Goal: Communication & Community: Answer question/provide support

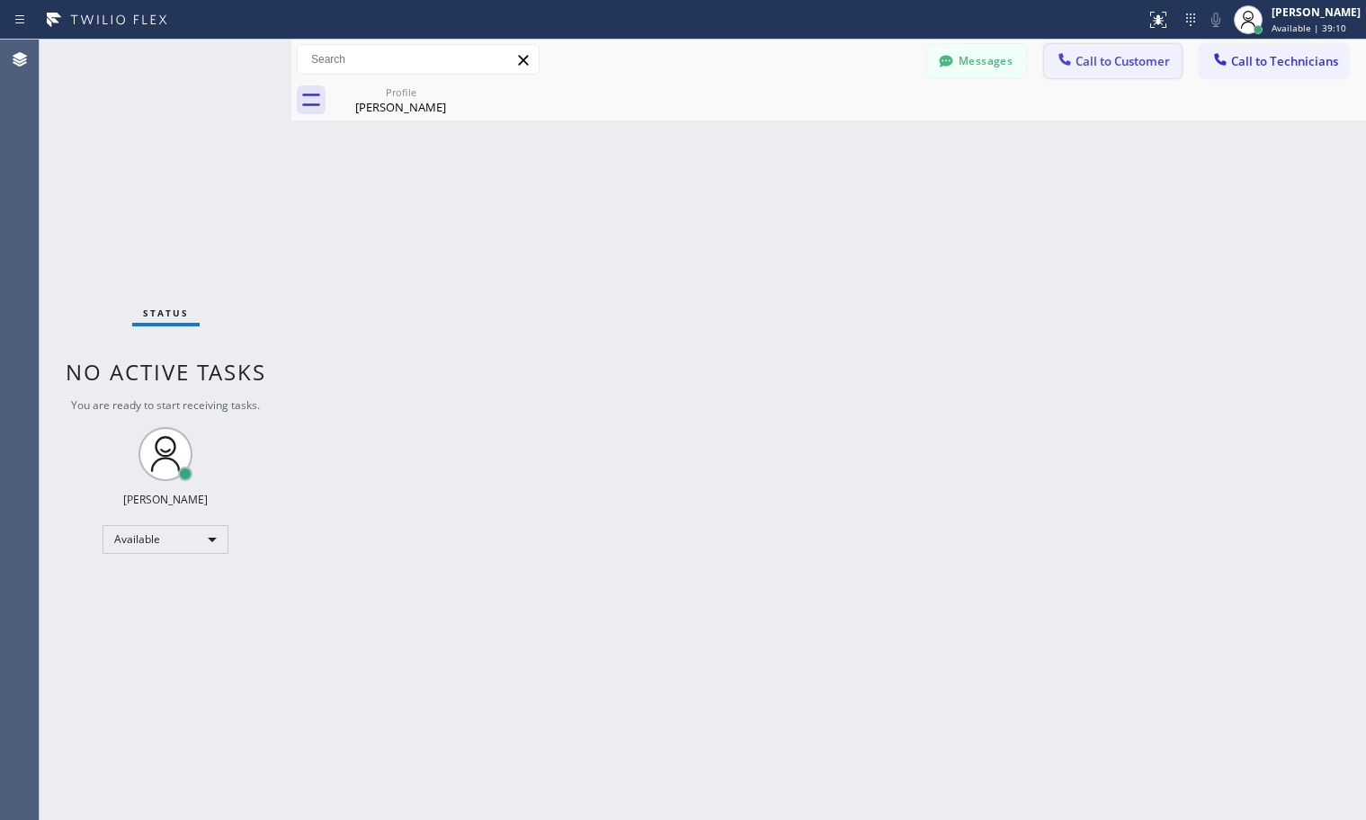
click at [1125, 71] on button "Call to Customer" at bounding box center [1113, 61] width 138 height 34
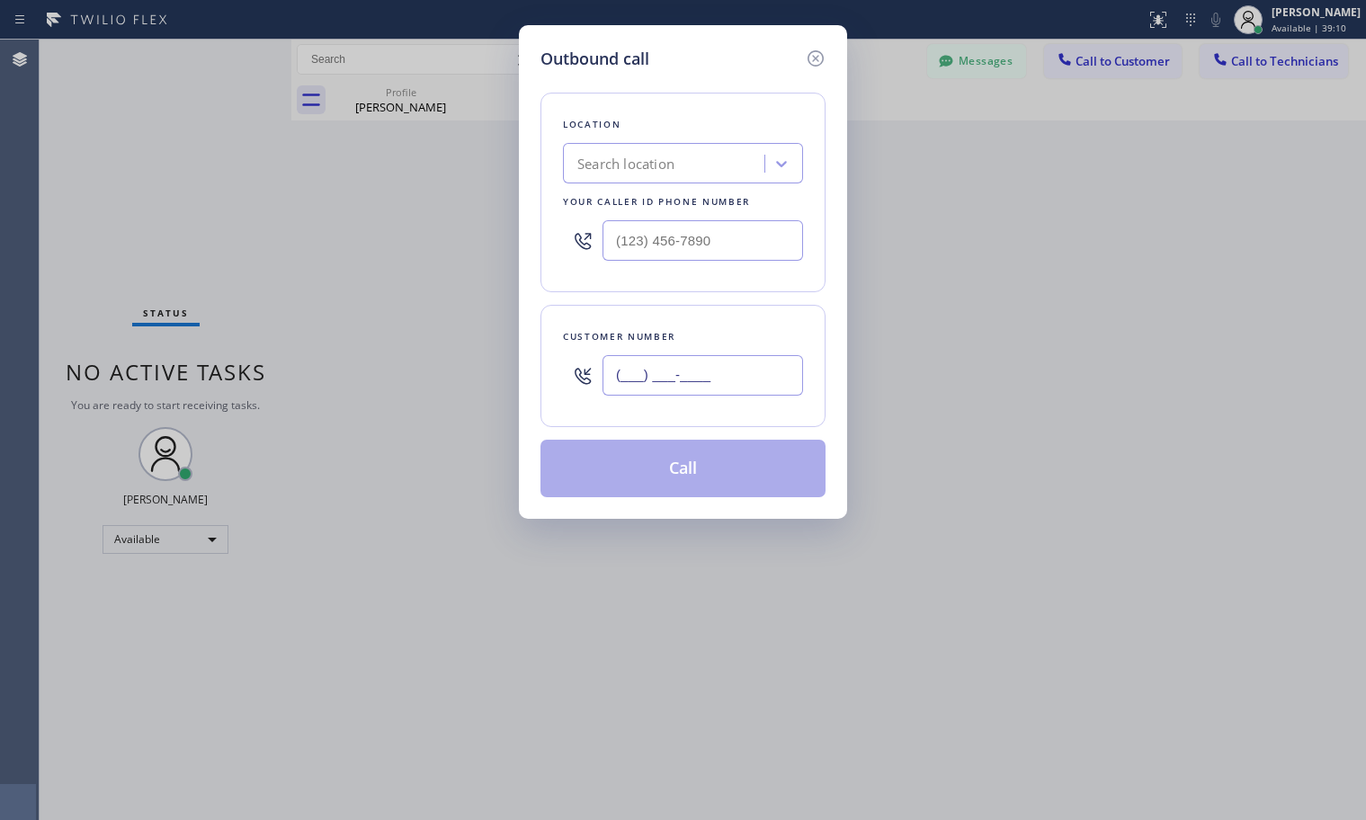
click at [674, 367] on input "(___) ___-____" at bounding box center [702, 375] width 201 height 40
paste input "917) 981-5089"
type input "[PHONE_NUMBER]"
click at [708, 154] on div "Search location" at bounding box center [666, 163] width 196 height 31
paste input "Venice Electricians [PERSON_NAME]"
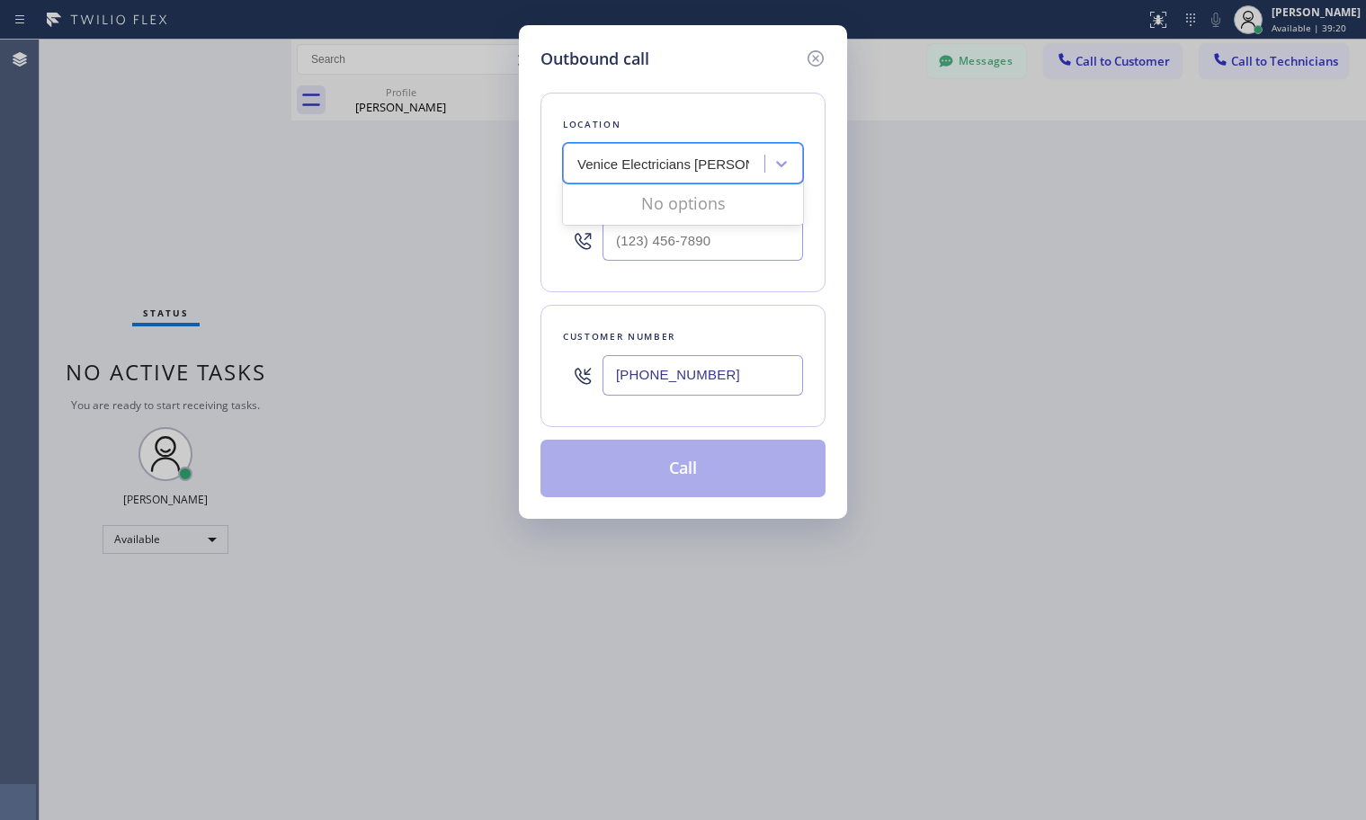
type input "Venice Electricians [PERSON_NAME]"
click at [579, 163] on input "Venice Electricians [PERSON_NAME]" at bounding box center [659, 163] width 164 height 15
click at [750, 161] on div "Venice Electricians [PERSON_NAME]" at bounding box center [666, 163] width 196 height 31
click at [655, 161] on div "Search location" at bounding box center [625, 164] width 97 height 21
paste input "Venice Electricians [PERSON_NAME]"
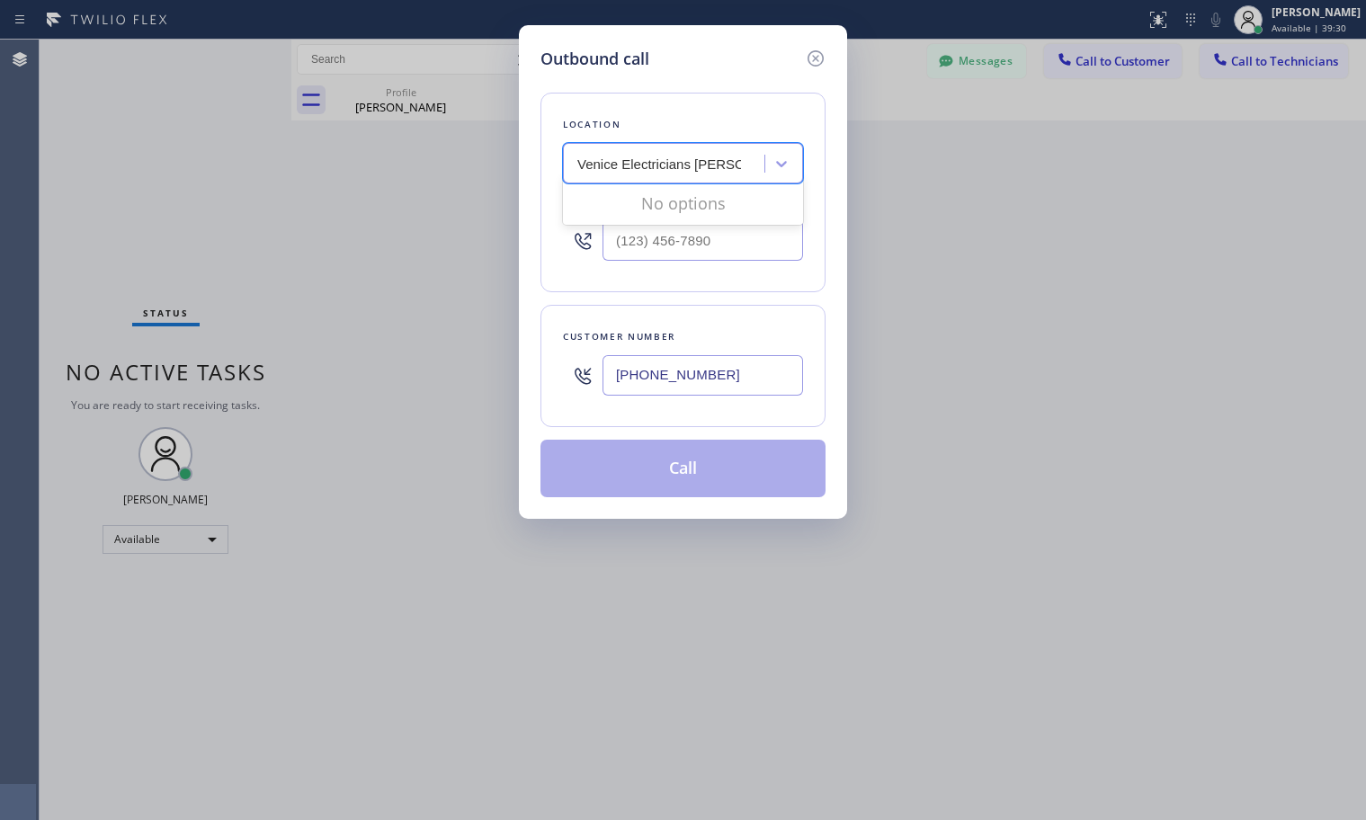
type input "Venice Electricians [PERSON_NAME]"
click at [576, 163] on div "Venice Electricians [PERSON_NAME]" at bounding box center [666, 163] width 196 height 31
click at [661, 173] on div "Search location" at bounding box center [625, 164] width 97 height 21
paste input "[PERSON_NAME] Electricians"
type input "[PERSON_NAME] Electricians"
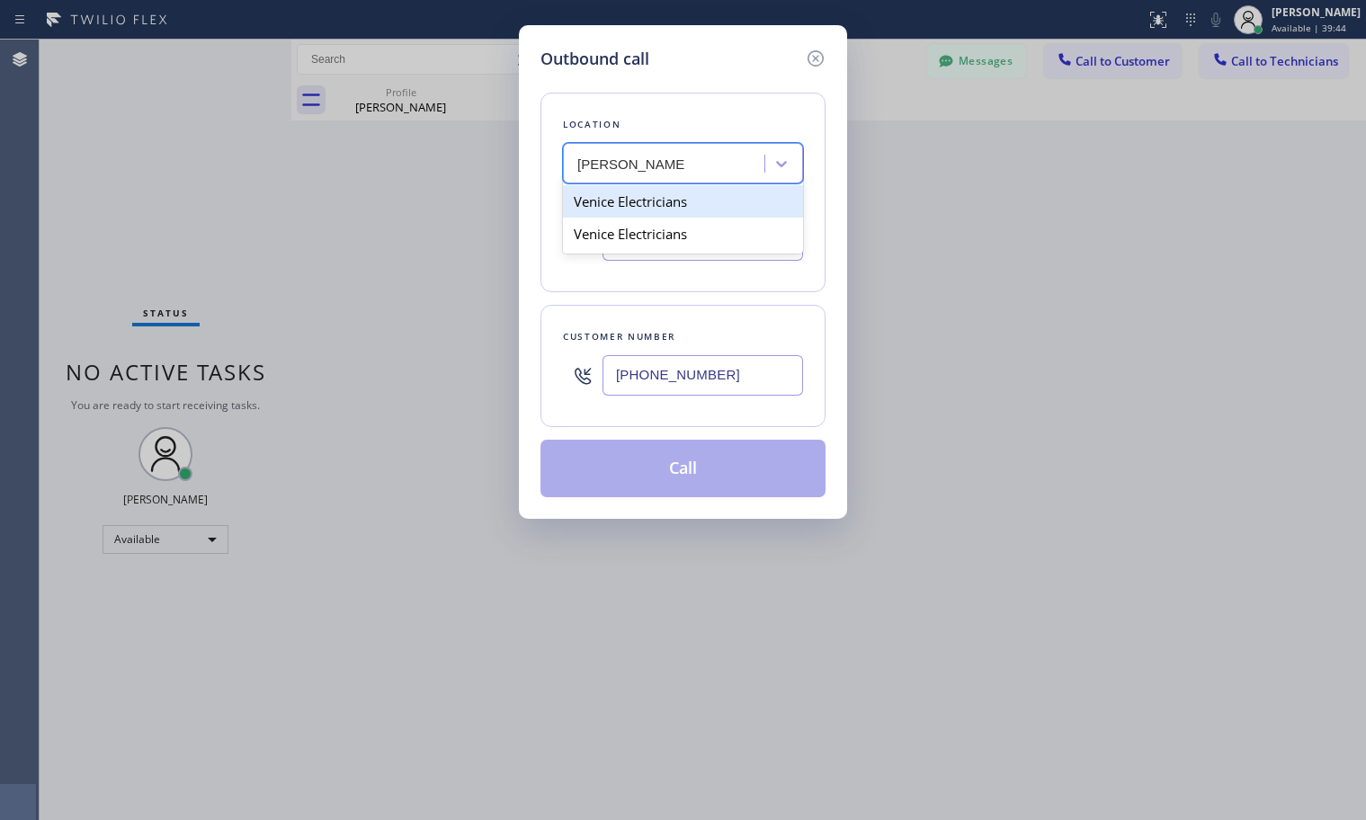
click at [602, 201] on div "Venice Electricians" at bounding box center [683, 201] width 240 height 32
type input "[PHONE_NUMBER]"
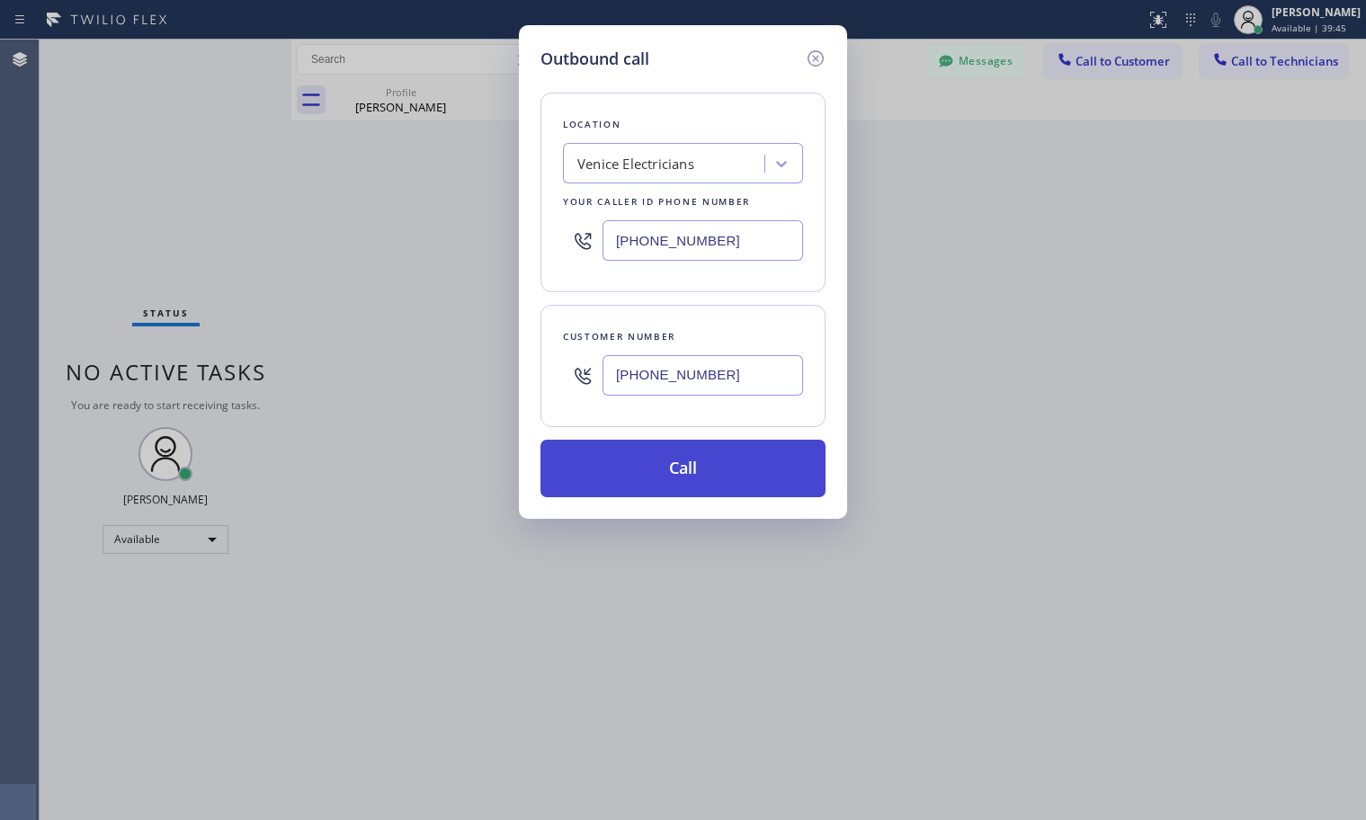
click at [686, 463] on button "Call" at bounding box center [682, 469] width 285 height 58
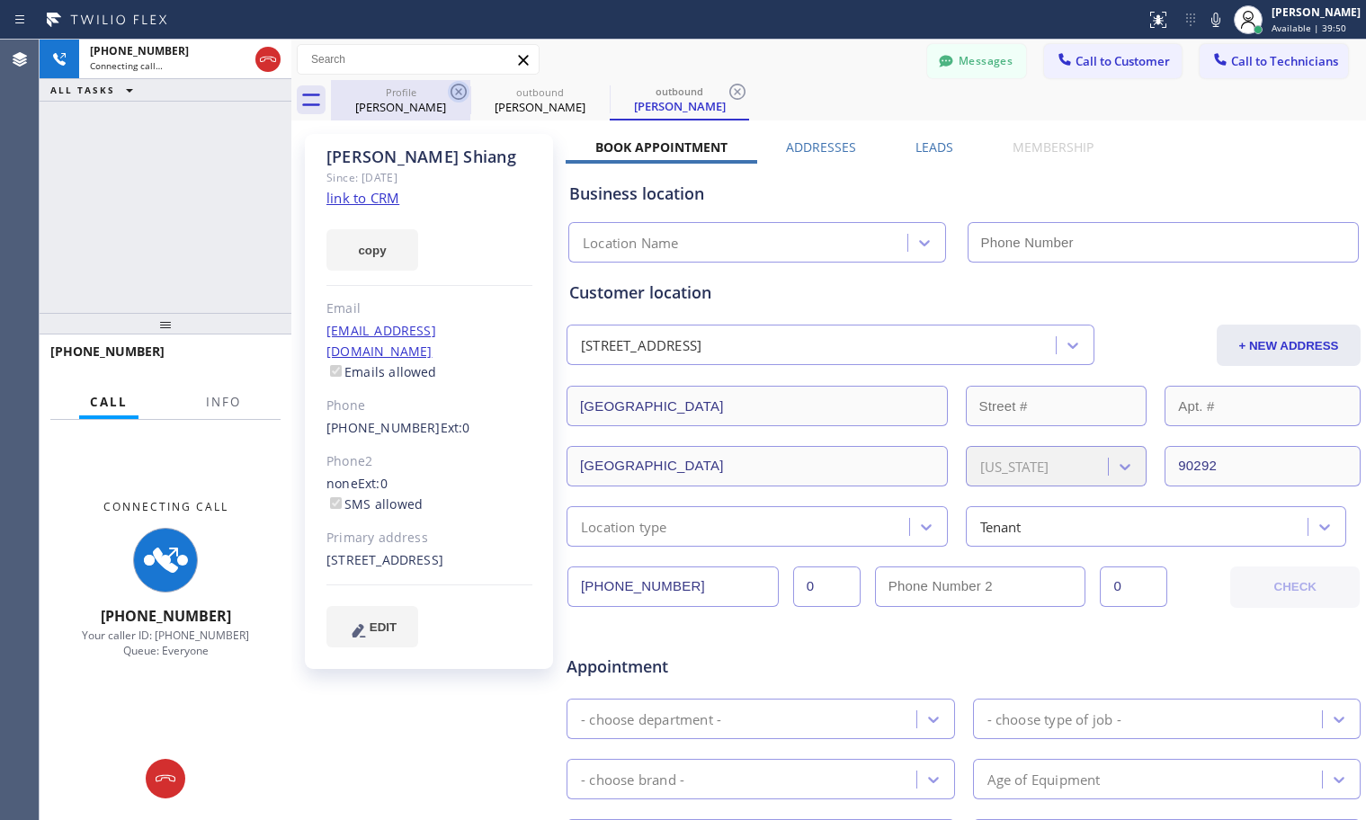
click at [453, 93] on icon at bounding box center [459, 92] width 22 height 22
type input "[PHONE_NUMBER]"
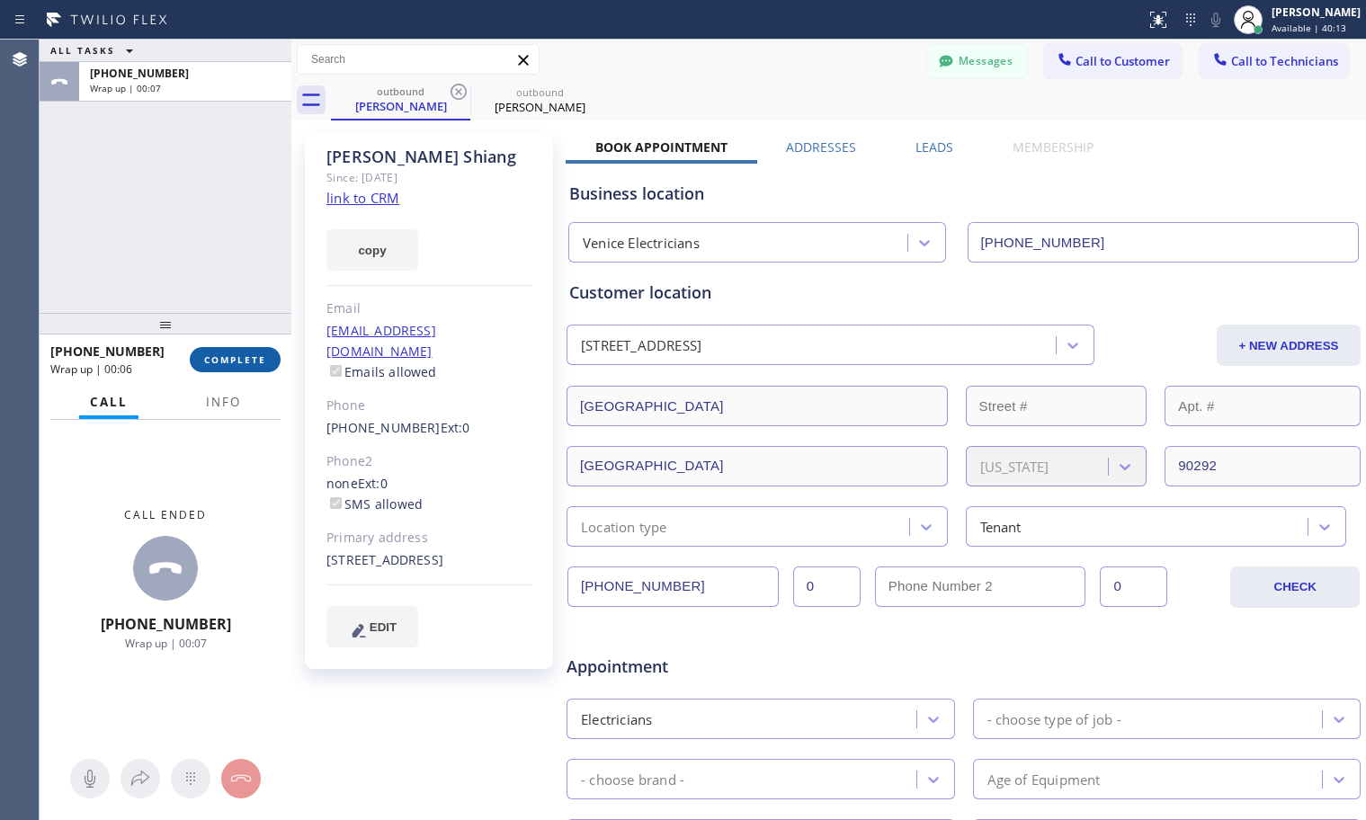
click at [239, 364] on span "COMPLETE" at bounding box center [235, 359] width 62 height 13
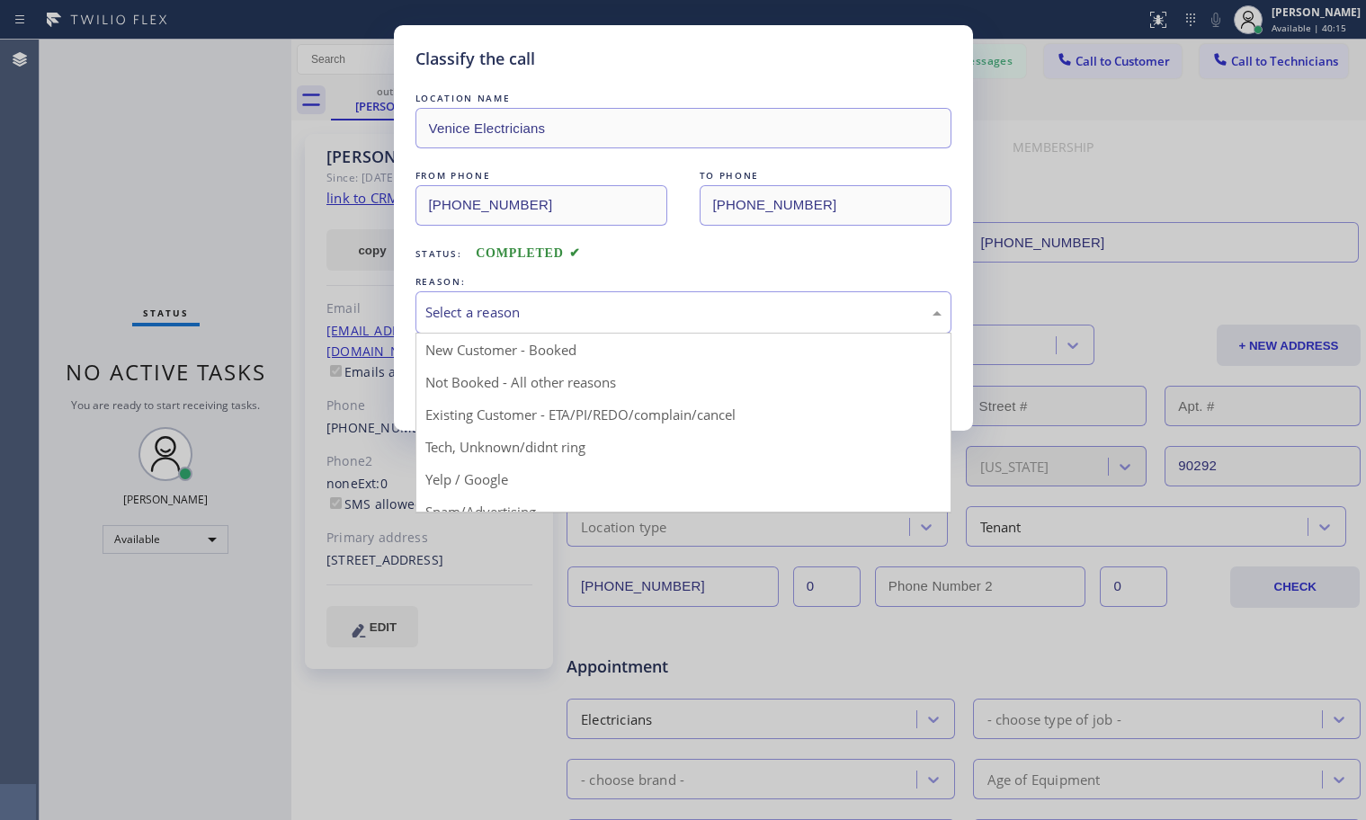
click at [504, 302] on div "Select a reason" at bounding box center [683, 312] width 516 height 21
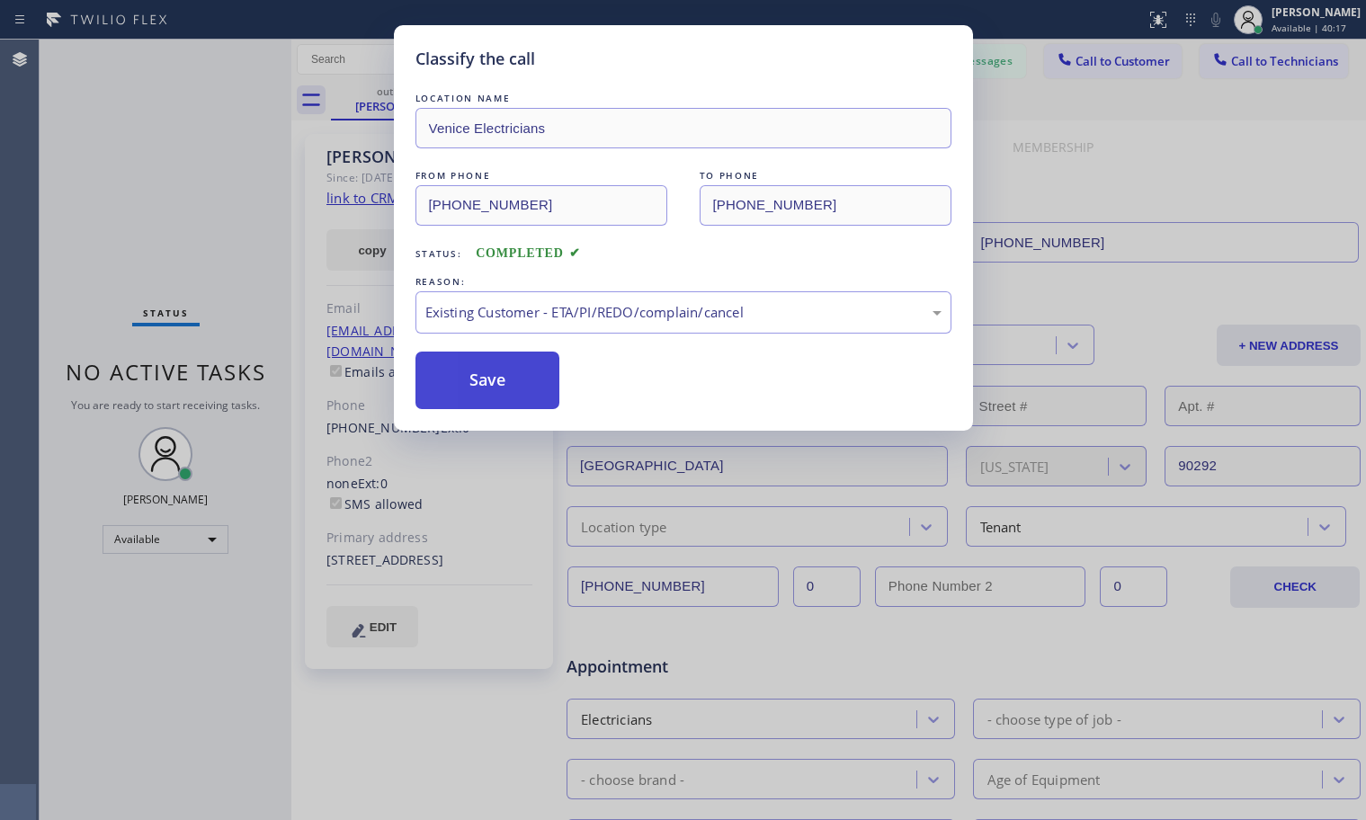
click at [490, 379] on button "Save" at bounding box center [487, 381] width 145 height 58
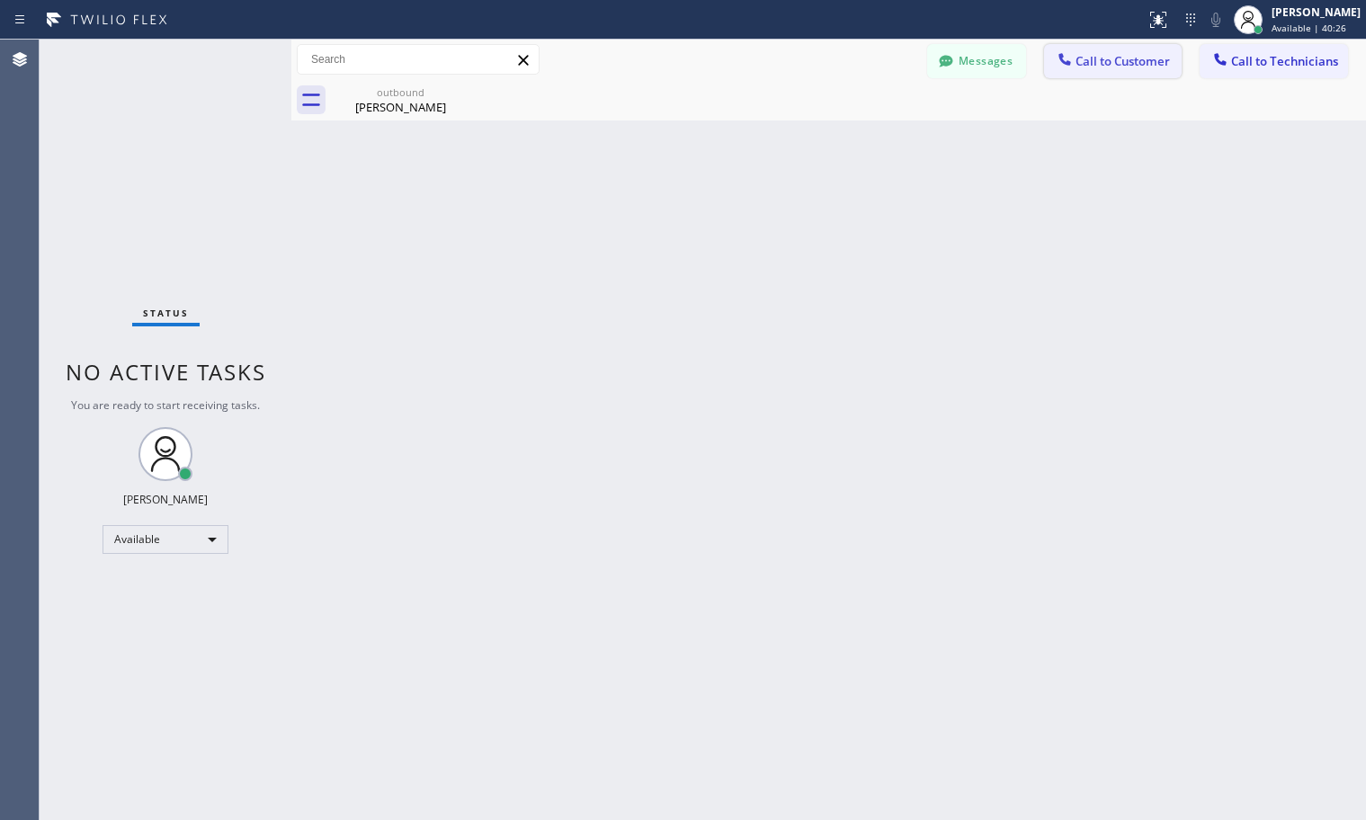
click at [1105, 65] on span "Call to Customer" at bounding box center [1122, 61] width 94 height 16
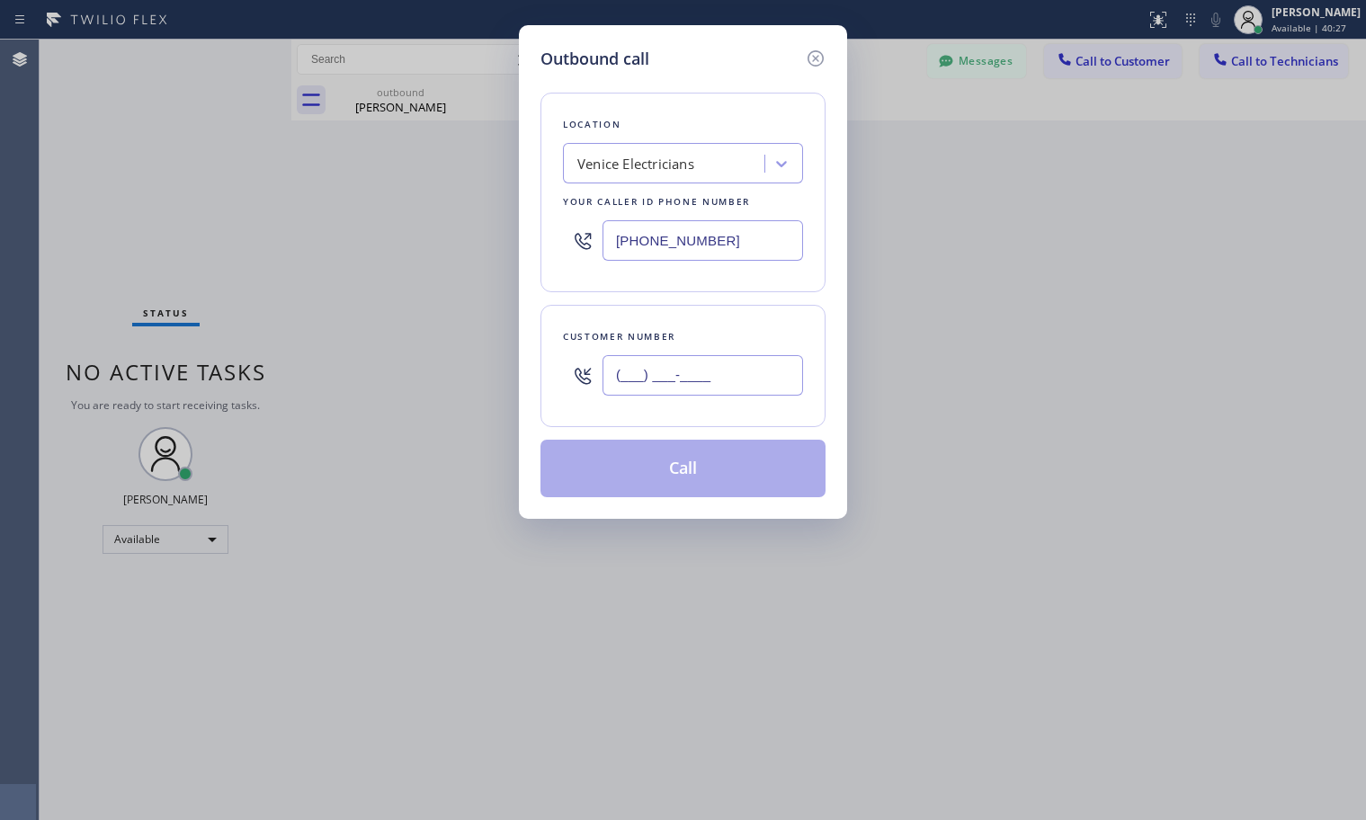
click at [683, 363] on input "(___) ___-____" at bounding box center [702, 375] width 201 height 40
paste input "917) 981-5089"
type input "[PHONE_NUMBER]"
click at [666, 163] on div "Venice Electricians" at bounding box center [635, 164] width 117 height 21
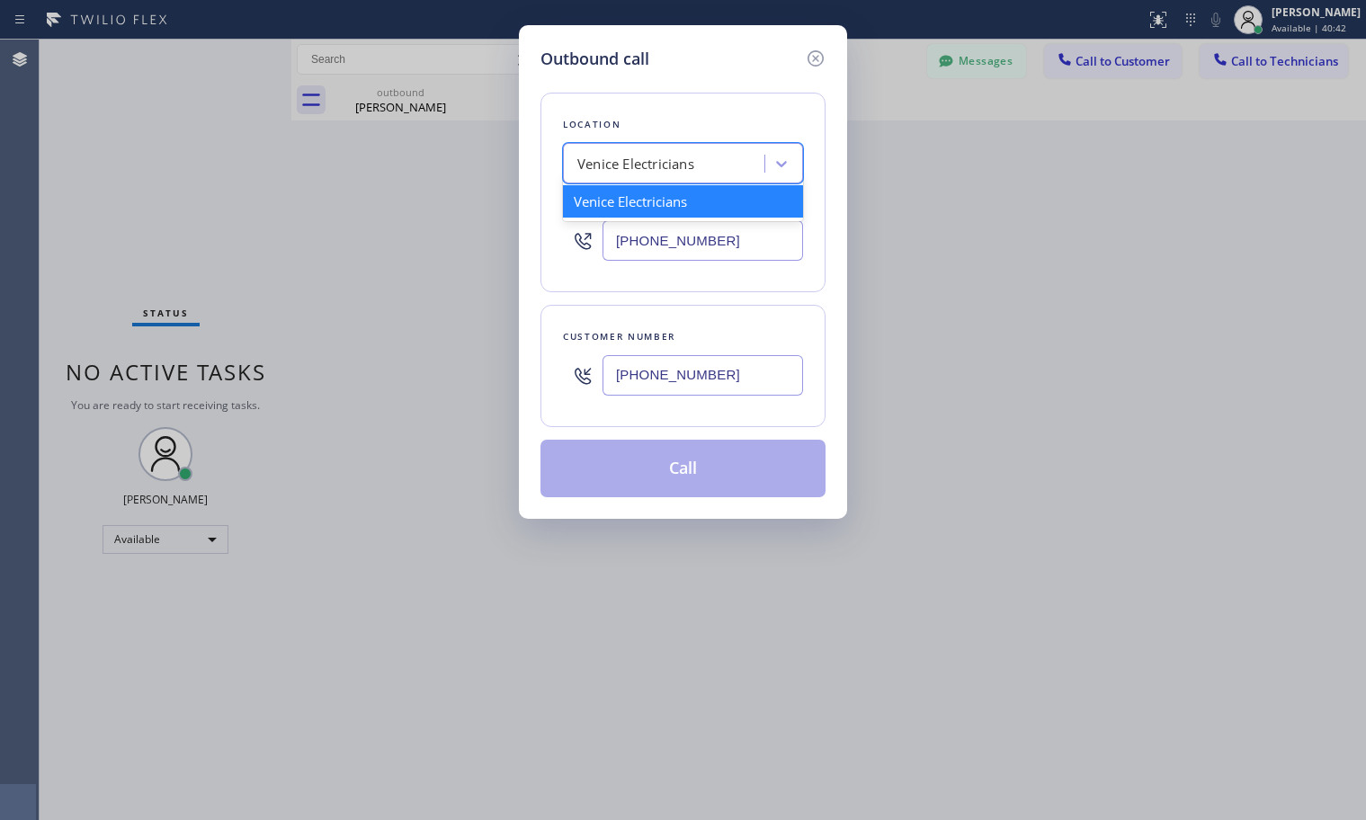
click at [655, 202] on div "Venice Electricians" at bounding box center [683, 201] width 240 height 32
click at [706, 368] on input "[PHONE_NUMBER]" at bounding box center [702, 375] width 201 height 40
click at [616, 373] on input "[PHONE_NUMBER]" at bounding box center [702, 375] width 201 height 40
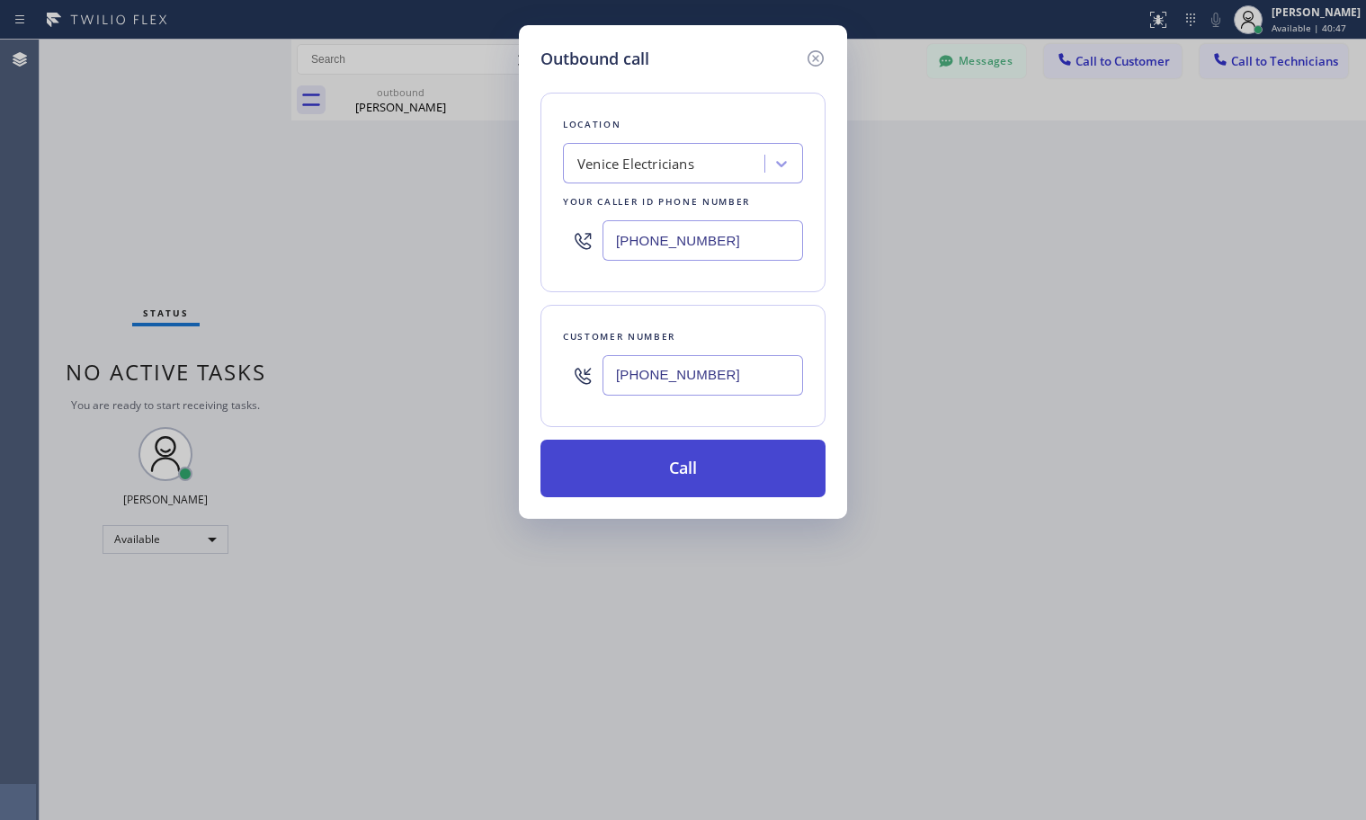
click at [675, 466] on button "Call" at bounding box center [682, 469] width 285 height 58
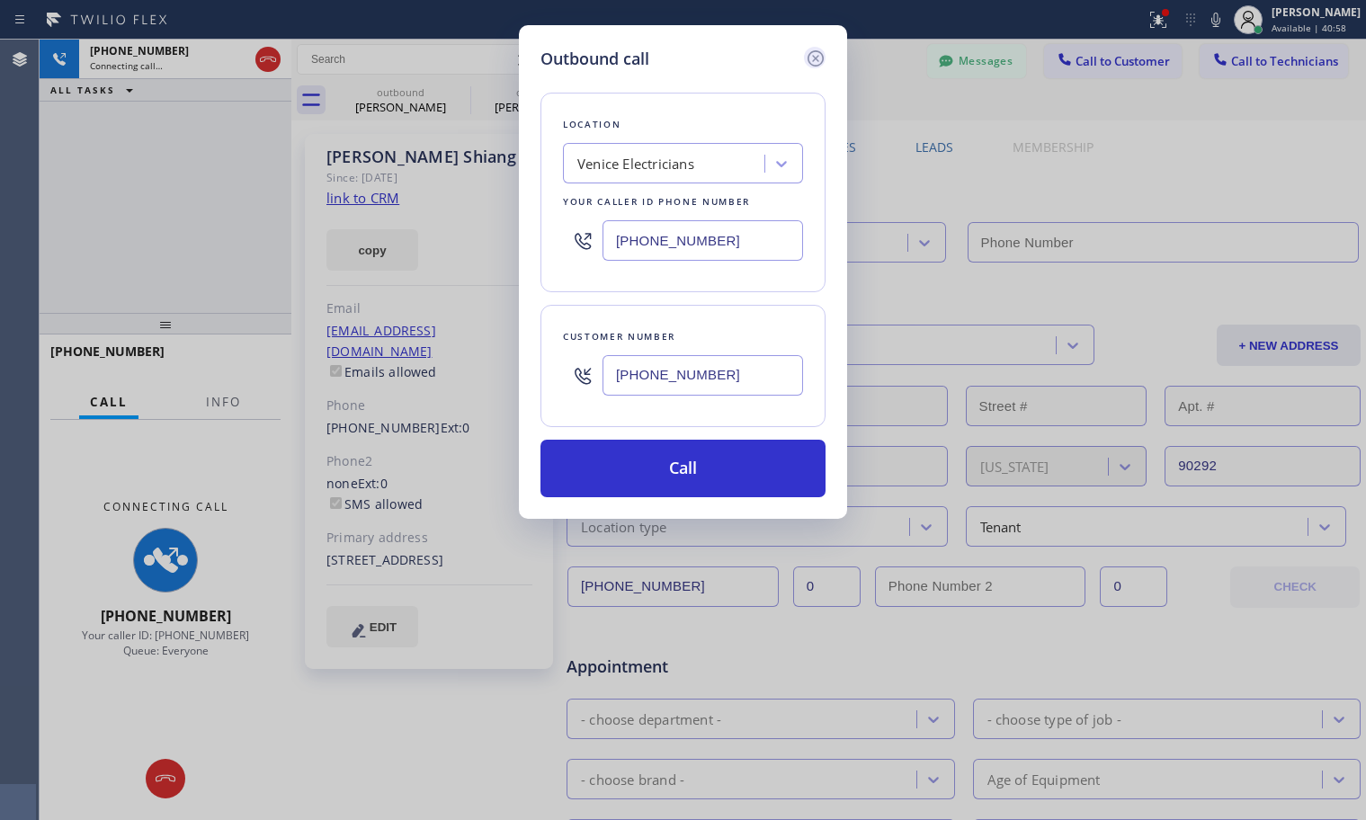
click at [816, 56] on icon at bounding box center [816, 59] width 22 height 22
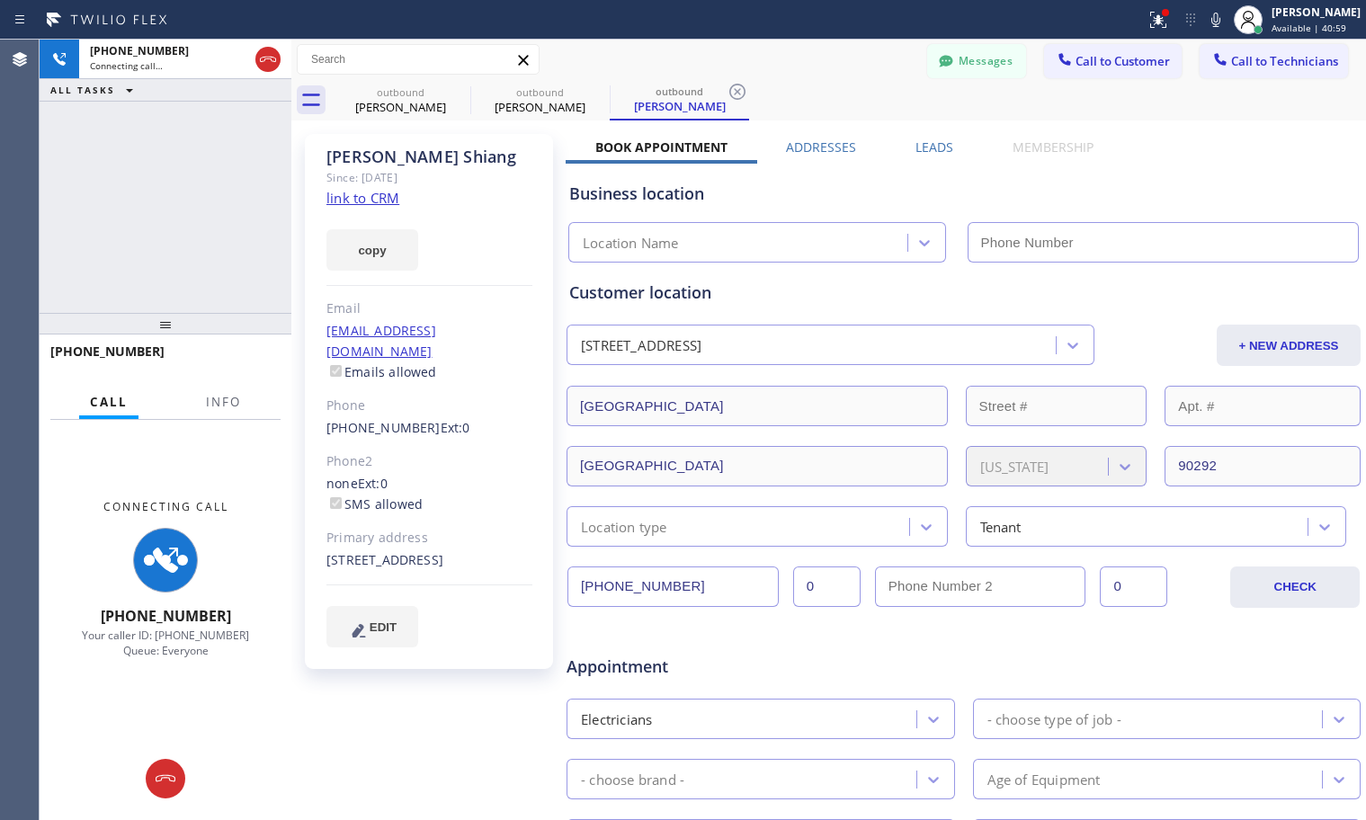
type input "[PHONE_NUMBER]"
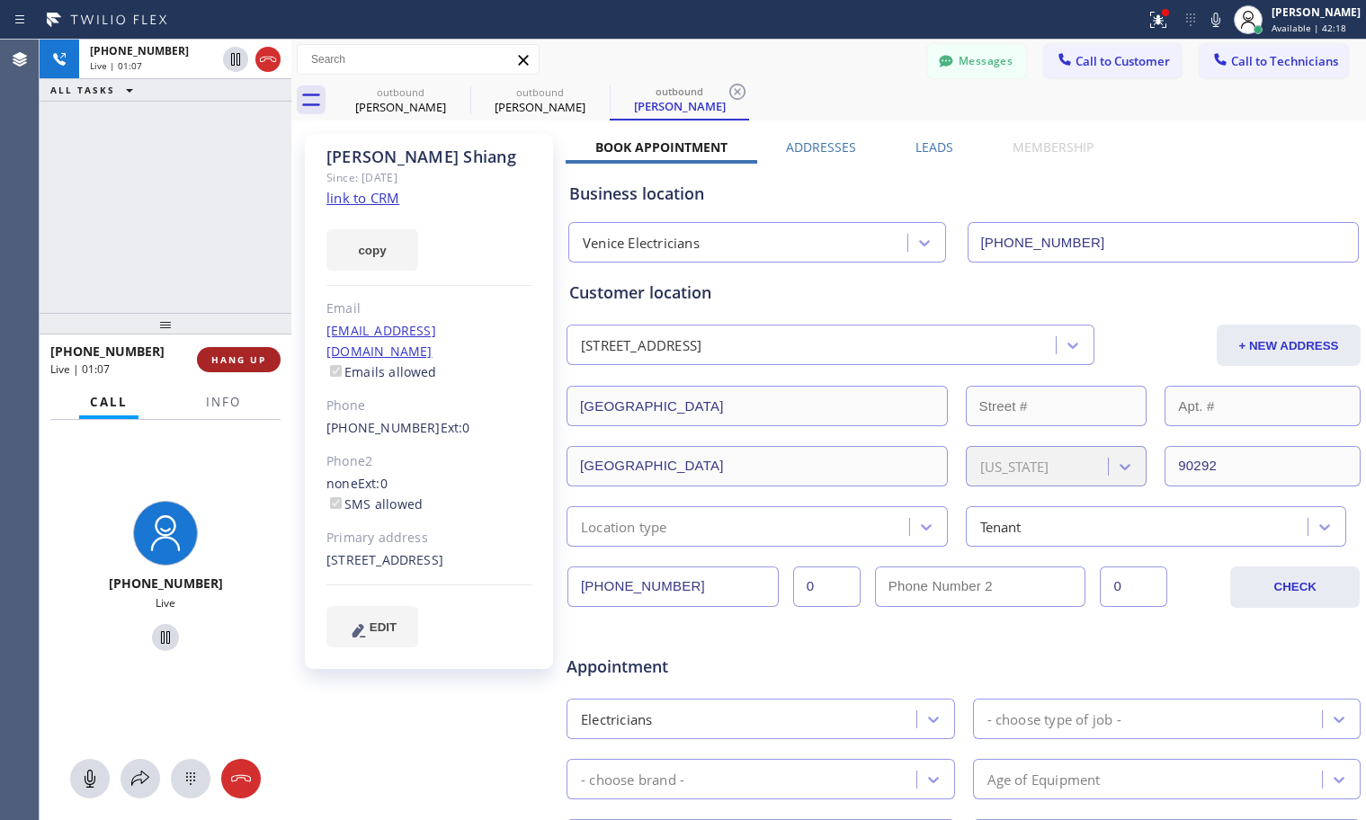
click at [251, 354] on span "HANG UP" at bounding box center [238, 359] width 55 height 13
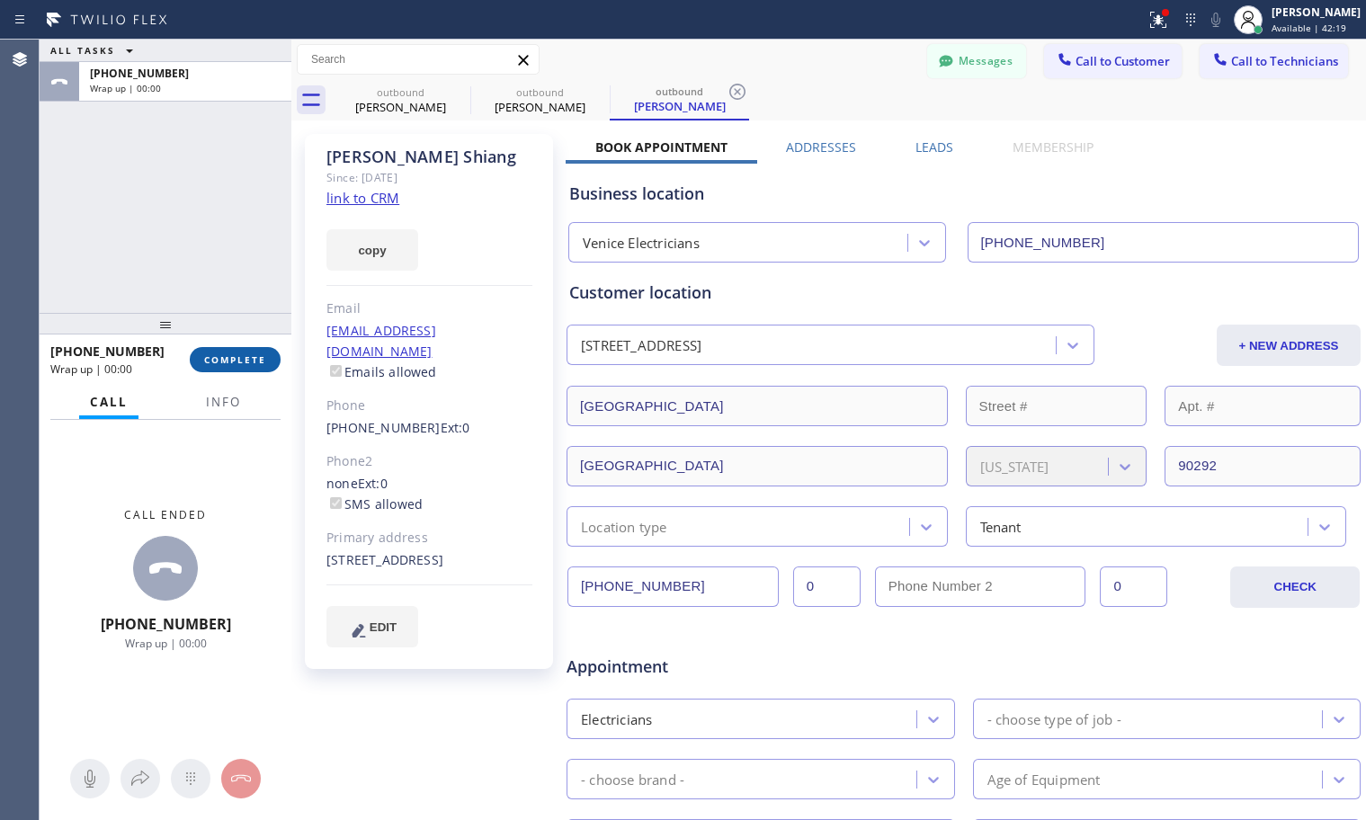
click at [237, 366] on button "COMPLETE" at bounding box center [235, 359] width 91 height 25
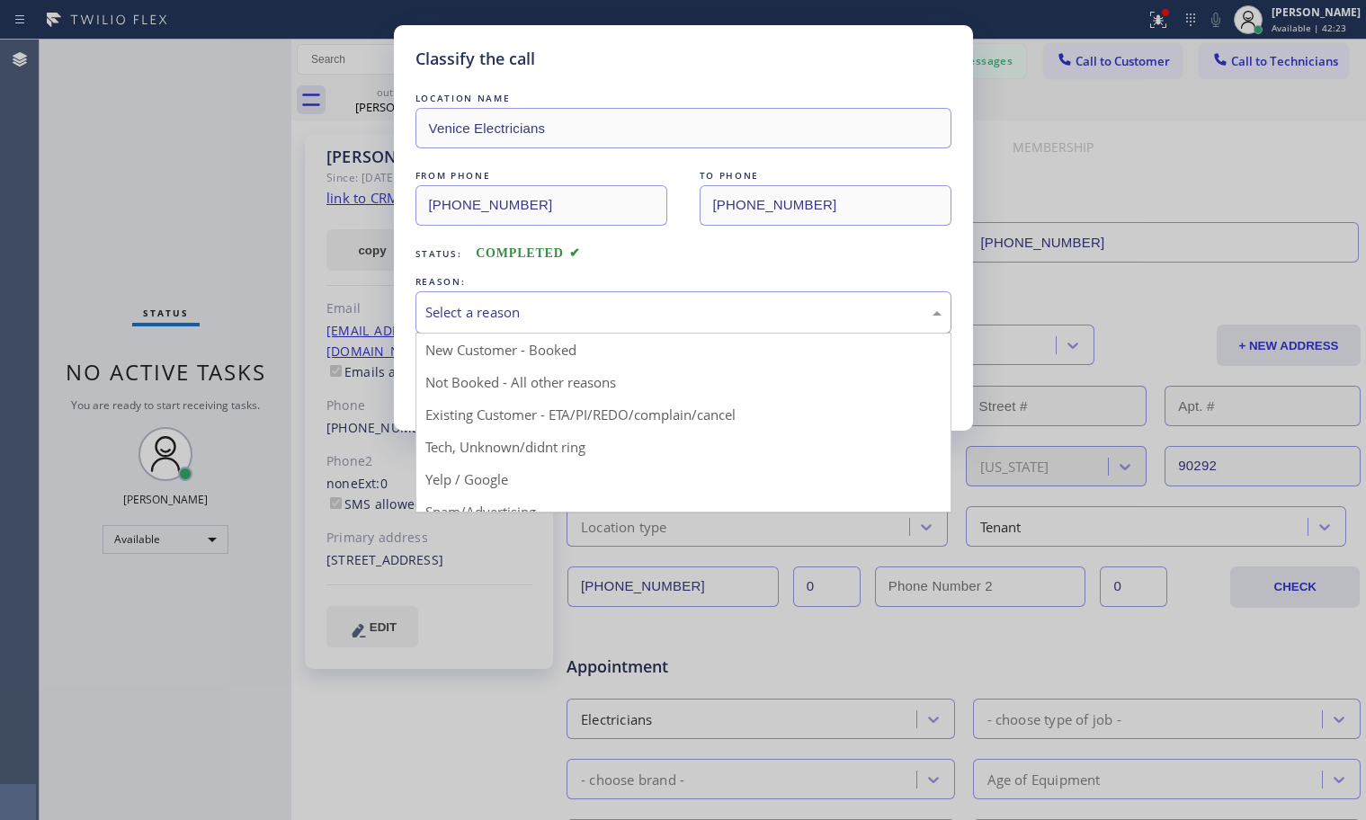
click at [567, 319] on div "Select a reason" at bounding box center [683, 312] width 516 height 21
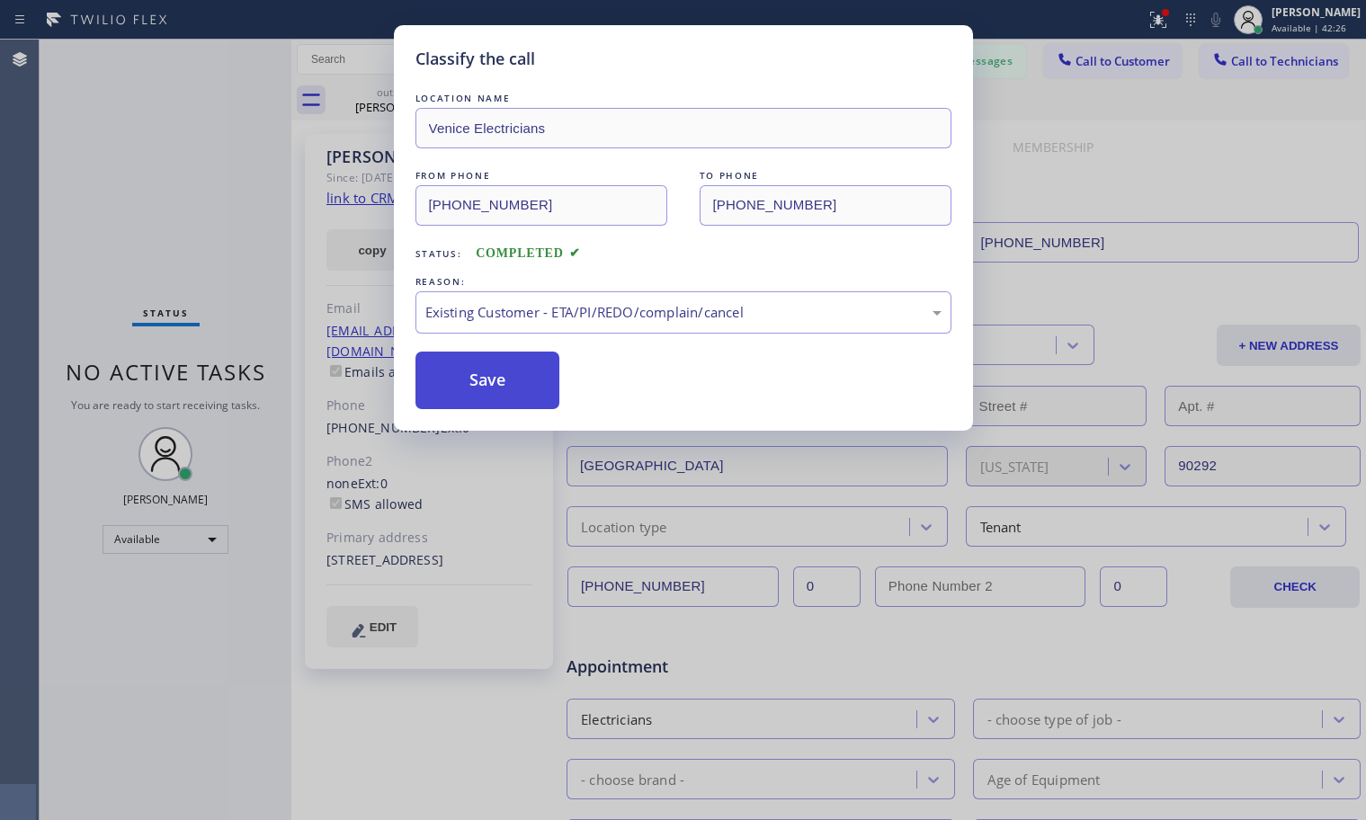
click at [499, 390] on button "Save" at bounding box center [487, 381] width 145 height 58
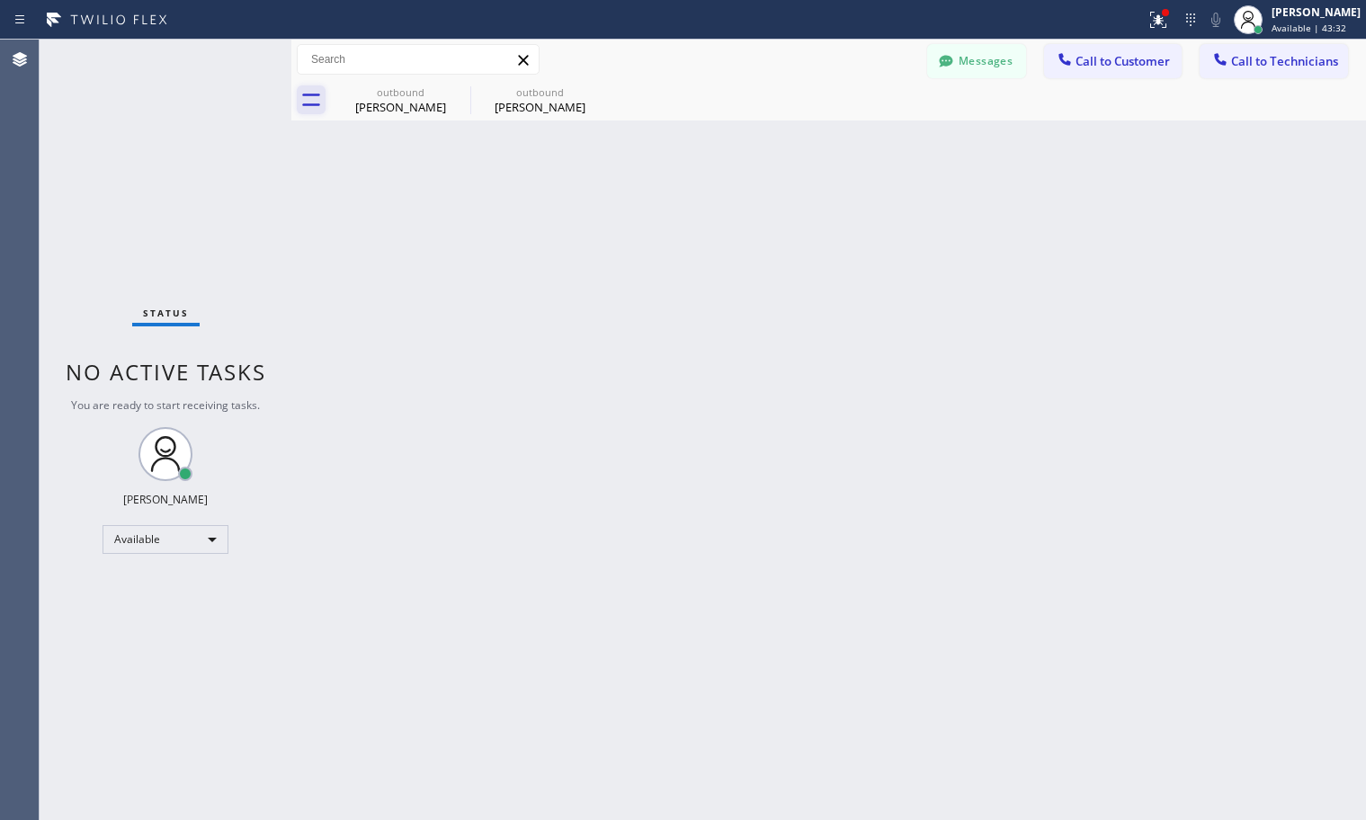
click at [325, 93] on icon at bounding box center [311, 99] width 29 height 29
click at [310, 99] on icon at bounding box center [311, 99] width 29 height 29
click at [461, 92] on icon at bounding box center [459, 92] width 22 height 22
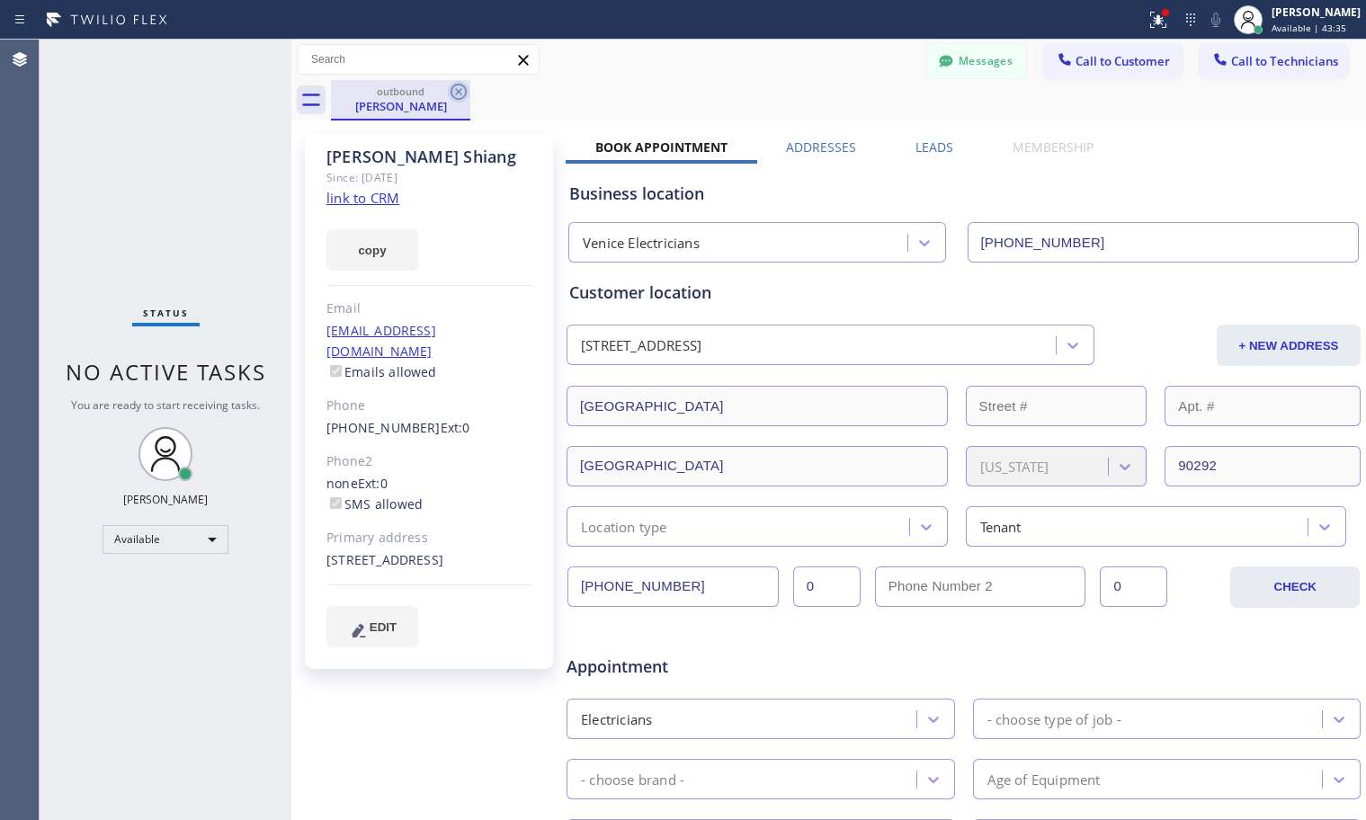
drag, startPoint x: 469, startPoint y: 94, endPoint x: 459, endPoint y: 96, distance: 10.1
click at [468, 94] on div "outbound [PERSON_NAME]" at bounding box center [400, 100] width 139 height 40
click at [456, 87] on icon at bounding box center [459, 92] width 22 height 22
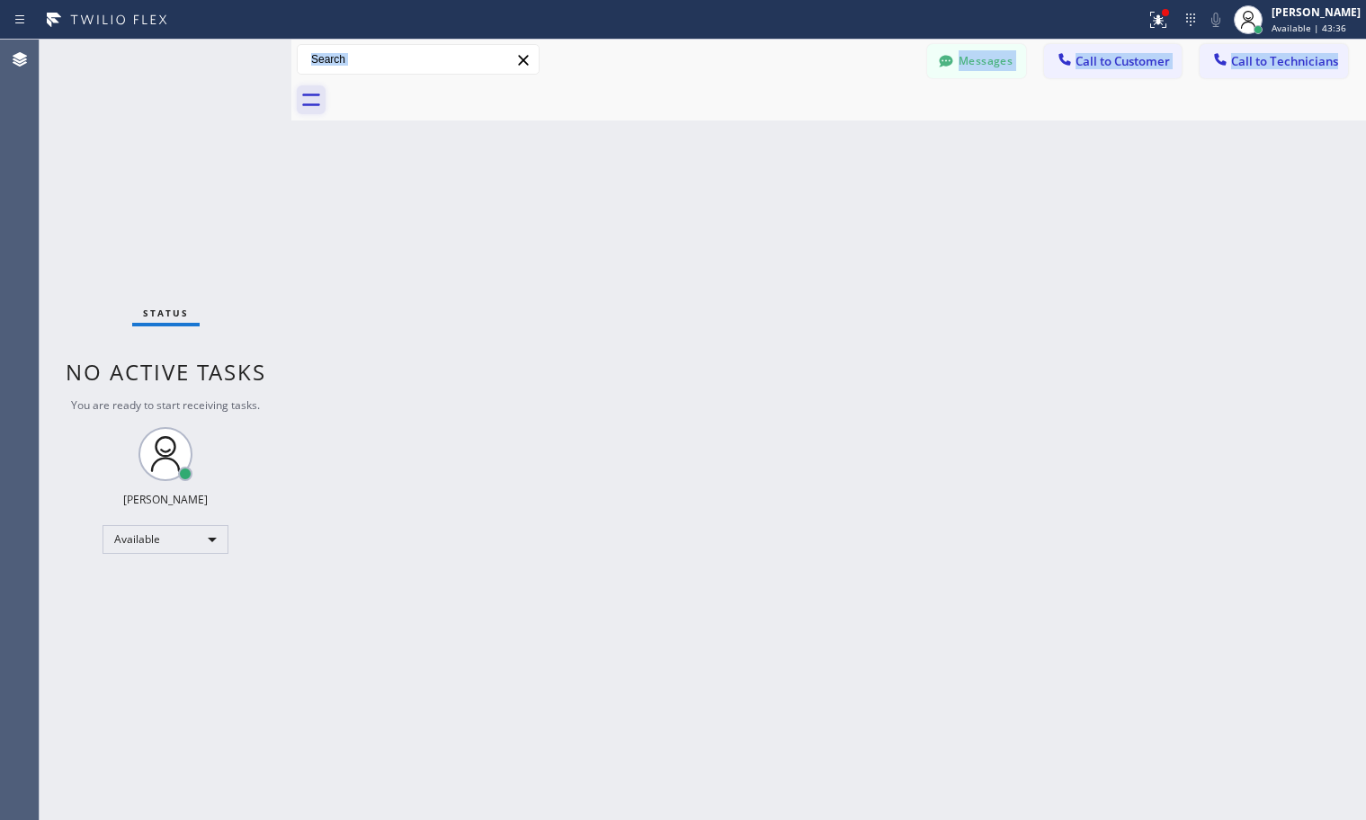
click at [300, 107] on icon at bounding box center [311, 99] width 29 height 29
click at [317, 97] on icon at bounding box center [311, 99] width 29 height 29
click at [935, 67] on div at bounding box center [946, 63] width 22 height 22
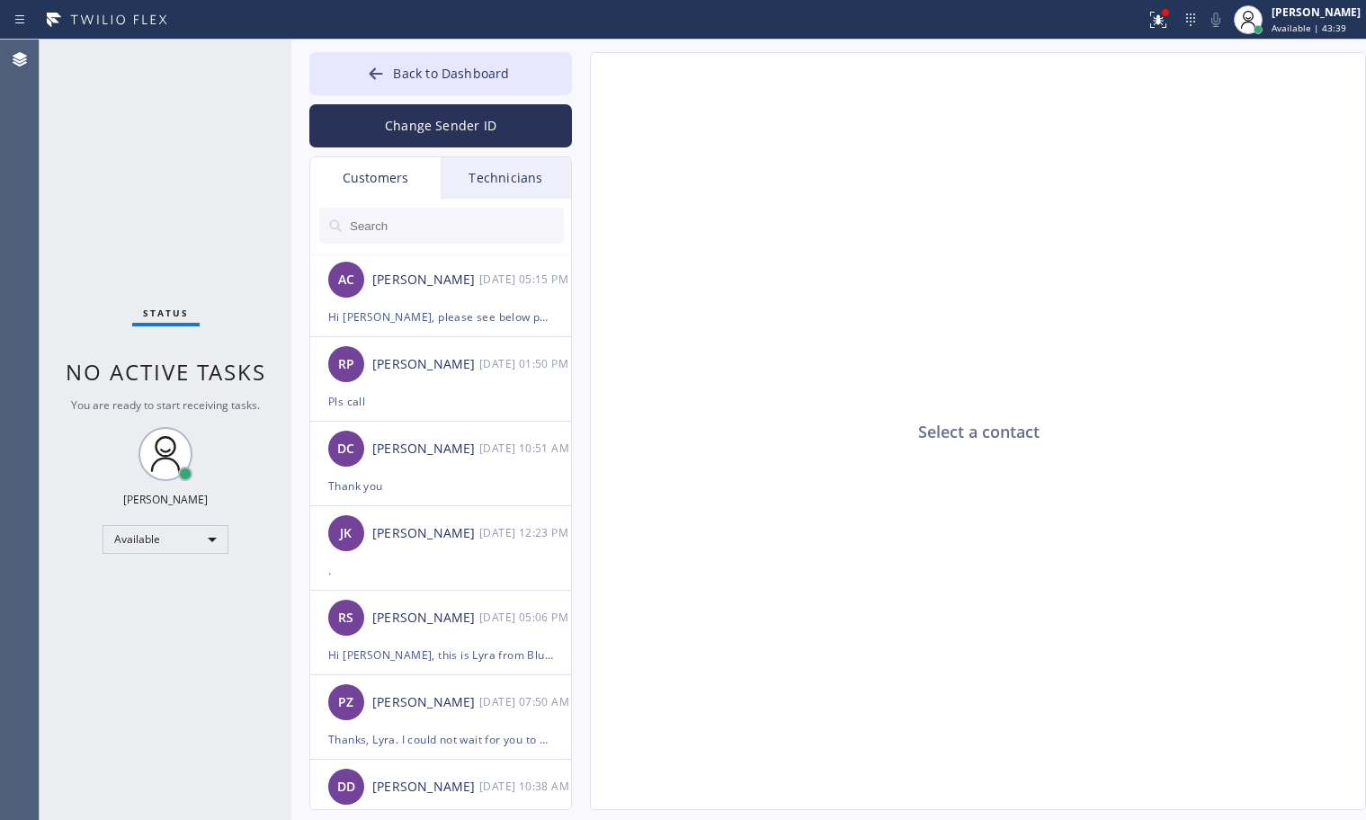
click at [432, 229] on input "text" at bounding box center [456, 226] width 216 height 36
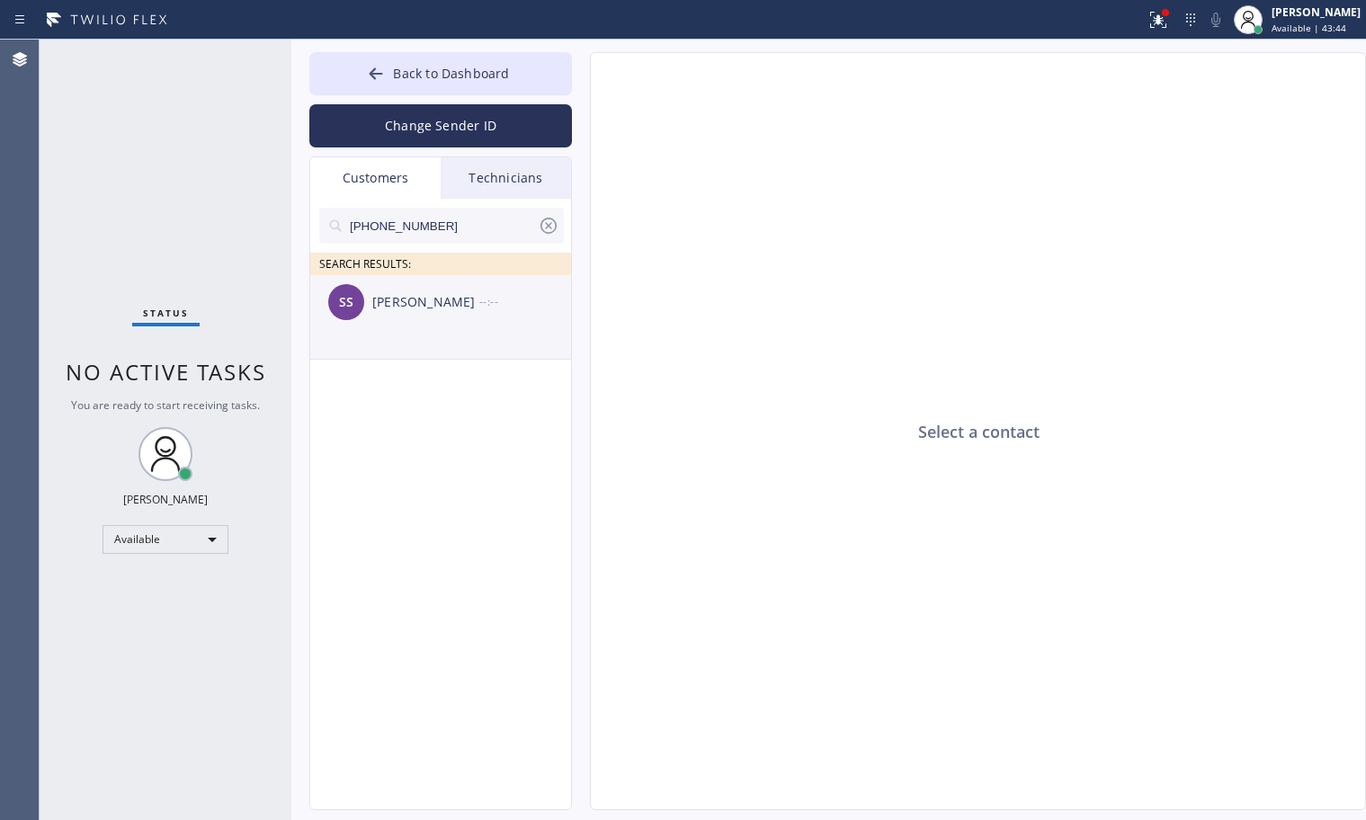
click at [441, 288] on div "SS [PERSON_NAME] --:--" at bounding box center [441, 302] width 263 height 54
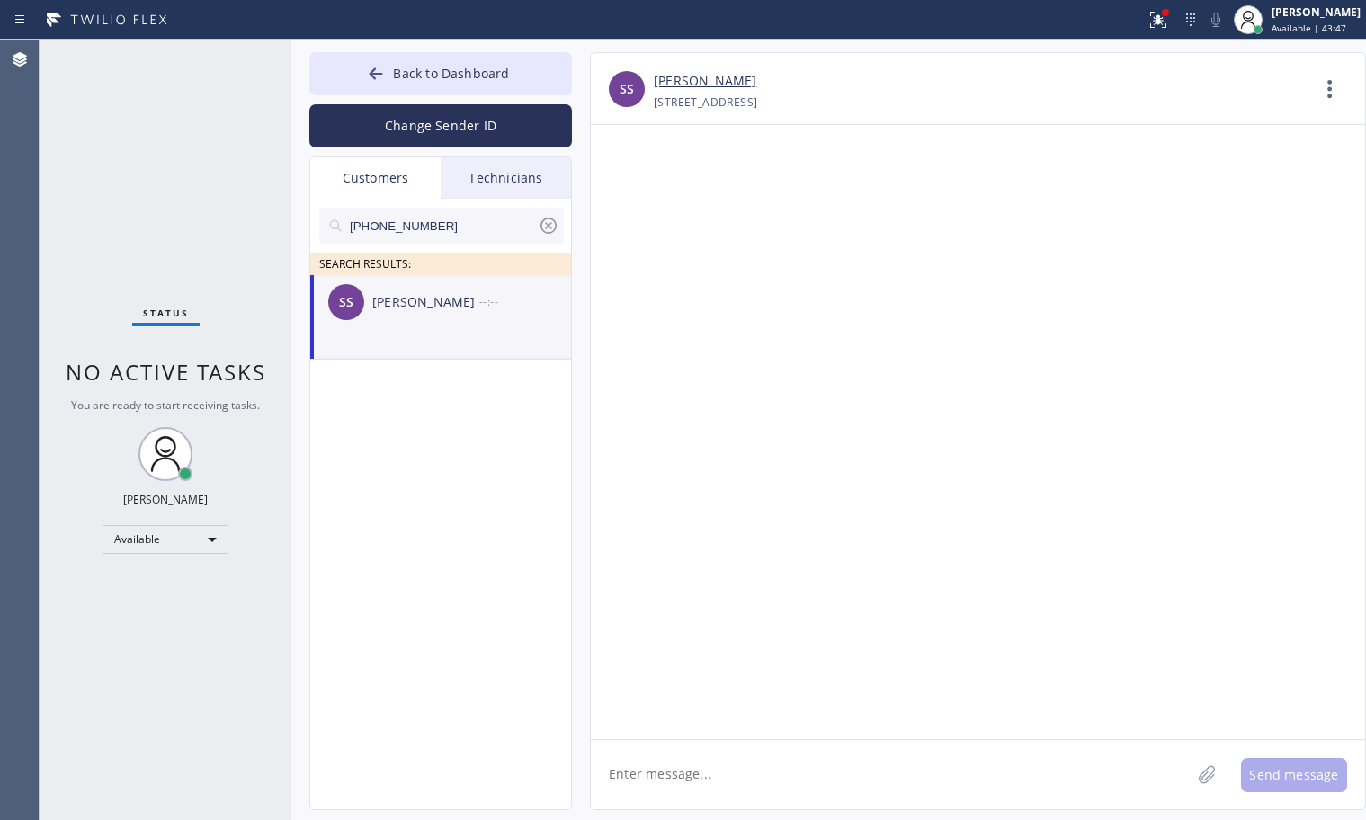
click at [708, 775] on textarea at bounding box center [891, 774] width 600 height 69
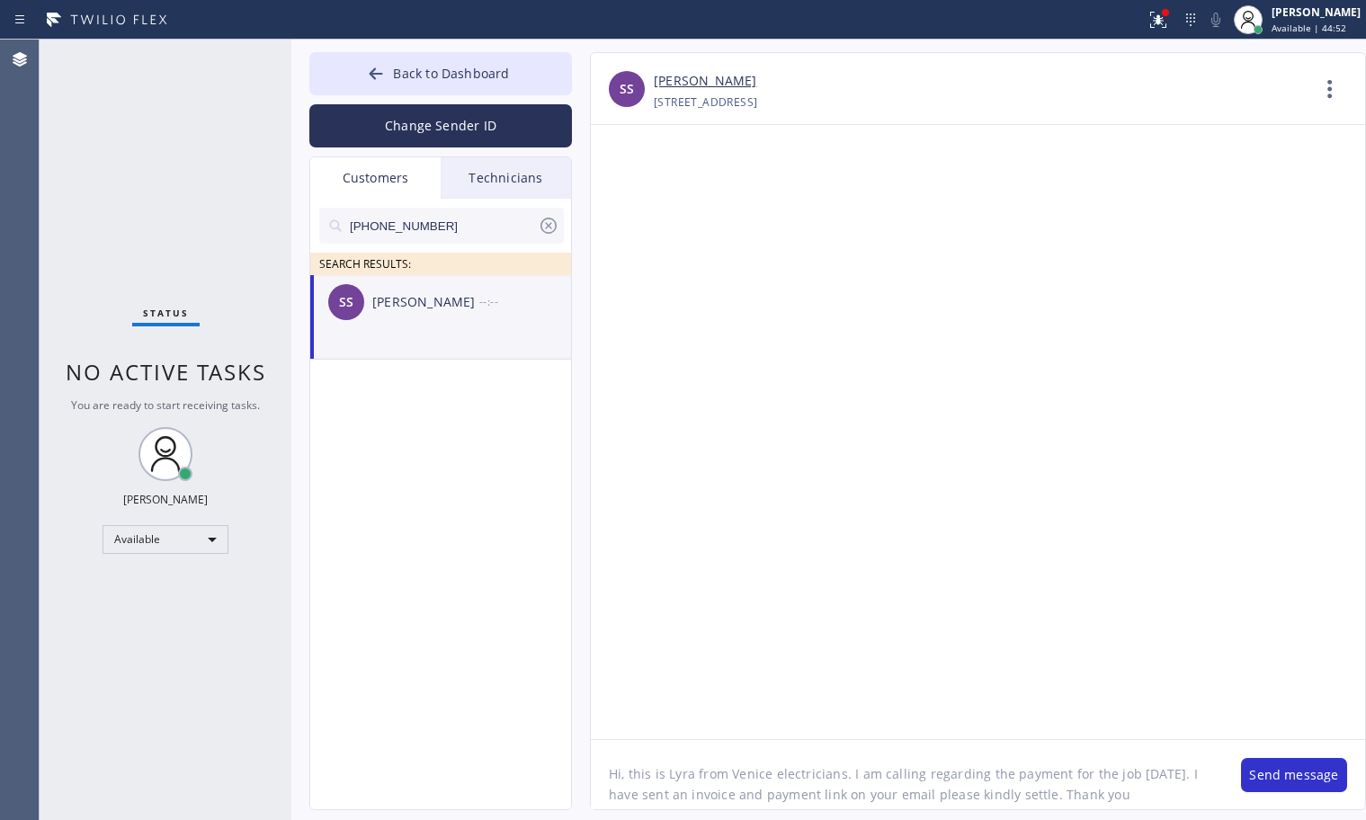
click at [1057, 774] on textarea "Hi, this is Lyra from Venice electricians. I am calling regarding the payment f…" at bounding box center [907, 774] width 632 height 69
drag, startPoint x: 1092, startPoint y: 811, endPoint x: 593, endPoint y: 778, distance: 501.0
click at [593, 778] on textarea "Hi, this is Lyra from Venice electricians. I am calling regarding the payment o…" at bounding box center [907, 774] width 632 height 69
click at [1213, 777] on textarea "Hi, this is Lyra from Venice electricians. I am calling regarding the payment o…" at bounding box center [907, 774] width 632 height 69
click at [1190, 794] on textarea "Hi, this is Lyra from Venice electricians. I am calling regarding the payment o…" at bounding box center [907, 774] width 632 height 69
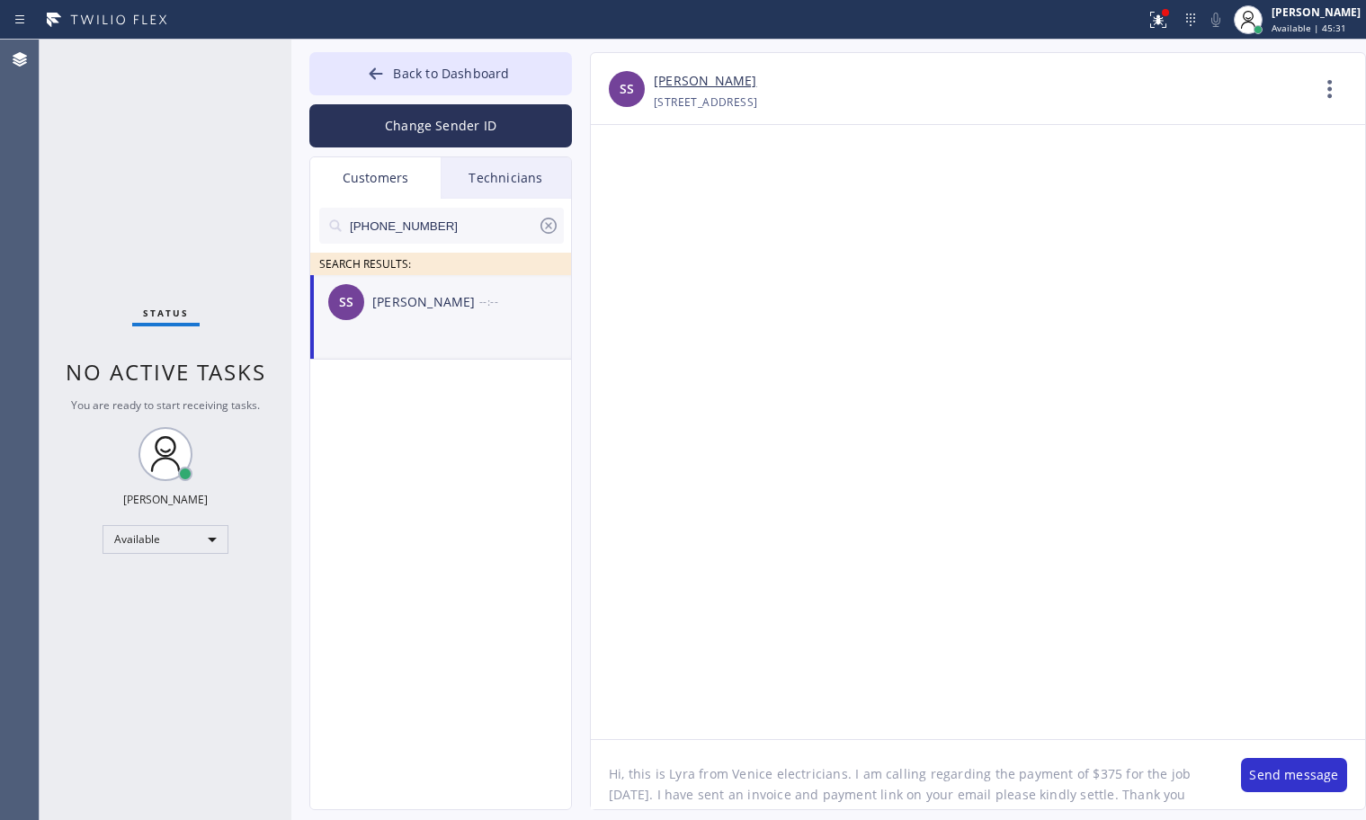
click at [1190, 793] on textarea "Hi, this is Lyra from Venice electricians. I am calling regarding the payment o…" at bounding box center [907, 774] width 632 height 69
paste textarea "Electricians. Just following up on the $375 payment for [DATE] job. I’ve sent t…"
click at [621, 775] on textarea "Hi, this is Lyra from Venice Electricians. Just following up on the $375 paymen…" at bounding box center [907, 774] width 632 height 69
type textarea "Hi [PERSON_NAME], this is Lyra from Venice Electricians. Just following up on t…"
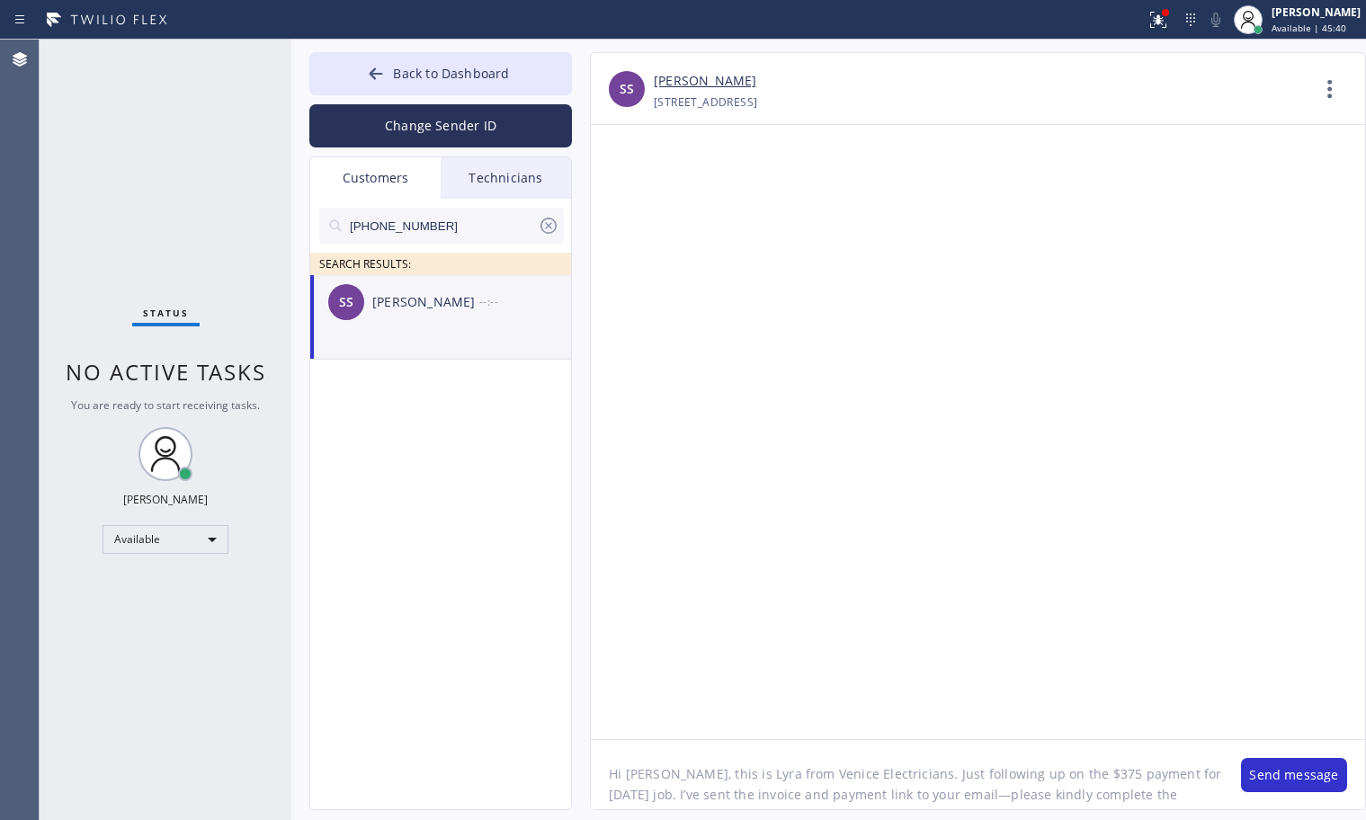
click at [926, 621] on div at bounding box center [978, 432] width 774 height 614
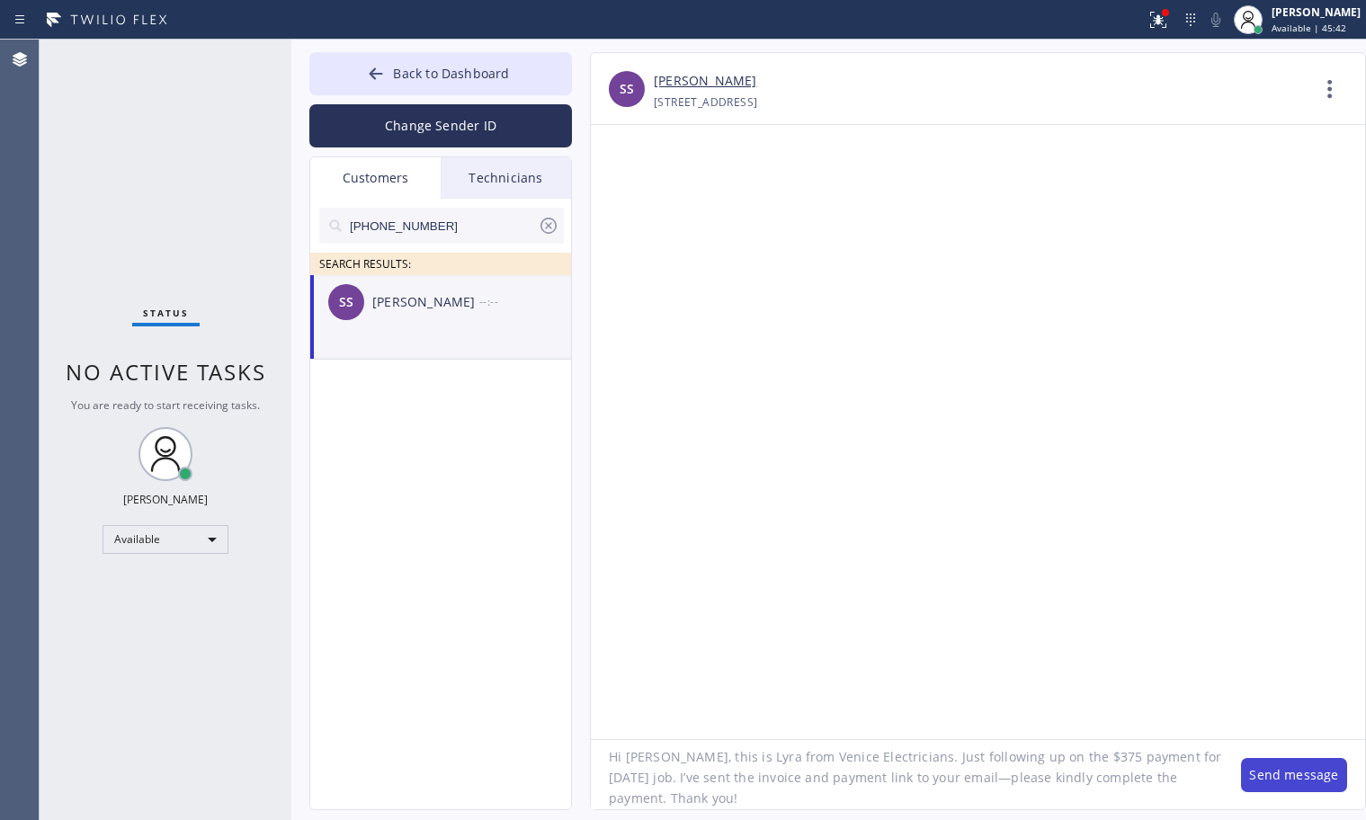
click at [1284, 769] on button "Send message" at bounding box center [1294, 775] width 106 height 34
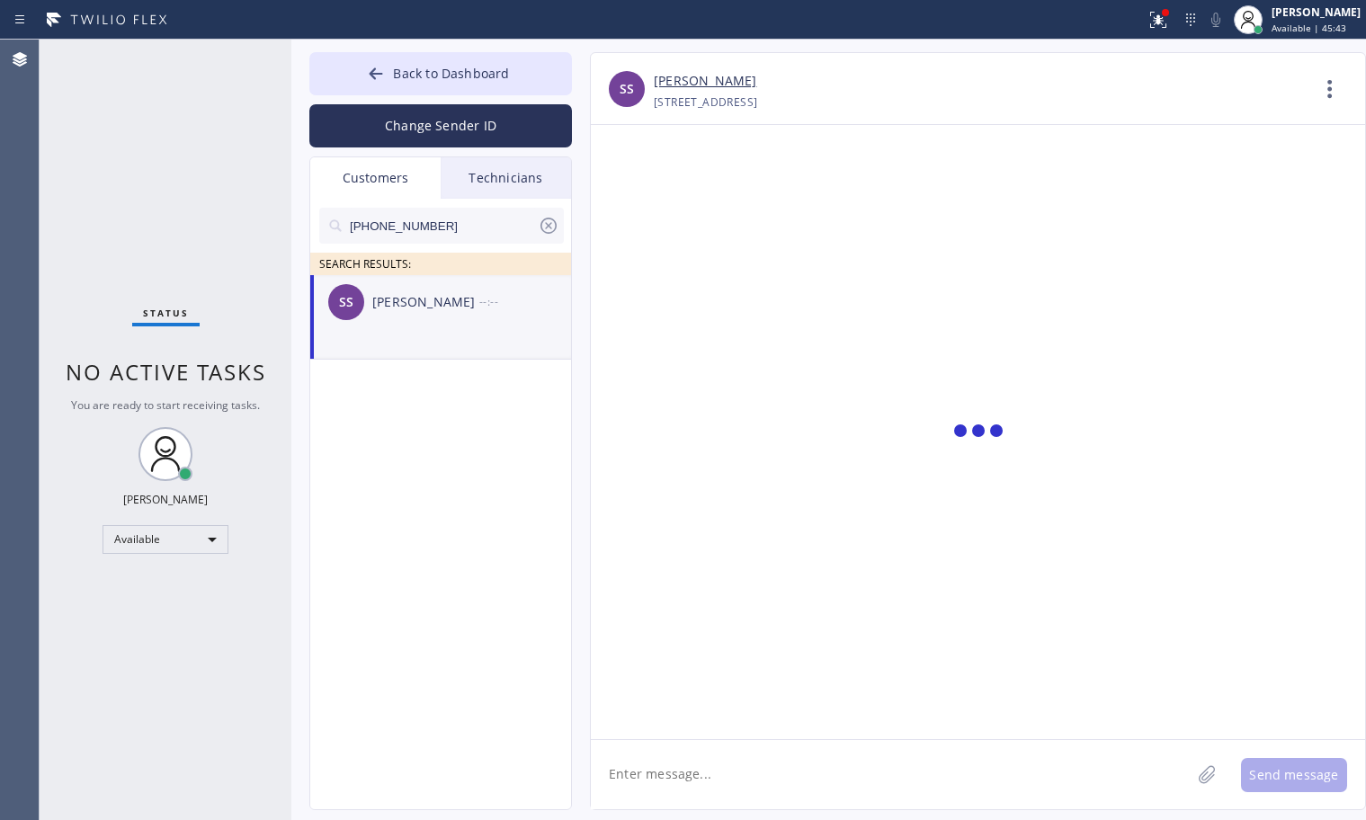
scroll to position [0, 0]
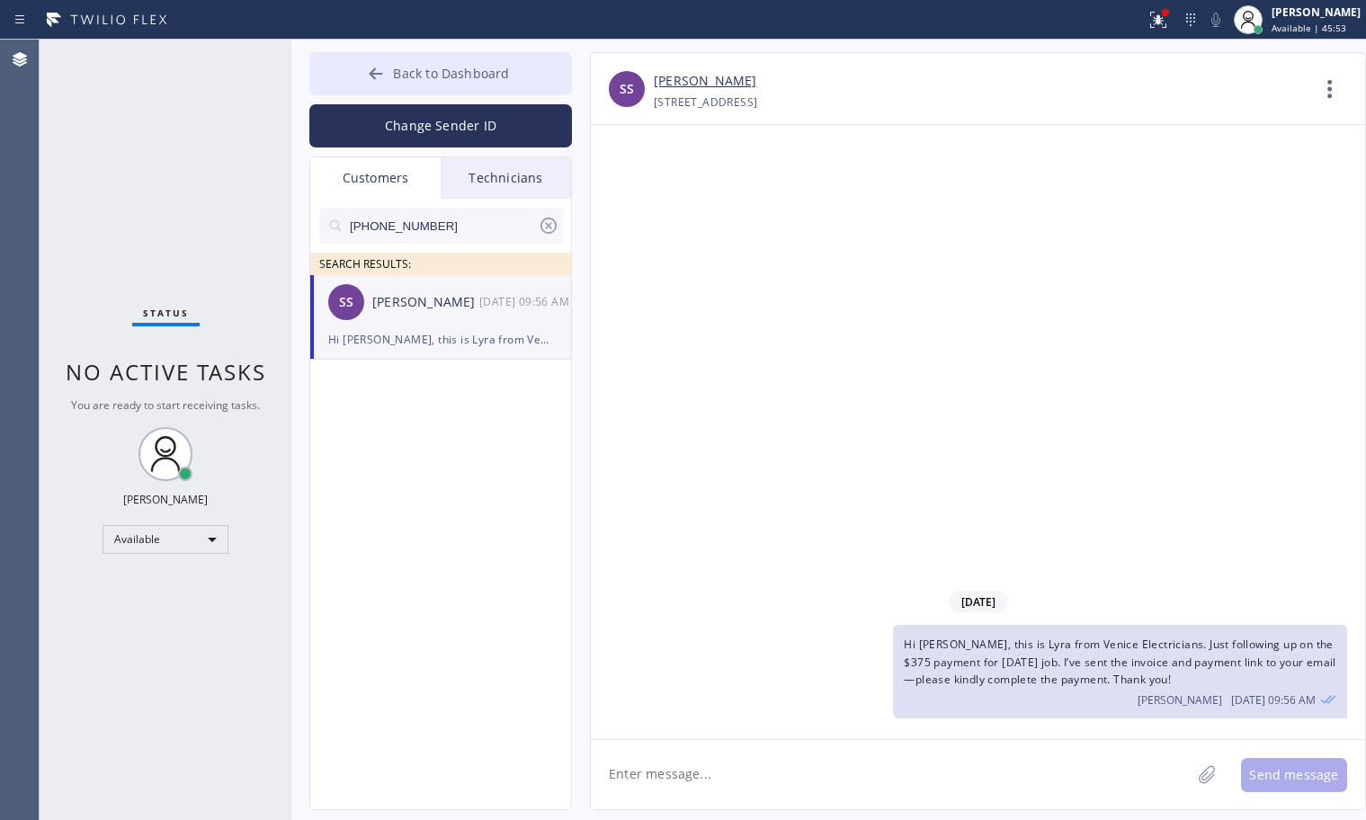
click at [374, 76] on icon at bounding box center [376, 73] width 13 height 12
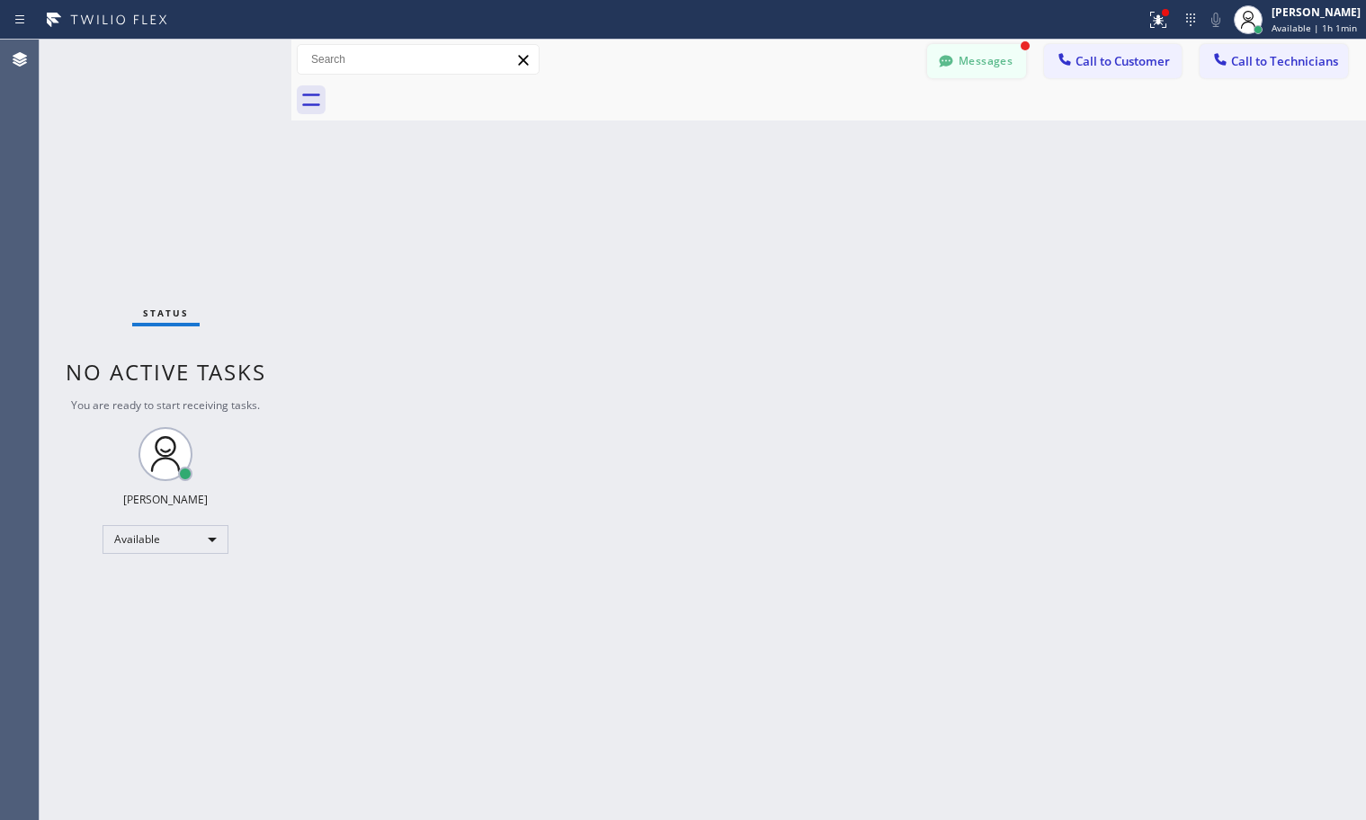
click at [998, 67] on button "Messages" at bounding box center [976, 61] width 99 height 34
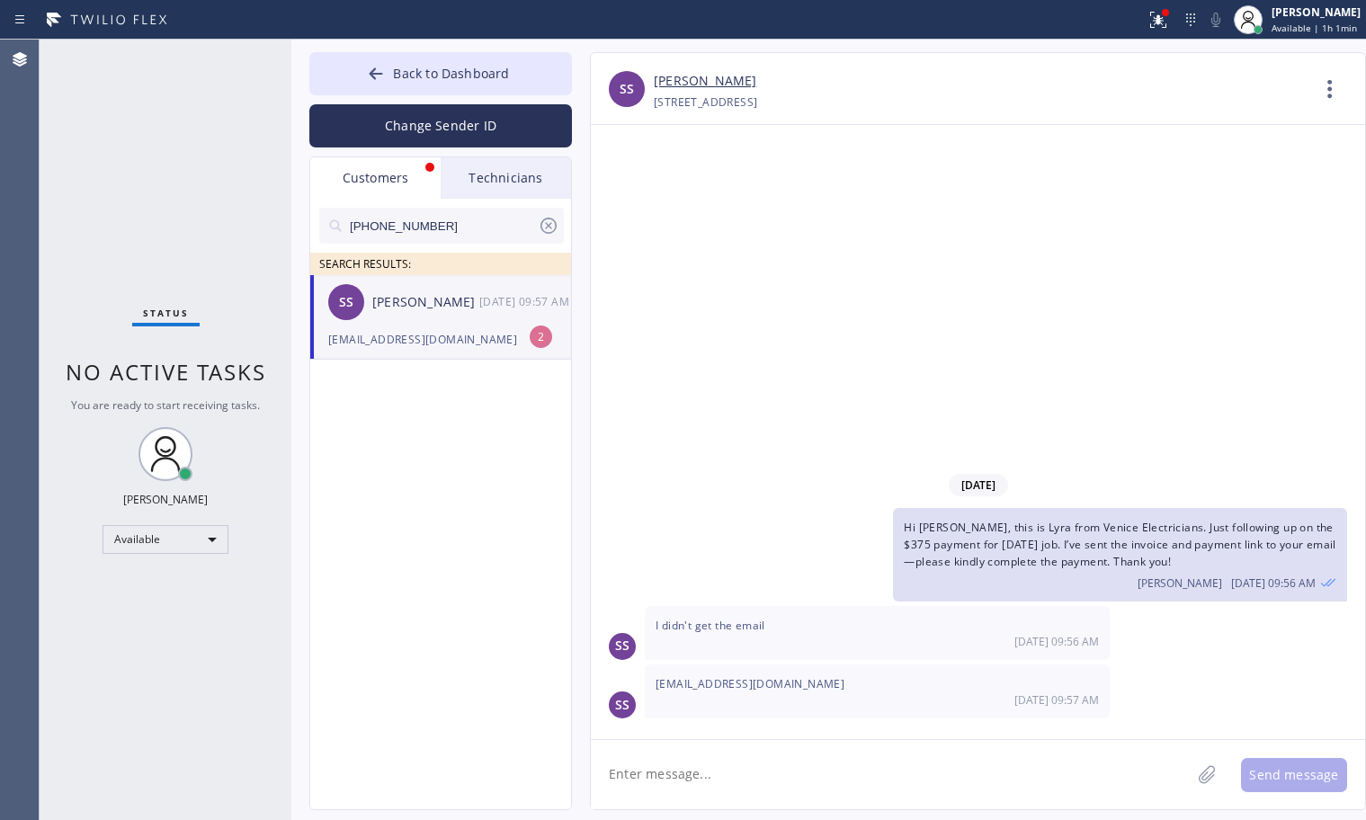
click at [730, 774] on textarea at bounding box center [891, 774] width 600 height 69
click at [669, 773] on textarea at bounding box center [891, 774] width 600 height 69
drag, startPoint x: 812, startPoint y: 682, endPoint x: 646, endPoint y: 677, distance: 165.5
click at [646, 677] on div "[EMAIL_ADDRESS][DOMAIN_NAME] [DATE] 09:57 AM" at bounding box center [877, 691] width 465 height 54
copy span "[EMAIL_ADDRESS][DOMAIN_NAME]"
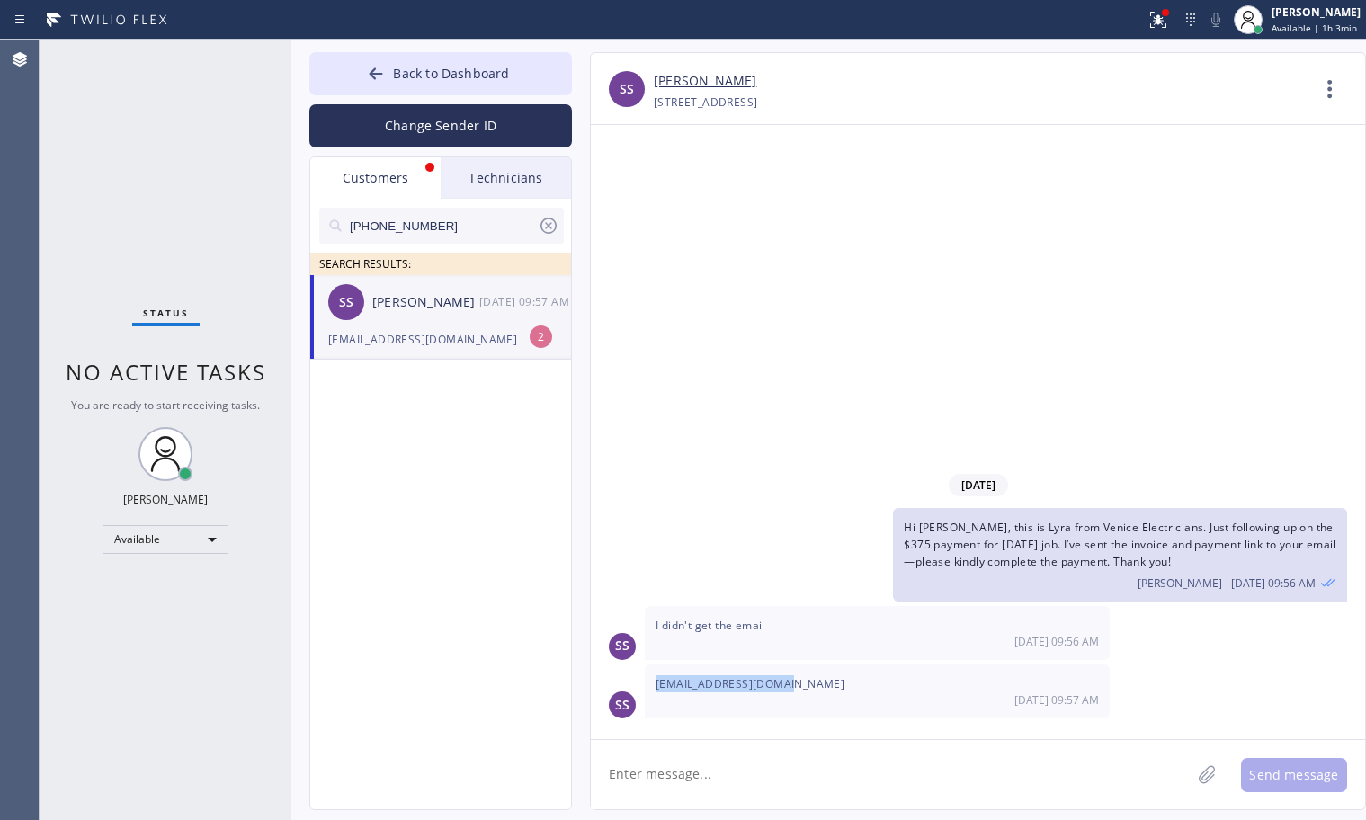
click at [891, 675] on div "[EMAIL_ADDRESS][DOMAIN_NAME] [DATE] 09:57 AM" at bounding box center [877, 691] width 465 height 54
drag, startPoint x: 808, startPoint y: 678, endPoint x: 653, endPoint y: 672, distance: 155.7
click at [653, 672] on div "[EMAIL_ADDRESS][DOMAIN_NAME] [DATE] 09:57 AM" at bounding box center [877, 691] width 465 height 54
copy span "[EMAIL_ADDRESS][DOMAIN_NAME]"
click at [1011, 636] on div "[DATE] 09:56 AM" at bounding box center [876, 641] width 443 height 15
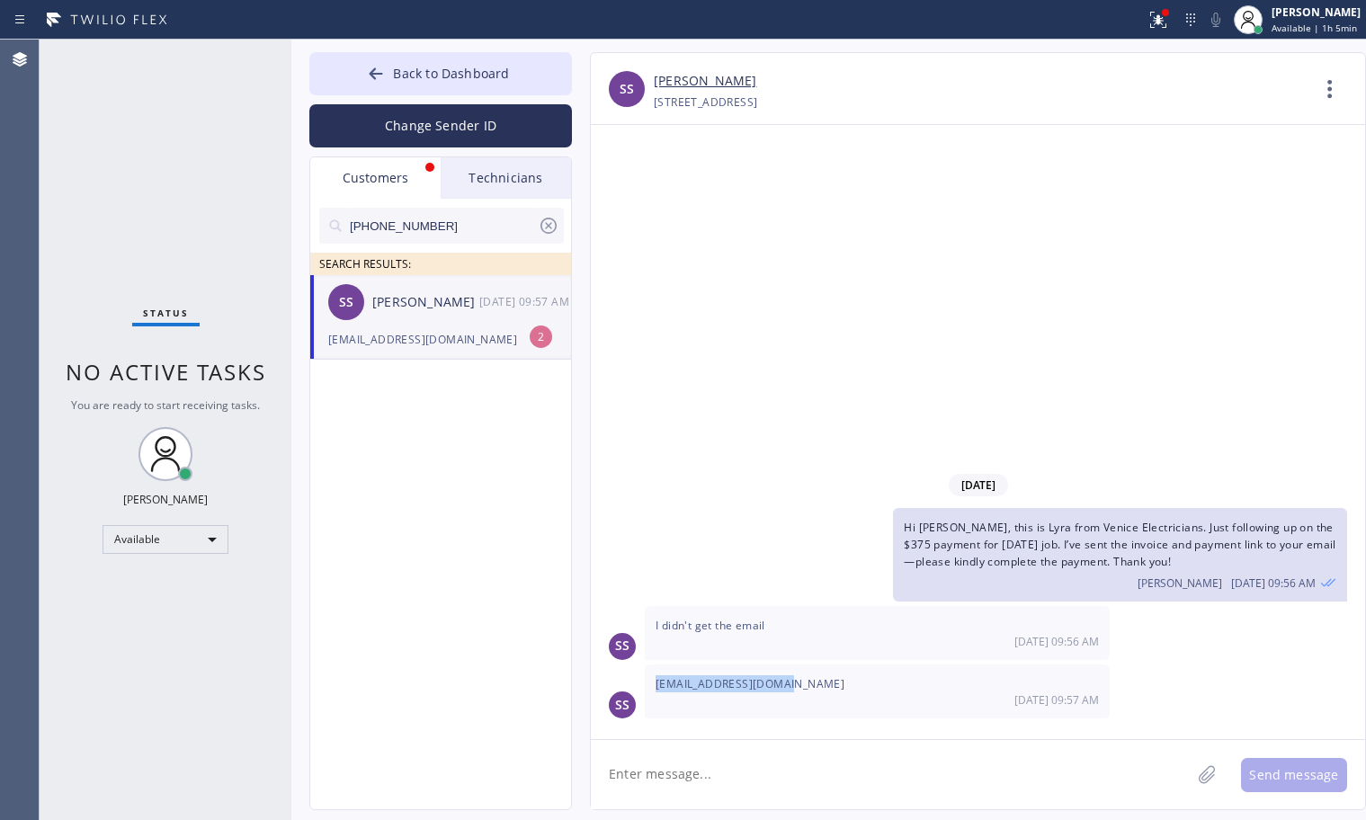
drag, startPoint x: 820, startPoint y: 683, endPoint x: 644, endPoint y: 688, distance: 176.3
click at [648, 687] on div "[EMAIL_ADDRESS][DOMAIN_NAME] [DATE] 09:57 AM" at bounding box center [877, 691] width 465 height 54
copy span "[EMAIL_ADDRESS][DOMAIN_NAME]"
click at [979, 767] on textarea at bounding box center [891, 774] width 600 height 69
type textarea "e"
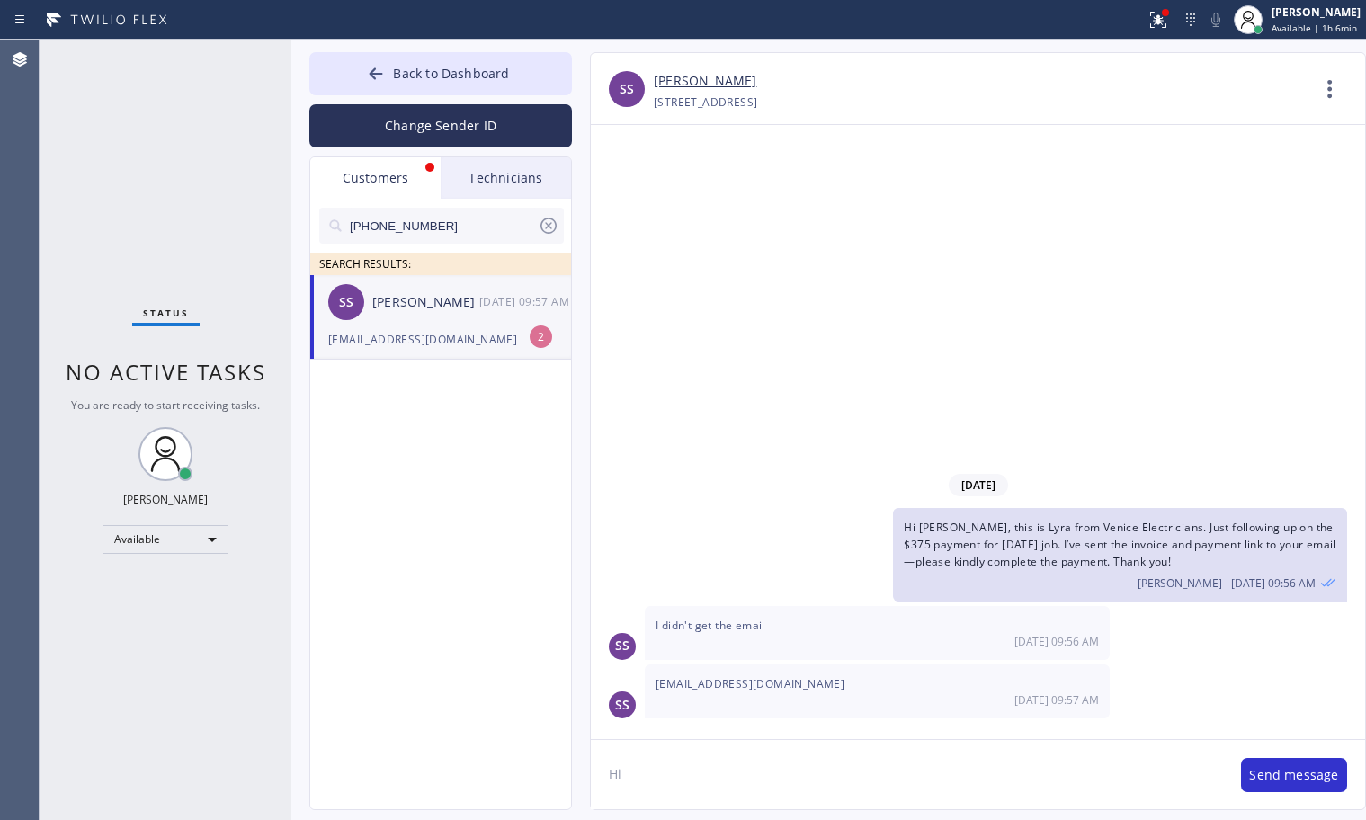
type textarea "H"
drag, startPoint x: 807, startPoint y: 688, endPoint x: 656, endPoint y: 685, distance: 150.2
click at [656, 685] on div "[EMAIL_ADDRESS][DOMAIN_NAME] [DATE] 09:57 AM" at bounding box center [877, 691] width 465 height 54
copy span "[EMAIL_ADDRESS][DOMAIN_NAME]"
click at [1018, 780] on textarea "Thanks for letting me know. I have sent the email again to" at bounding box center [907, 774] width 632 height 69
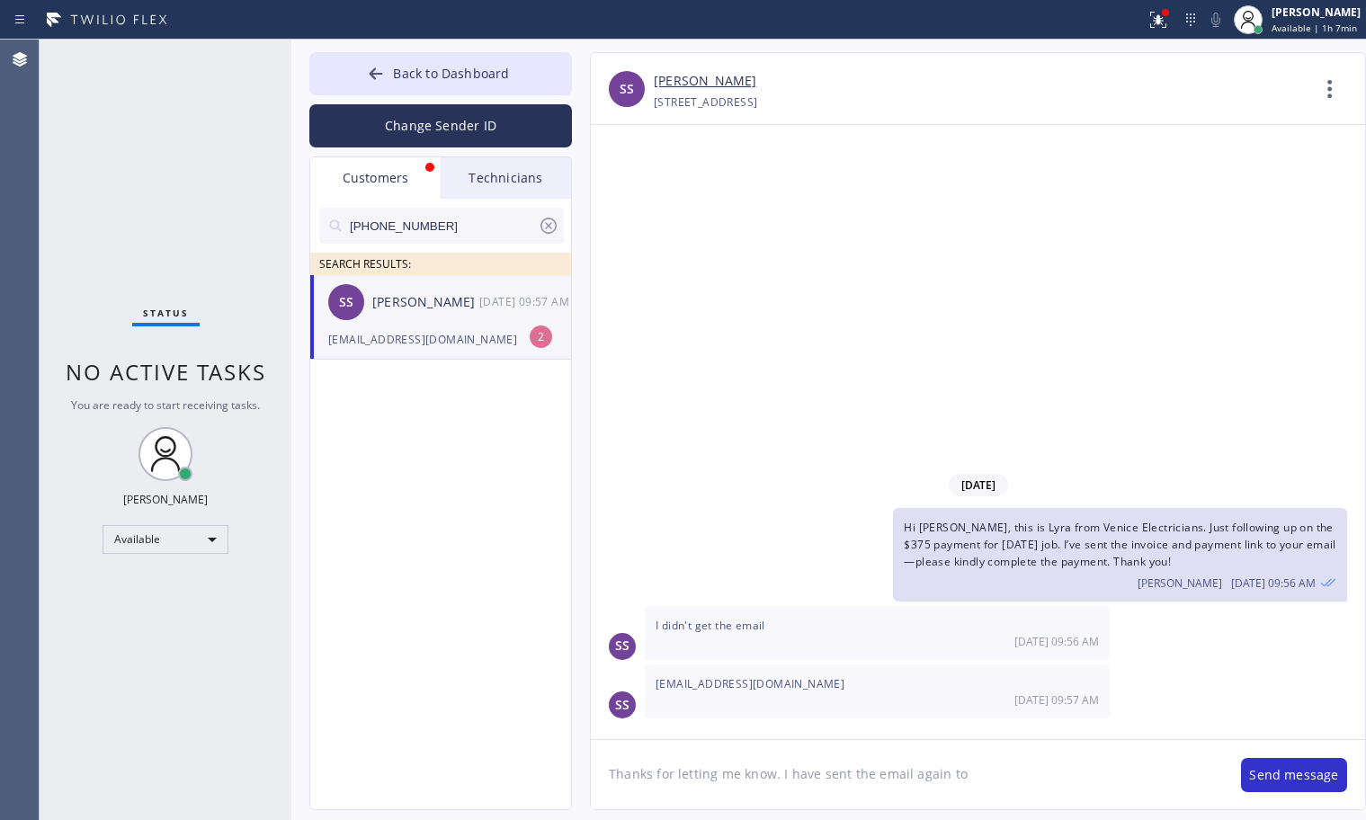
paste textarea "[EMAIL_ADDRESS][DOMAIN_NAME]"
type textarea "Thanks for letting me know. I have sent the email again to [EMAIL_ADDRESS][DOMA…"
click at [1268, 766] on button "Send message" at bounding box center [1294, 775] width 106 height 34
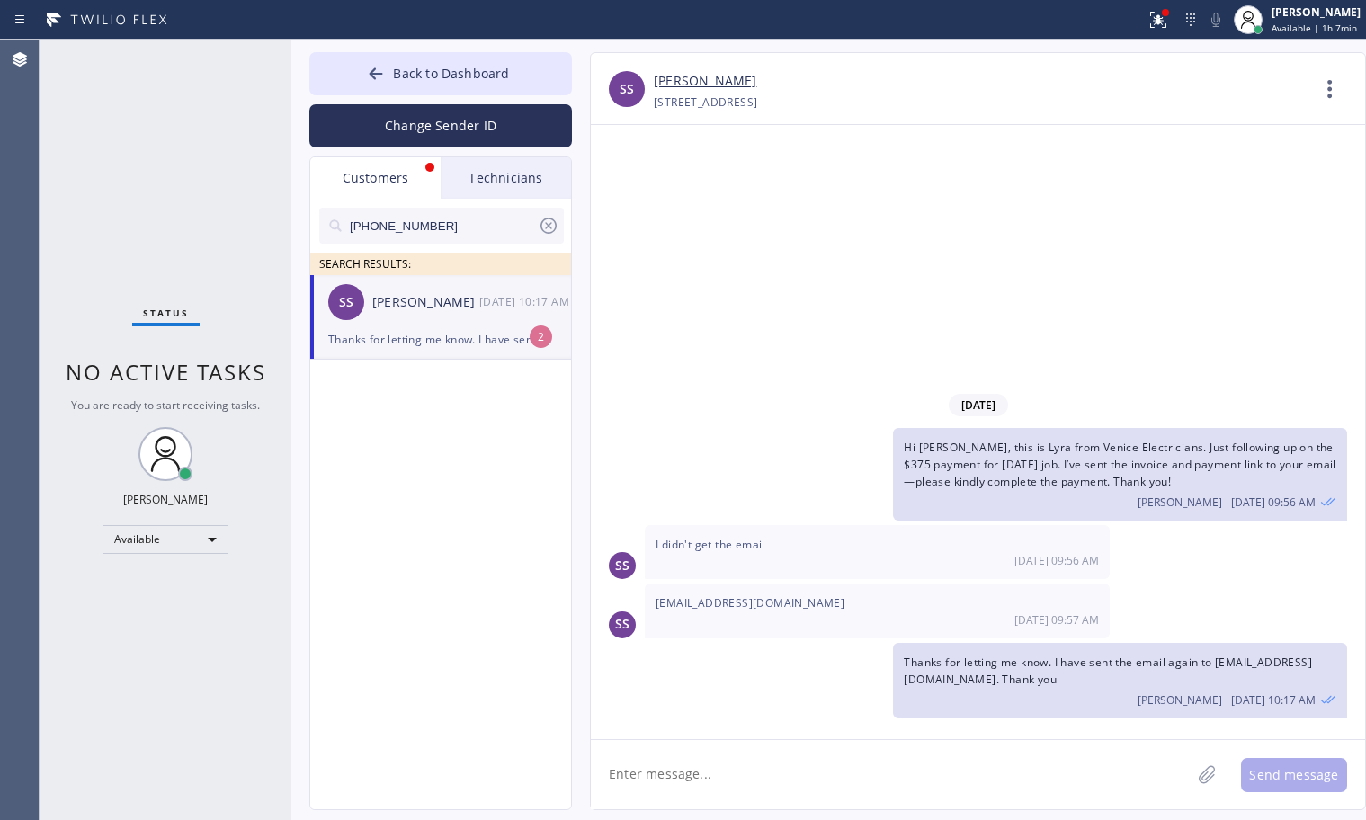
click at [385, 174] on div "Customers" at bounding box center [375, 177] width 130 height 41
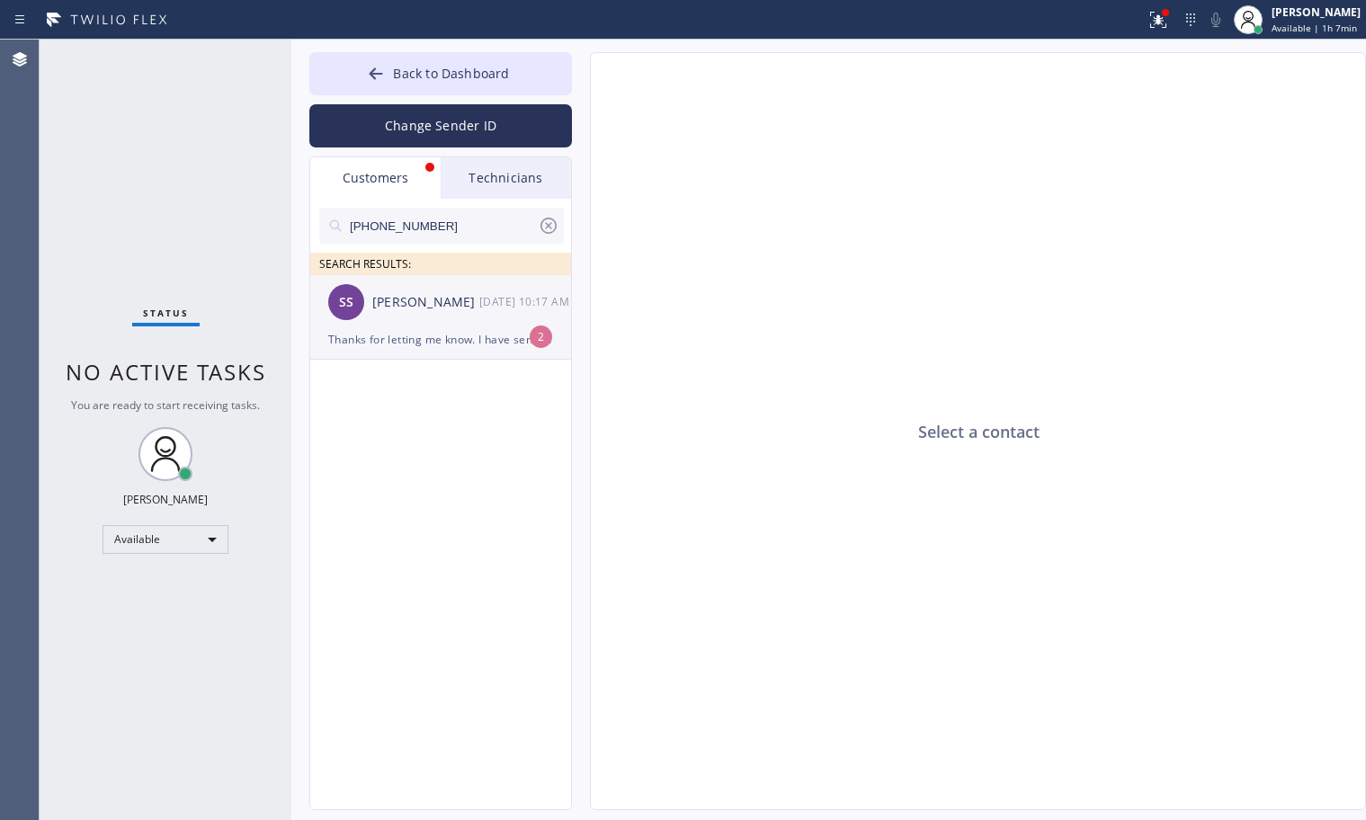
click at [431, 342] on div "Thanks for letting me know. I have sent the email again to [EMAIL_ADDRESS][DOMA…" at bounding box center [440, 339] width 225 height 21
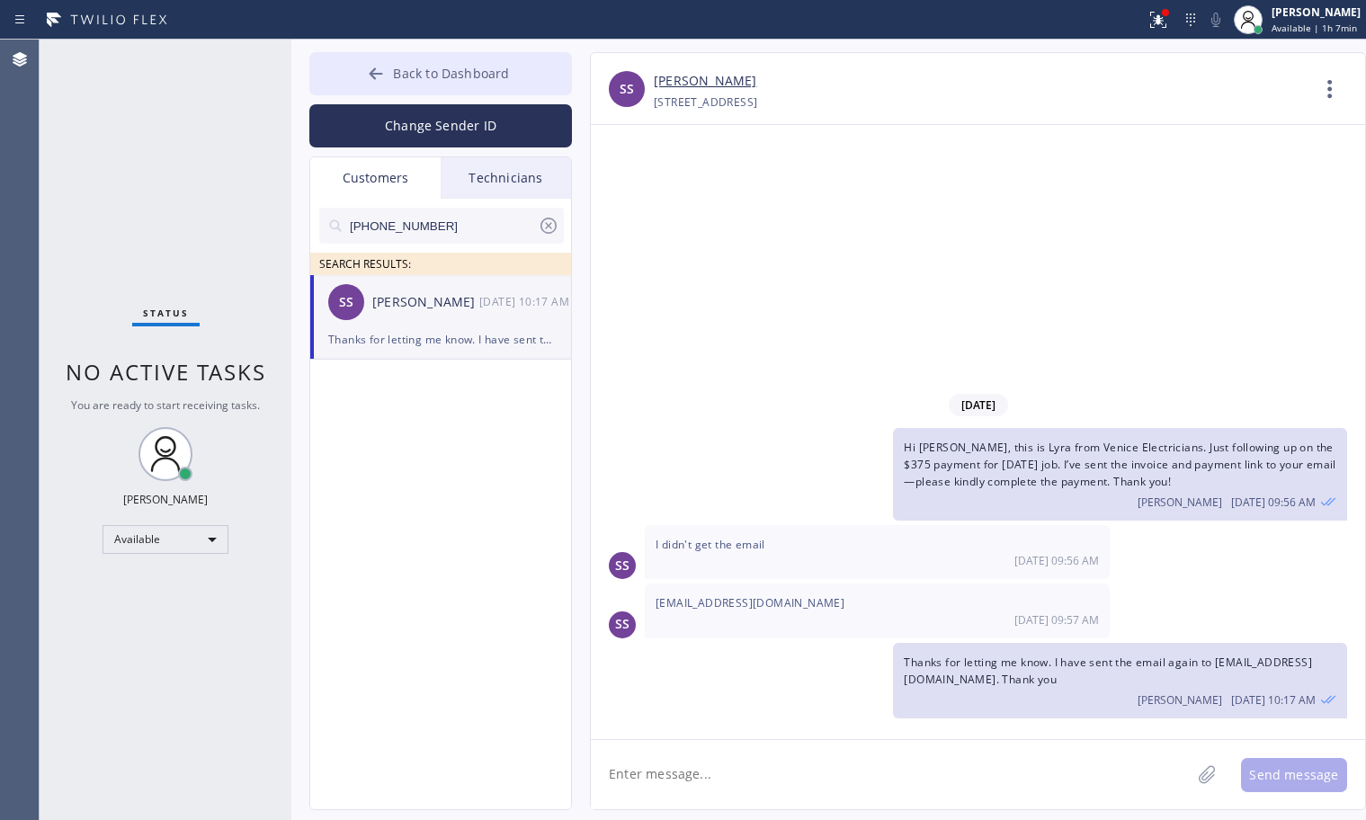
click at [370, 67] on icon at bounding box center [376, 74] width 18 height 18
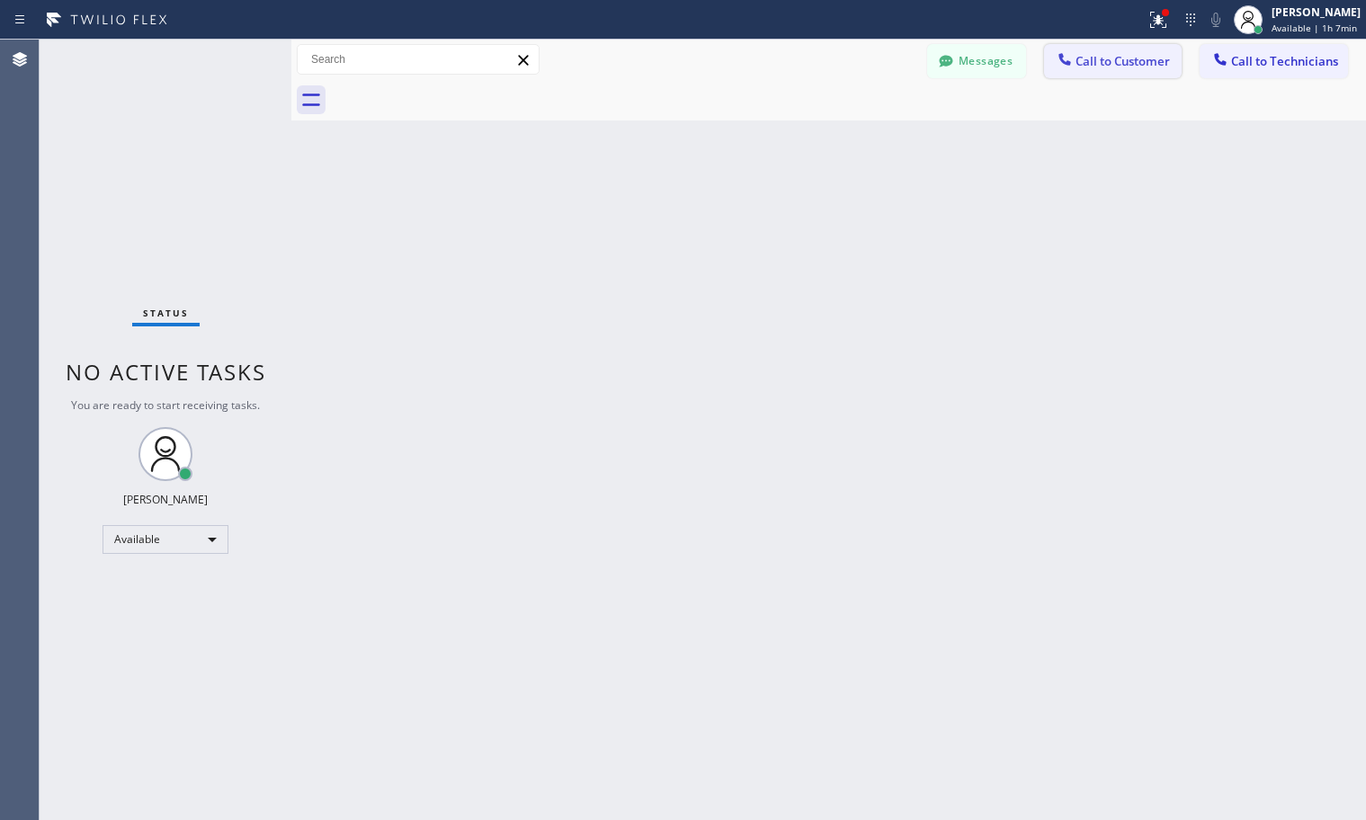
click at [1143, 59] on span "Call to Customer" at bounding box center [1122, 61] width 94 height 16
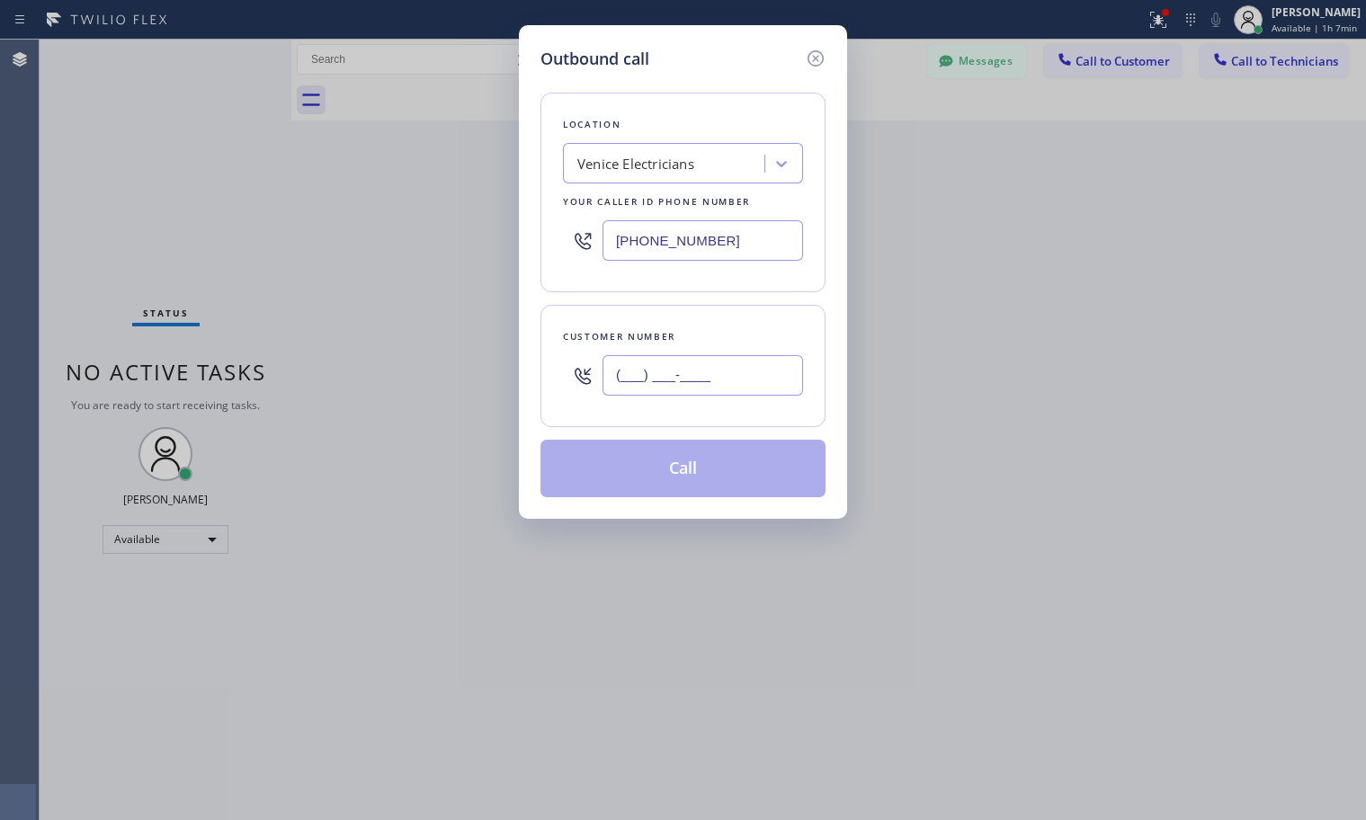
click at [753, 361] on input "(___) ___-____" at bounding box center [702, 375] width 201 height 40
paste input "714) 543-5533"
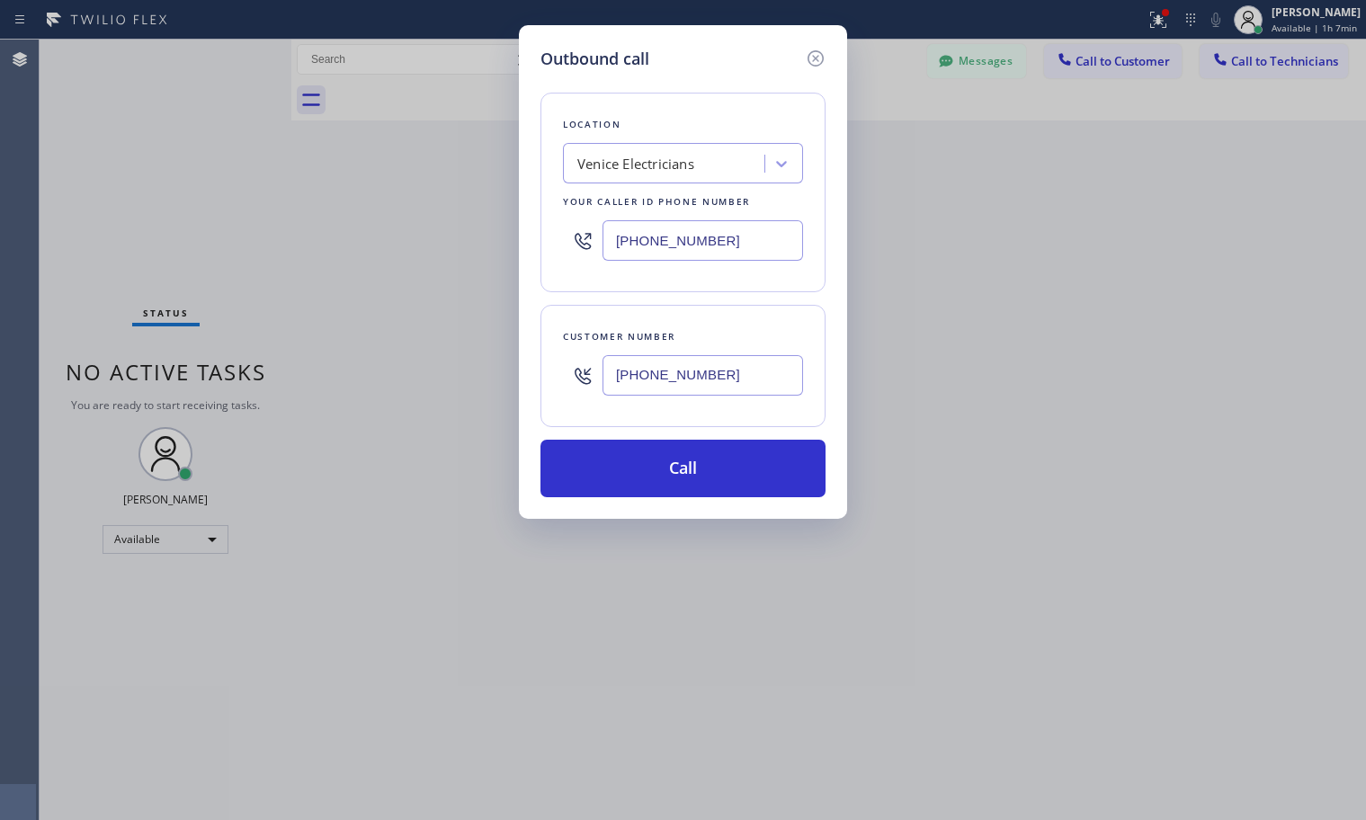
type input "[PHONE_NUMBER]"
click at [720, 156] on div "Venice Electricians" at bounding box center [666, 163] width 196 height 31
paste input "Electricians Service Team Santa [PERSON_NAME]"
type input "Electricians Service Team Santa [PERSON_NAME]"
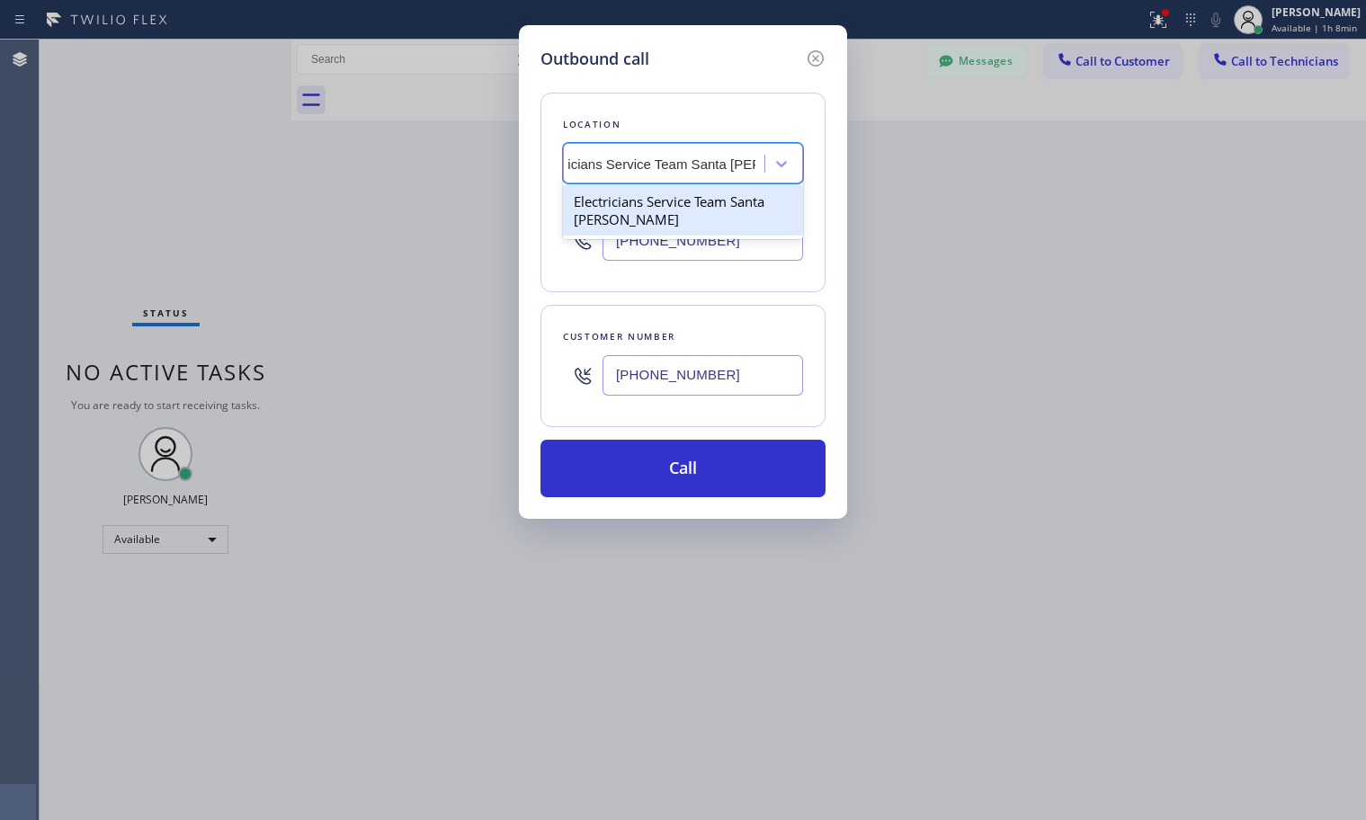
scroll to position [0, 44]
click at [662, 227] on div "Electricians Service Team Santa [PERSON_NAME]" at bounding box center [683, 210] width 240 height 50
type input "[PHONE_NUMBER]"
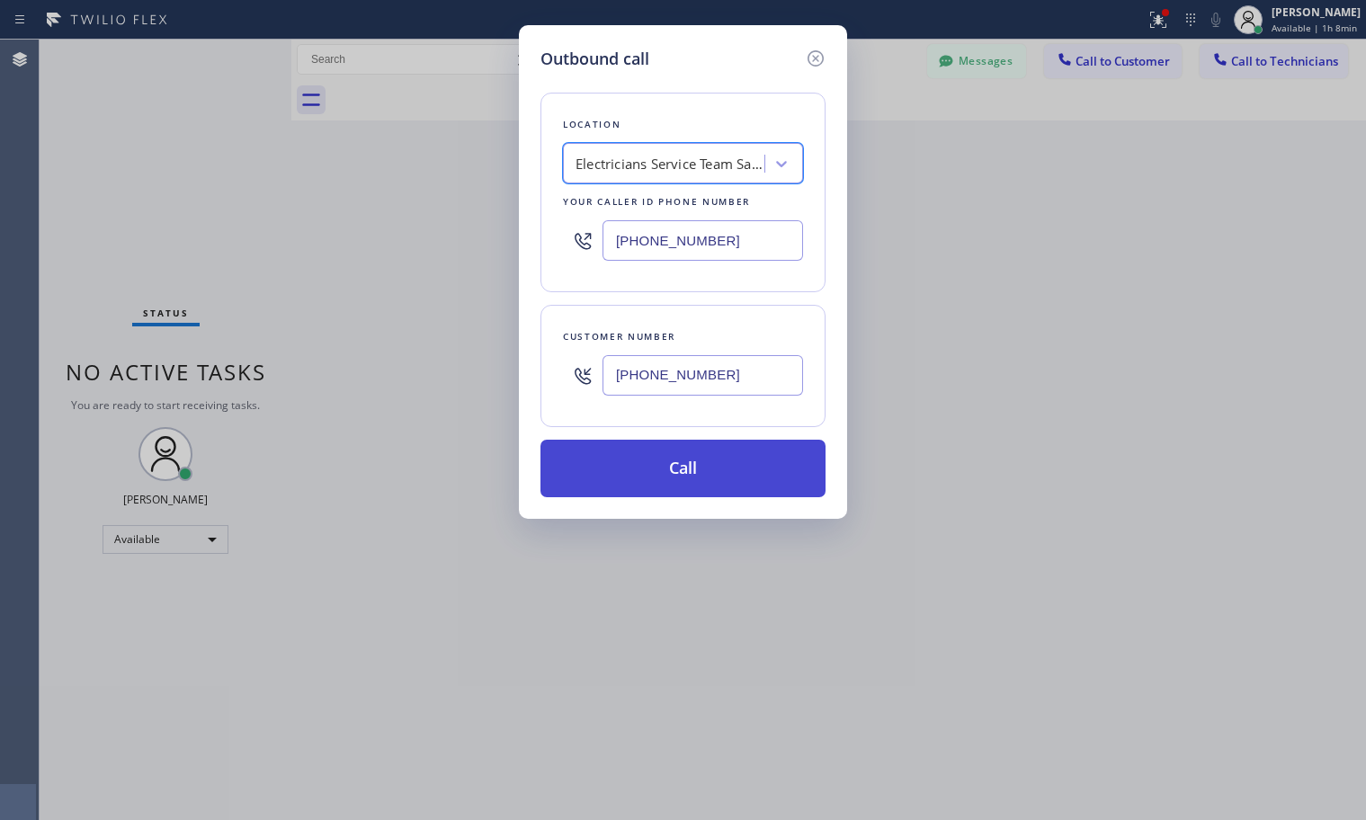
click at [641, 471] on button "Call" at bounding box center [682, 469] width 285 height 58
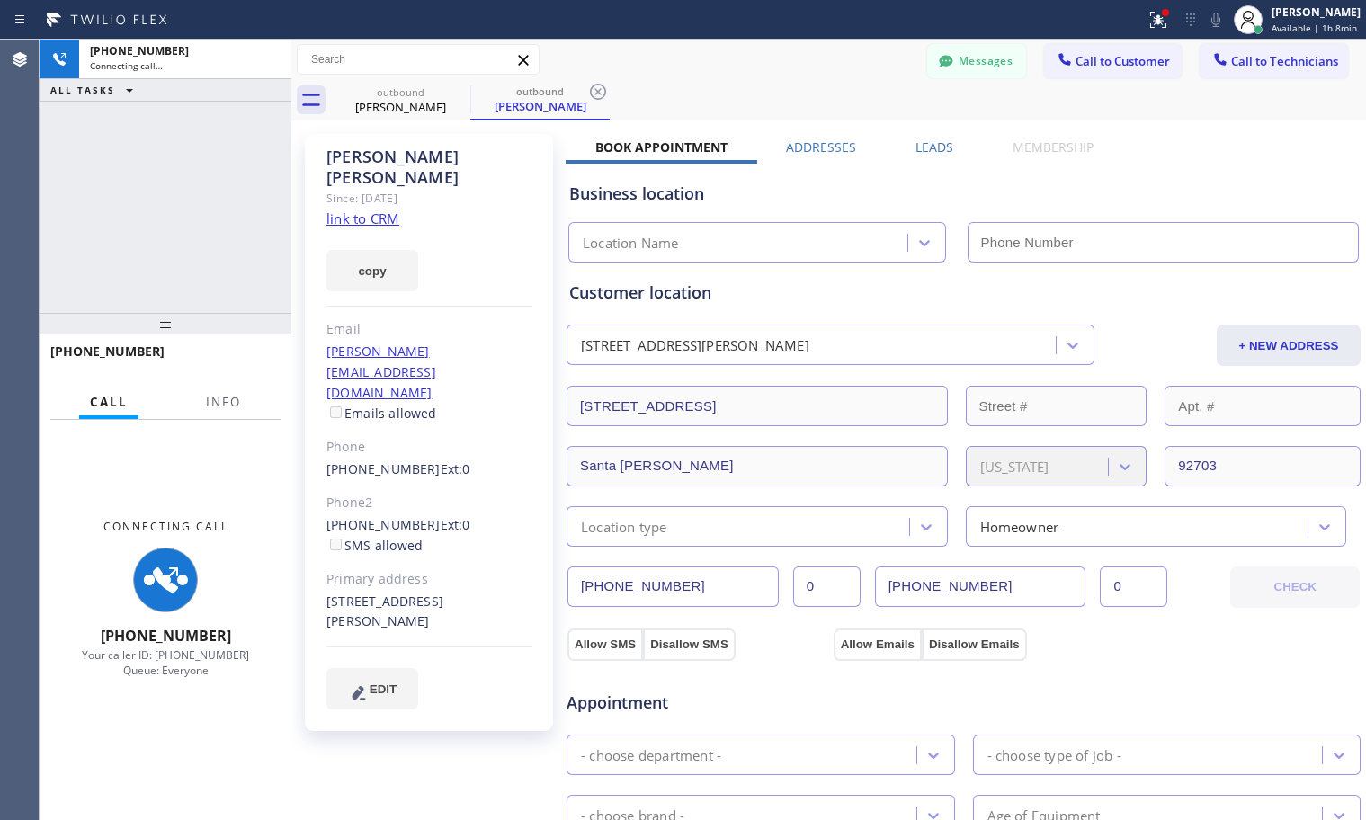
type input "[PHONE_NUMBER]"
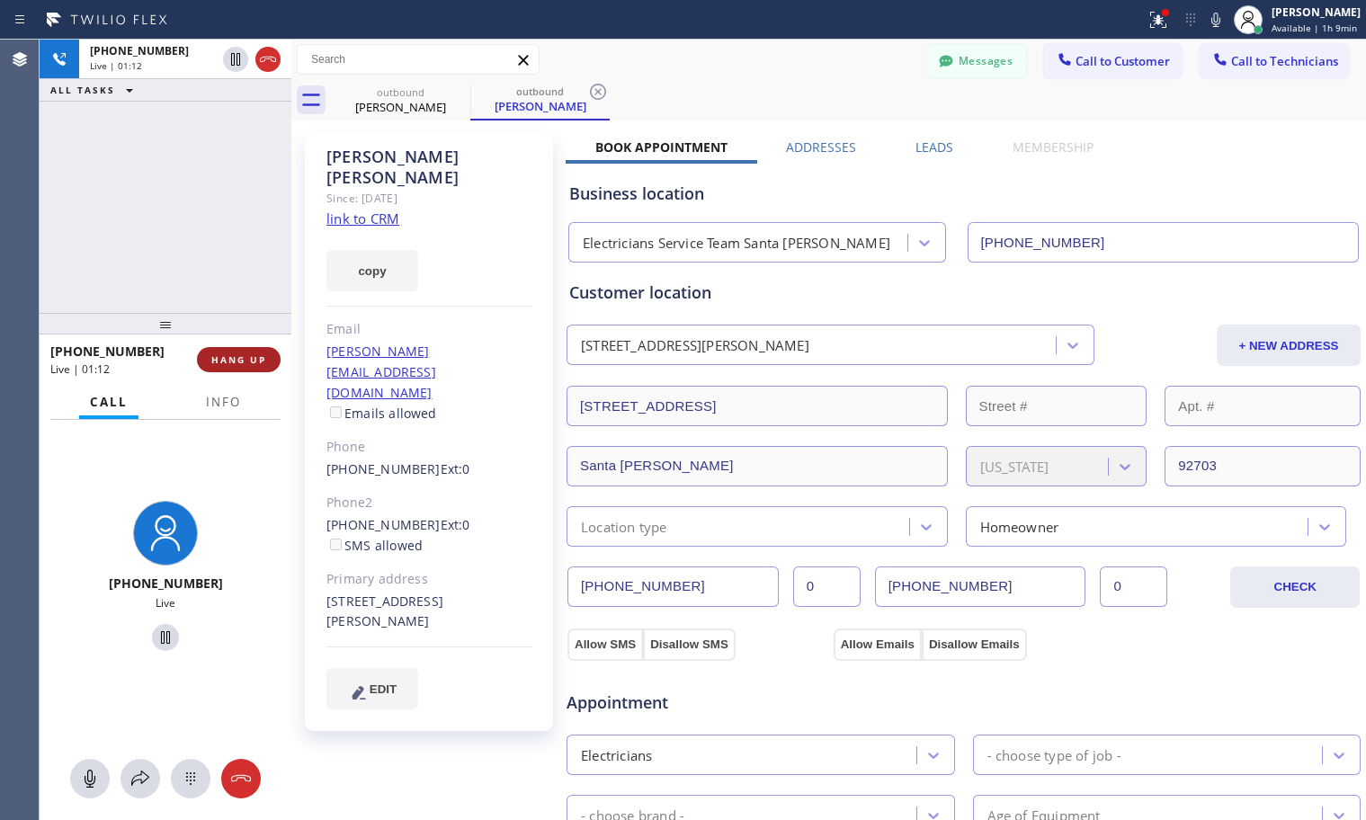
click at [251, 360] on span "HANG UP" at bounding box center [238, 359] width 55 height 13
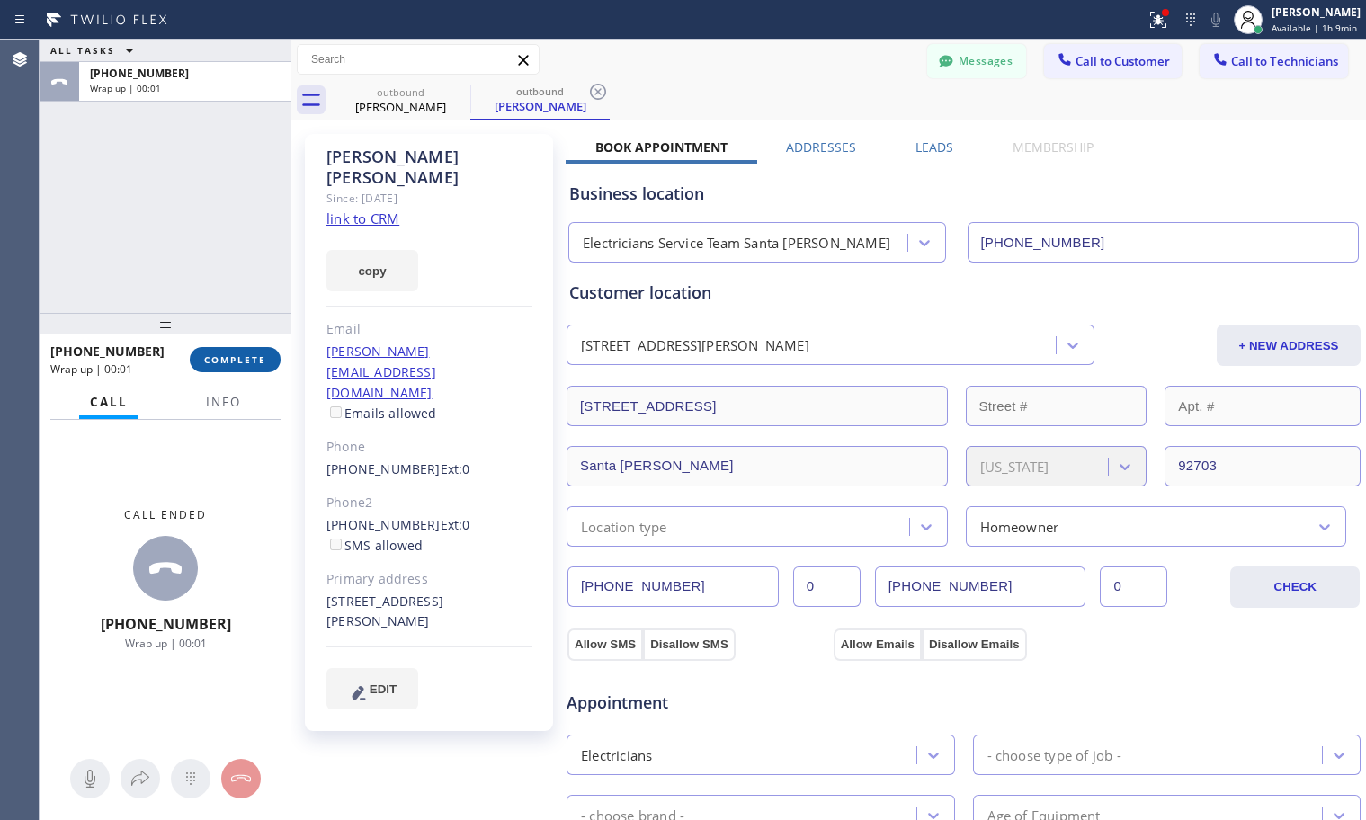
click at [260, 364] on span "COMPLETE" at bounding box center [235, 359] width 62 height 13
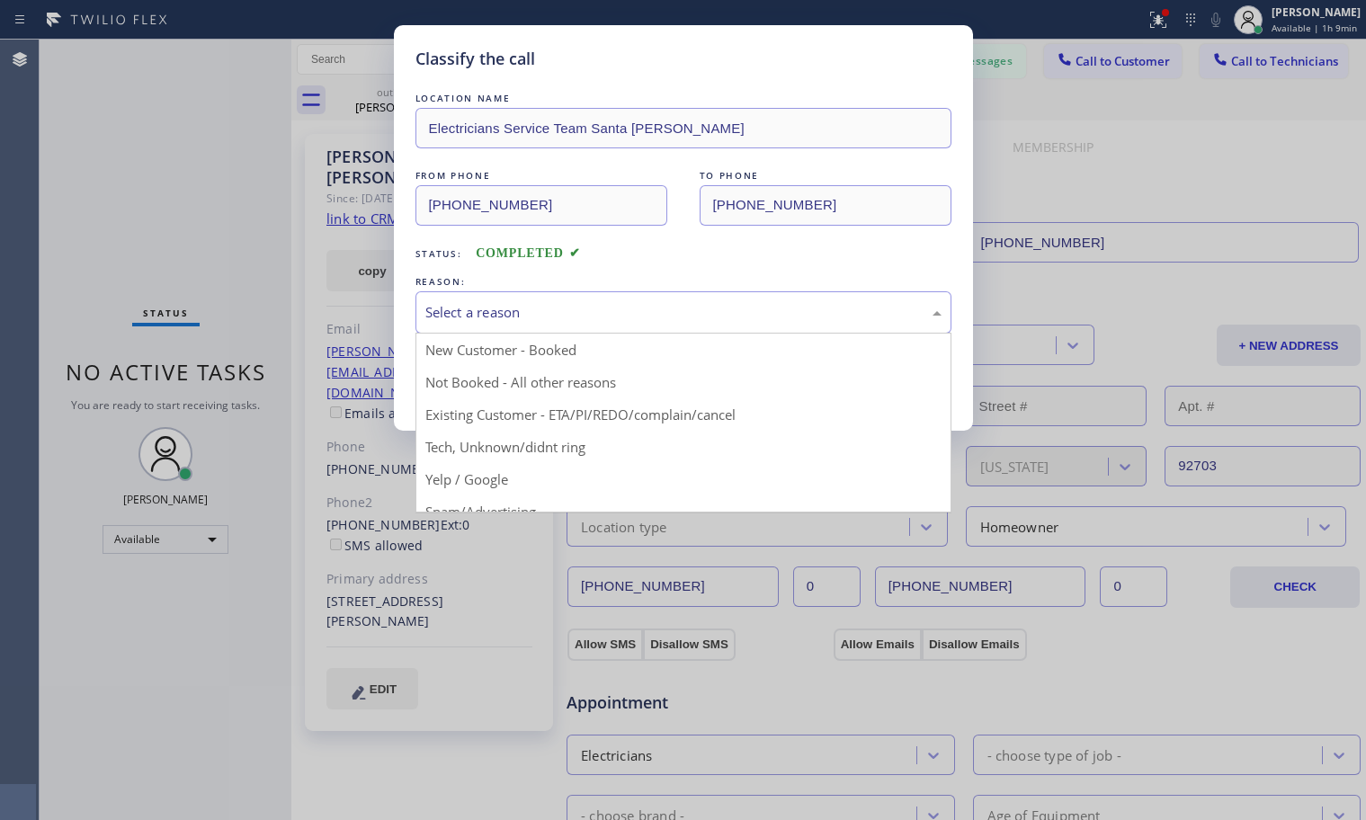
click at [521, 312] on div "Select a reason" at bounding box center [683, 312] width 516 height 21
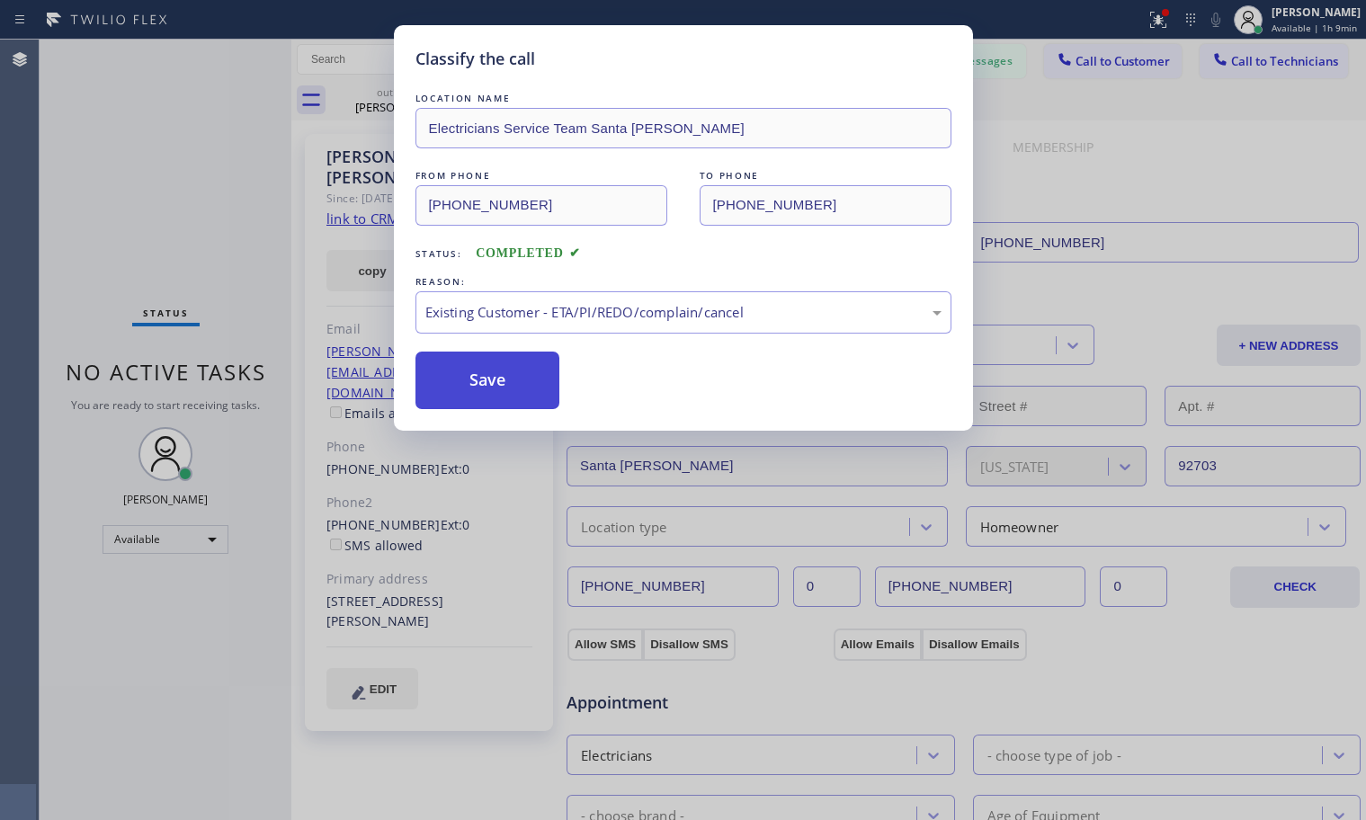
click at [483, 390] on button "Save" at bounding box center [487, 381] width 145 height 58
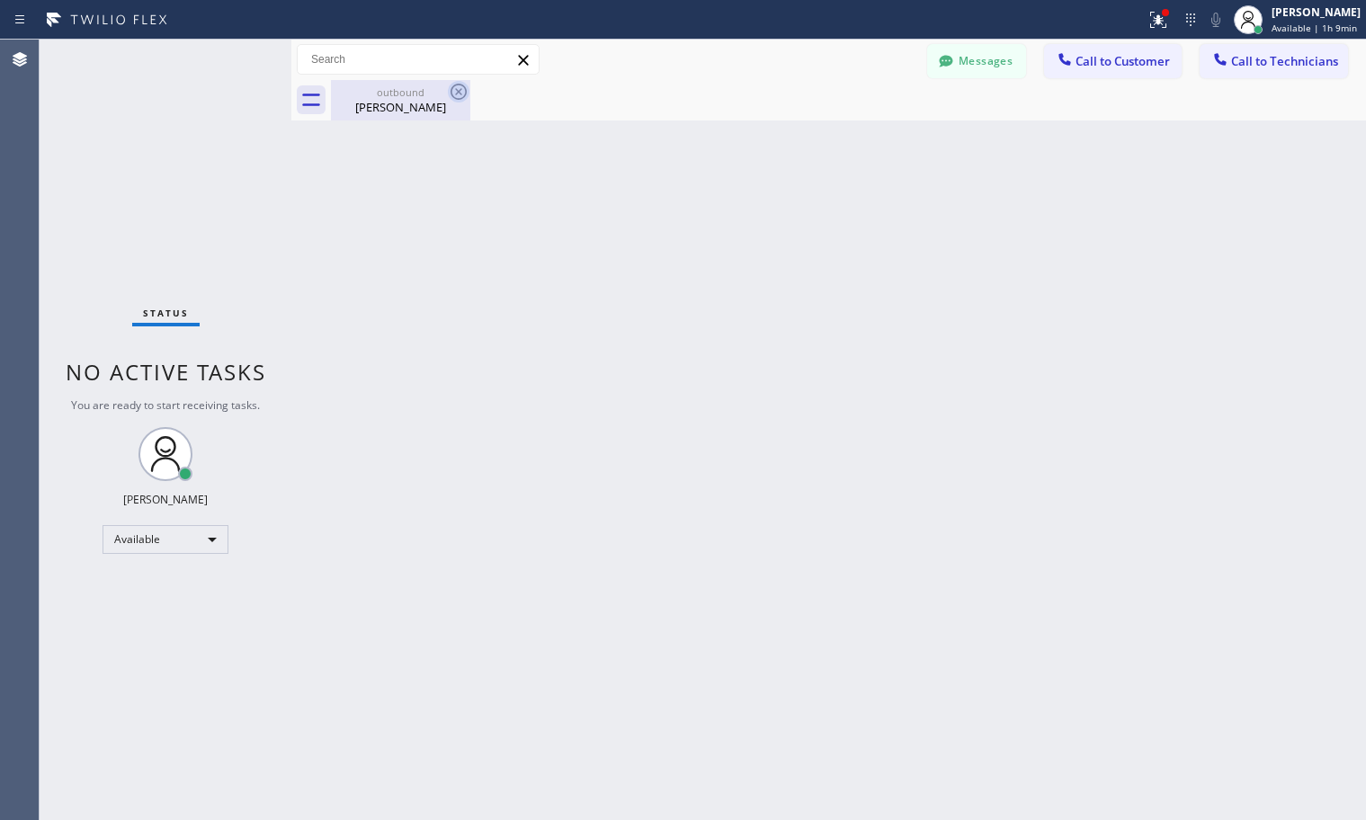
click at [456, 85] on icon at bounding box center [458, 92] width 16 height 16
click at [239, 59] on div "Status No active tasks You are ready to start receiving tasks. Lyra Lauderez Av…" at bounding box center [166, 430] width 252 height 780
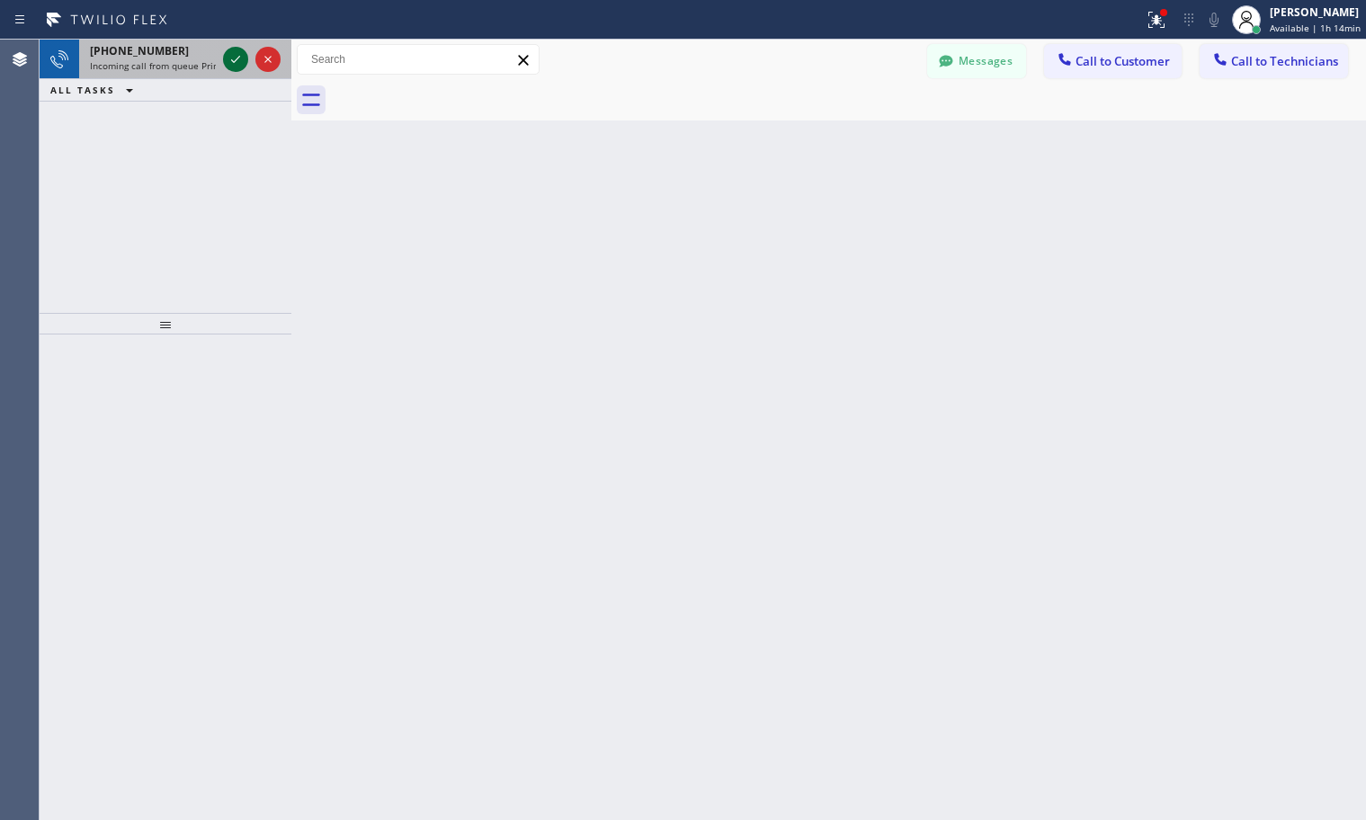
click at [230, 63] on icon at bounding box center [236, 60] width 22 height 22
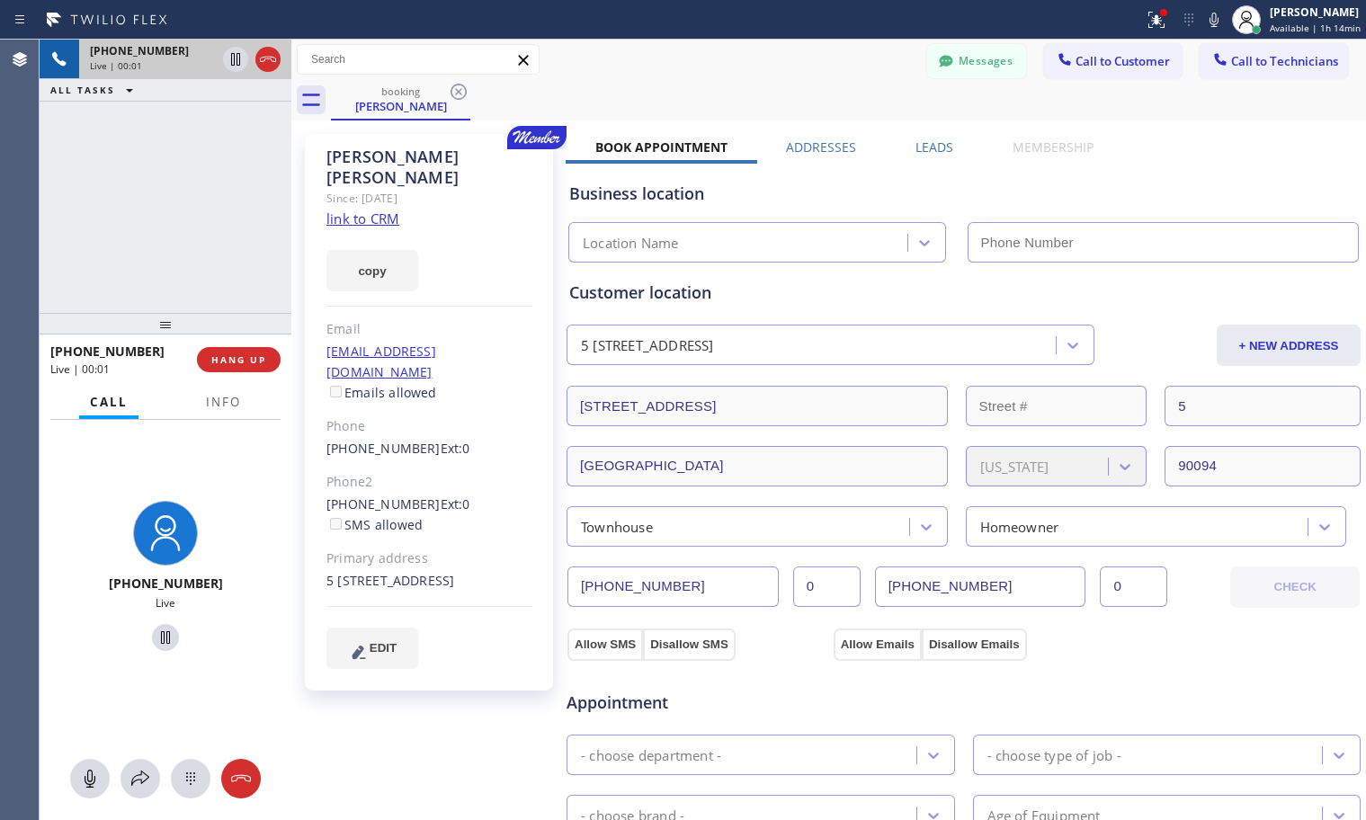
type input "[PHONE_NUMBER]"
click at [386, 210] on link "link to CRM" at bounding box center [362, 219] width 73 height 18
click at [246, 358] on span "HANG UP" at bounding box center [238, 359] width 55 height 13
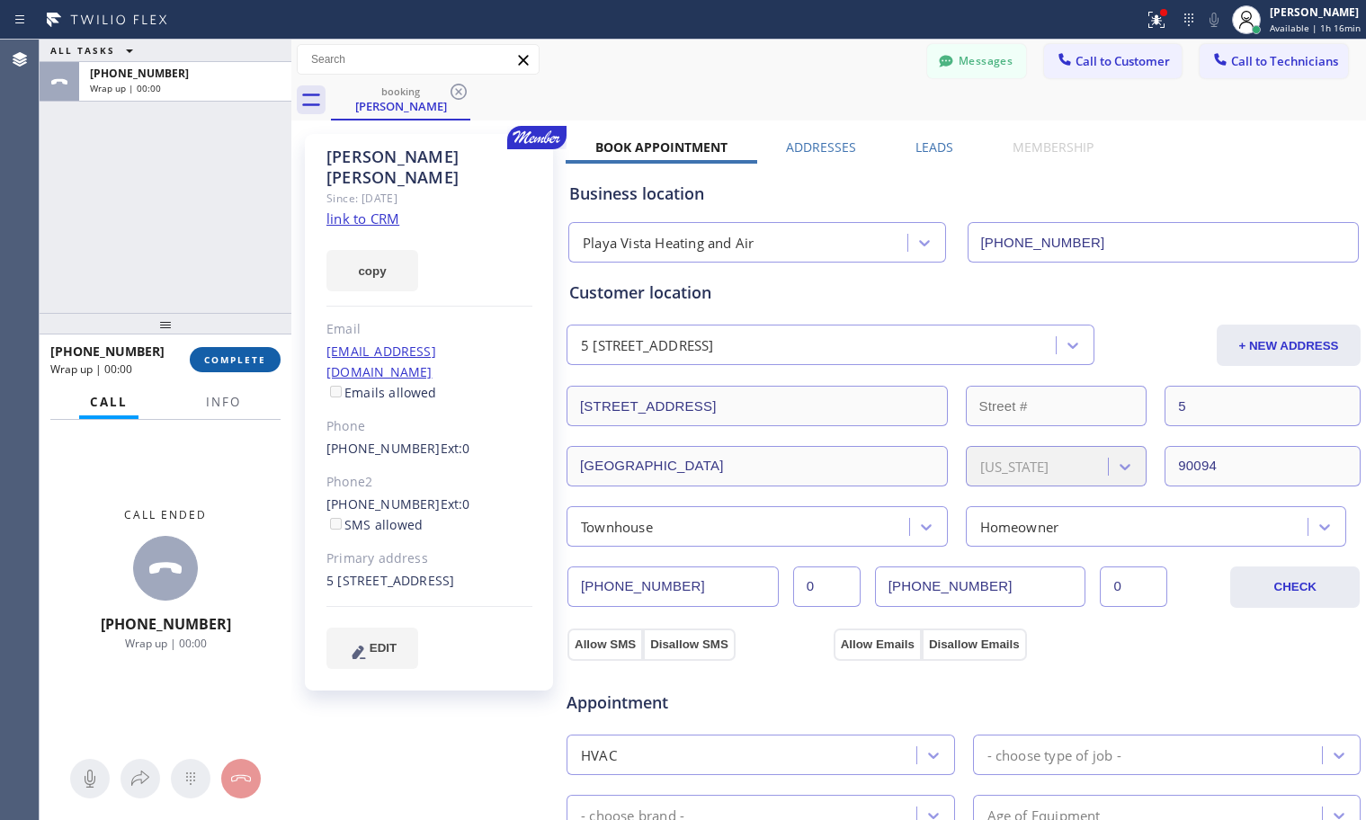
click at [239, 363] on span "COMPLETE" at bounding box center [235, 359] width 62 height 13
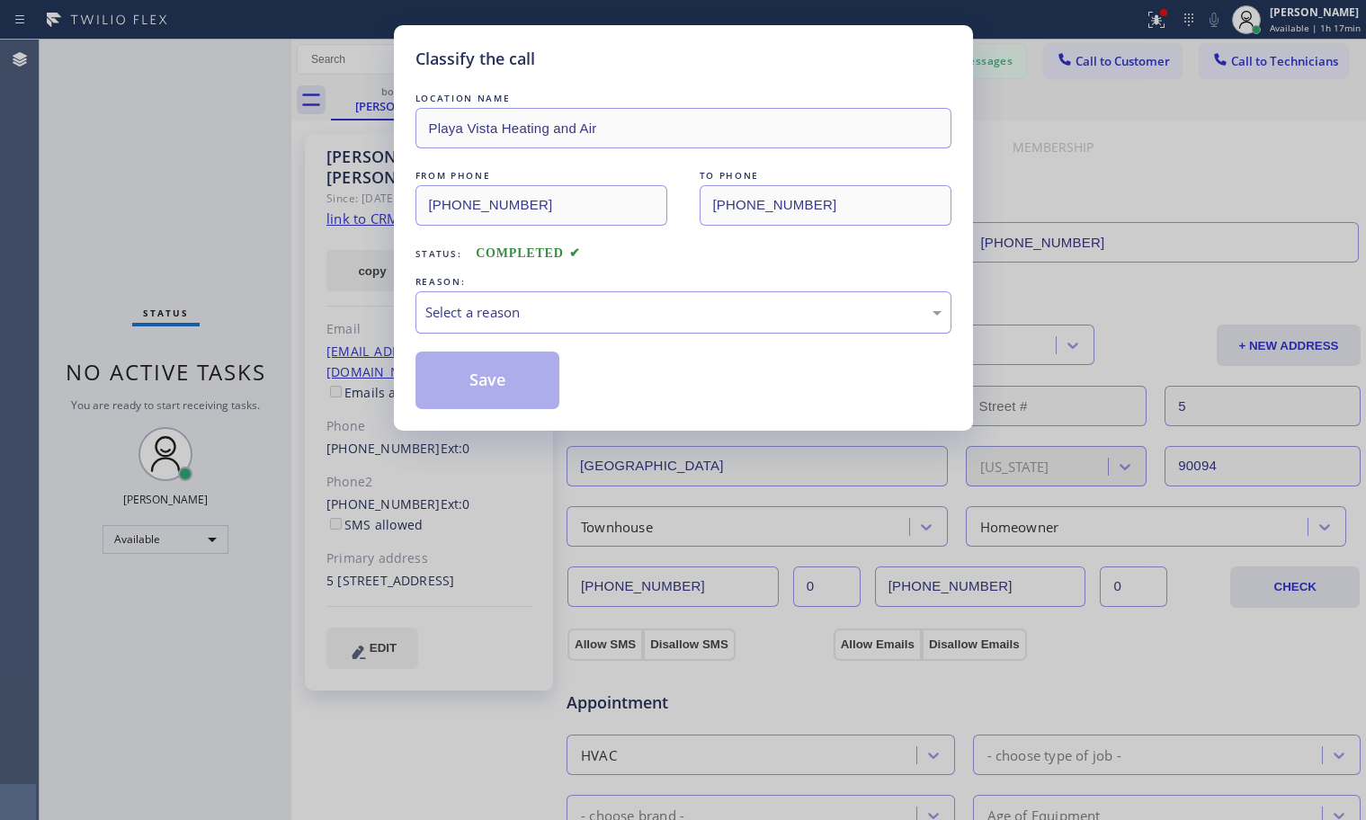
click at [597, 310] on div "Select a reason" at bounding box center [683, 312] width 516 height 21
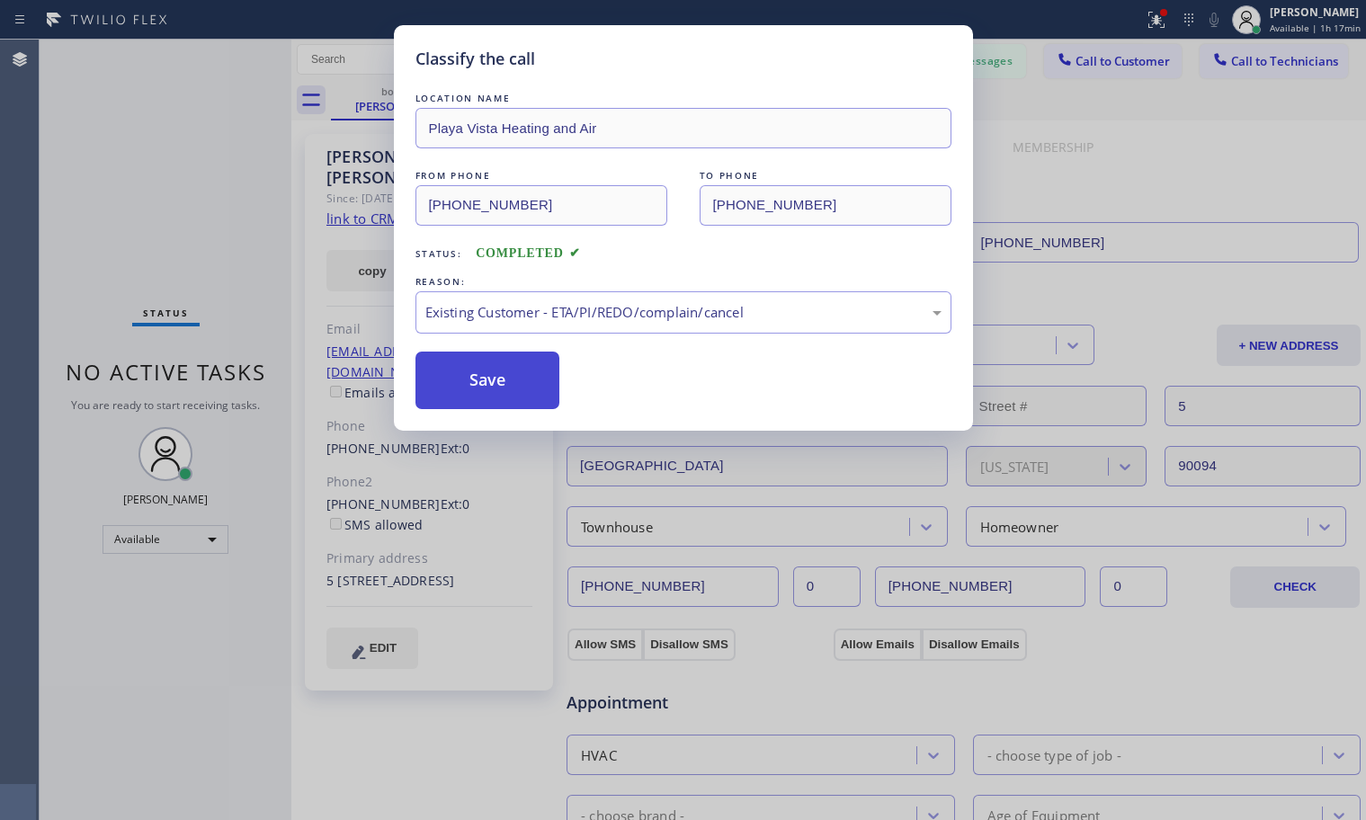
click at [508, 371] on button "Save" at bounding box center [487, 381] width 145 height 58
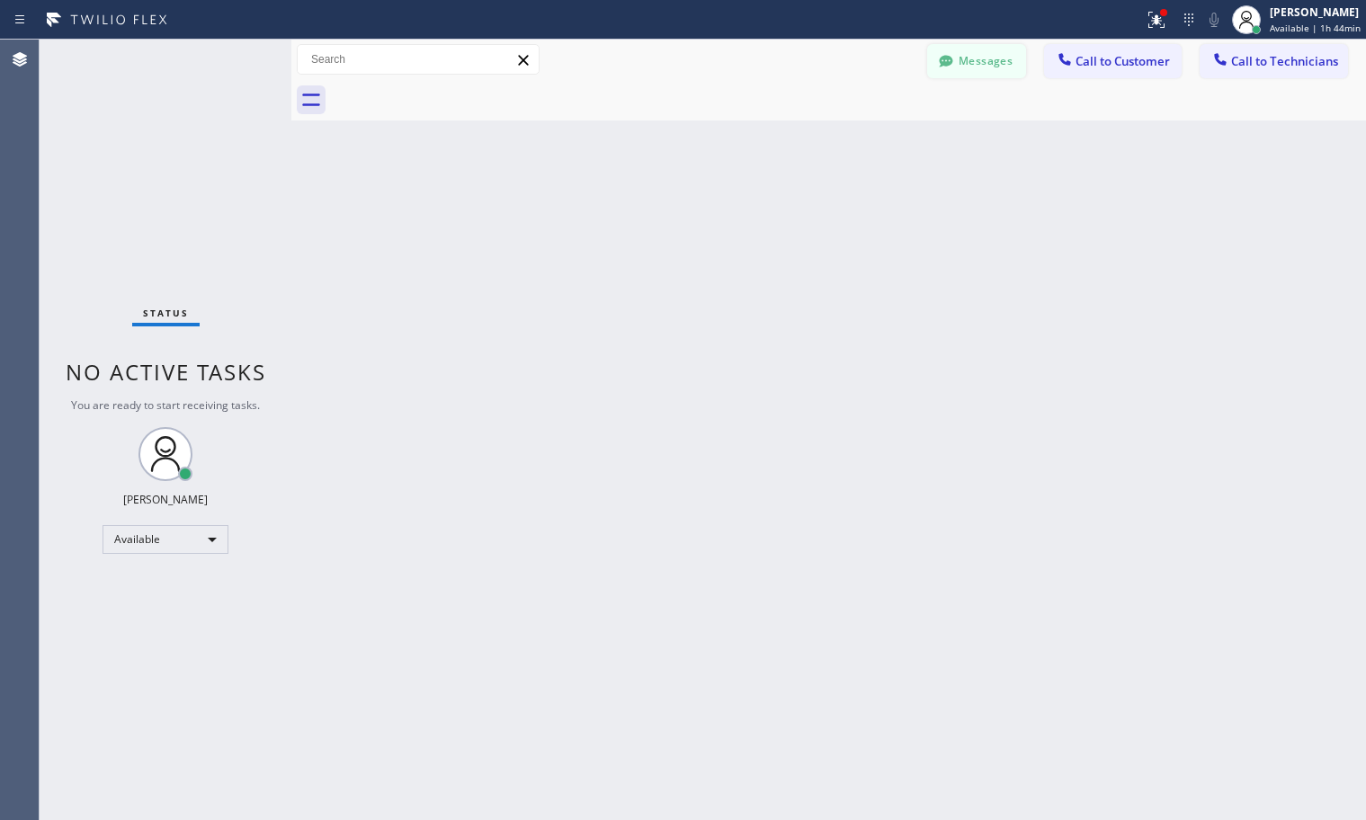
click at [983, 71] on button "Messages" at bounding box center [976, 61] width 99 height 34
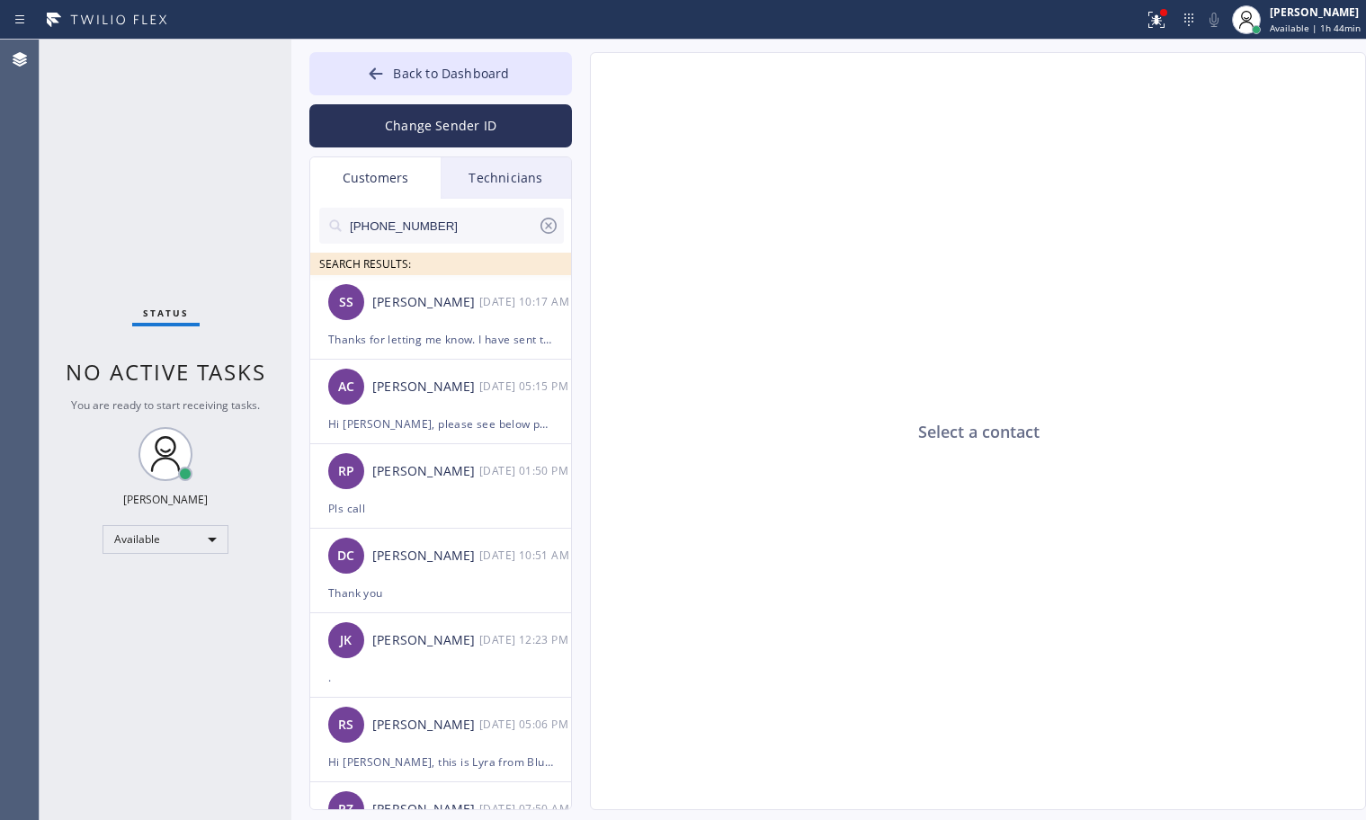
click at [489, 187] on div "Technicians" at bounding box center [506, 177] width 130 height 41
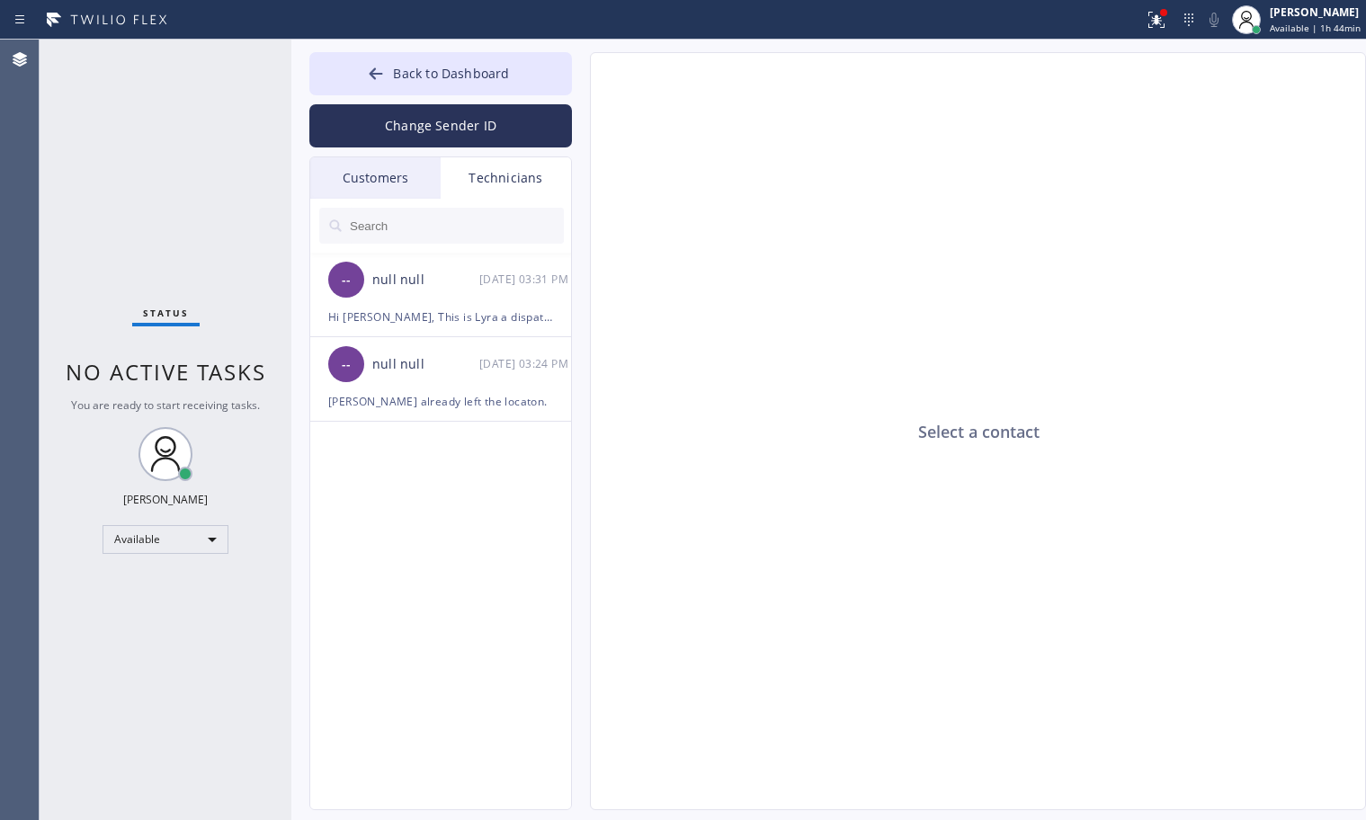
click at [398, 179] on div "Customers" at bounding box center [375, 177] width 130 height 41
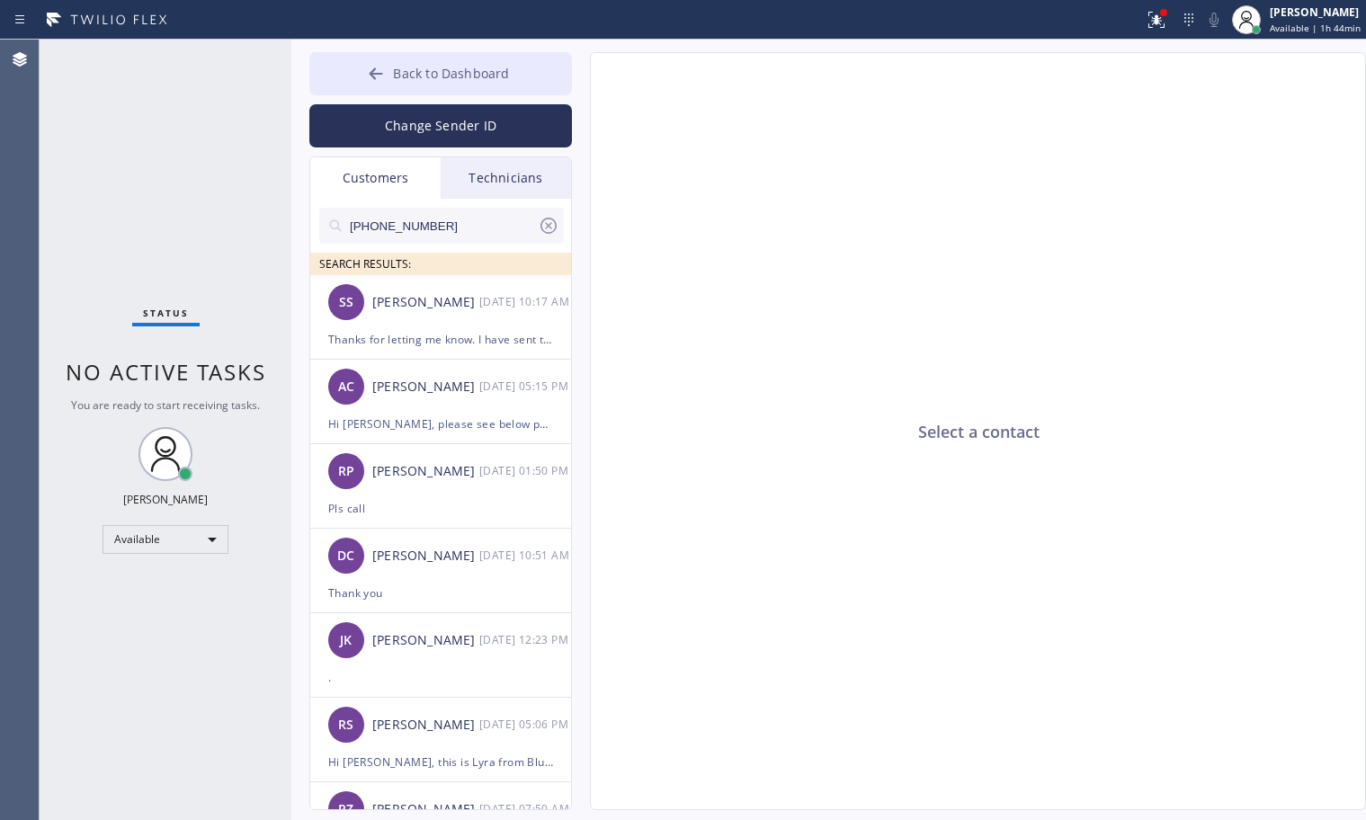
drag, startPoint x: 386, startPoint y: 78, endPoint x: 553, endPoint y: 77, distance: 167.2
click at [387, 78] on div at bounding box center [376, 76] width 22 height 22
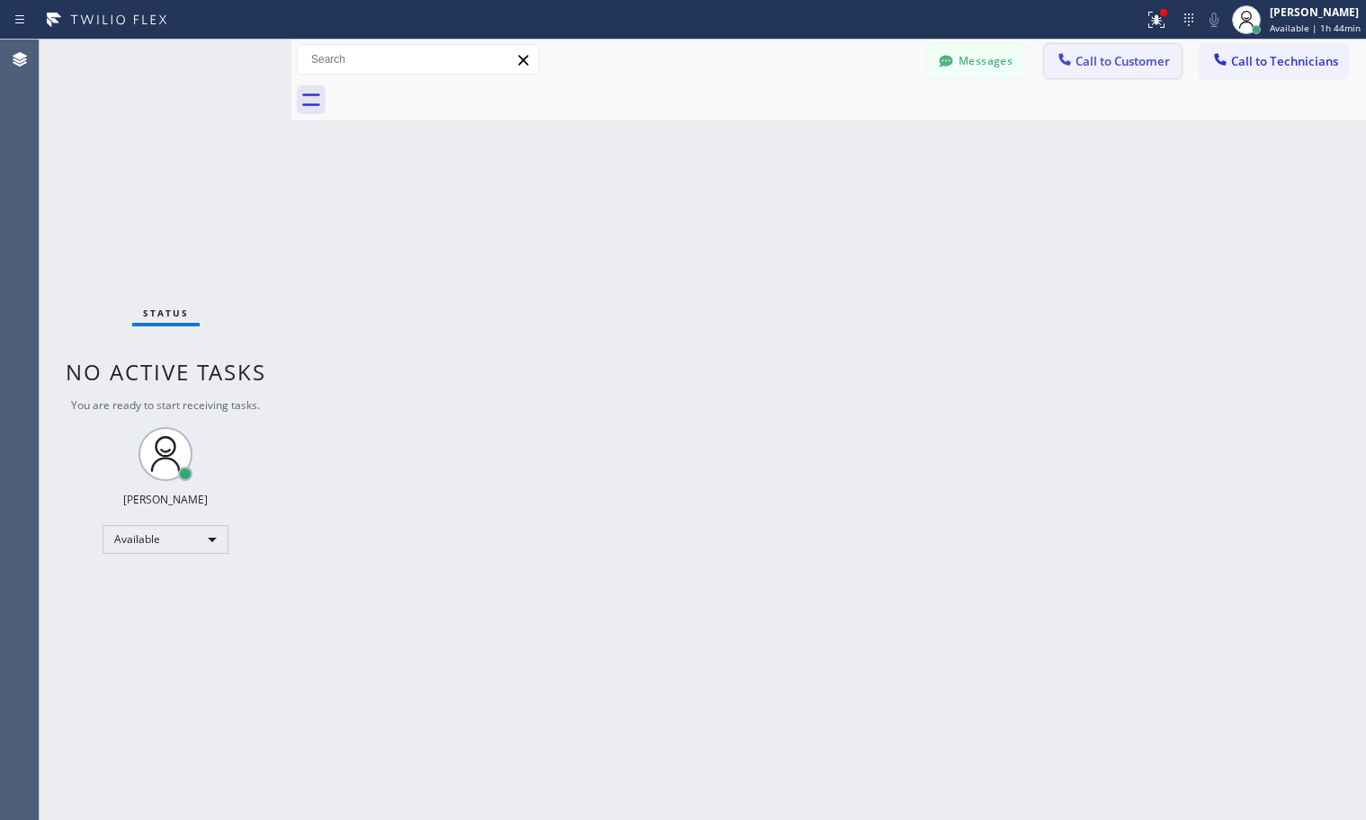
click at [1148, 67] on span "Call to Customer" at bounding box center [1122, 61] width 94 height 16
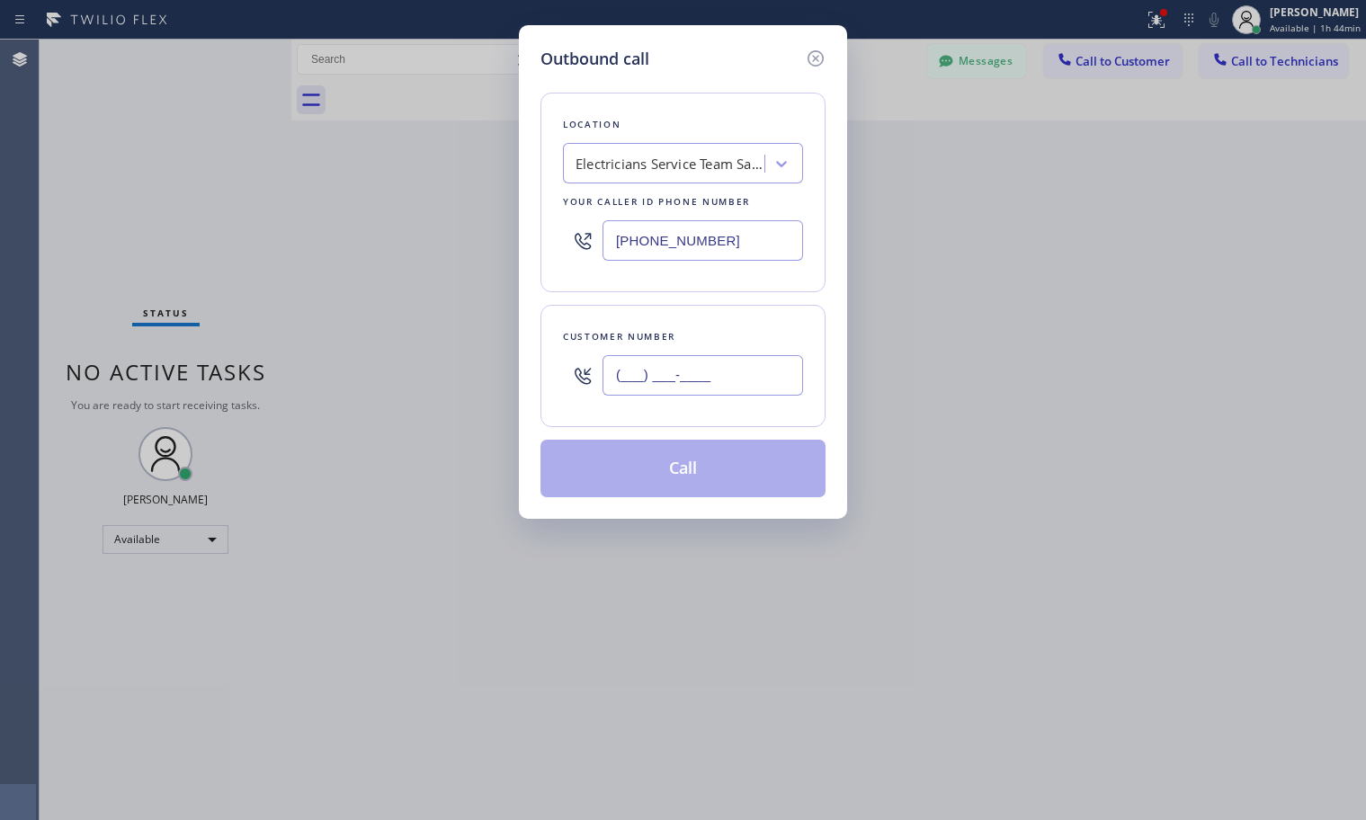
click at [668, 387] on input "(___) ___-____" at bounding box center [702, 375] width 201 height 40
paste input "281) 788-5099"
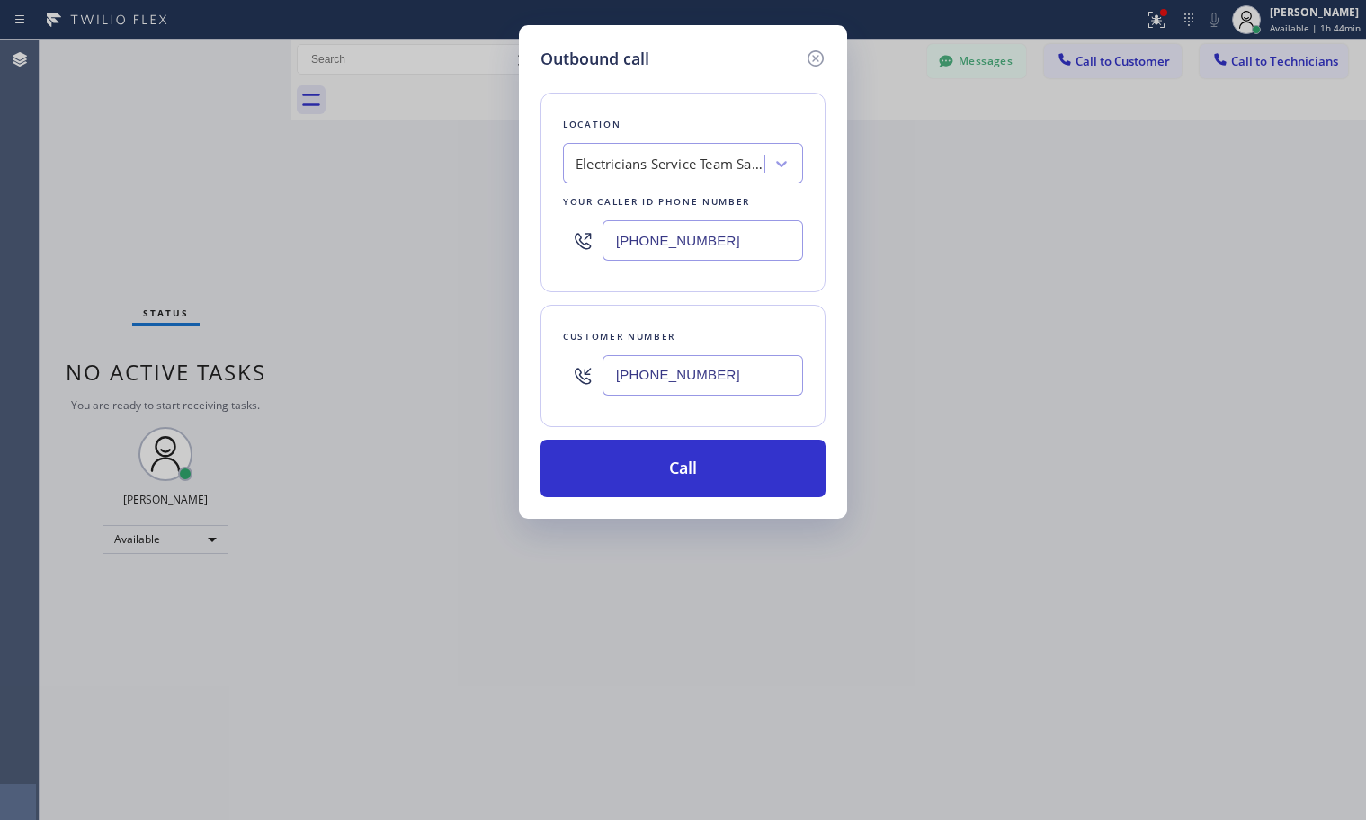
type input "[PHONE_NUMBER]"
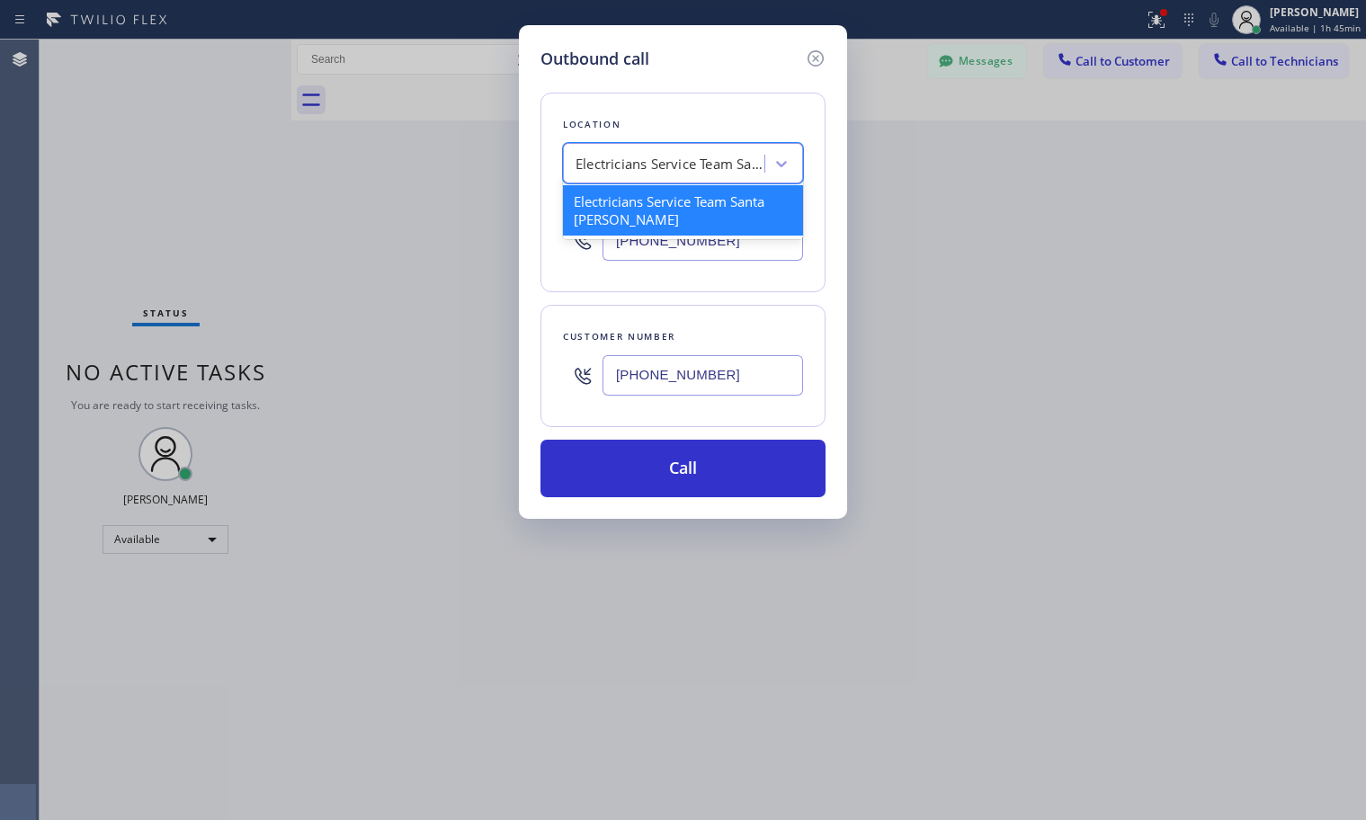
click at [634, 174] on div "Electricians Service Team Santa [PERSON_NAME]" at bounding box center [669, 164] width 189 height 21
paste input "[MEDICAL_DATA] Electrical Irvine"
type input "[MEDICAL_DATA] Electrical Irvine"
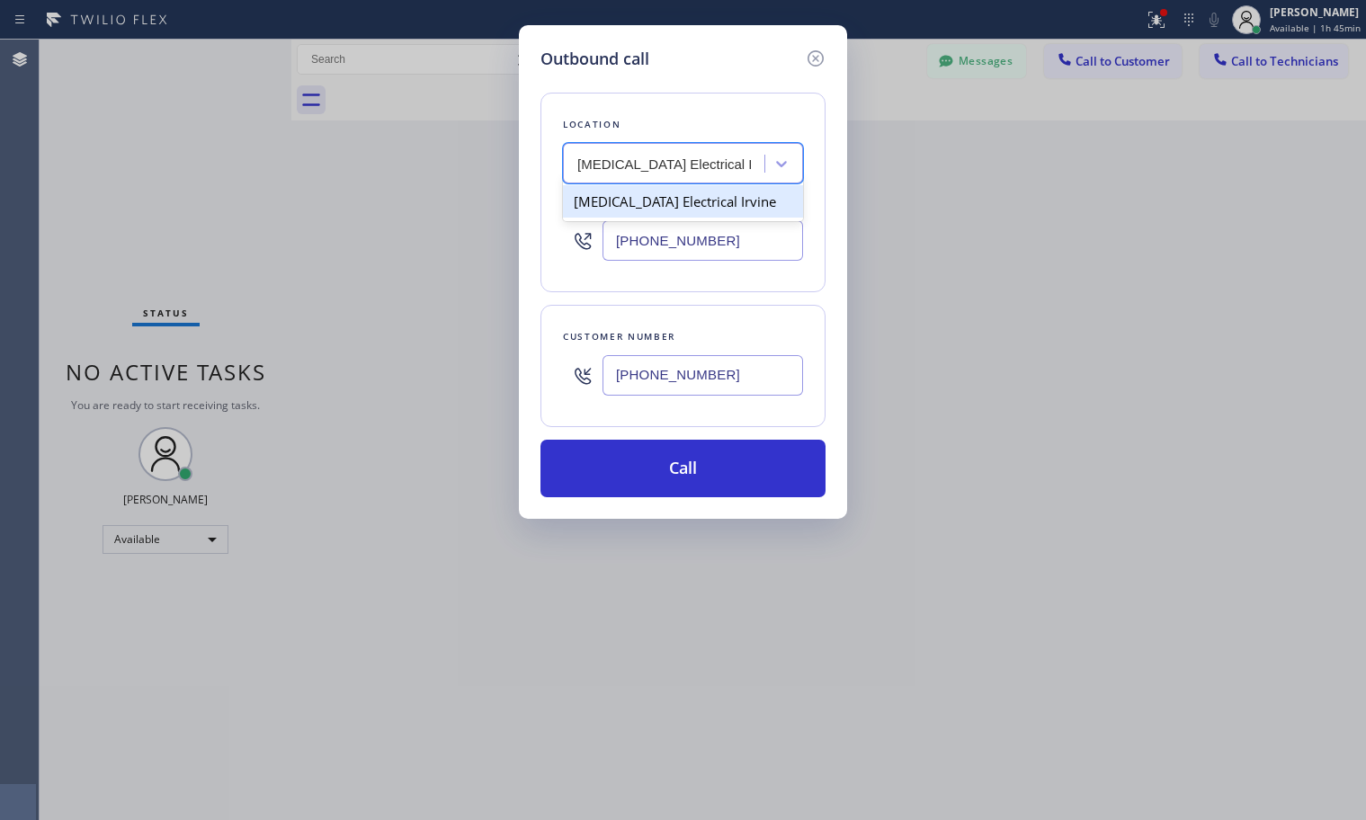
click at [654, 205] on div "[MEDICAL_DATA] Electrical Irvine" at bounding box center [683, 201] width 240 height 32
type input "[PHONE_NUMBER]"
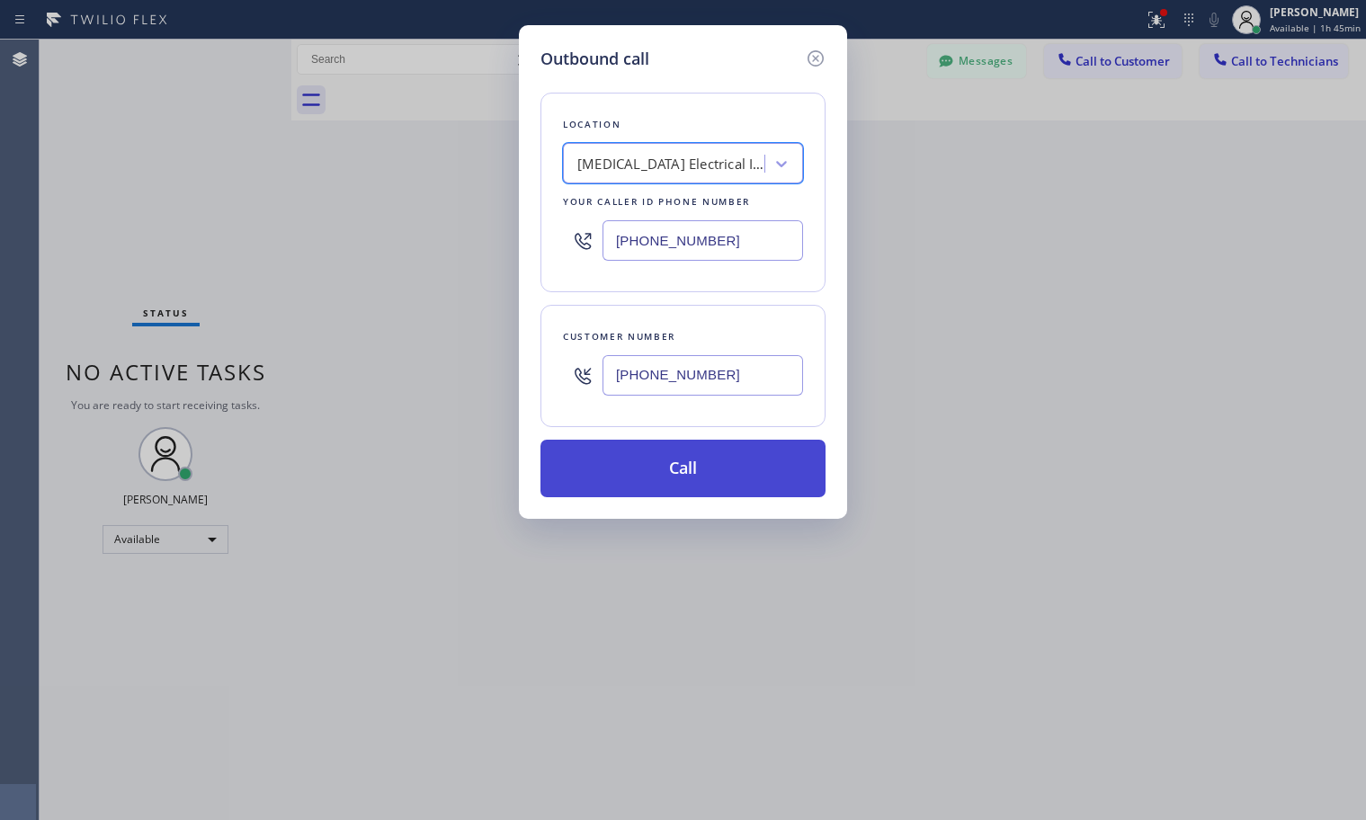
click at [639, 454] on button "Call" at bounding box center [682, 469] width 285 height 58
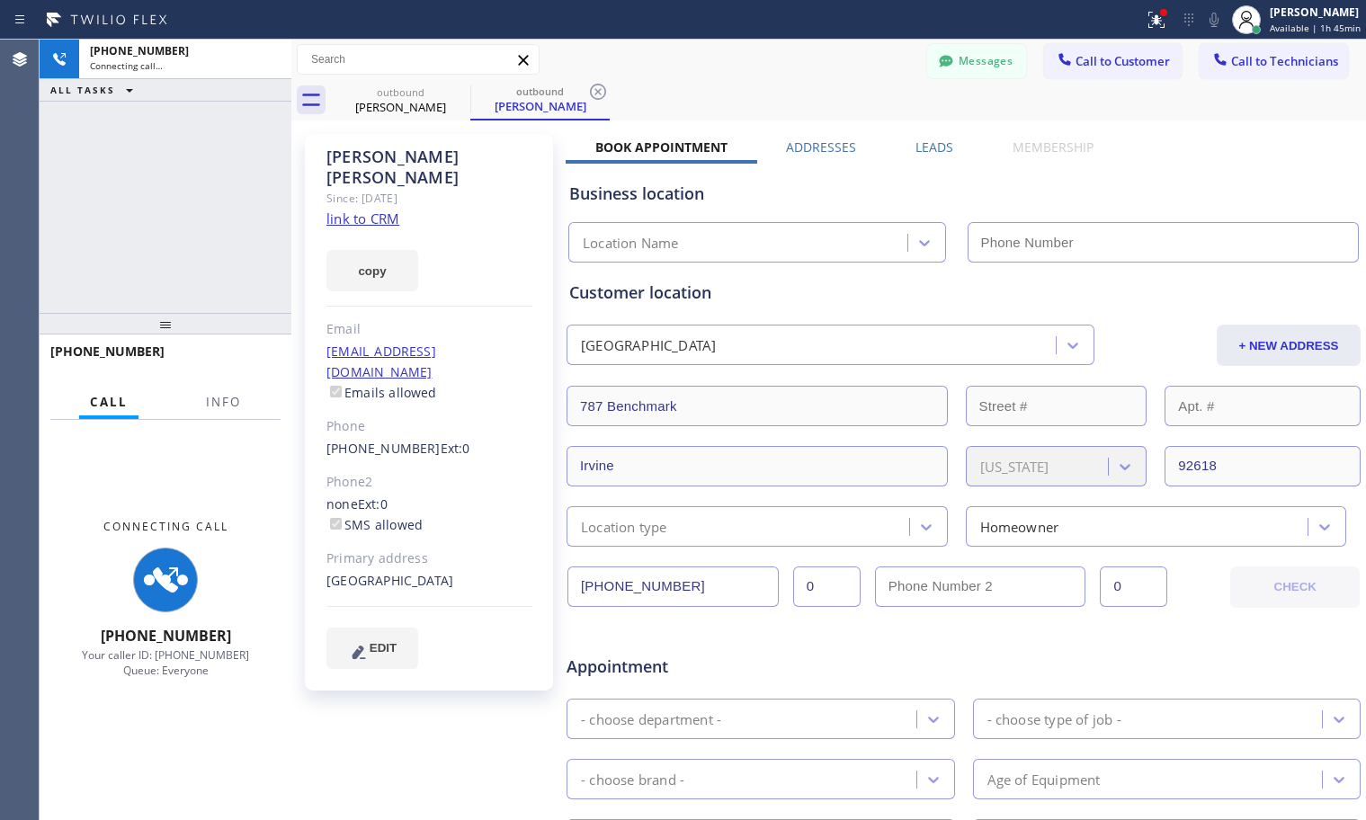
type input "[PHONE_NUMBER]"
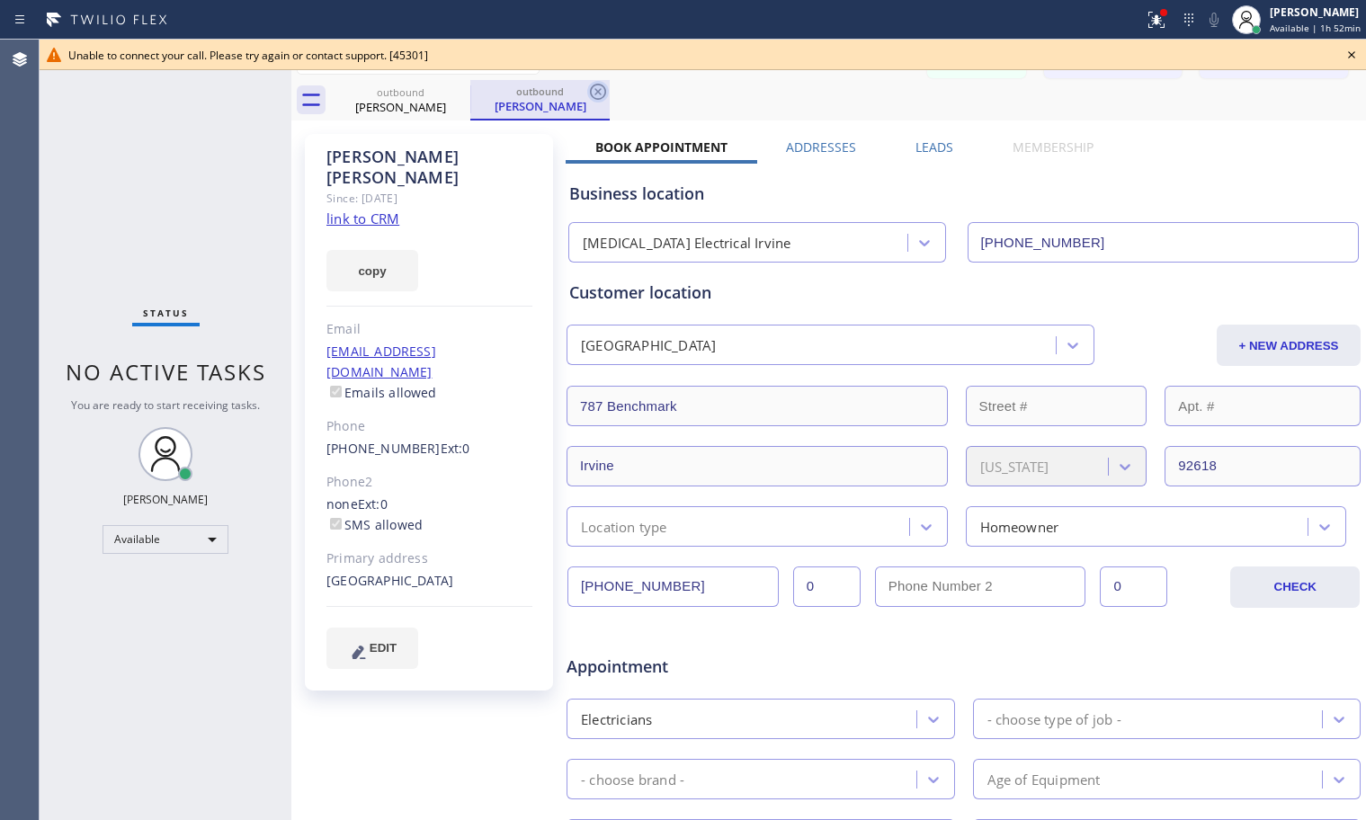
click at [592, 87] on icon at bounding box center [598, 92] width 16 height 16
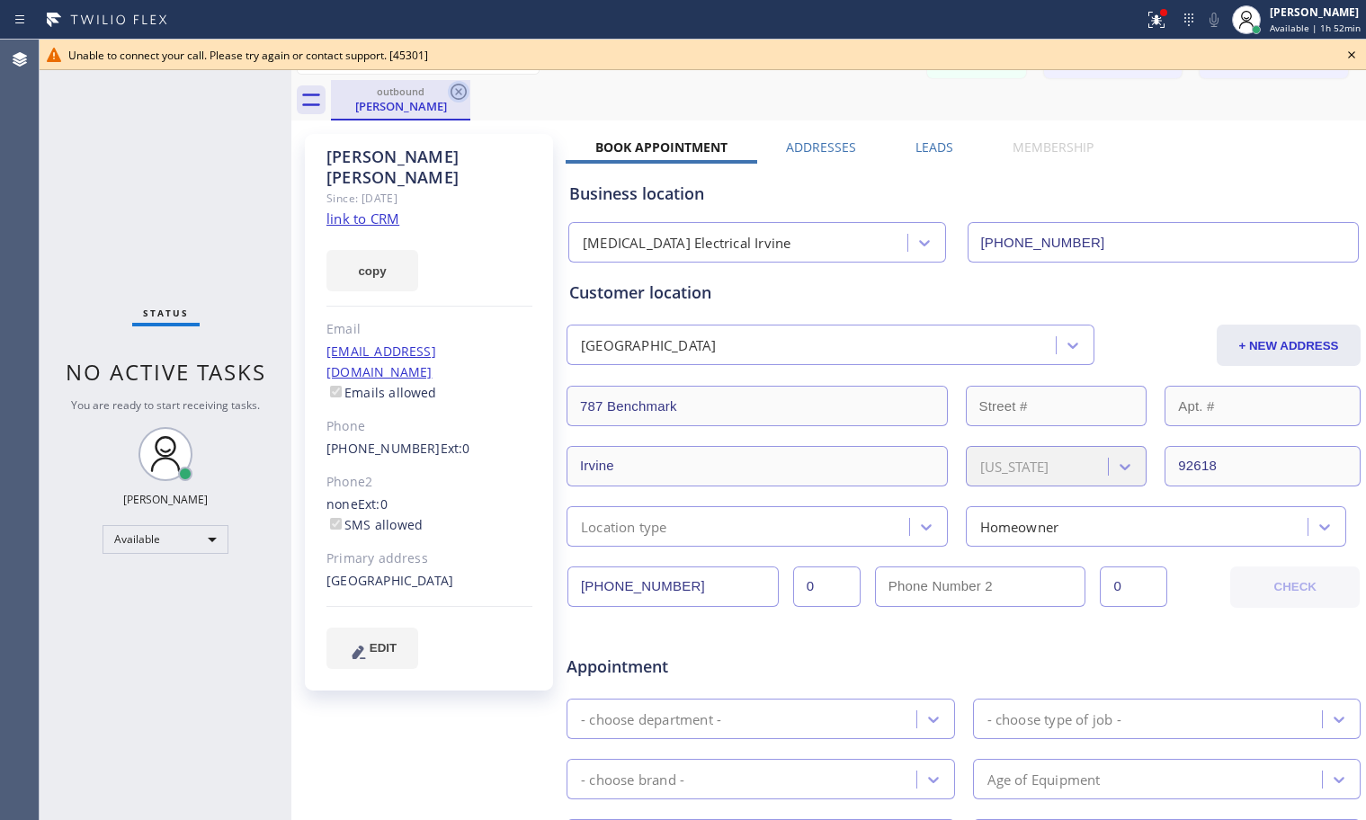
click at [458, 91] on icon at bounding box center [458, 92] width 16 height 16
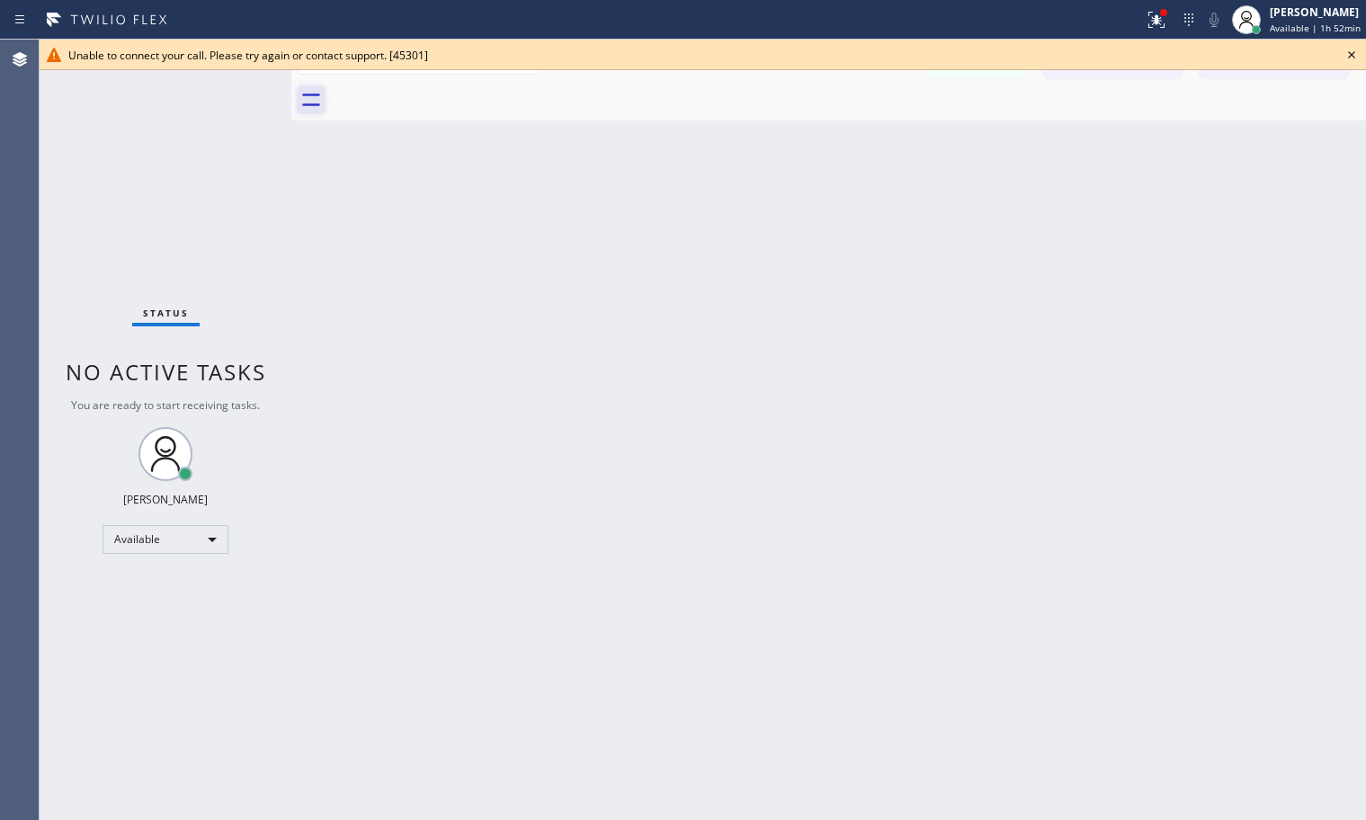
click at [310, 104] on icon at bounding box center [311, 100] width 18 height 13
click at [1143, 74] on button "Call to Customer" at bounding box center [1113, 61] width 138 height 34
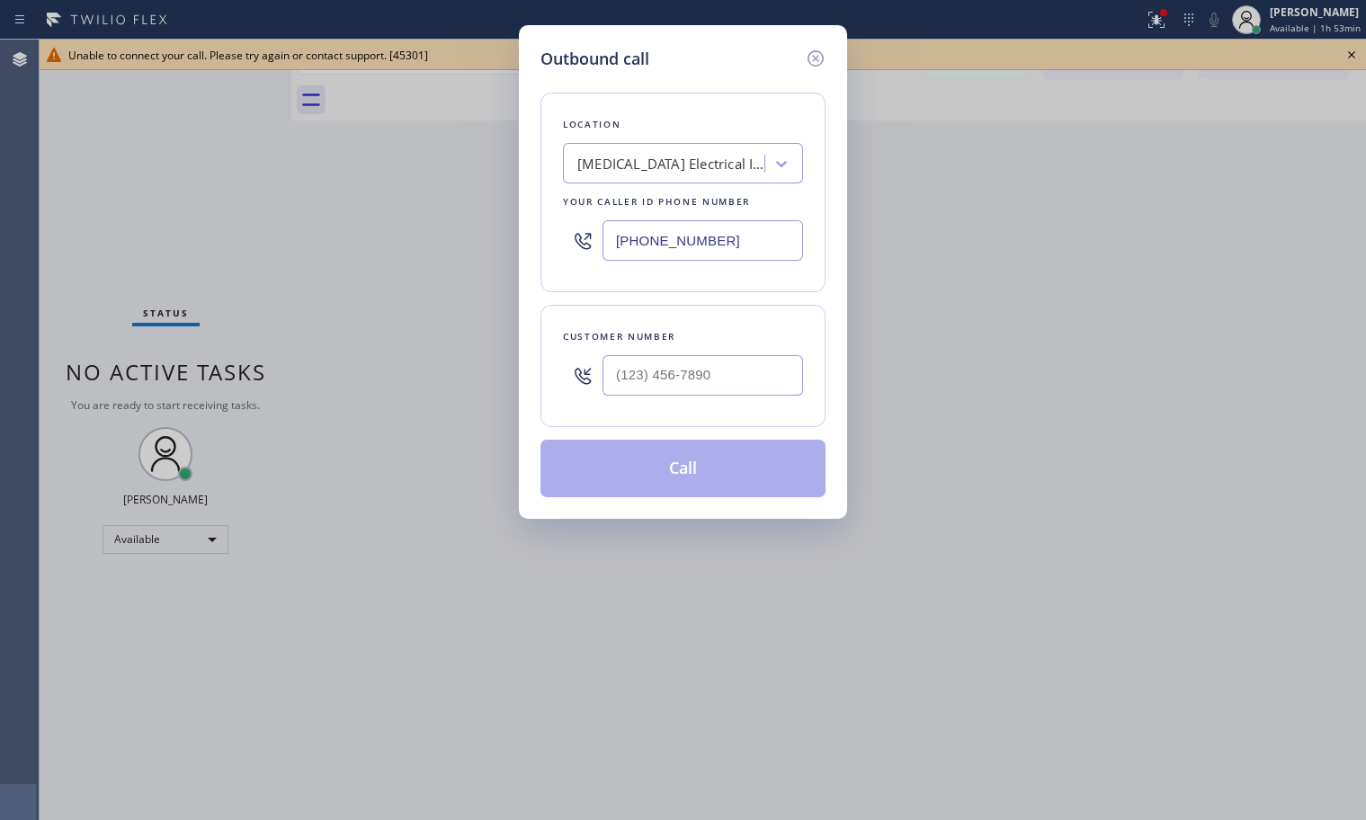
click at [1352, 52] on div "Outbound call Location [MEDICAL_DATA] Electrical Irvine Your caller id phone nu…" at bounding box center [683, 410] width 1366 height 820
click at [1350, 54] on div "Outbound call Location [MEDICAL_DATA] Electrical Irvine Your caller id phone nu…" at bounding box center [683, 410] width 1366 height 820
click at [1352, 52] on div "Outbound call Location [MEDICAL_DATA] Electrical Irvine Your caller id phone nu…" at bounding box center [683, 410] width 1366 height 820
click at [821, 58] on icon at bounding box center [816, 59] width 22 height 22
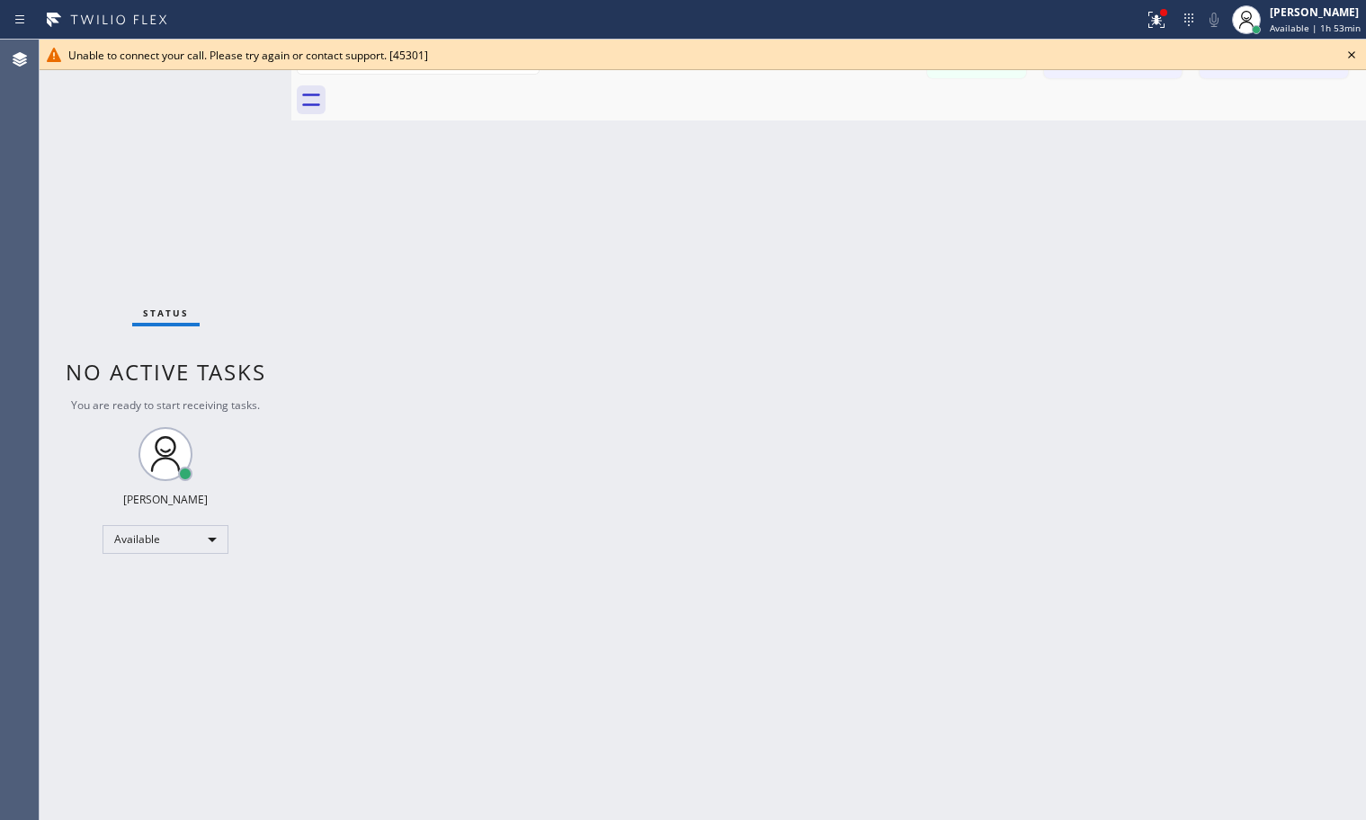
click at [909, 85] on div at bounding box center [848, 100] width 1035 height 40
click at [312, 112] on icon at bounding box center [311, 99] width 29 height 29
click at [1356, 56] on icon at bounding box center [1352, 55] width 22 height 22
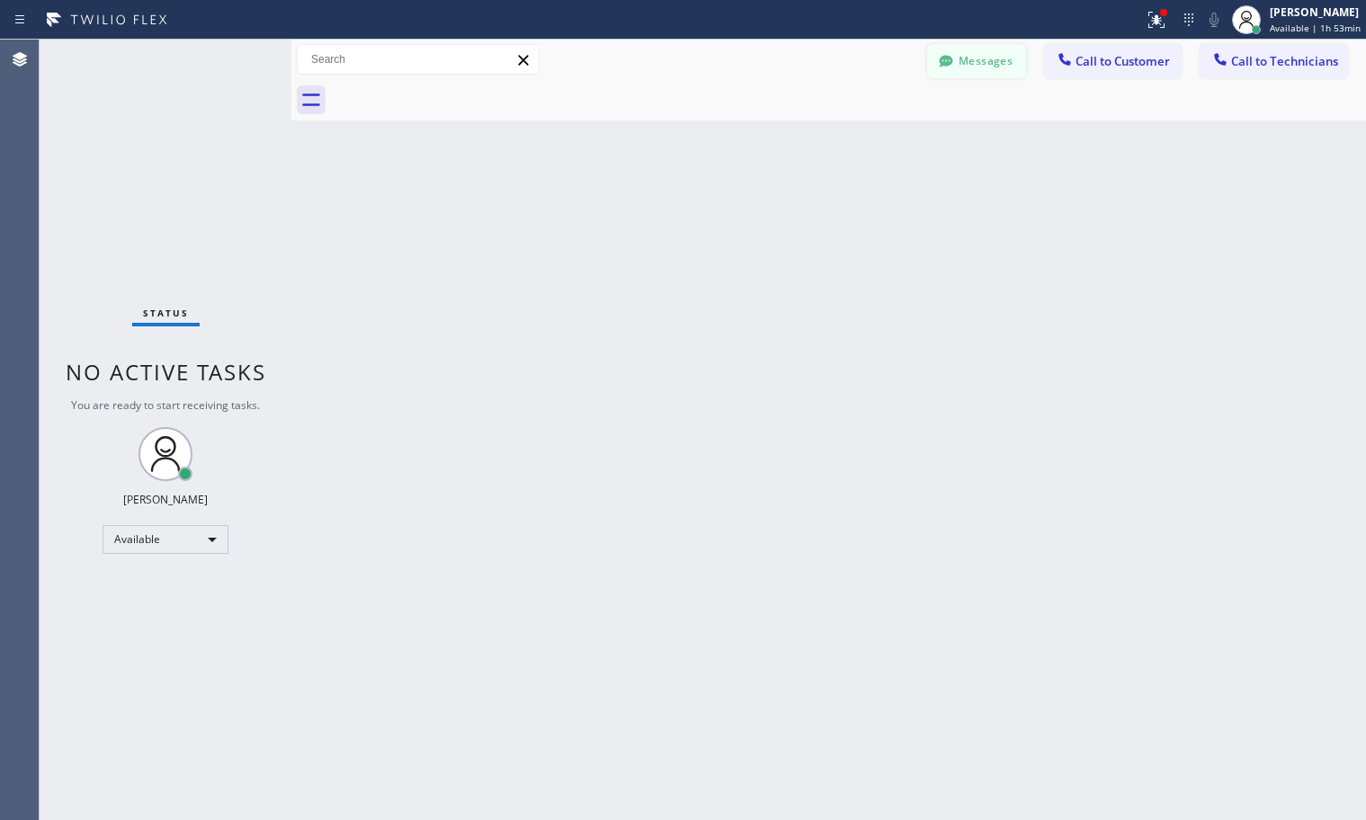
click at [1004, 66] on button "Messages" at bounding box center [976, 61] width 99 height 34
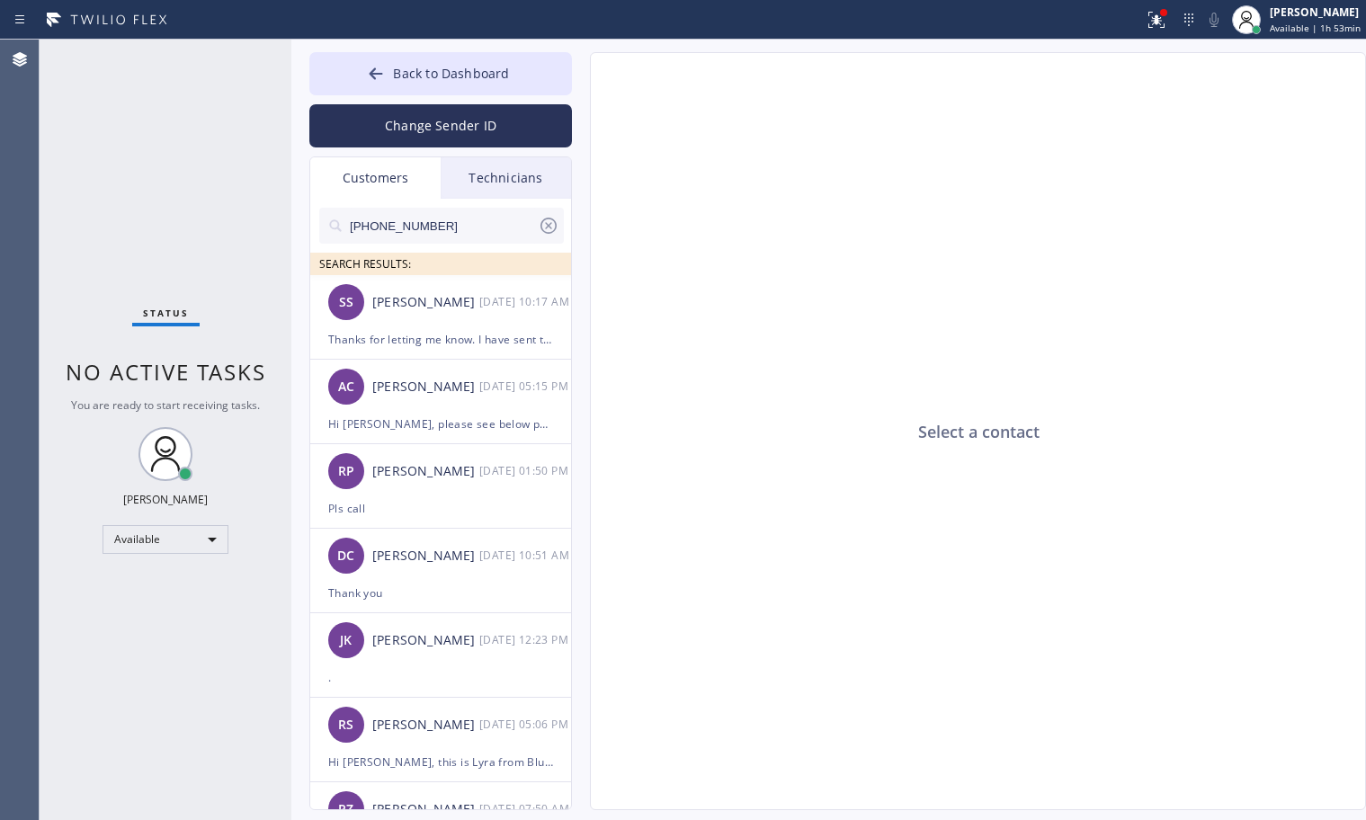
drag, startPoint x: 461, startPoint y: 220, endPoint x: 233, endPoint y: 250, distance: 230.3
click at [244, 249] on div "Status No active tasks You are ready to start receiving tasks. Lyra Lauderez Av…" at bounding box center [703, 430] width 1326 height 780
click at [695, 260] on div "Select a contact" at bounding box center [979, 432] width 776 height 758
click at [468, 226] on input "[PHONE_NUMBER]" at bounding box center [443, 226] width 190 height 36
drag, startPoint x: 325, startPoint y: 243, endPoint x: 308, endPoint y: 243, distance: 17.1
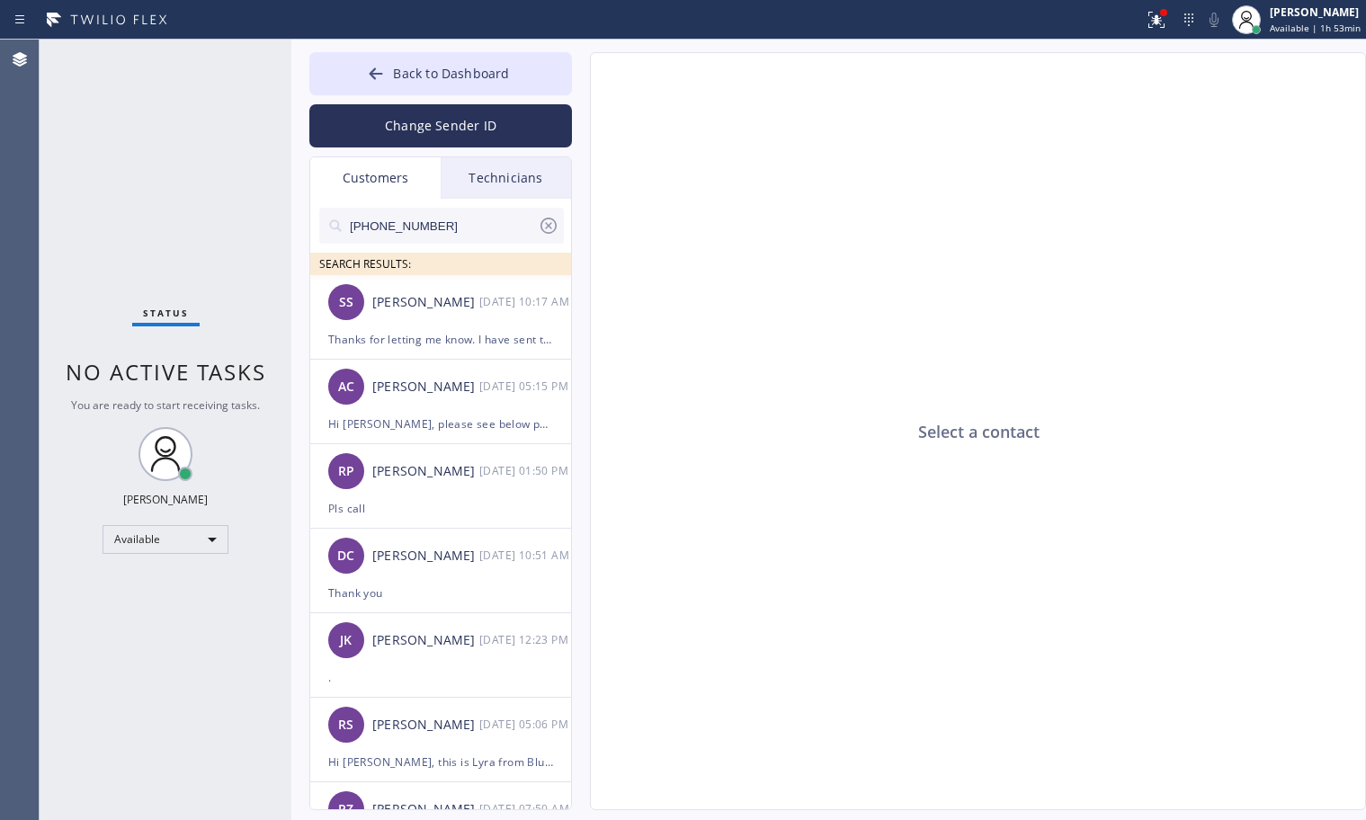
click at [308, 243] on div "Back to Dashboard Change Sender ID Customers Technicians [PHONE_NUMBER] SEARCH …" at bounding box center [828, 430] width 1074 height 780
click at [468, 237] on input "[PHONE_NUMBER]" at bounding box center [443, 226] width 190 height 36
drag, startPoint x: 208, startPoint y: 238, endPoint x: 194, endPoint y: 243, distance: 14.2
click at [197, 239] on div "Status No active tasks You are ready to start receiving tasks. Lyra Lauderez Av…" at bounding box center [703, 430] width 1326 height 780
paste input "281) 788-509"
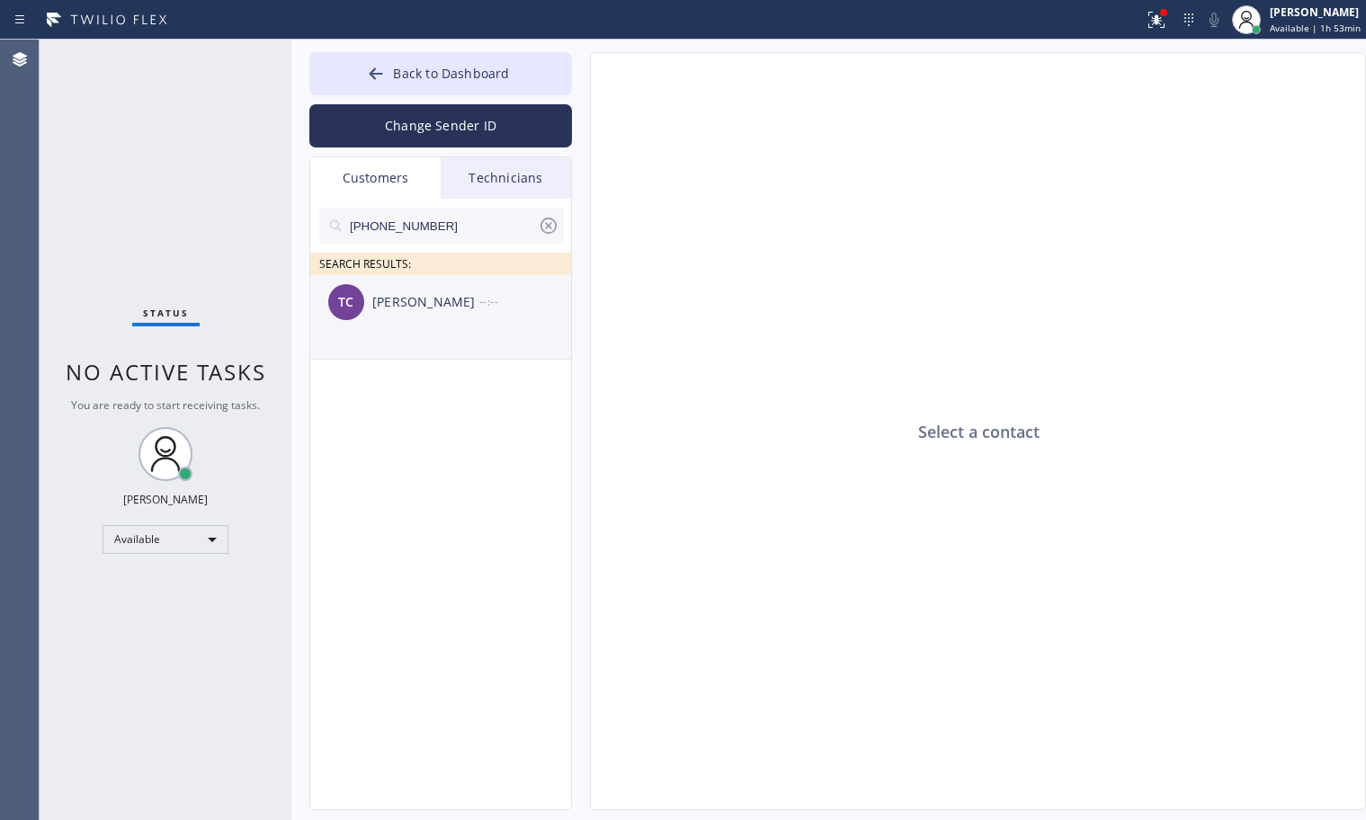
type input "[PHONE_NUMBER]"
click at [416, 304] on div "[PERSON_NAME]" at bounding box center [425, 302] width 107 height 21
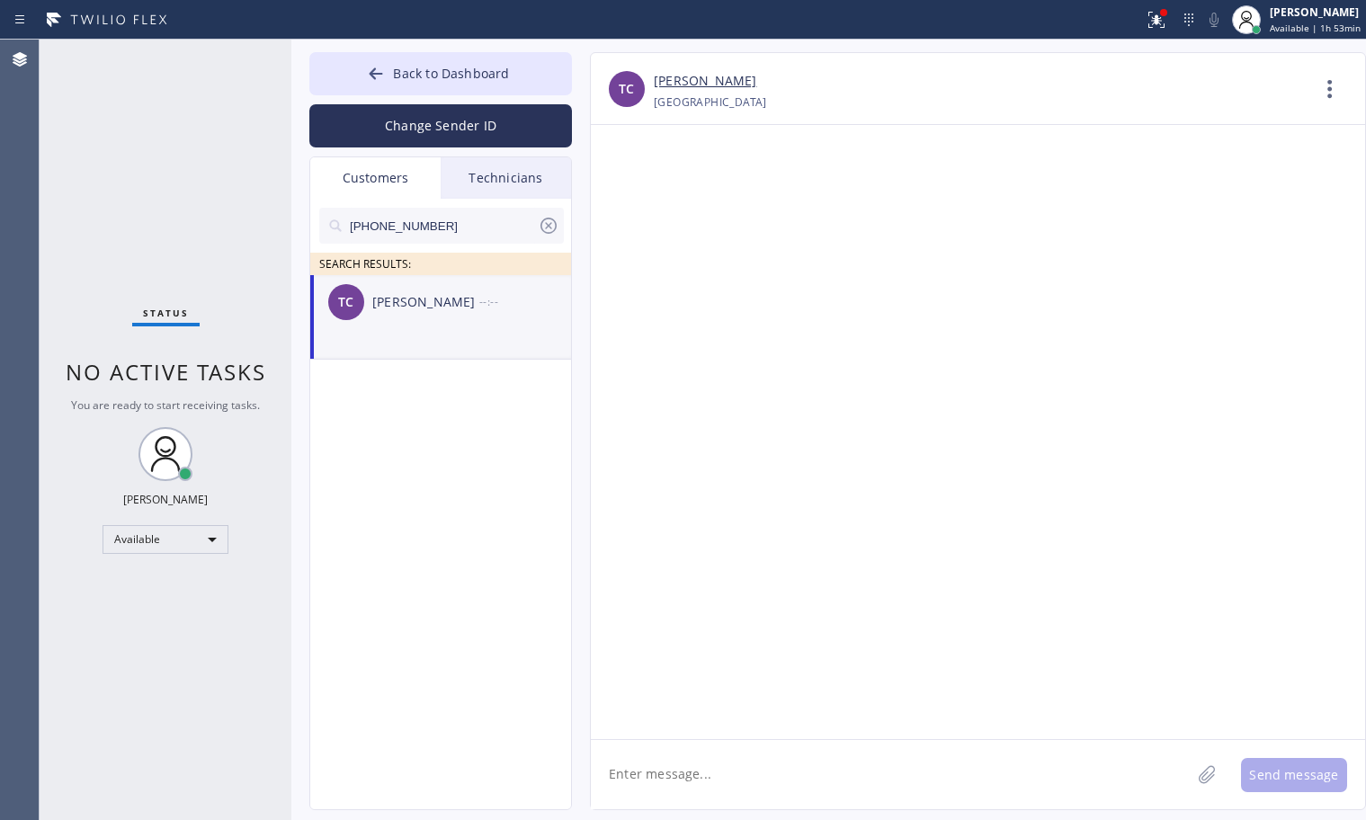
click at [959, 165] on div at bounding box center [978, 432] width 774 height 614
click at [822, 752] on textarea at bounding box center [891, 774] width 600 height 69
paste textarea "Hi, this is Lyra from Venice Electricians. Just following up on the $375 paymen…"
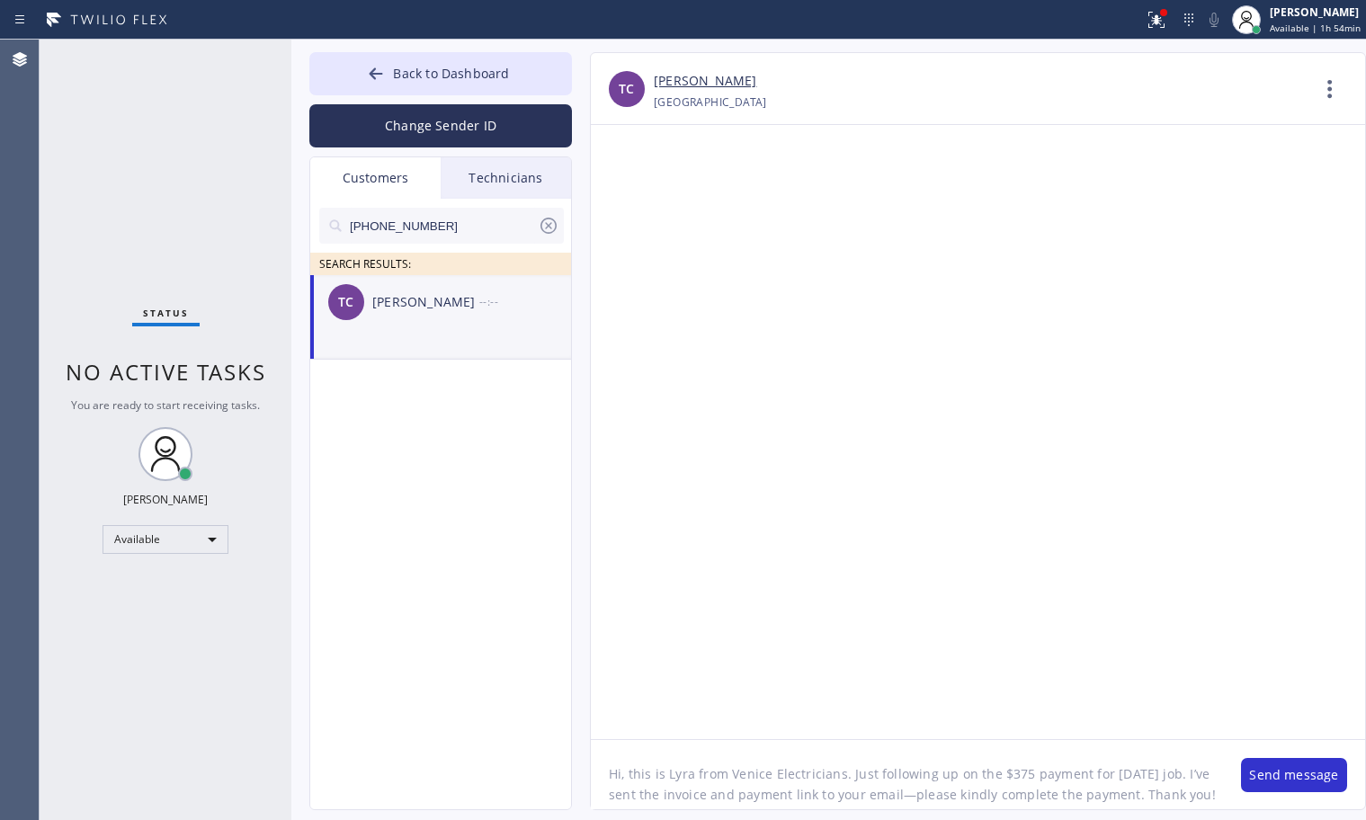
drag, startPoint x: 725, startPoint y: 756, endPoint x: 838, endPoint y: 761, distance: 113.4
click at [838, 761] on textarea "Hi, this is Lyra from Venice Electricians. Just following up on the $375 paymen…" at bounding box center [907, 774] width 632 height 69
paste textarea "[MEDICAL_DATA] Electrical"
click at [745, 771] on textarea "Hi, this is Lyra from [MEDICAL_DATA] Electrical . Just following up on the $375…" at bounding box center [907, 774] width 632 height 69
drag, startPoint x: 1047, startPoint y: 753, endPoint x: 1025, endPoint y: 765, distance: 24.5
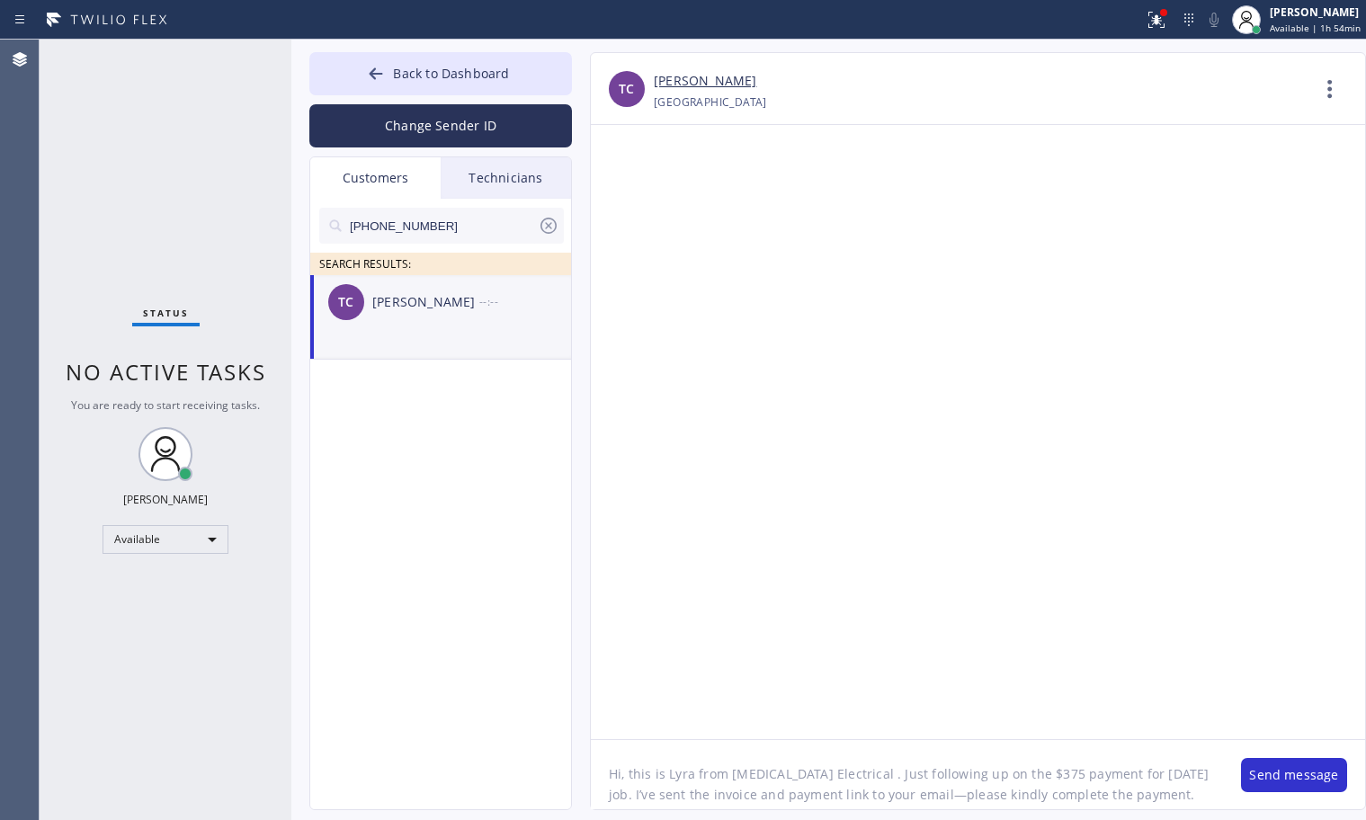
click at [1025, 765] on textarea "Hi, this is Lyra from [MEDICAL_DATA] Electrical . Just following up on the $375…" at bounding box center [907, 774] width 632 height 69
click at [1186, 751] on textarea "Hi, this is Lyra from [MEDICAL_DATA] Electrical . Just following up on the $60 …" at bounding box center [907, 774] width 632 height 69
drag, startPoint x: 687, startPoint y: 776, endPoint x: 667, endPoint y: 784, distance: 21.4
click at [667, 784] on textarea "Hi, this is Lyra from [MEDICAL_DATA] Electrical . Just following up on the $60 …" at bounding box center [907, 774] width 632 height 69
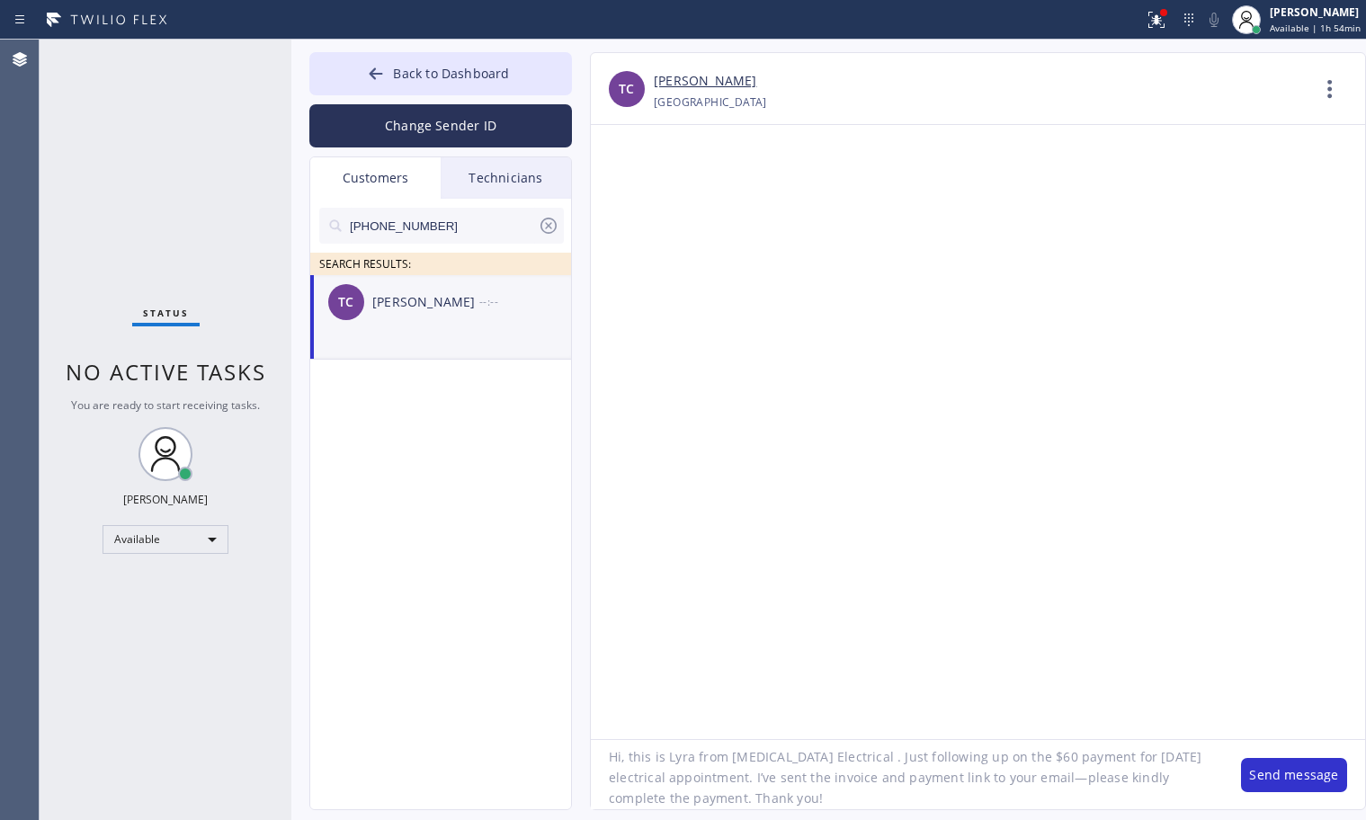
drag, startPoint x: 899, startPoint y: 780, endPoint x: 825, endPoint y: 785, distance: 74.8
click at [825, 785] on textarea "Hi, this is Lyra from [MEDICAL_DATA] Electrical . Just following up on the $60 …" at bounding box center [907, 774] width 632 height 69
type textarea "Hi, this is Lyra from [MEDICAL_DATA] Electrical . Just following up on the $60 …"
click at [1304, 778] on button "Send message" at bounding box center [1294, 775] width 106 height 34
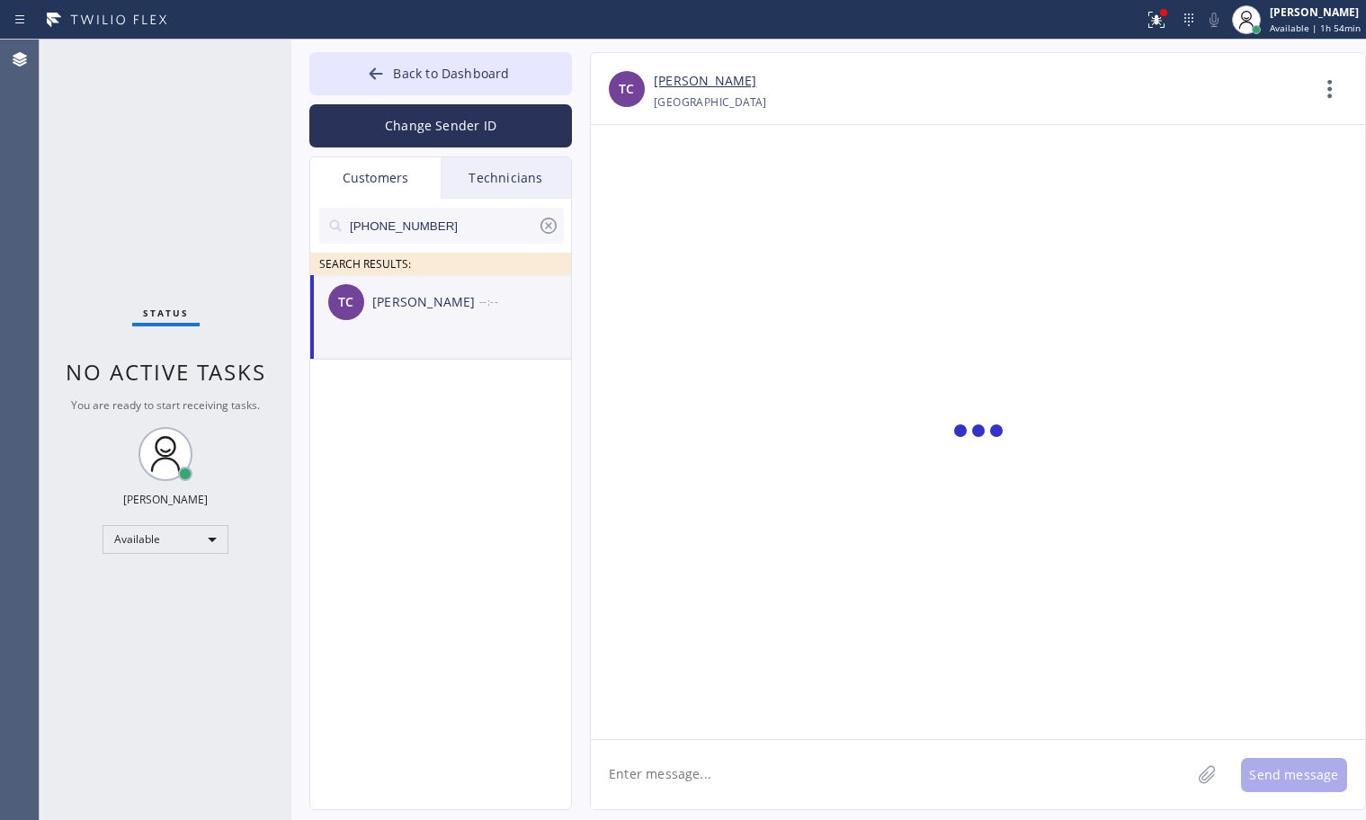
scroll to position [0, 0]
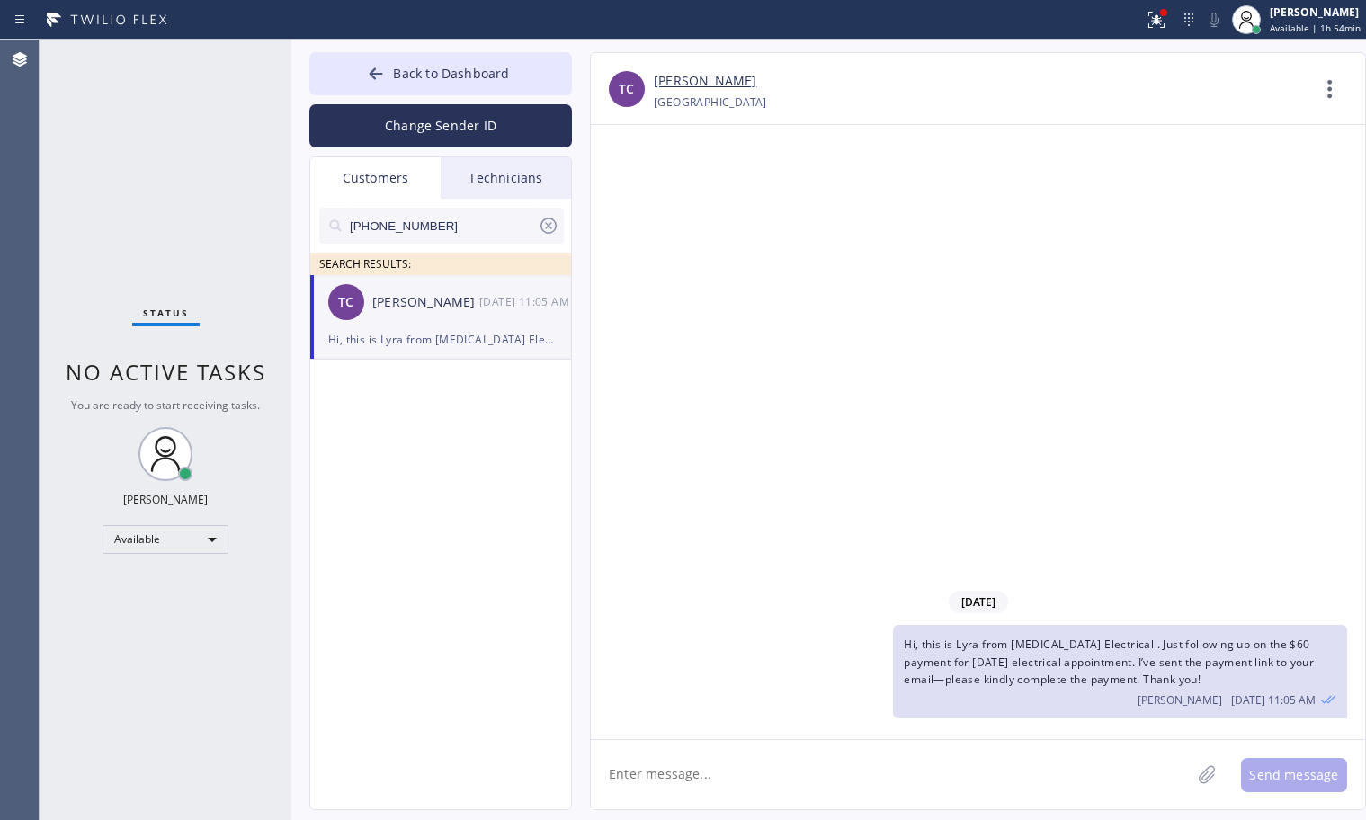
click at [553, 225] on icon at bounding box center [549, 226] width 22 height 22
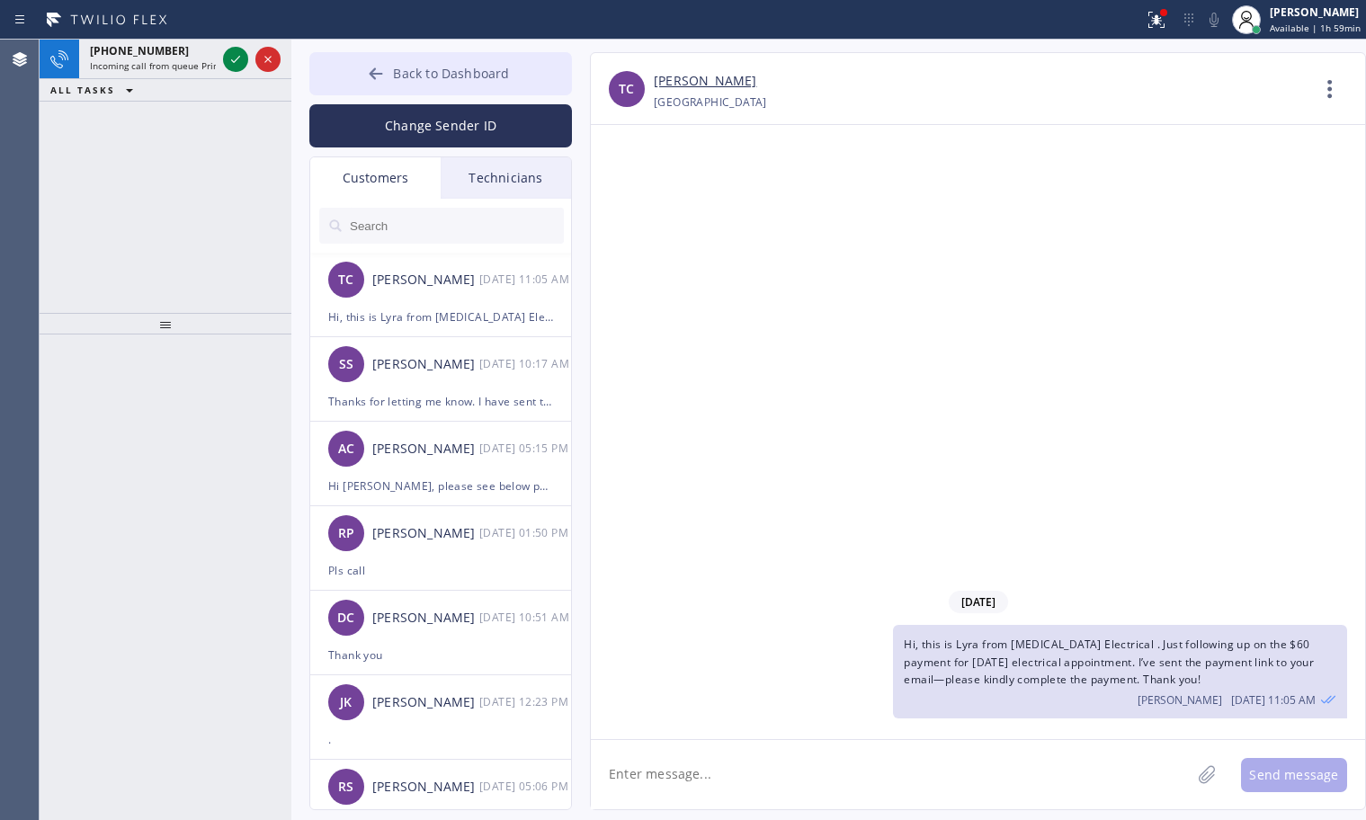
click at [377, 76] on icon at bounding box center [376, 74] width 18 height 18
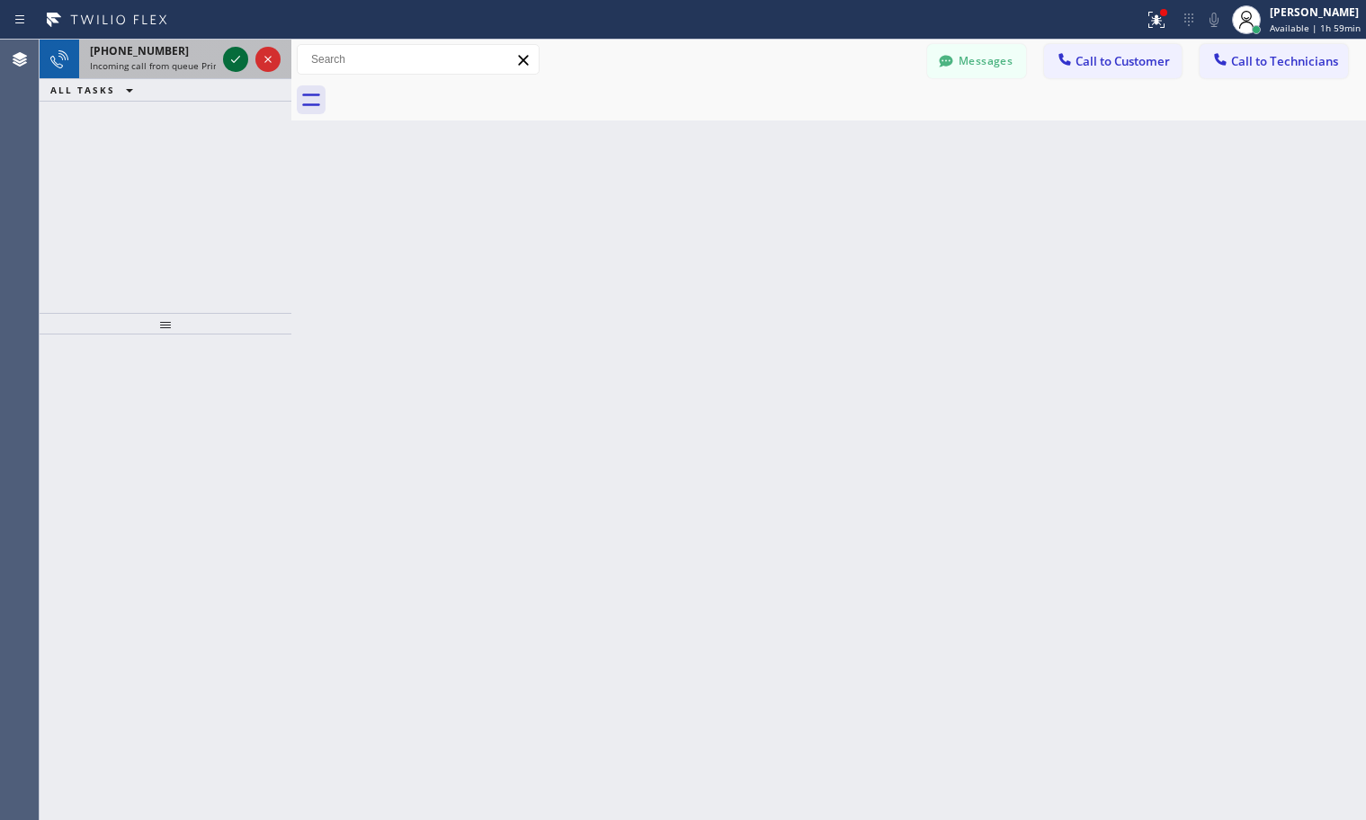
click at [237, 58] on icon at bounding box center [236, 60] width 22 height 22
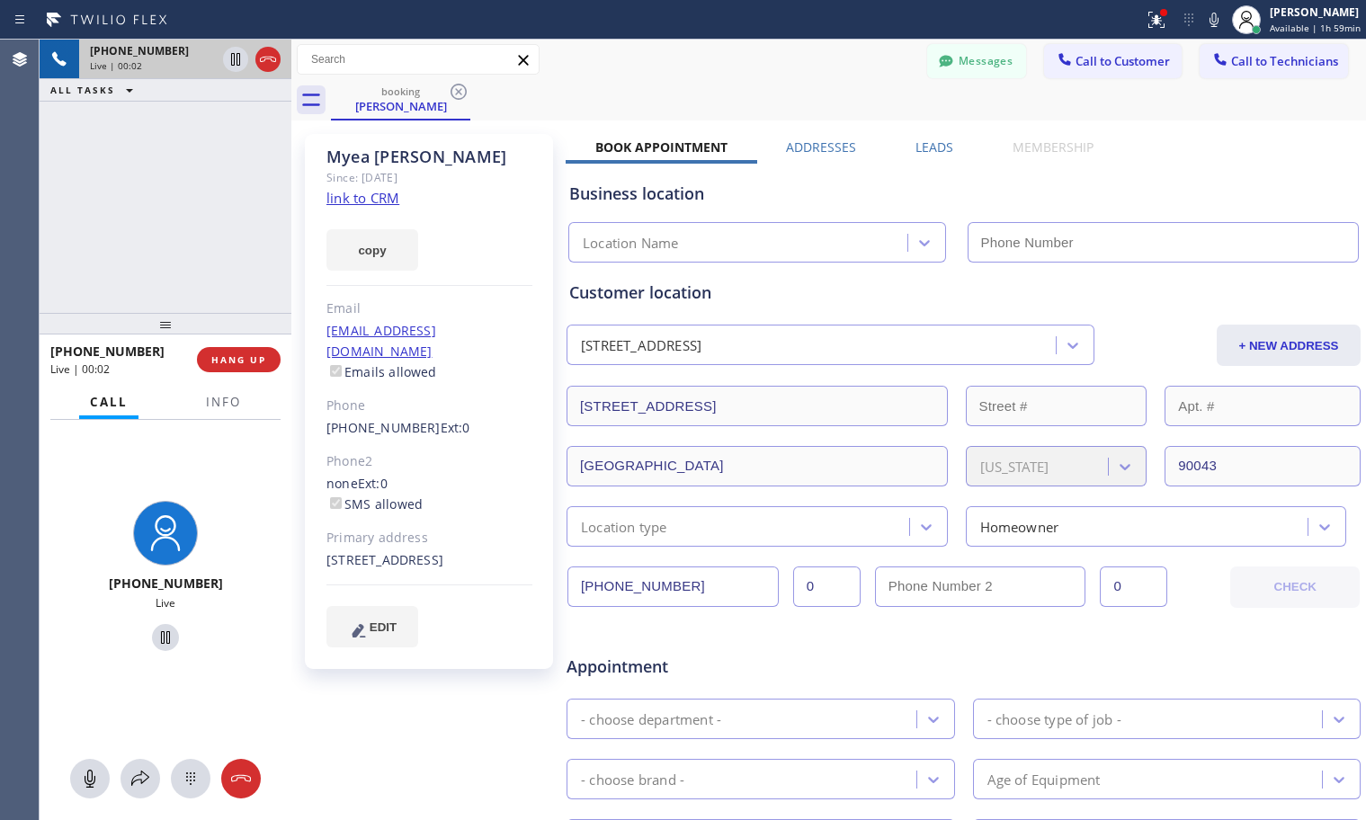
type input "[PHONE_NUMBER]"
click at [385, 193] on link "link to CRM" at bounding box center [362, 198] width 73 height 18
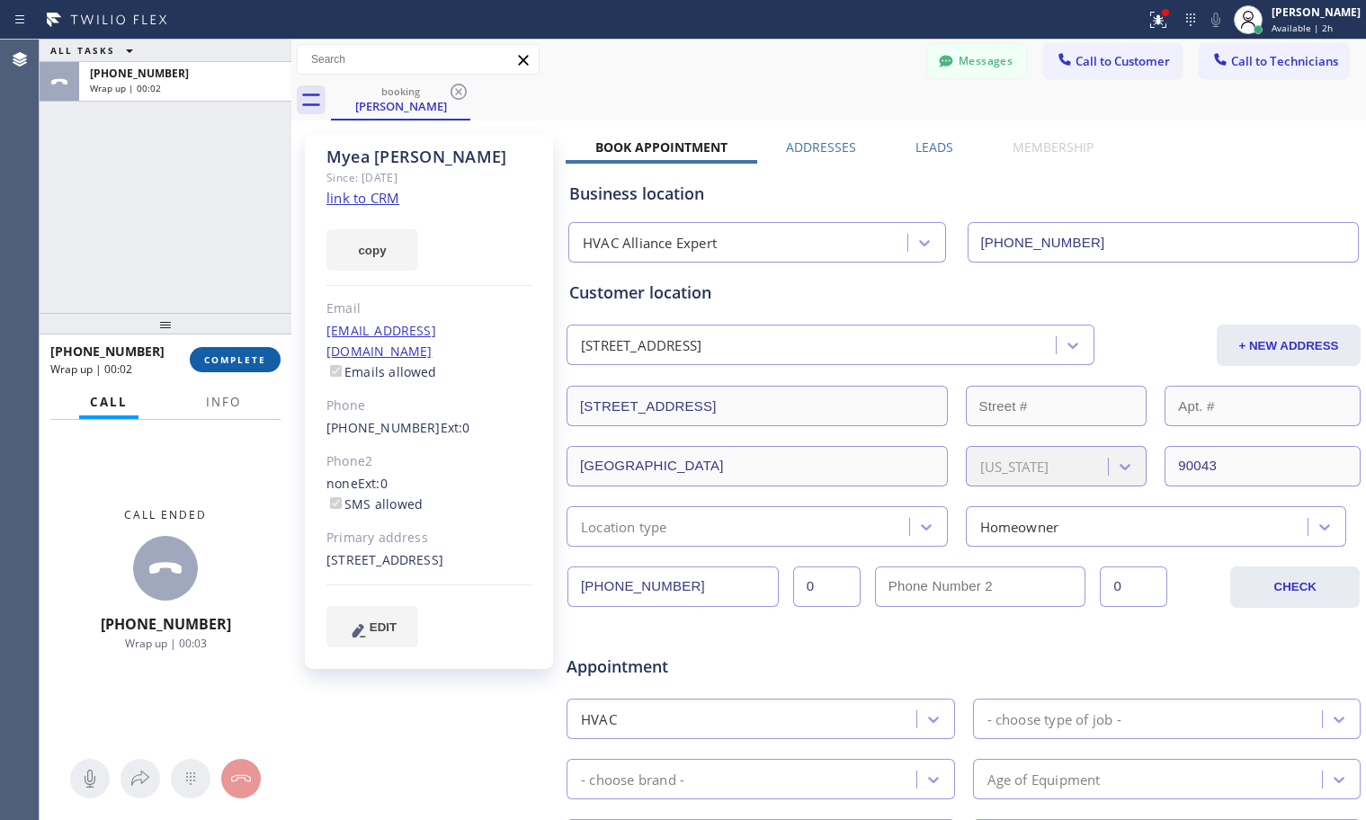
click at [245, 360] on span "COMPLETE" at bounding box center [235, 359] width 62 height 13
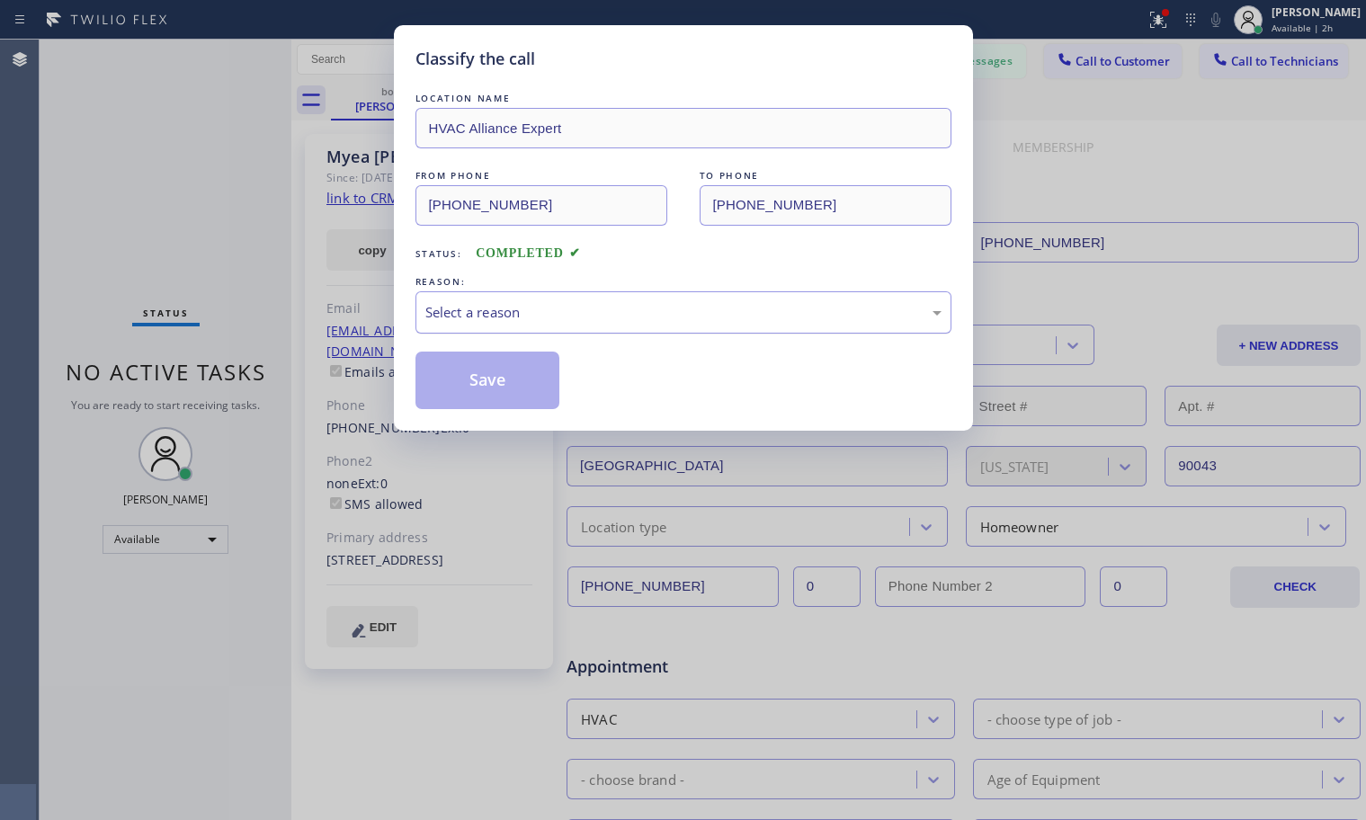
click at [554, 302] on div "Select a reason" at bounding box center [683, 312] width 516 height 21
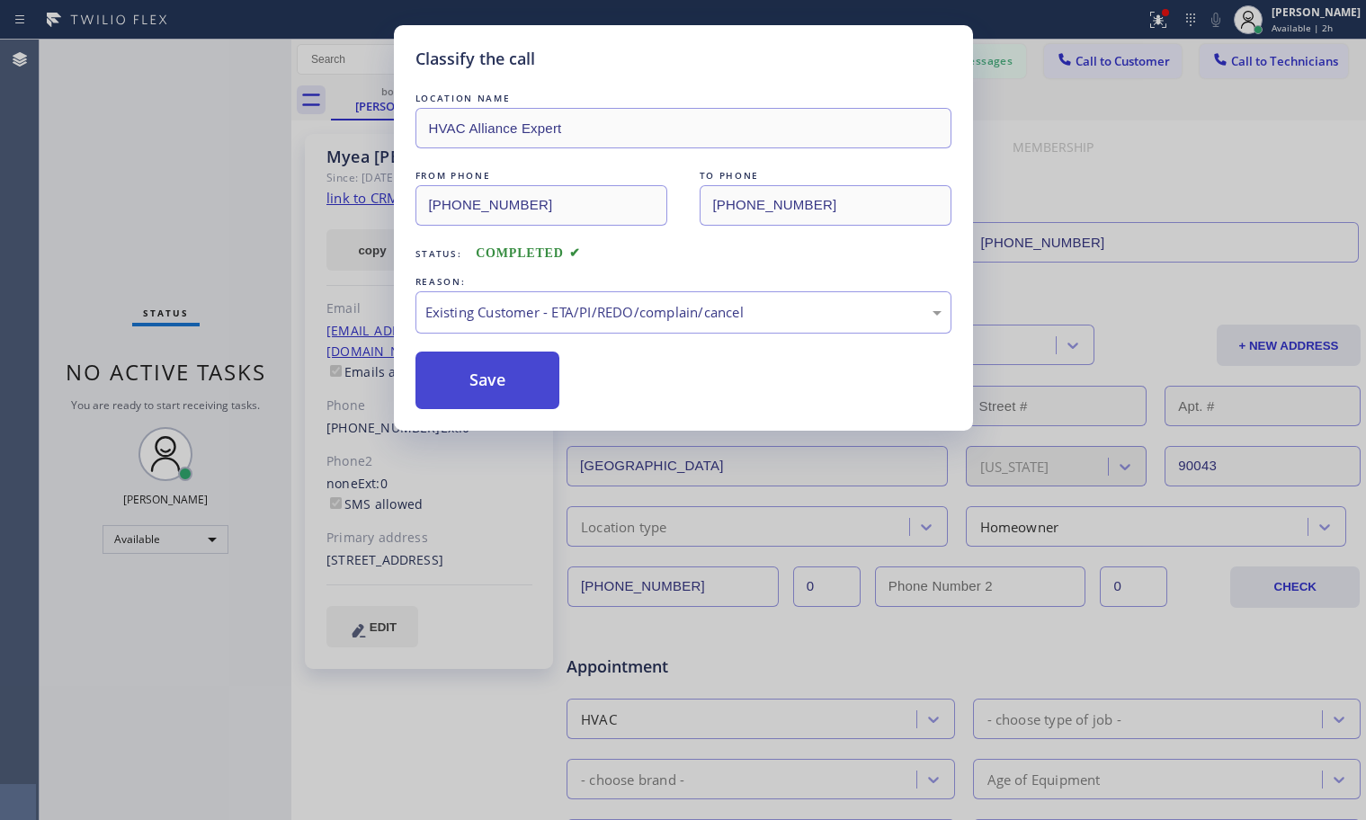
click at [528, 374] on button "Save" at bounding box center [487, 381] width 145 height 58
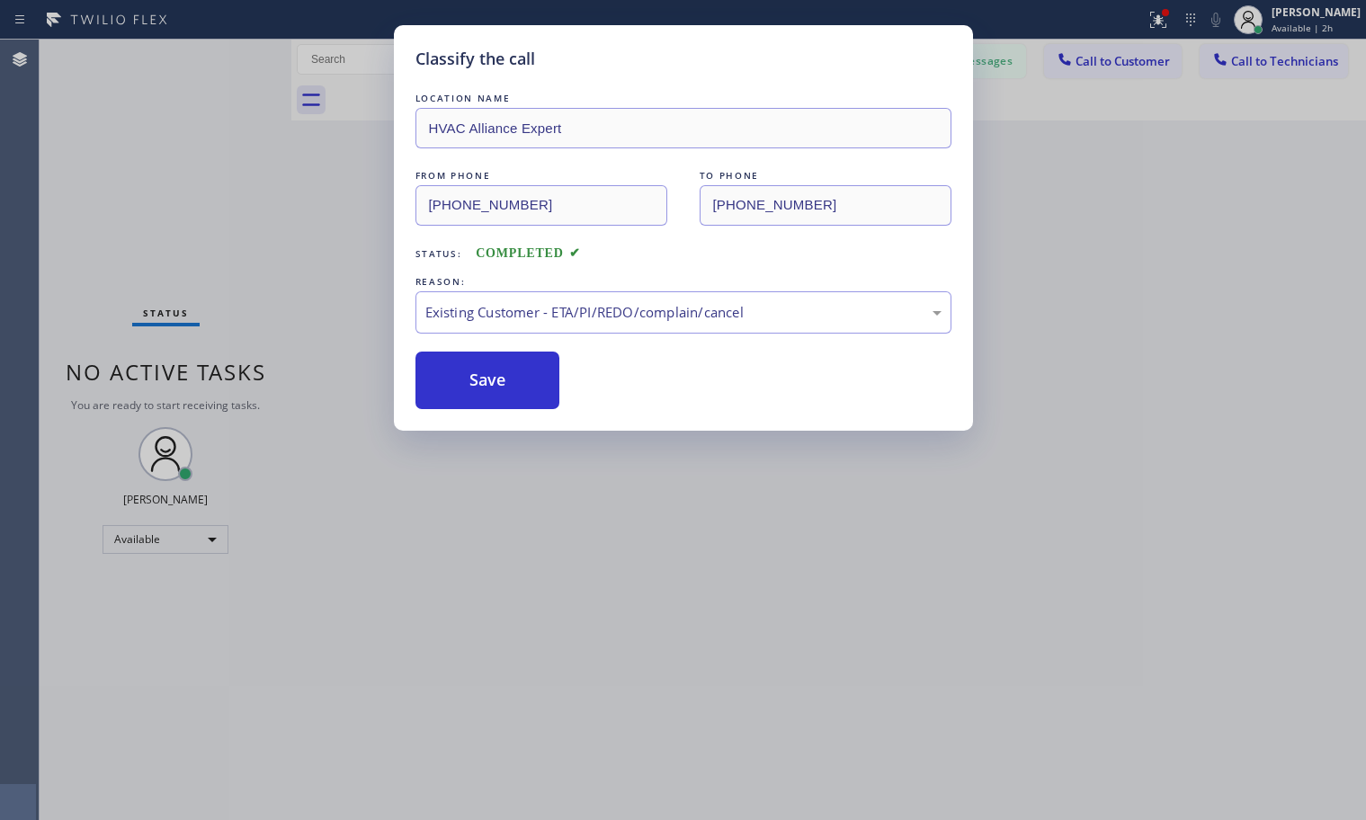
click at [502, 382] on div "Classify the call LOCATION NAME Venice Electricians FROM PHONE [PHONE_NUMBER] T…" at bounding box center [703, 430] width 1326 height 780
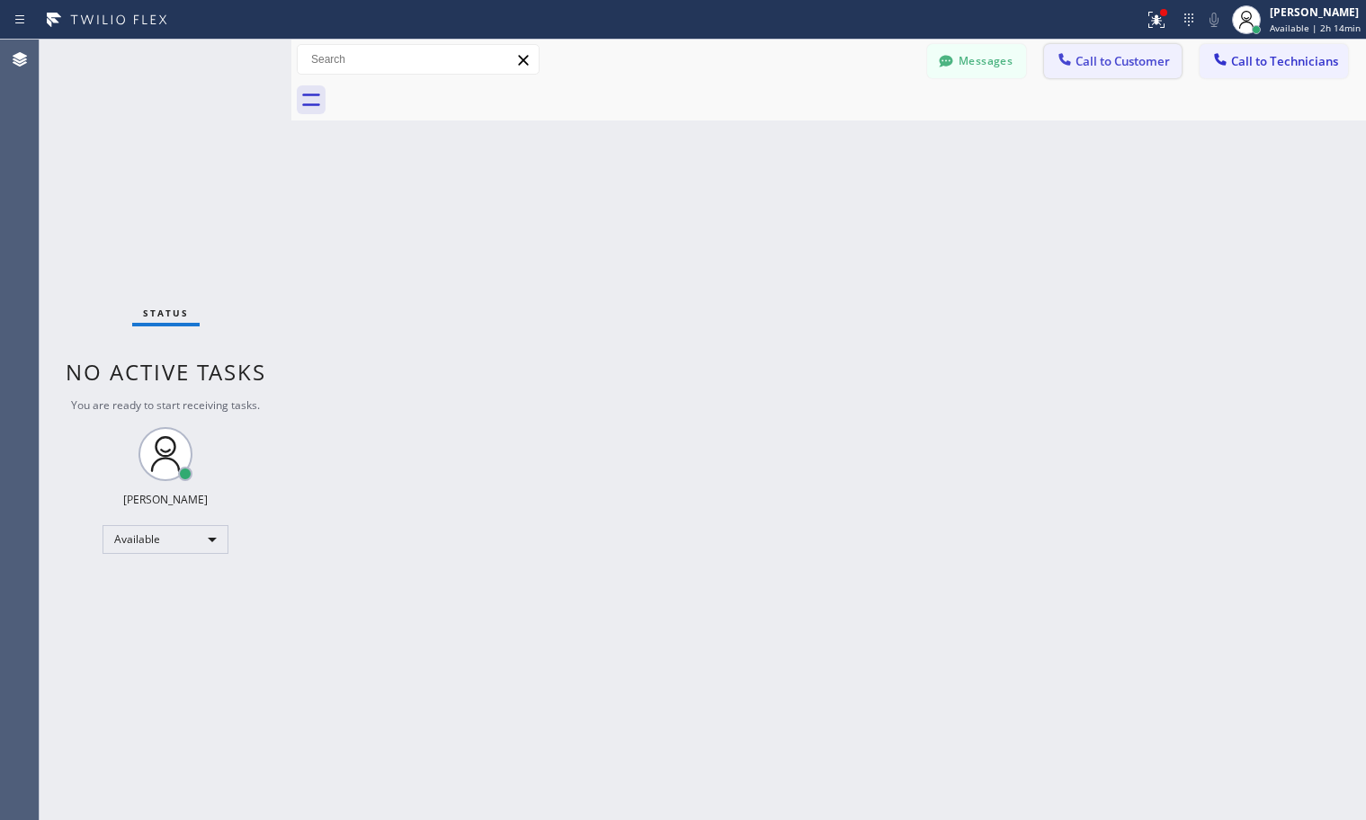
click at [1111, 53] on span "Call to Customer" at bounding box center [1122, 61] width 94 height 16
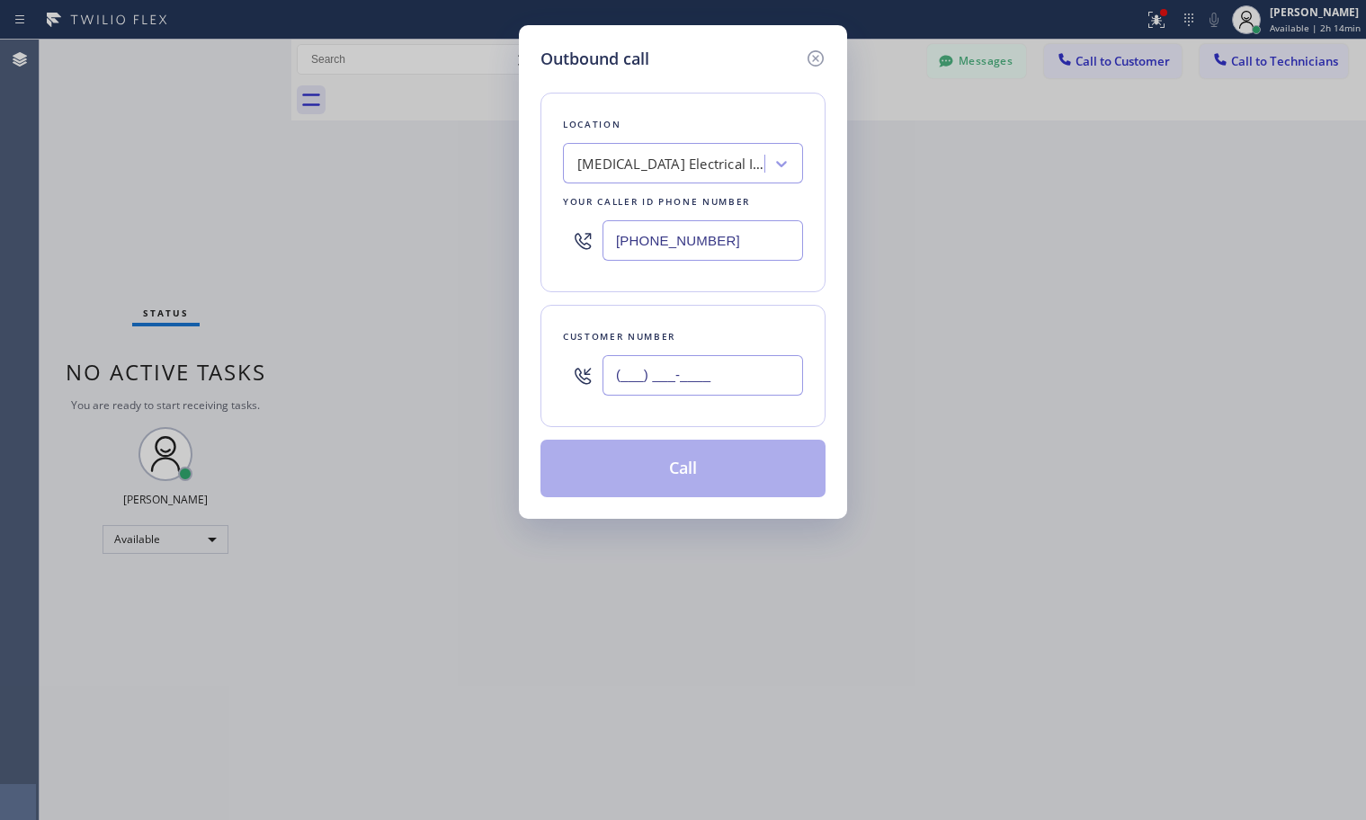
click at [723, 370] on input "(___) ___-____" at bounding box center [702, 375] width 201 height 40
paste input "310) 433-3091"
type input "[PHONE_NUMBER]"
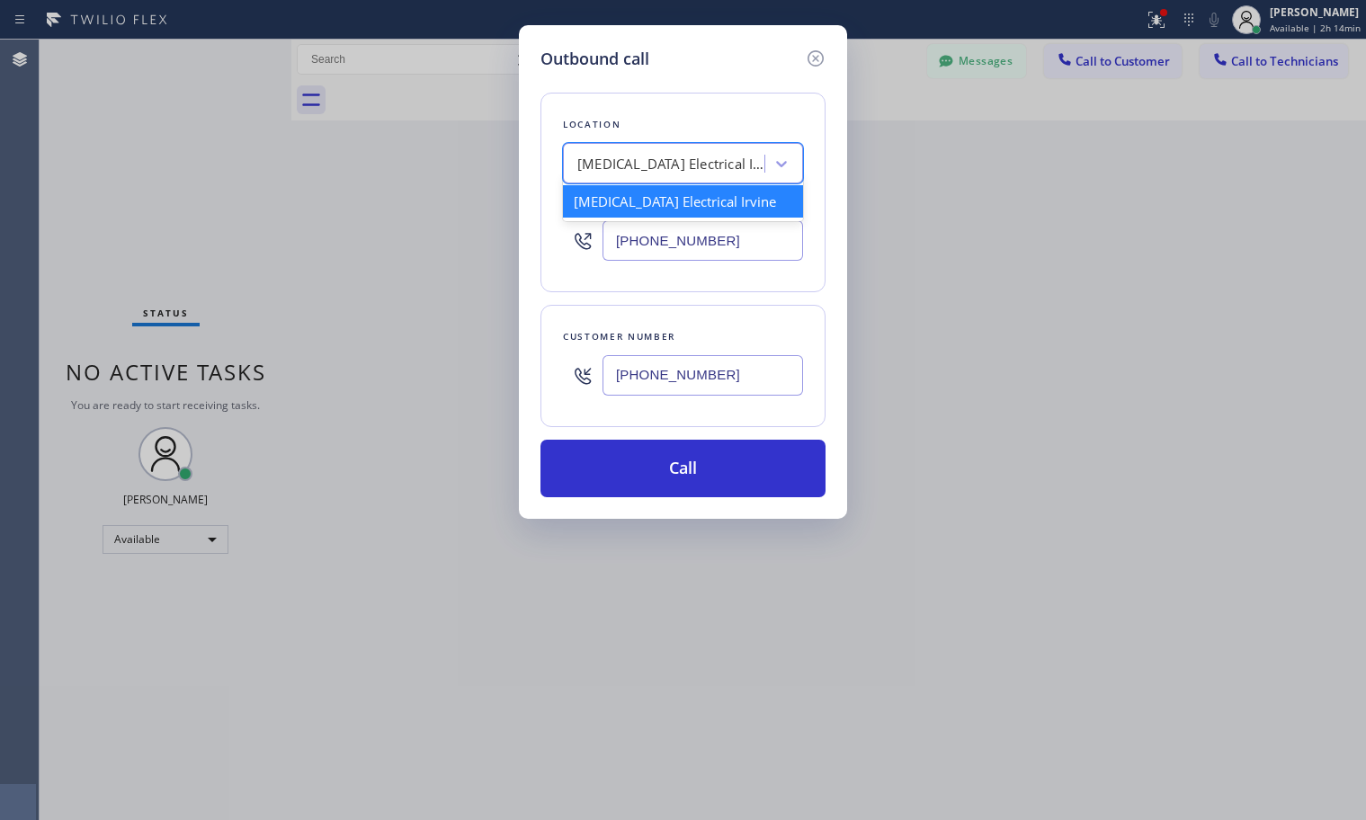
click at [649, 170] on div "[MEDICAL_DATA] Electrical Irvine" at bounding box center [671, 164] width 189 height 21
paste input "Pasadena Electrician Masters [PERSON_NAME]"
type input "Pasadena Electrician Masters"
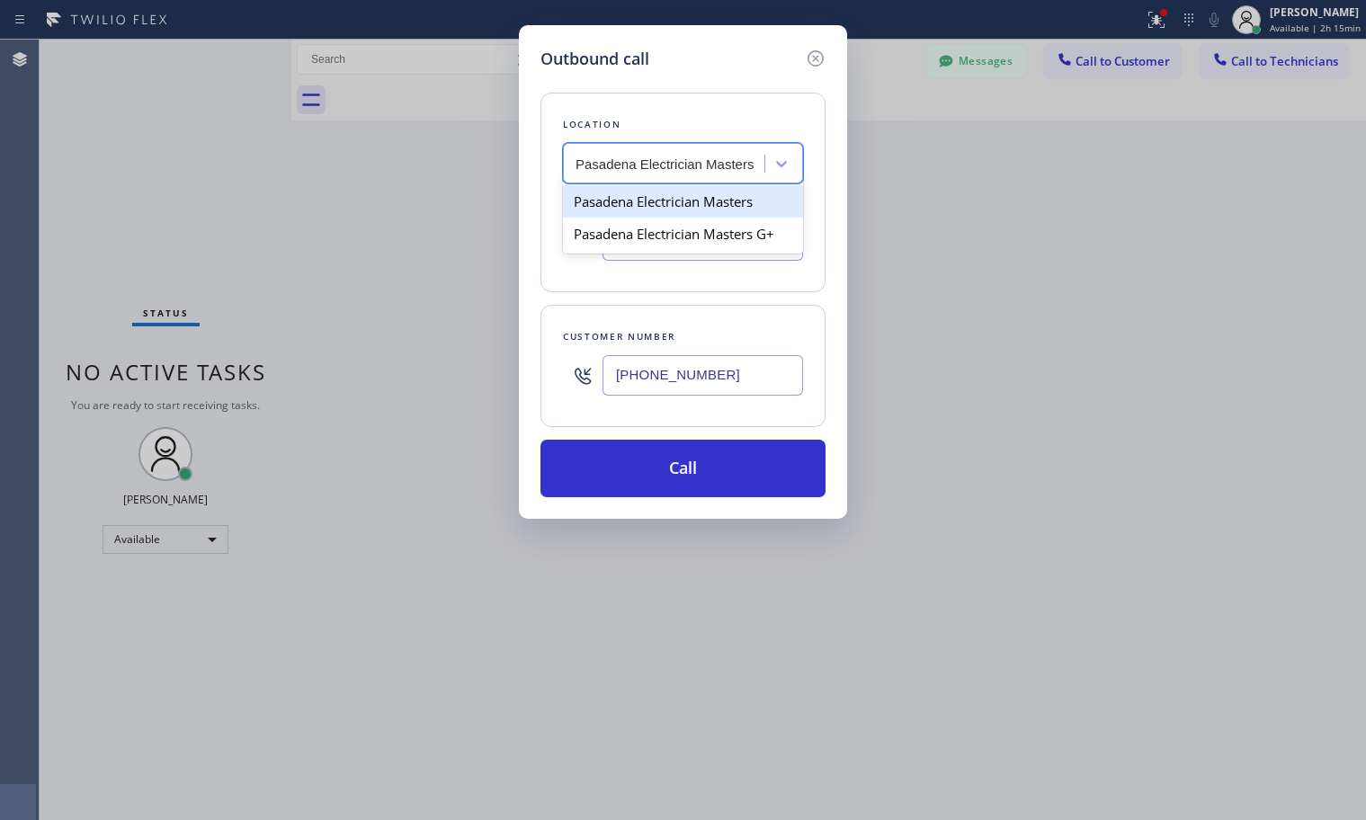
click at [695, 210] on div "Pasadena Electrician Masters" at bounding box center [683, 201] width 240 height 32
click at [664, 170] on div "[MEDICAL_DATA] Electrical Irvine" at bounding box center [671, 164] width 189 height 21
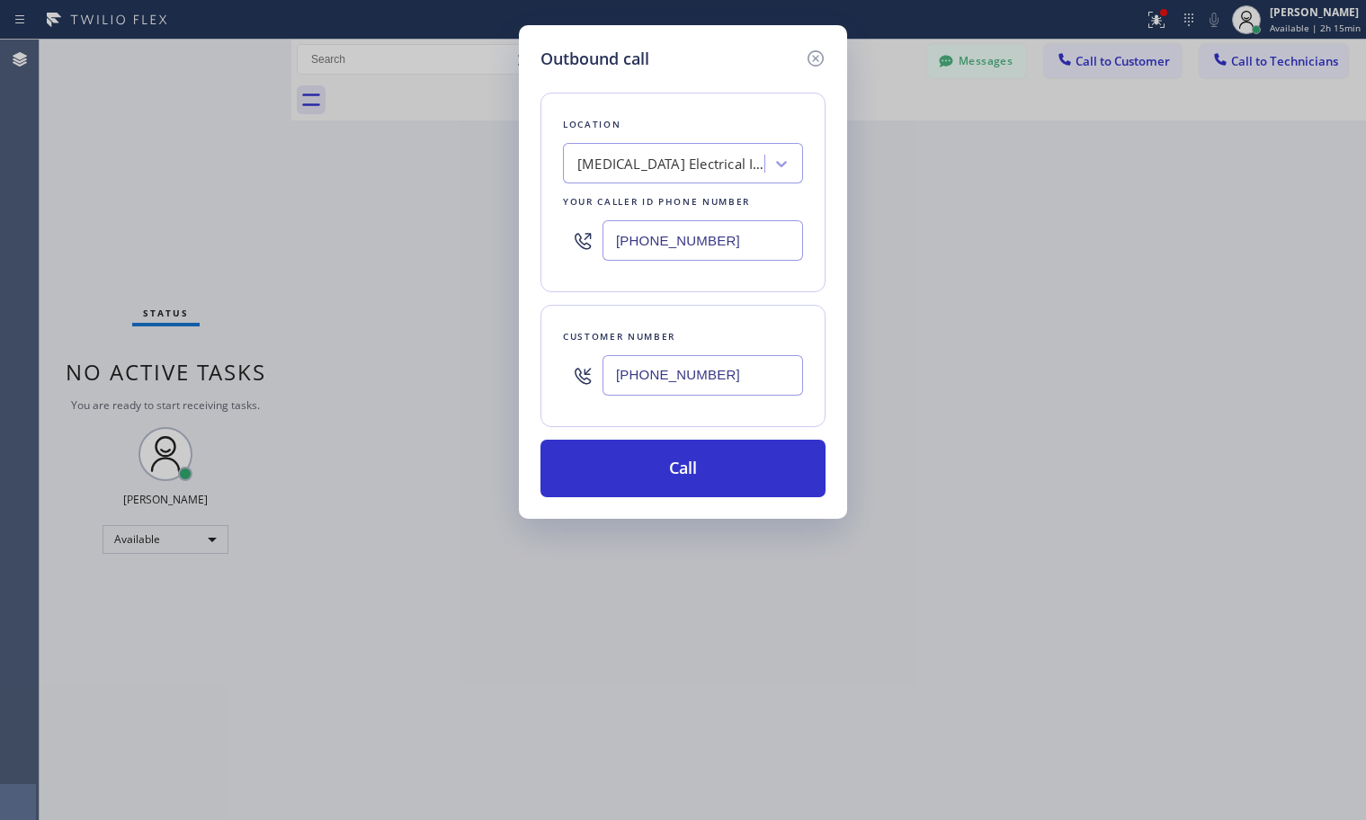
click at [663, 165] on div "[MEDICAL_DATA] Electrical Irvine" at bounding box center [671, 164] width 189 height 21
paste input "Pasadena Electrician Masters [PERSON_NAME]"
type input "Pasadena Electrician Masters [PERSON_NAME]"
drag, startPoint x: 677, startPoint y: 166, endPoint x: 773, endPoint y: 174, distance: 96.5
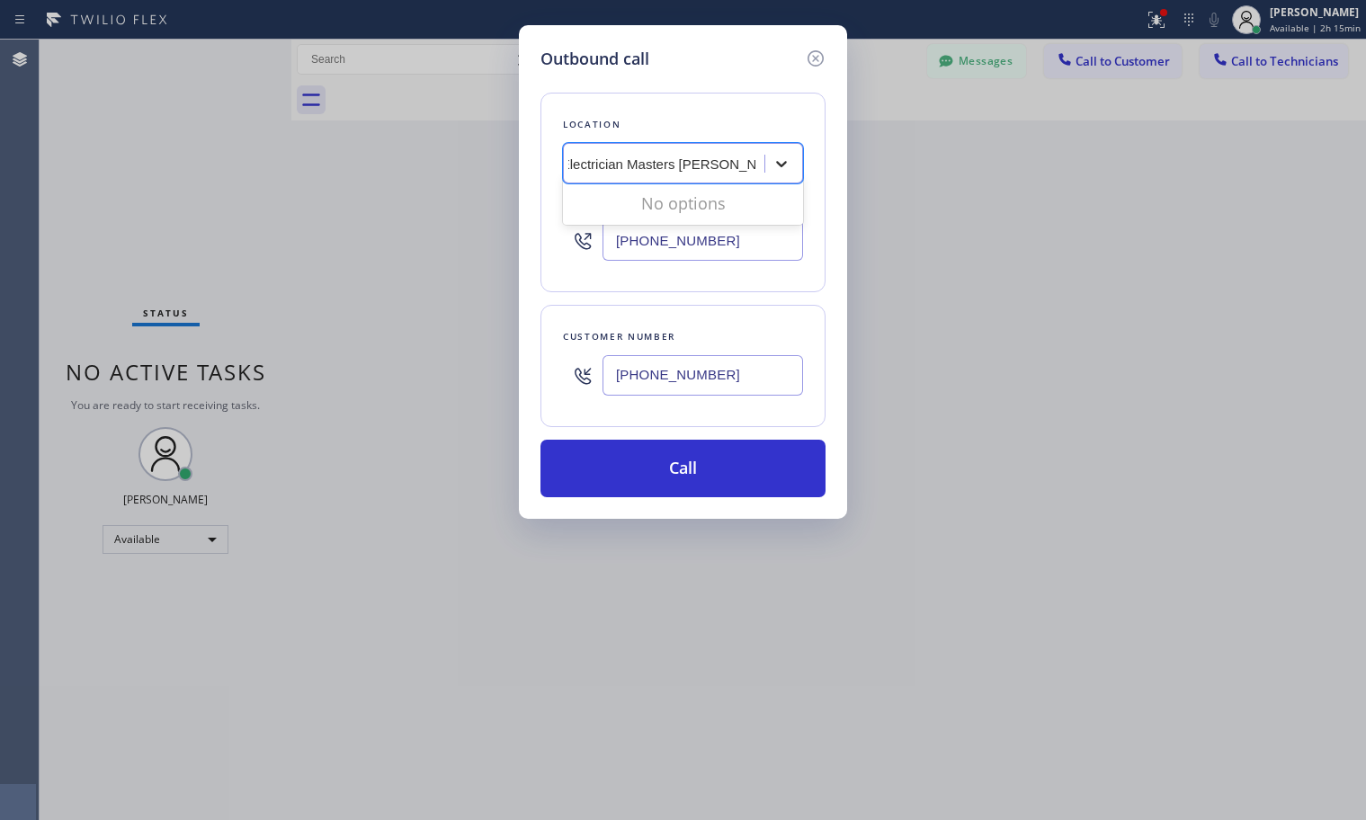
click at [773, 174] on div "Pasadena Electrician Masters [PERSON_NAME] Pasadena Electrician Masters [PERSON…" at bounding box center [683, 163] width 240 height 40
click at [755, 169] on div "Pasadena Electrician Masters [PERSON_NAME]" at bounding box center [666, 163] width 196 height 31
click at [759, 165] on div "[MEDICAL_DATA] Electrical Irvine" at bounding box center [671, 164] width 189 height 21
paste input "Pasadena Electrician Masters [PERSON_NAME]"
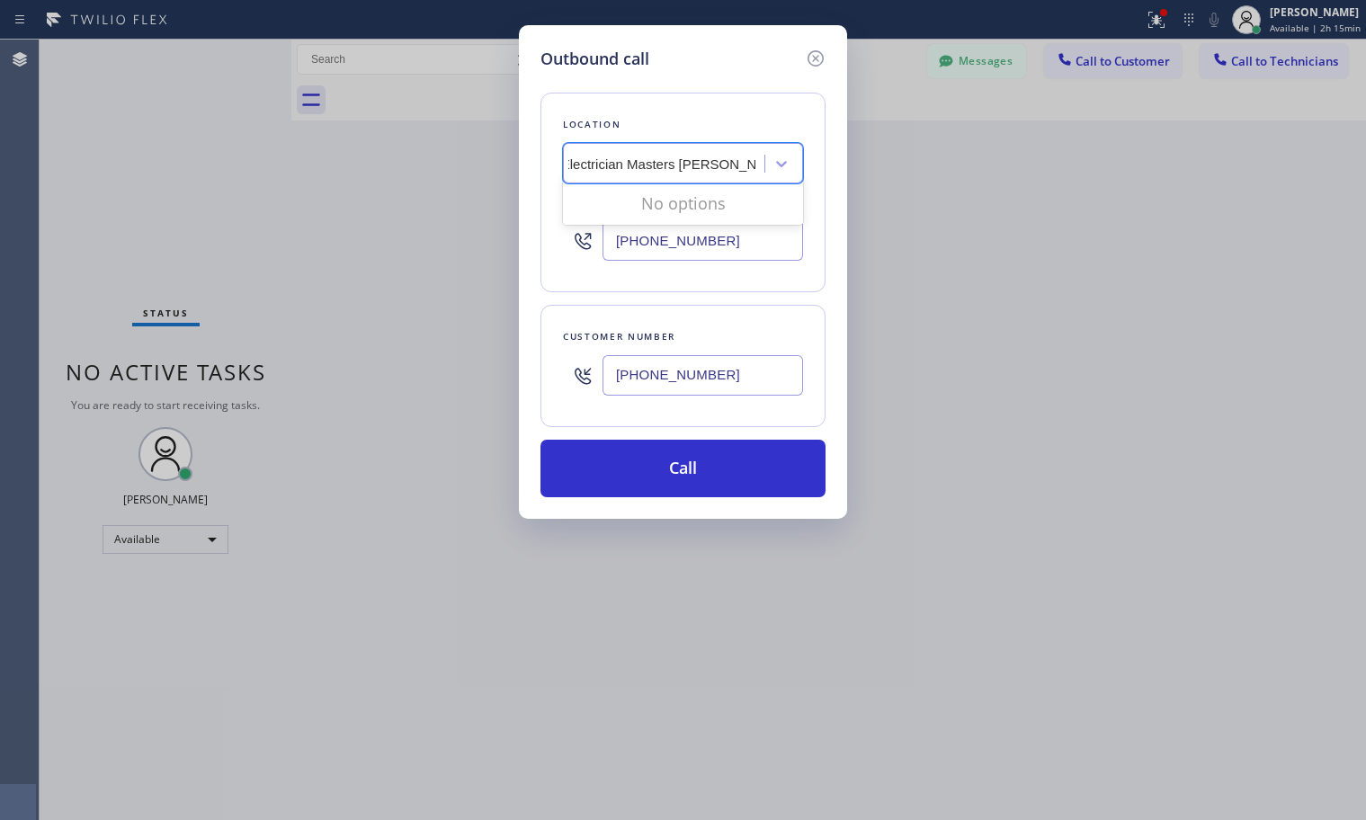
scroll to position [0, 81]
drag, startPoint x: 751, startPoint y: 162, endPoint x: 719, endPoint y: 165, distance: 31.6
click at [719, 165] on input "Pasadena Electrician Masters [PERSON_NAME]" at bounding box center [625, 163] width 259 height 15
type input "Pasadena Electrician Masters"
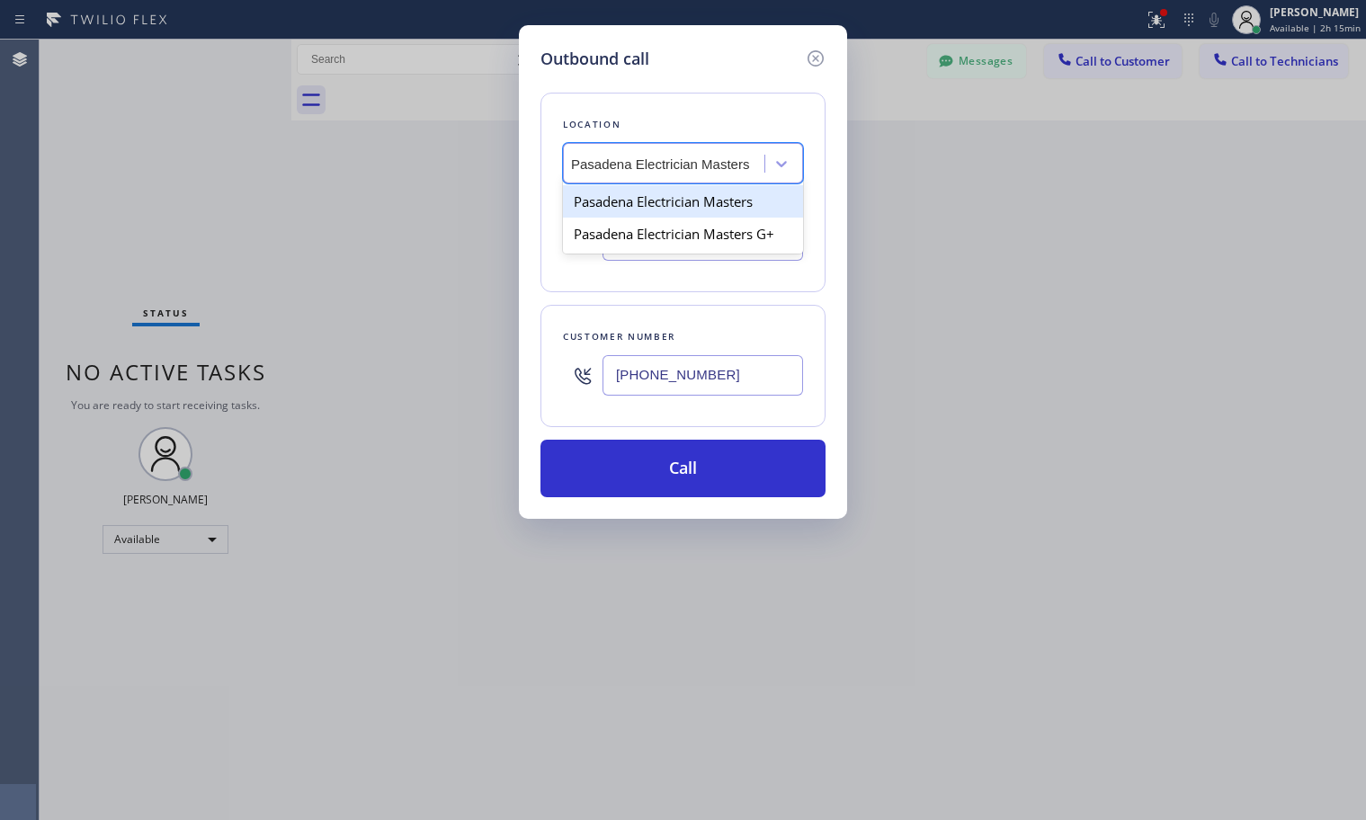
click at [641, 207] on div "Pasadena Electrician Masters" at bounding box center [683, 201] width 240 height 32
type input "[PHONE_NUMBER]"
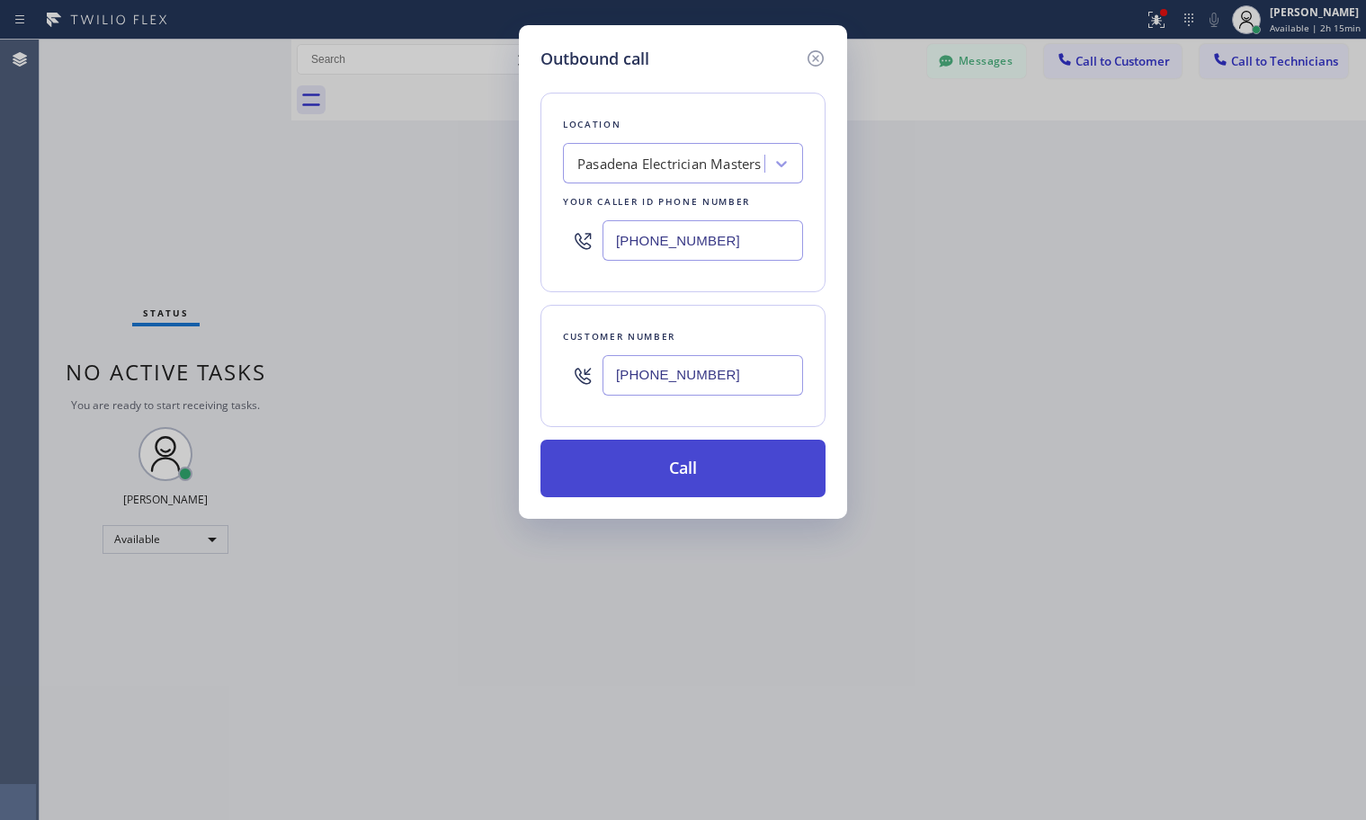
click at [646, 482] on button "Call" at bounding box center [682, 469] width 285 height 58
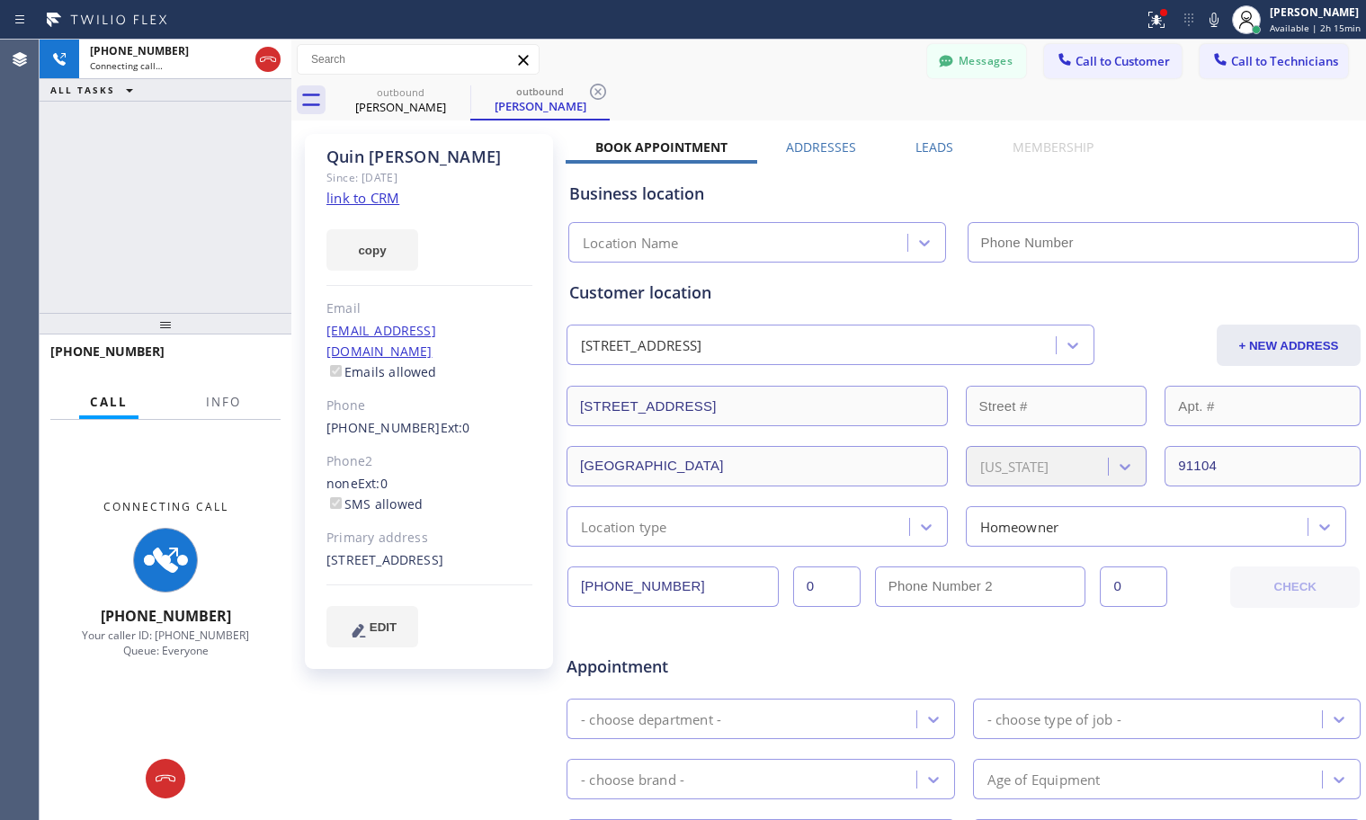
type input "[PHONE_NUMBER]"
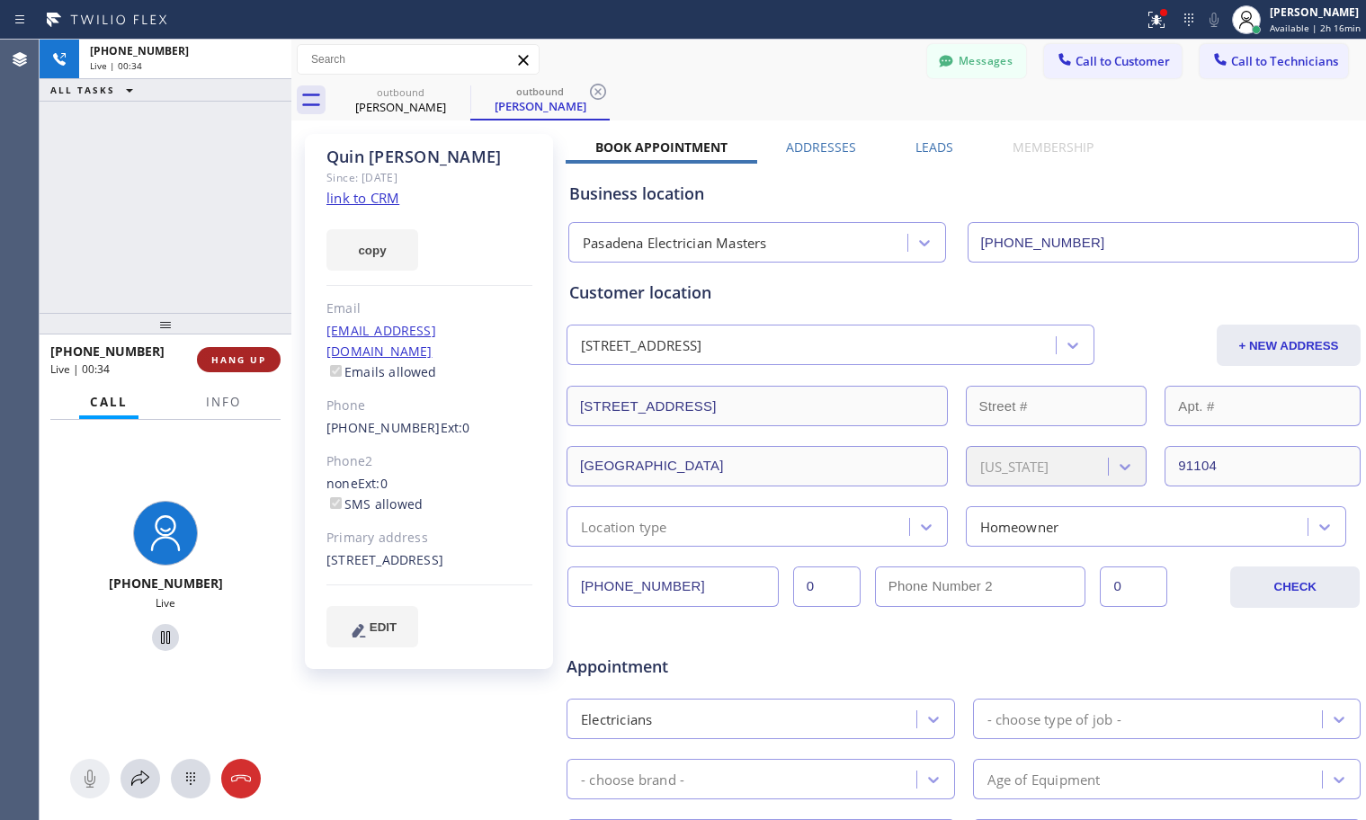
click at [240, 357] on span "HANG UP" at bounding box center [238, 359] width 55 height 13
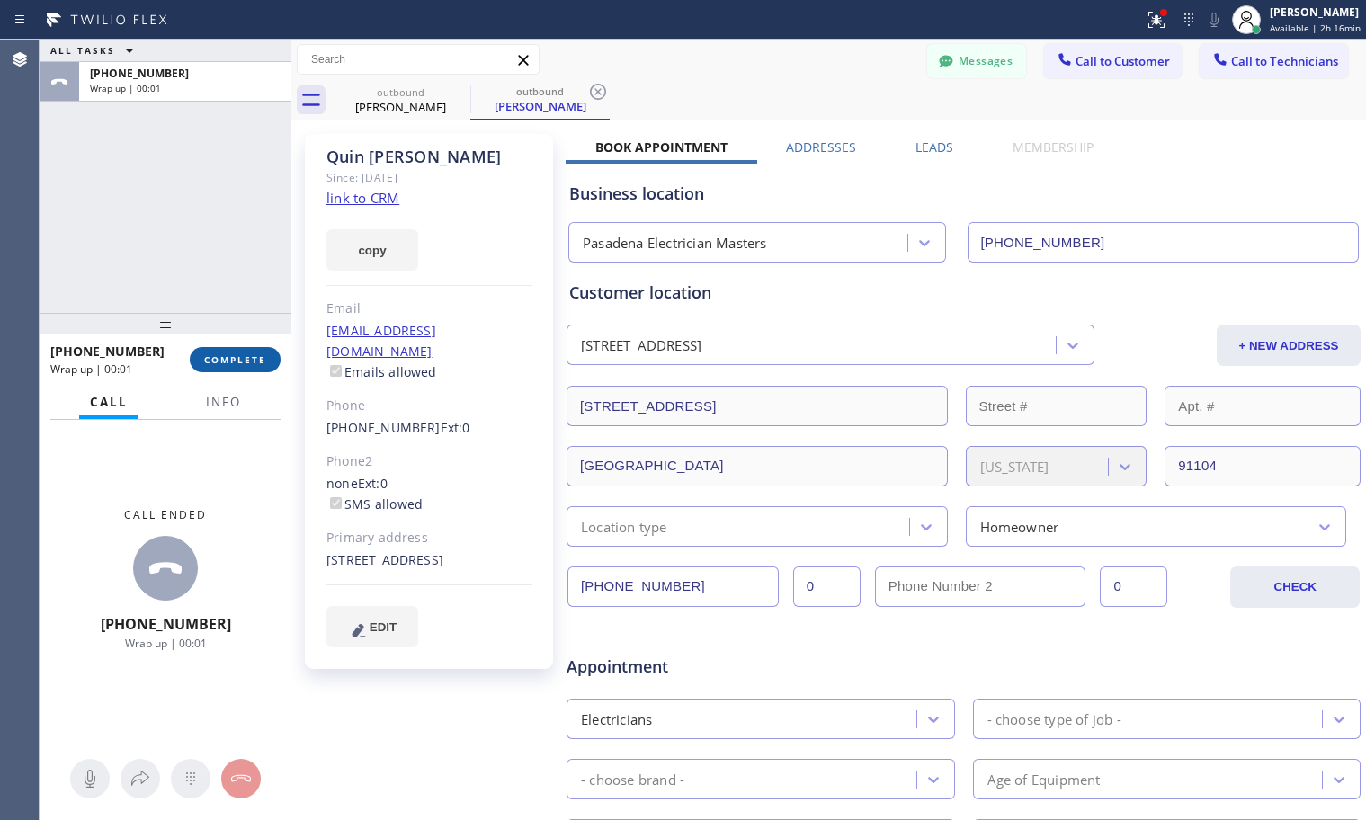
click at [230, 362] on span "COMPLETE" at bounding box center [235, 359] width 62 height 13
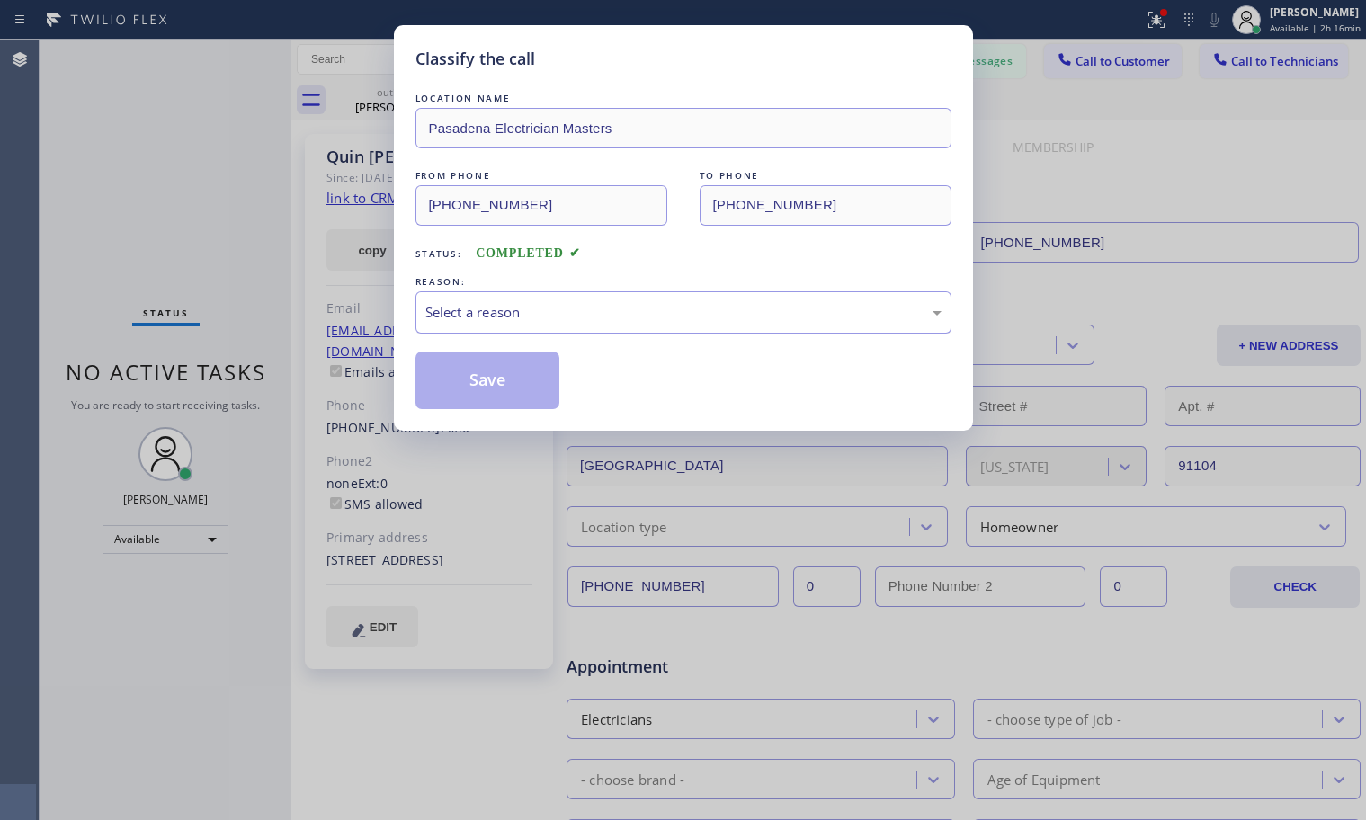
click at [515, 299] on div "Select a reason" at bounding box center [683, 312] width 536 height 42
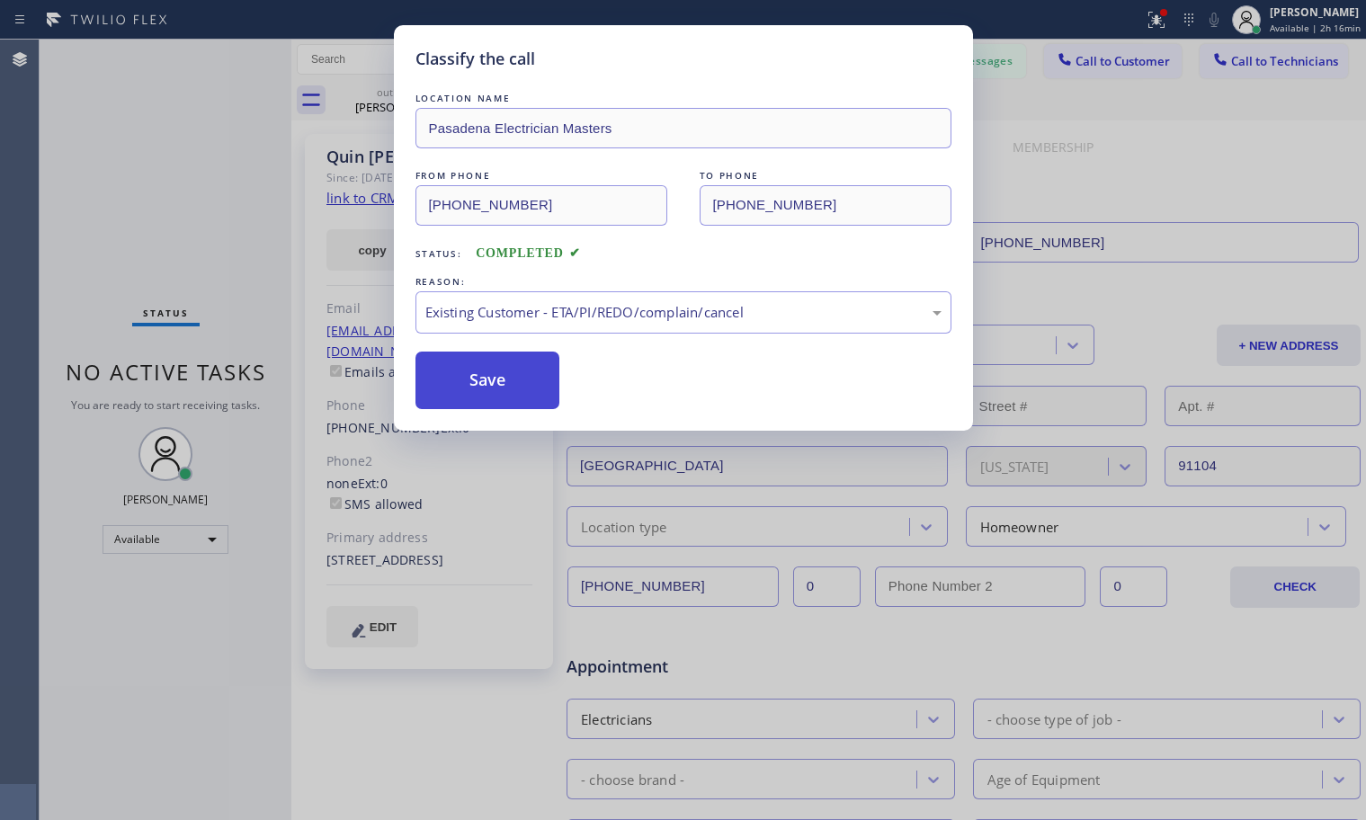
click at [523, 387] on button "Save" at bounding box center [487, 381] width 145 height 58
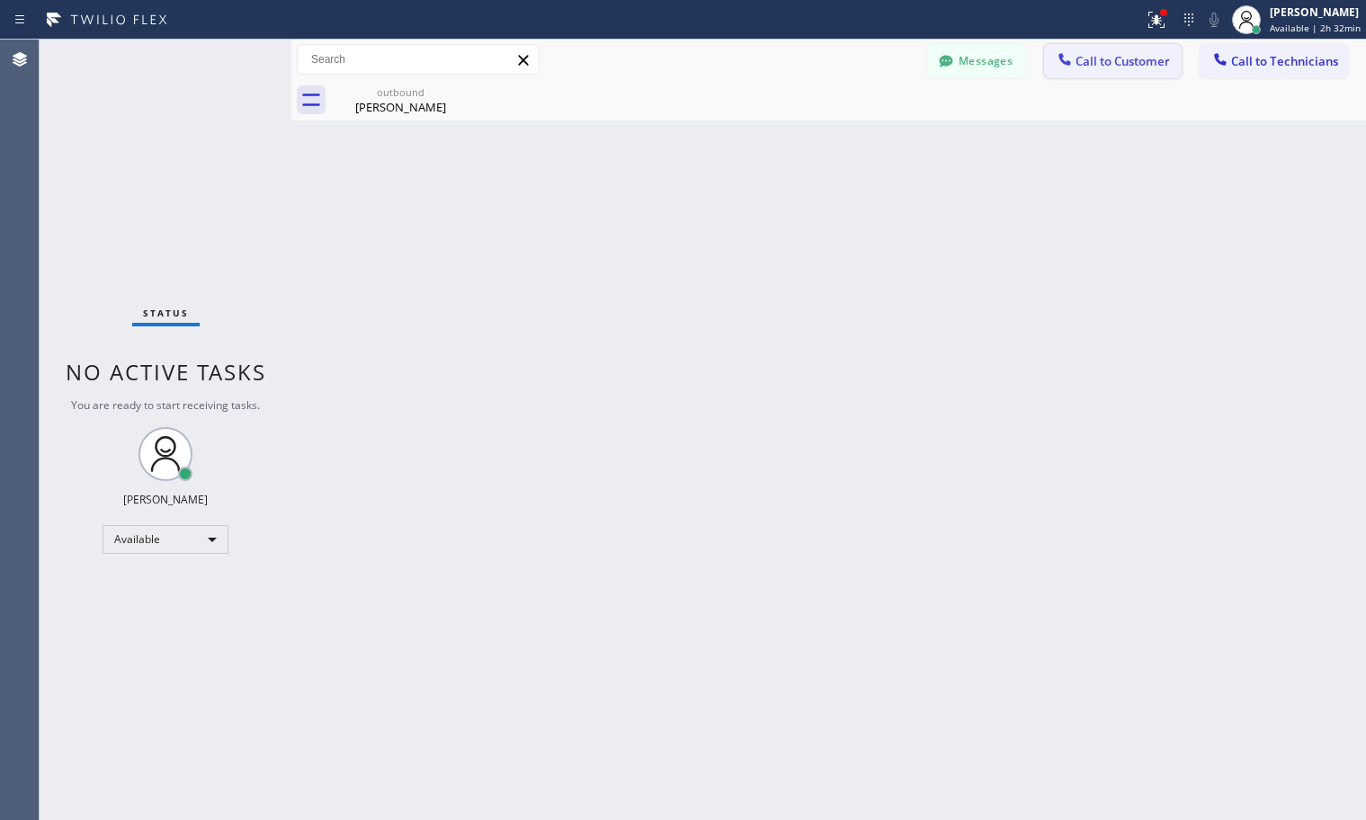
click at [1082, 64] on span "Call to Customer" at bounding box center [1122, 61] width 94 height 16
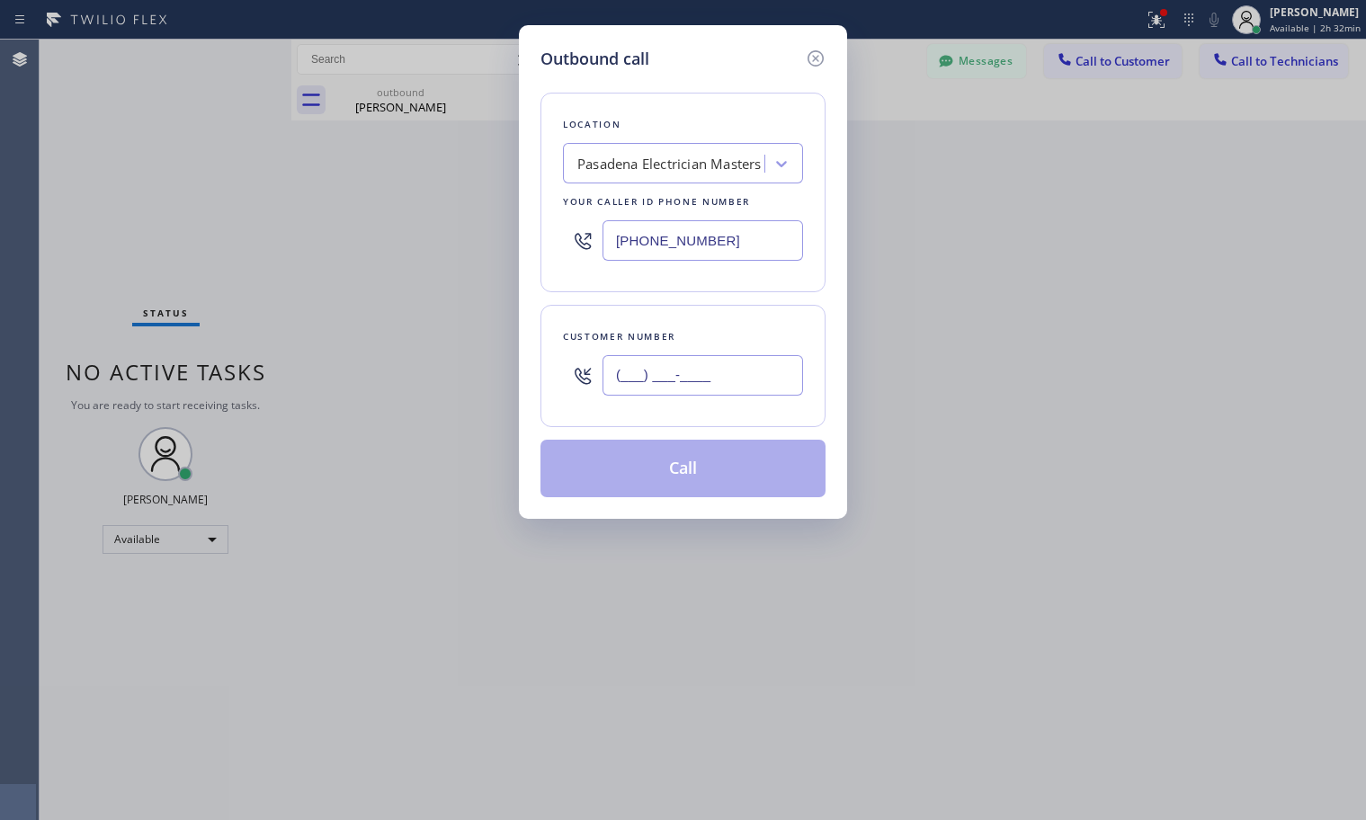
click at [727, 370] on input "(___) ___-____" at bounding box center [702, 375] width 201 height 40
paste input "858) 205-2121"
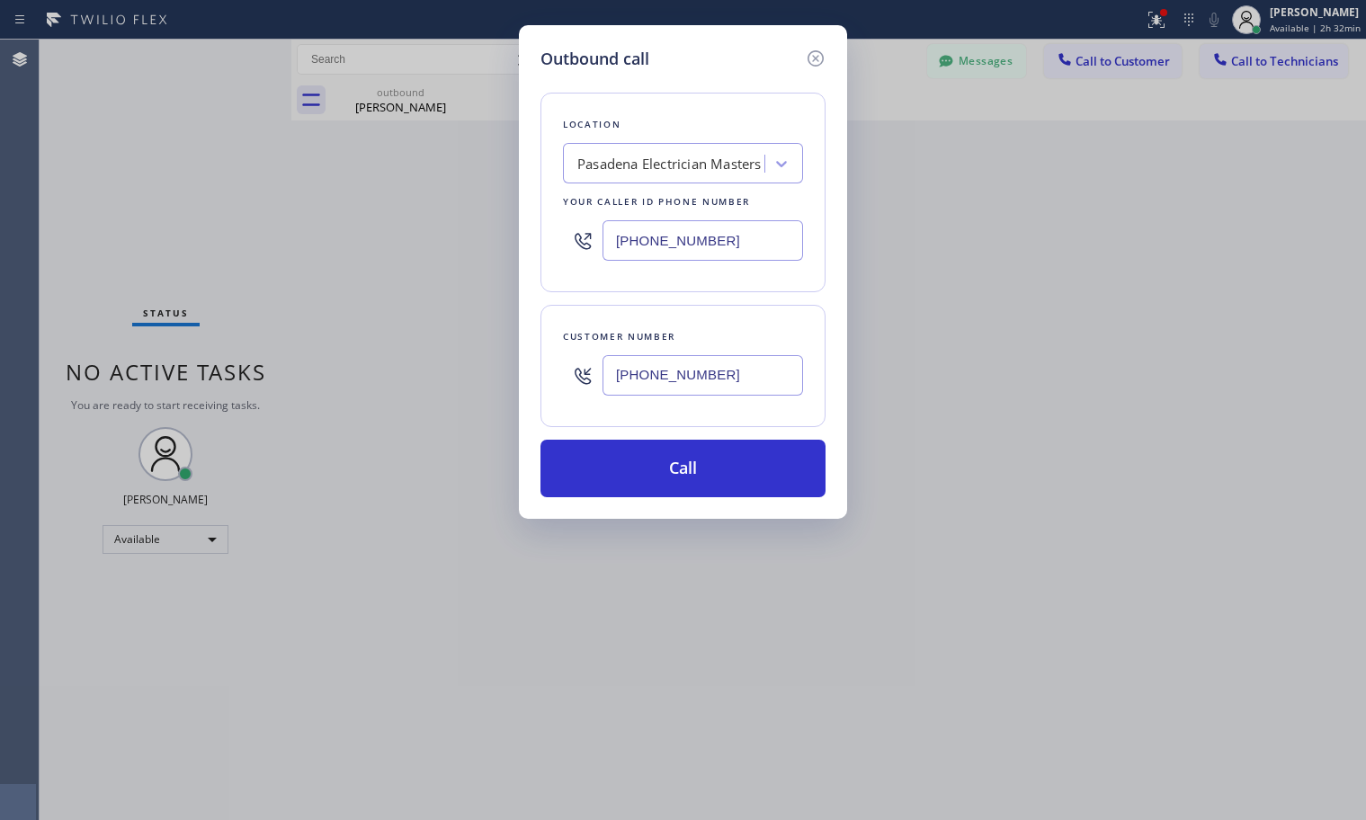
type input "[PHONE_NUMBER]"
click at [672, 150] on div "Pasadena Electrician Masters" at bounding box center [666, 163] width 196 height 31
paste input "Electricians Service Team [GEOGRAPHIC_DATA]"
type input "Electricians Service Team [GEOGRAPHIC_DATA]"
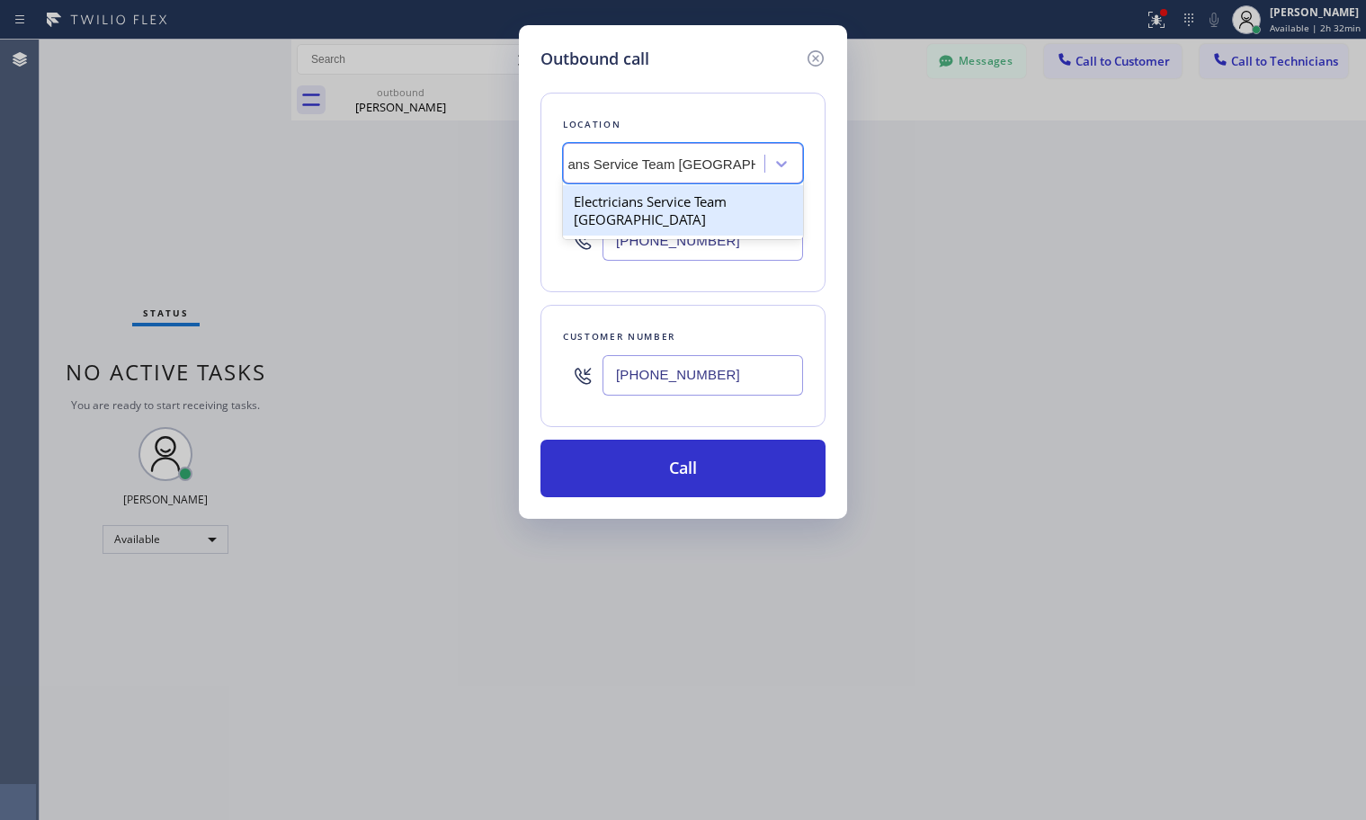
click at [696, 212] on div "Electricians Service Team [GEOGRAPHIC_DATA]" at bounding box center [683, 210] width 240 height 50
type input "[PHONE_NUMBER]"
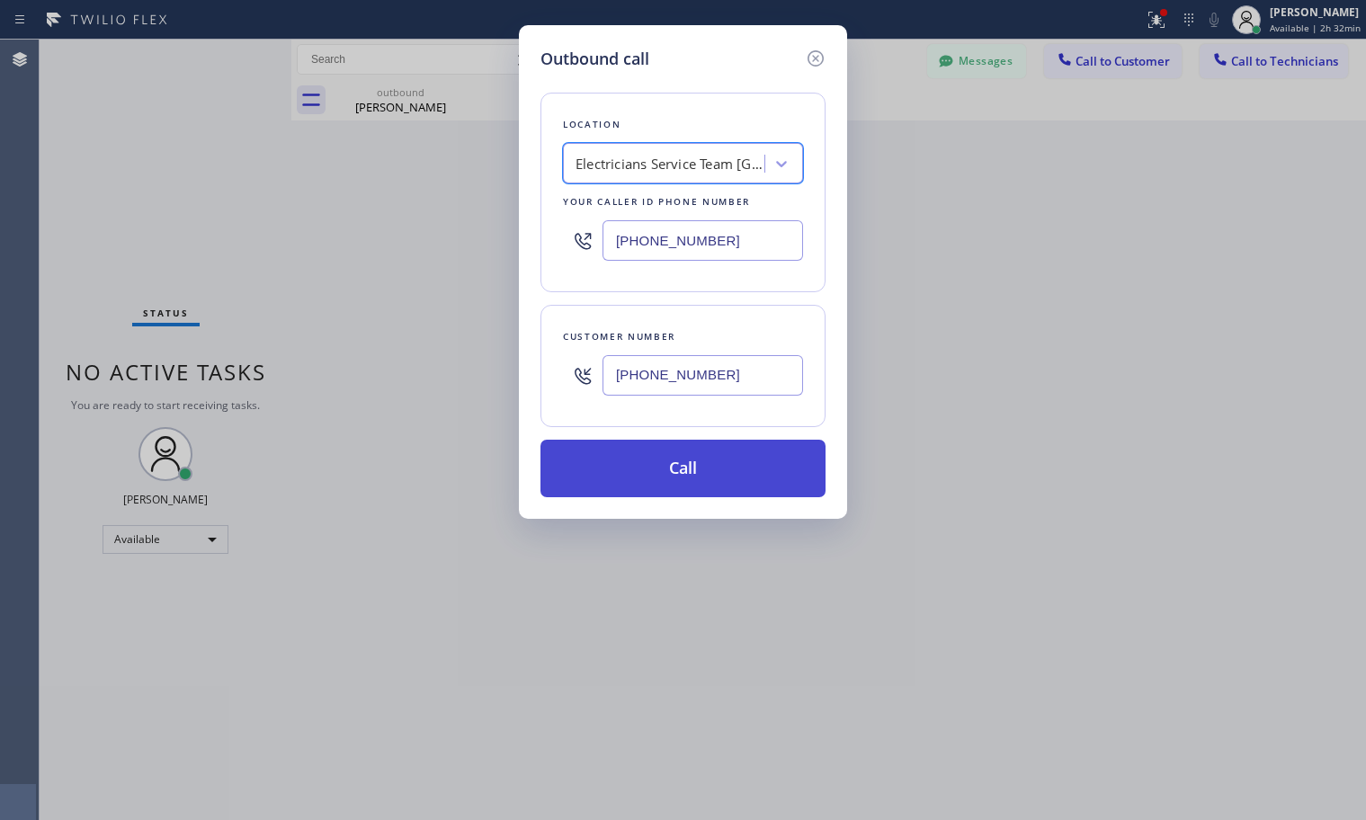
click at [672, 472] on button "Call" at bounding box center [682, 469] width 285 height 58
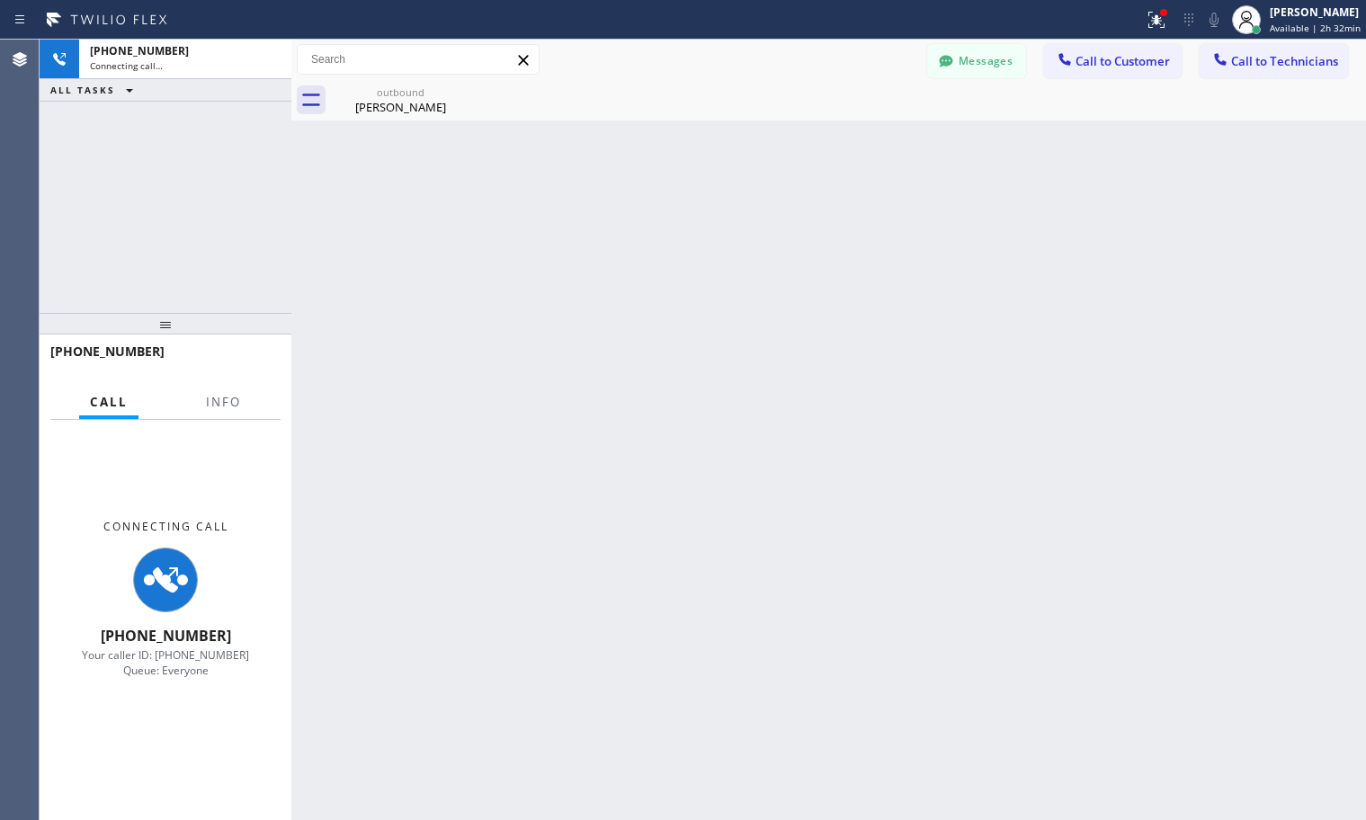
click at [682, 479] on div "Back to Dashboard Change Sender ID Customers Technicians TC [PERSON_NAME] [DATE…" at bounding box center [828, 430] width 1074 height 780
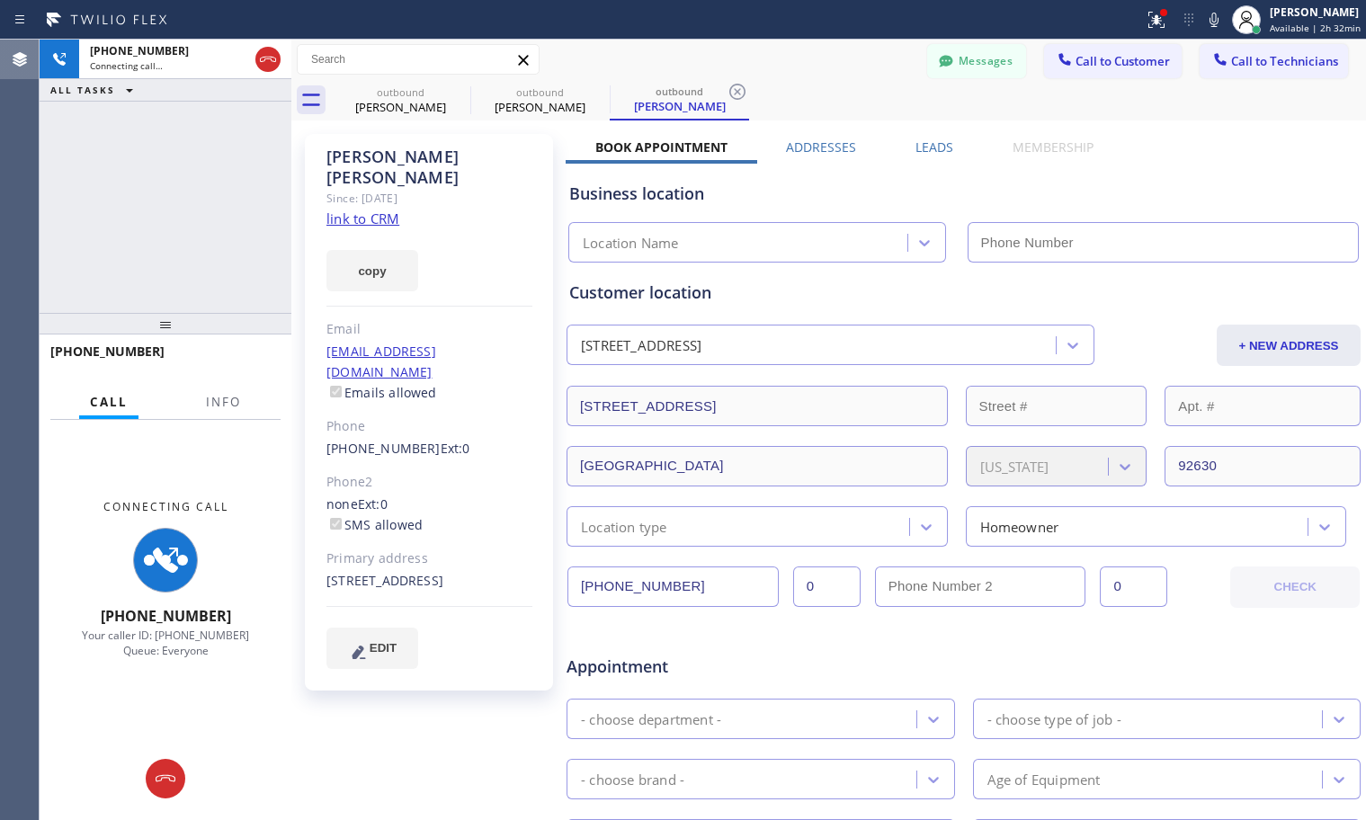
type input "[PHONE_NUMBER]"
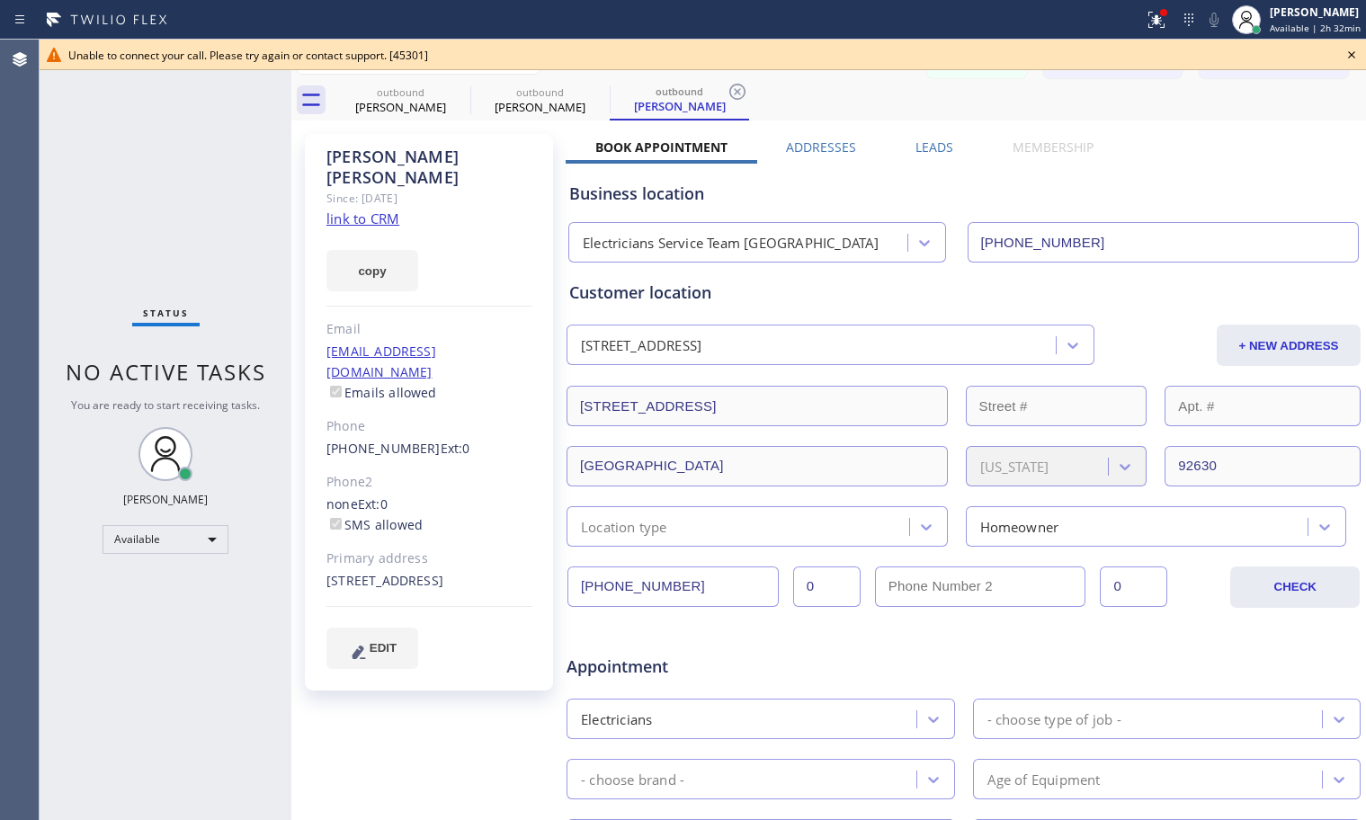
click at [771, 26] on div at bounding box center [571, 19] width 1129 height 29
click at [1355, 54] on icon at bounding box center [1352, 55] width 22 height 22
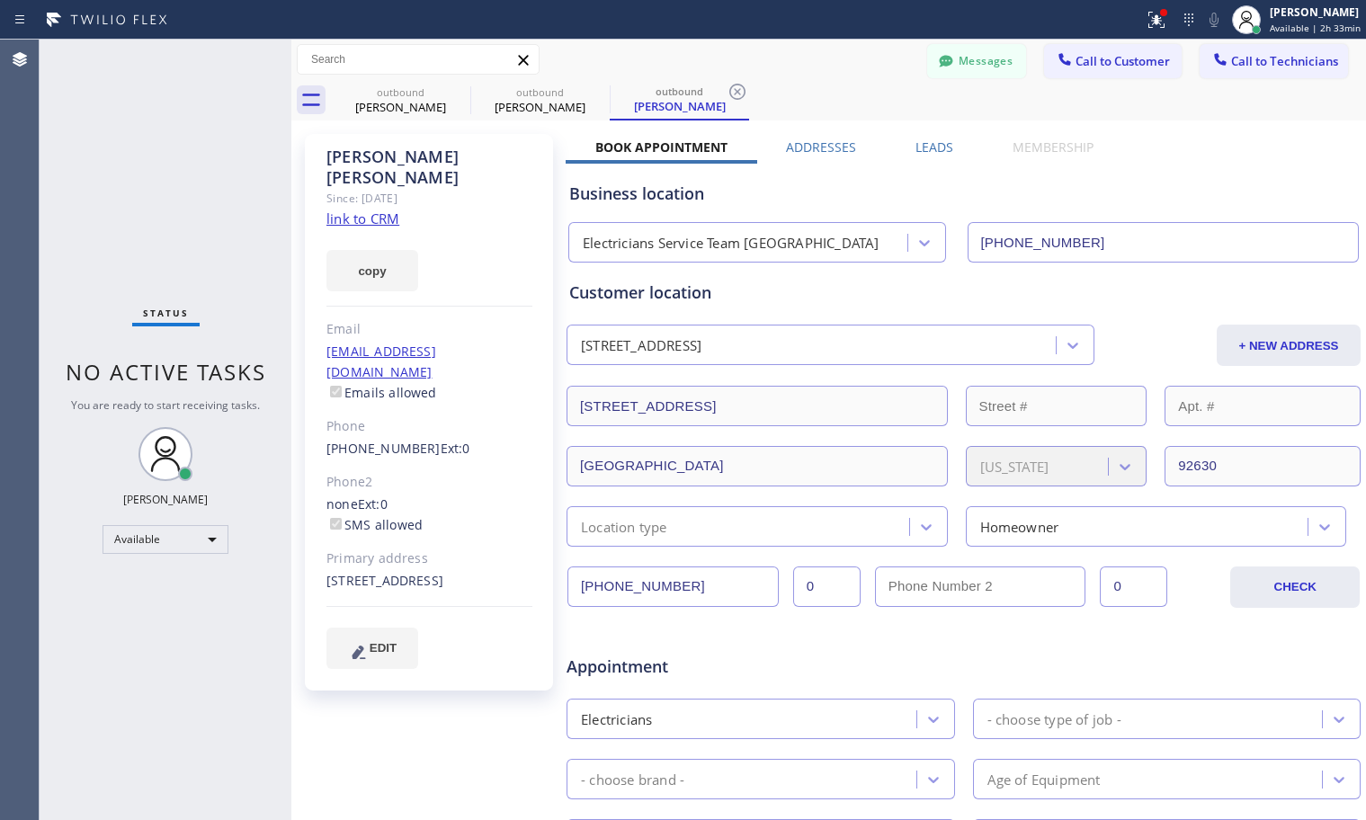
click at [524, 61] on icon at bounding box center [523, 60] width 10 height 10
click at [522, 63] on icon at bounding box center [523, 60] width 10 height 10
click at [962, 69] on button "Messages" at bounding box center [976, 61] width 99 height 34
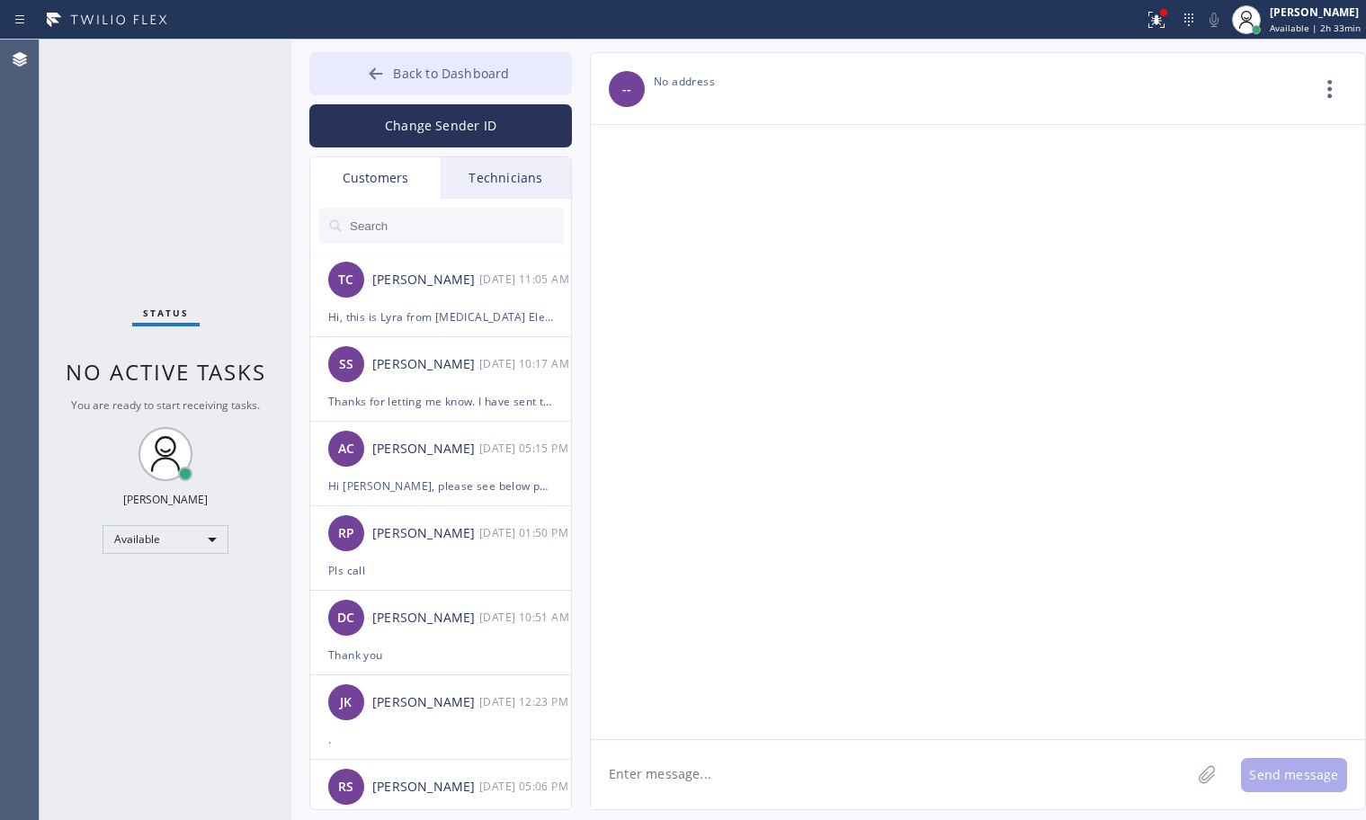
click at [399, 70] on span "Back to Dashboard" at bounding box center [451, 73] width 116 height 17
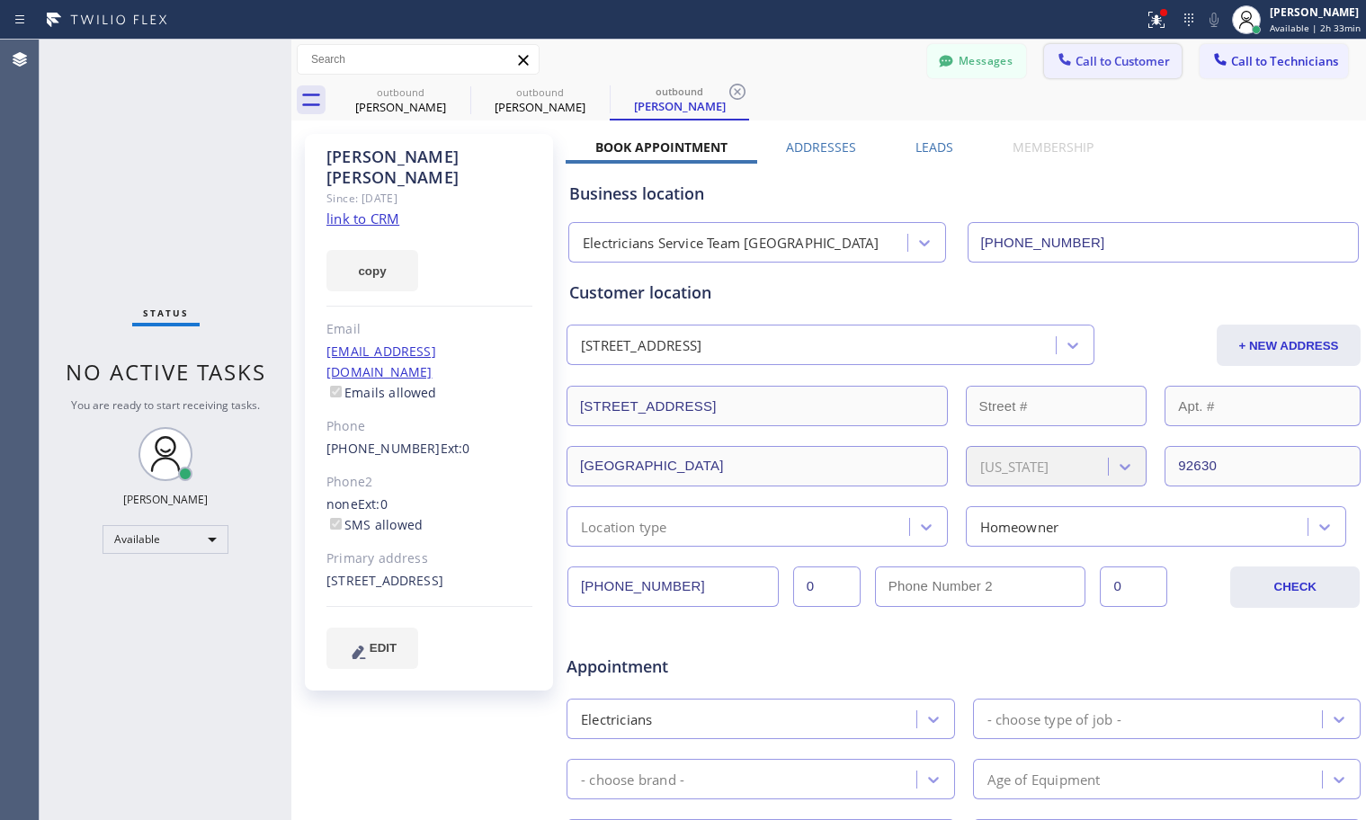
click at [1127, 62] on span "Call to Customer" at bounding box center [1122, 61] width 94 height 16
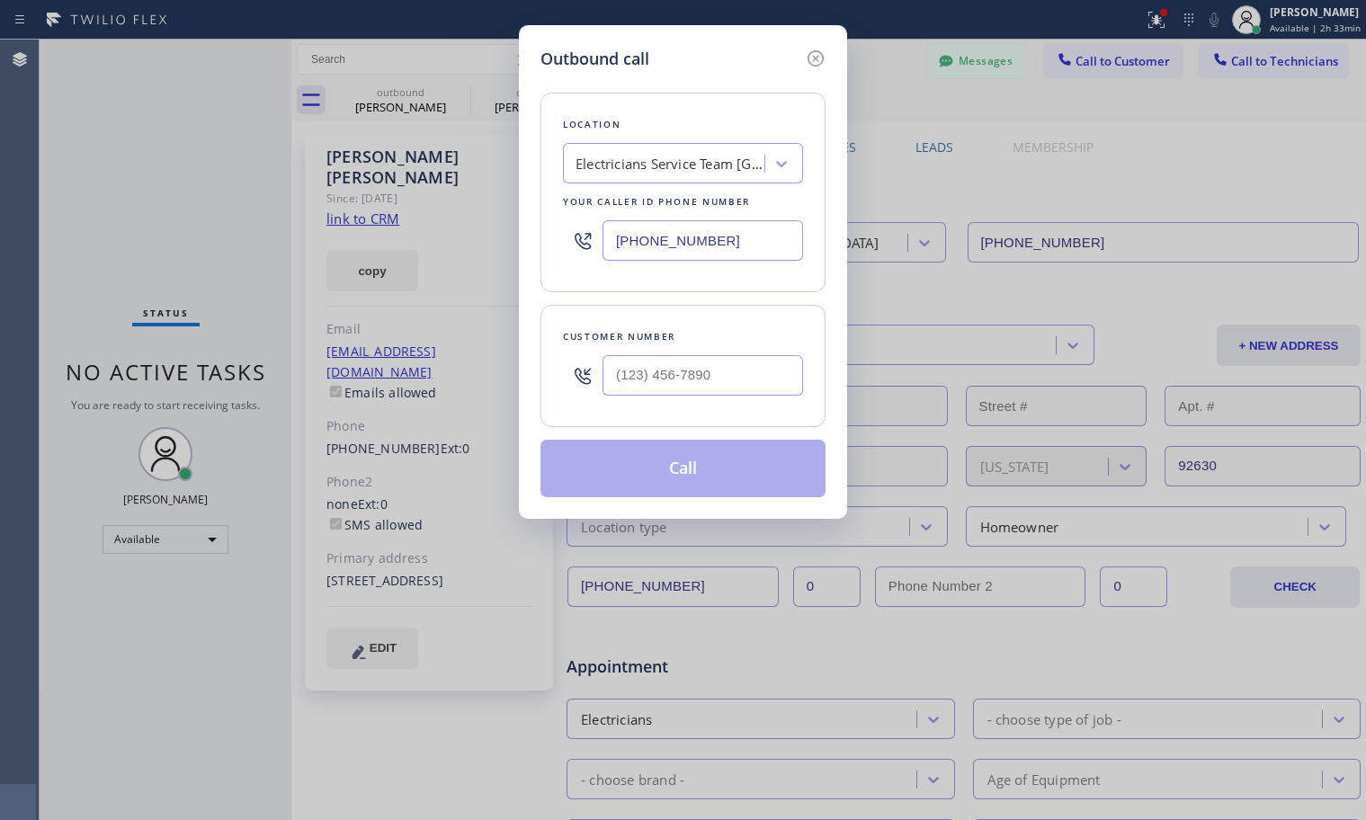
type input "(___) ___-____"
click at [664, 382] on input "(___) ___-____" at bounding box center [702, 375] width 201 height 40
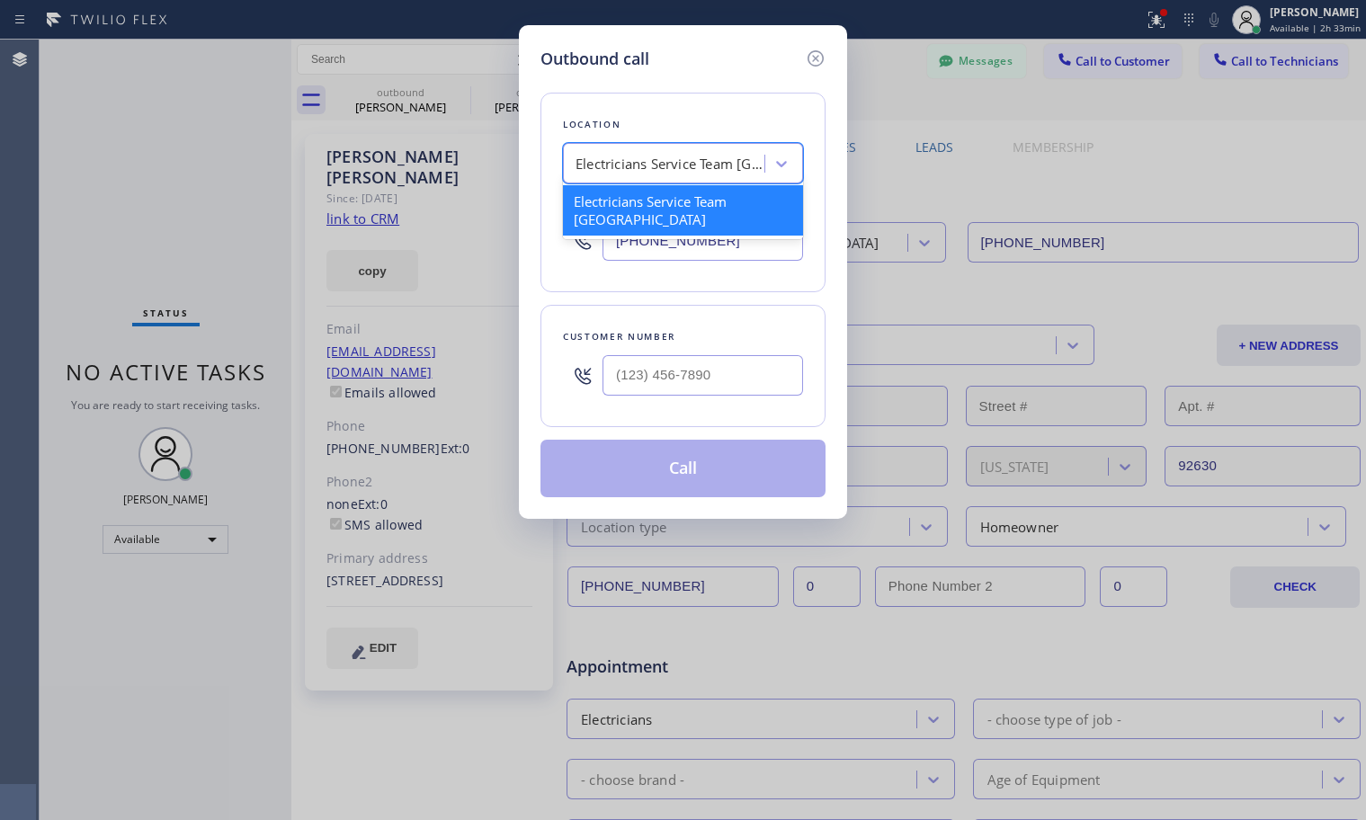
click at [667, 180] on div "Electricians Service Team [GEOGRAPHIC_DATA]" at bounding box center [683, 163] width 240 height 40
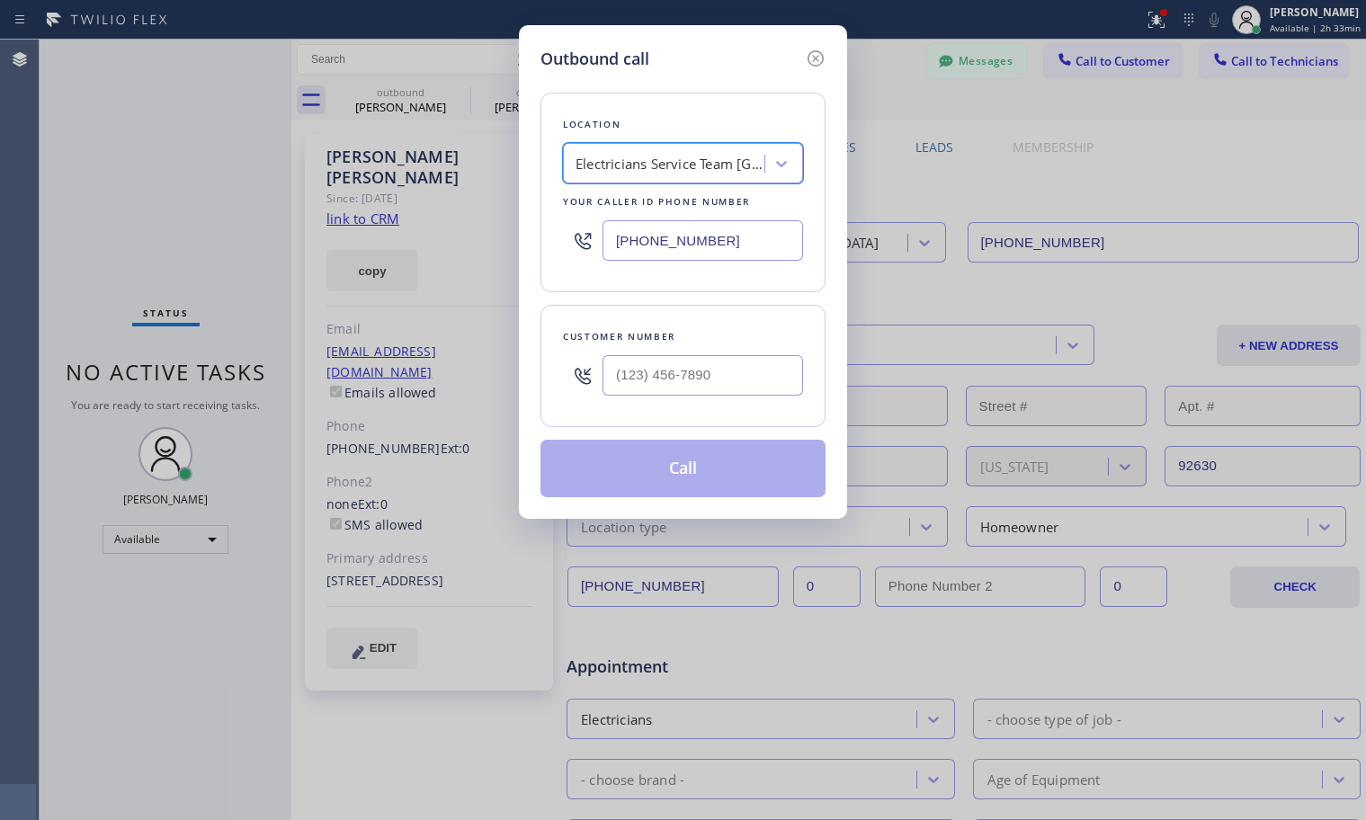
click at [670, 160] on div "Electricians Service Team [GEOGRAPHIC_DATA]" at bounding box center [669, 164] width 189 height 21
paste input "Electricians Service Team [GEOGRAPHIC_DATA]"
type input "Electricians Service Team [GEOGRAPHIC_DATA]"
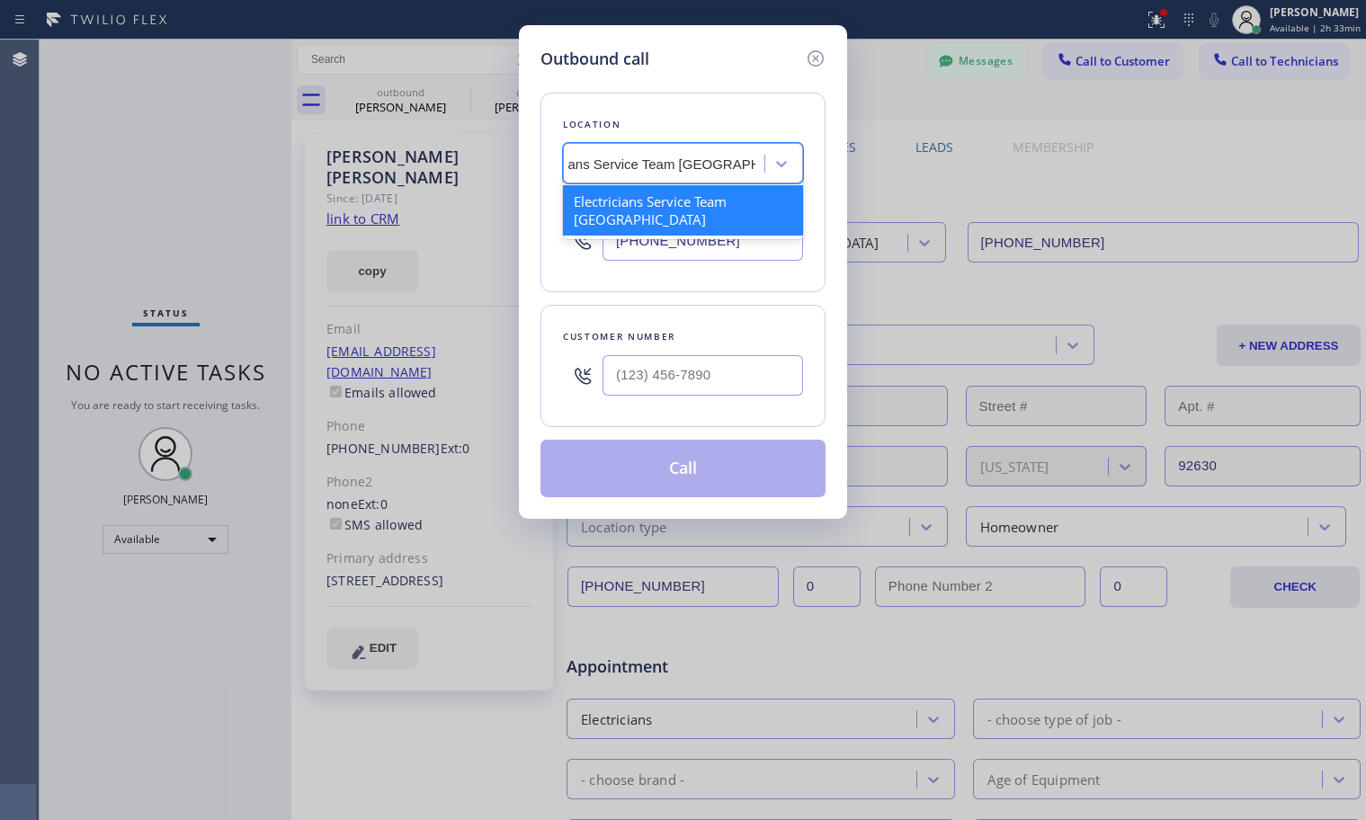
click at [685, 206] on div "Electricians Service Team [GEOGRAPHIC_DATA]" at bounding box center [683, 210] width 240 height 50
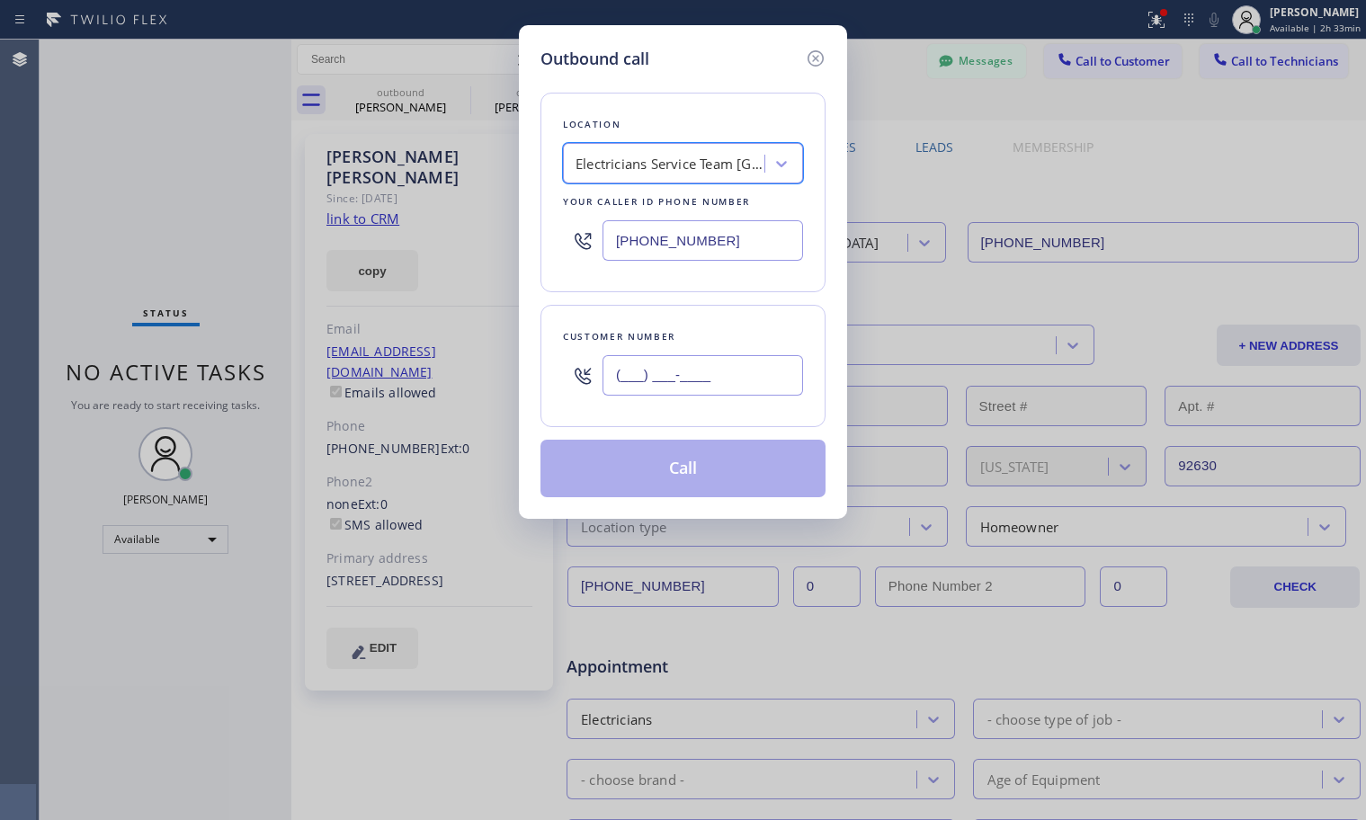
click at [664, 361] on input "(___) ___-____" at bounding box center [702, 375] width 201 height 40
paste input "858) 205-2121"
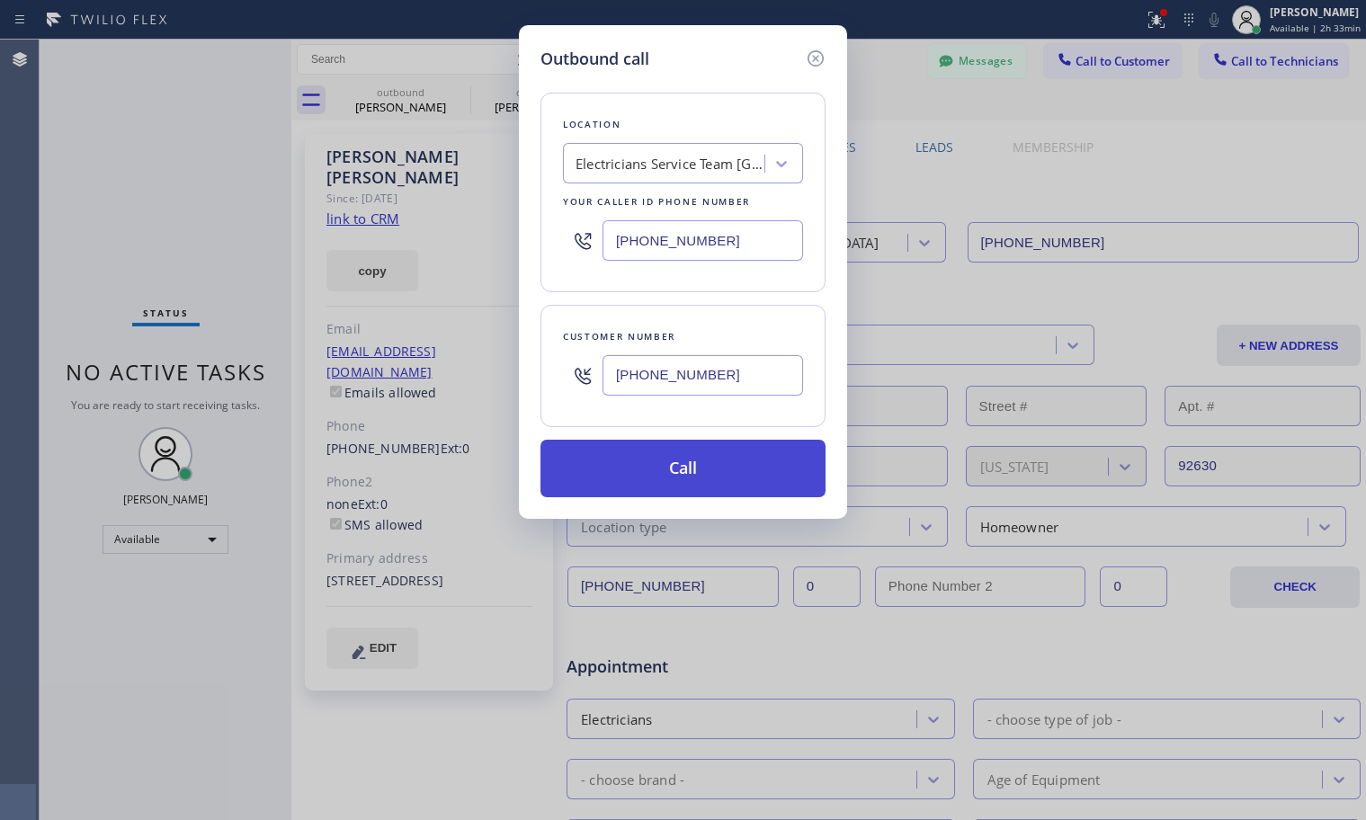
type input "[PHONE_NUMBER]"
click at [612, 468] on button "Call" at bounding box center [682, 469] width 285 height 58
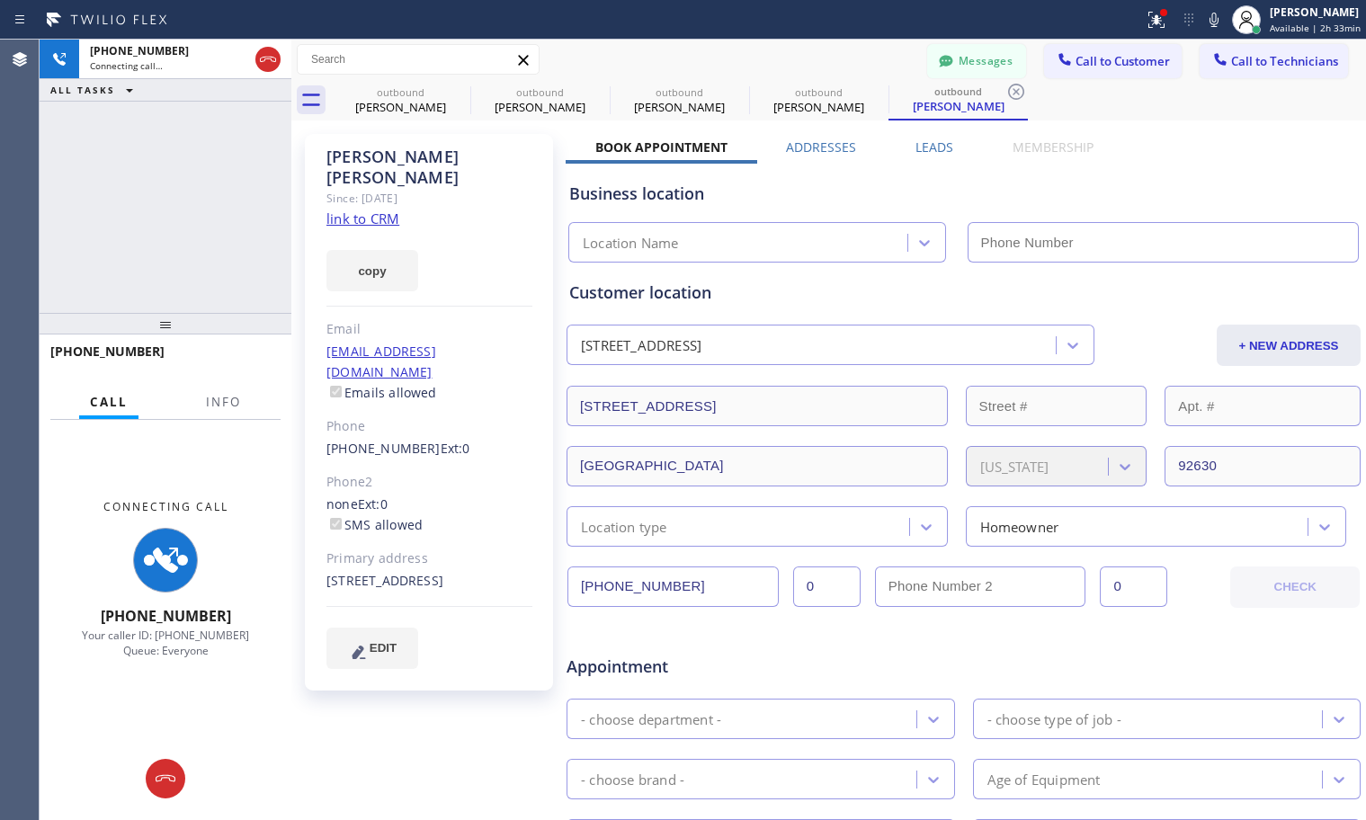
type input "[PHONE_NUMBER]"
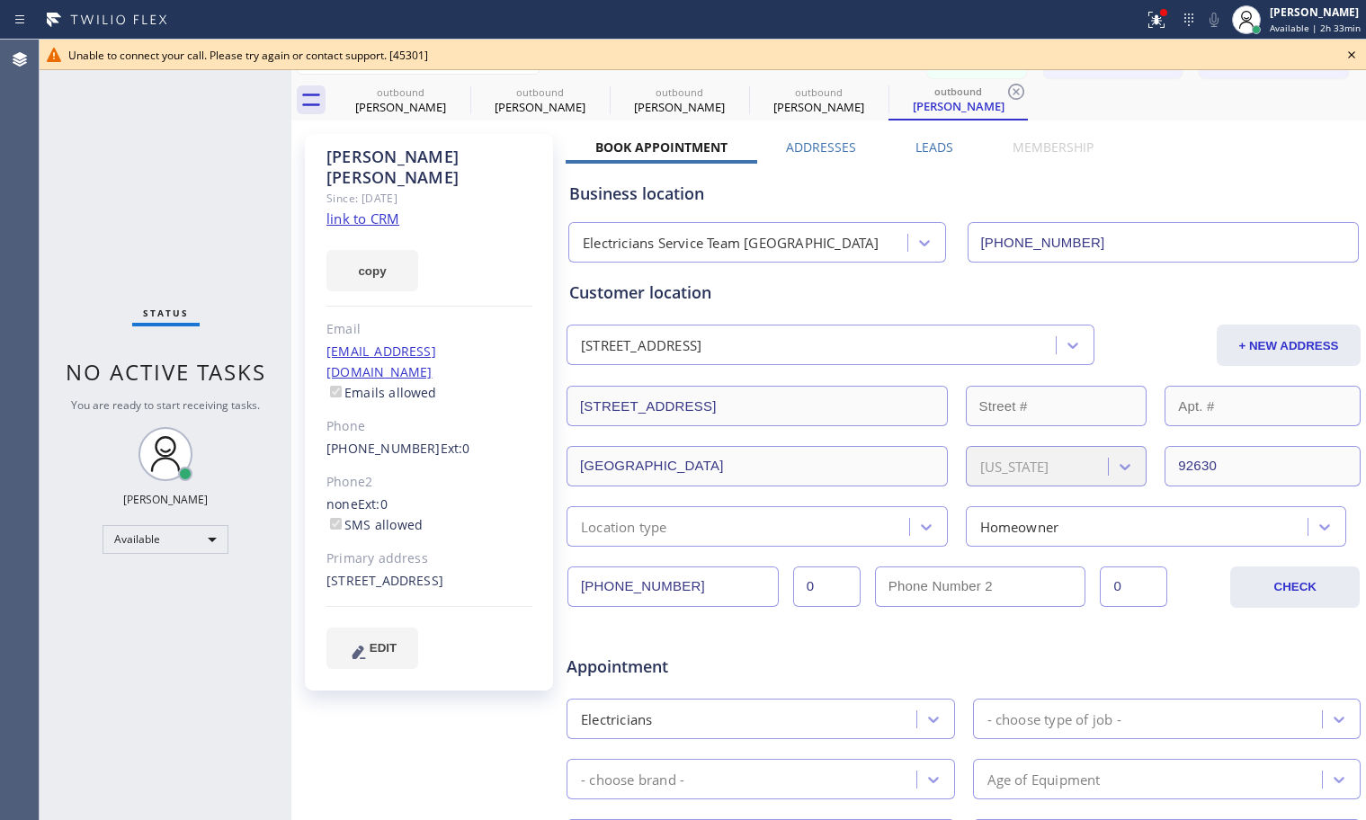
drag, startPoint x: 765, startPoint y: 4, endPoint x: 937, endPoint y: 23, distance: 172.9
click at [765, 4] on div "Status report Issues detected These issues could affect your workflow. Please c…" at bounding box center [683, 20] width 1366 height 40
click at [1346, 50] on icon at bounding box center [1352, 55] width 22 height 22
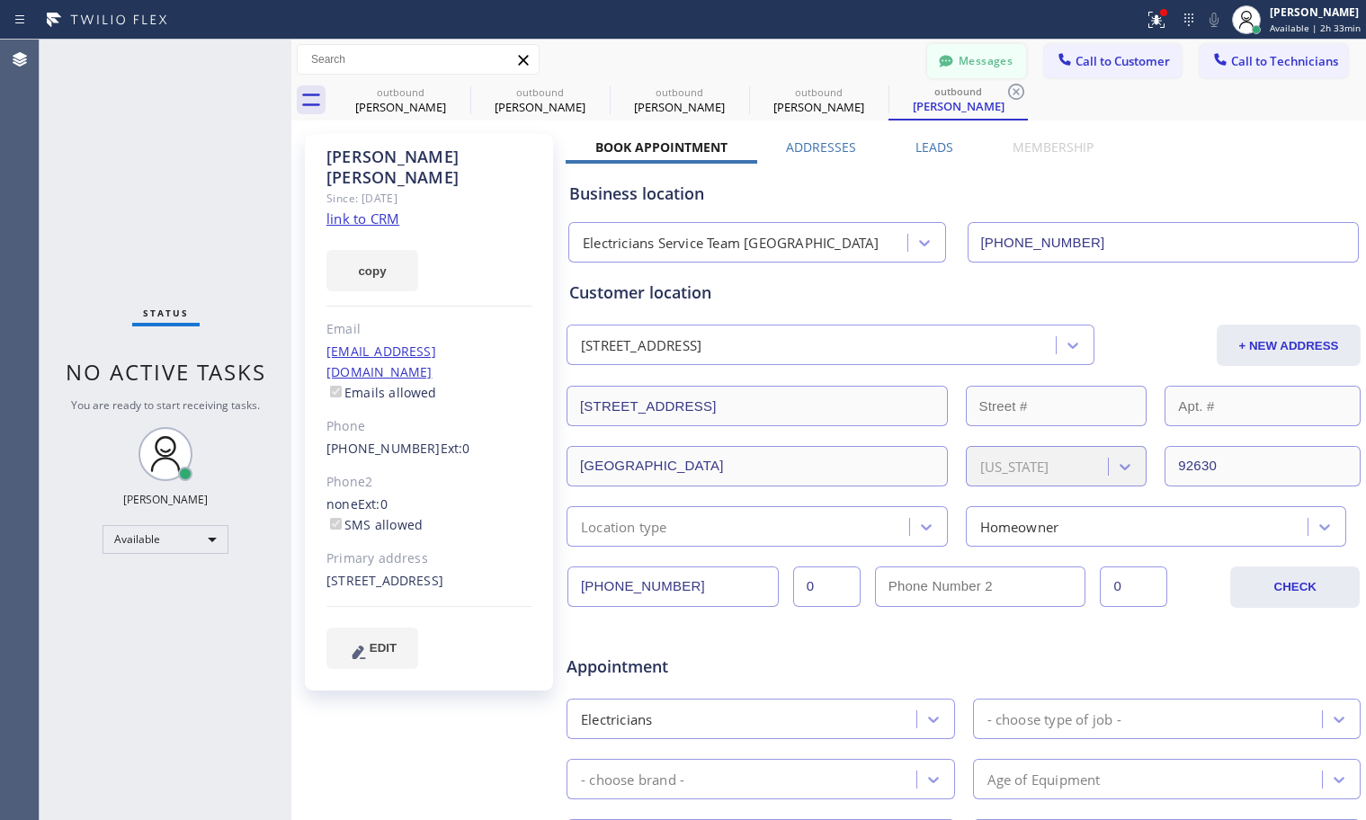
click at [977, 59] on button "Messages" at bounding box center [976, 61] width 99 height 34
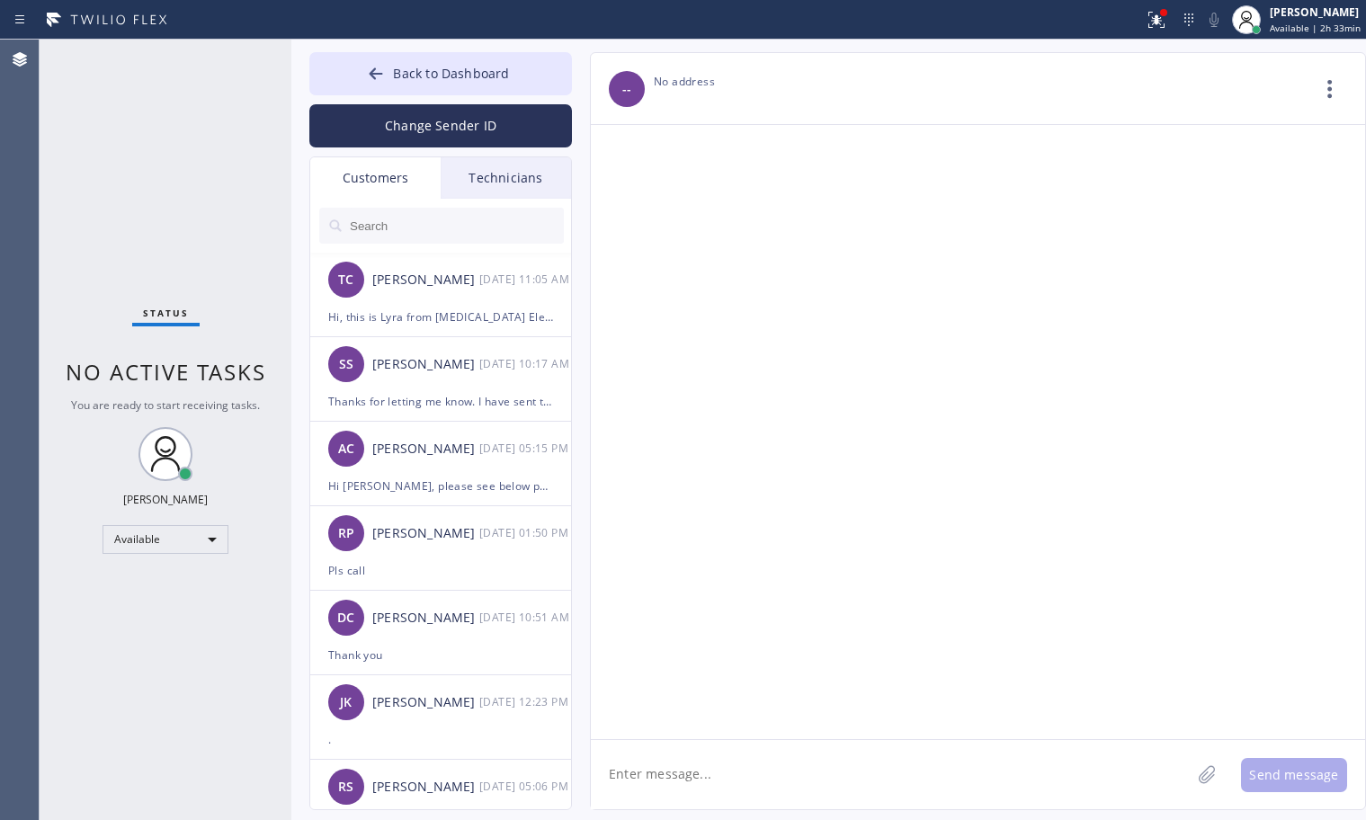
click at [380, 210] on input "text" at bounding box center [456, 226] width 216 height 36
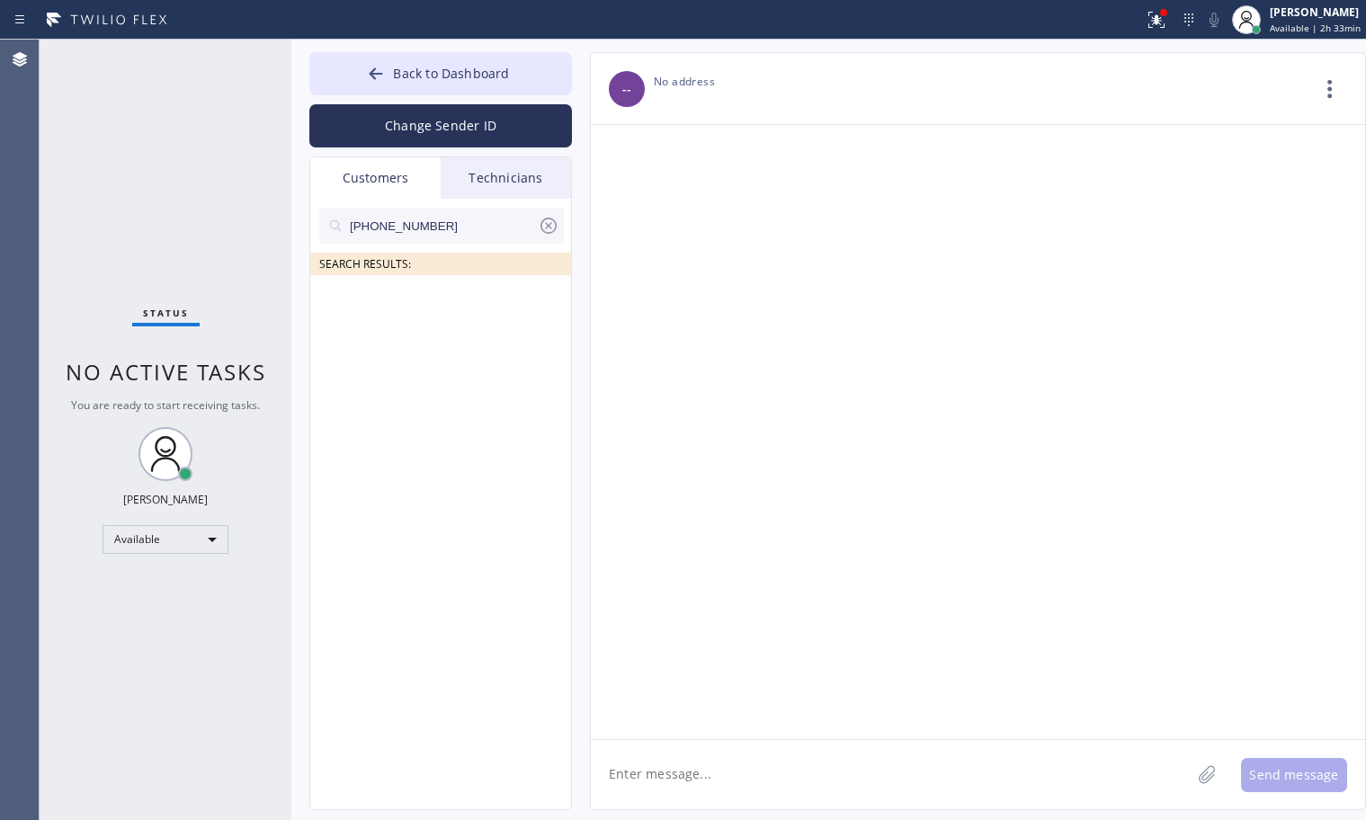
click at [351, 225] on input "[PHONE_NUMBER]" at bounding box center [443, 226] width 190 height 36
drag, startPoint x: 491, startPoint y: 235, endPoint x: 4, endPoint y: 246, distance: 487.5
click at [4, 246] on div "Agent Desktop Classify the call LOCATION NAME Venice Electricians FROM PHONE [P…" at bounding box center [683, 430] width 1366 height 780
click at [438, 232] on input "(___) ___-____" at bounding box center [443, 226] width 190 height 36
click at [551, 227] on icon at bounding box center [548, 226] width 16 height 16
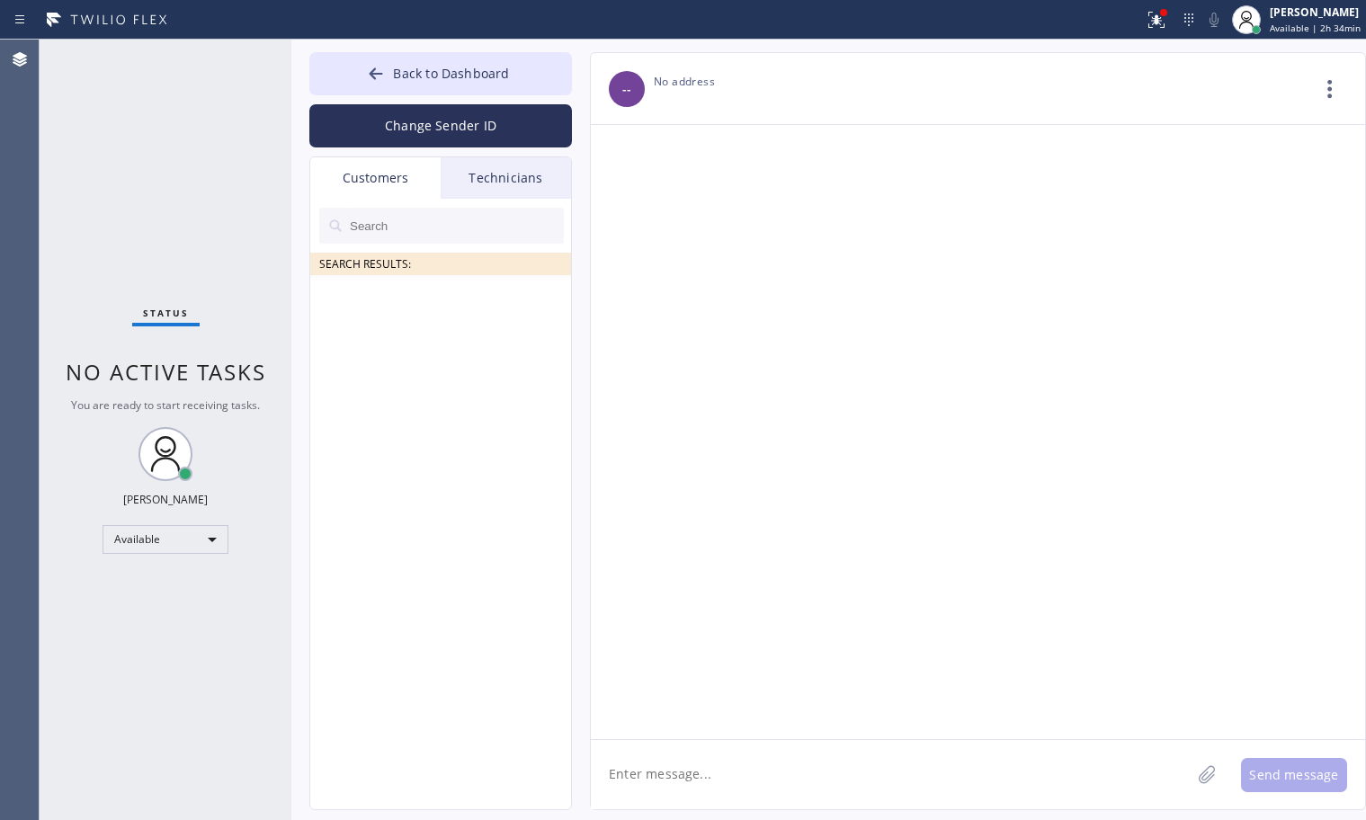
click at [436, 233] on input "text" at bounding box center [456, 226] width 216 height 36
click at [545, 227] on icon at bounding box center [549, 226] width 22 height 22
click at [370, 223] on input "text" at bounding box center [456, 226] width 216 height 36
click at [395, 76] on span "Back to Dashboard" at bounding box center [451, 73] width 116 height 17
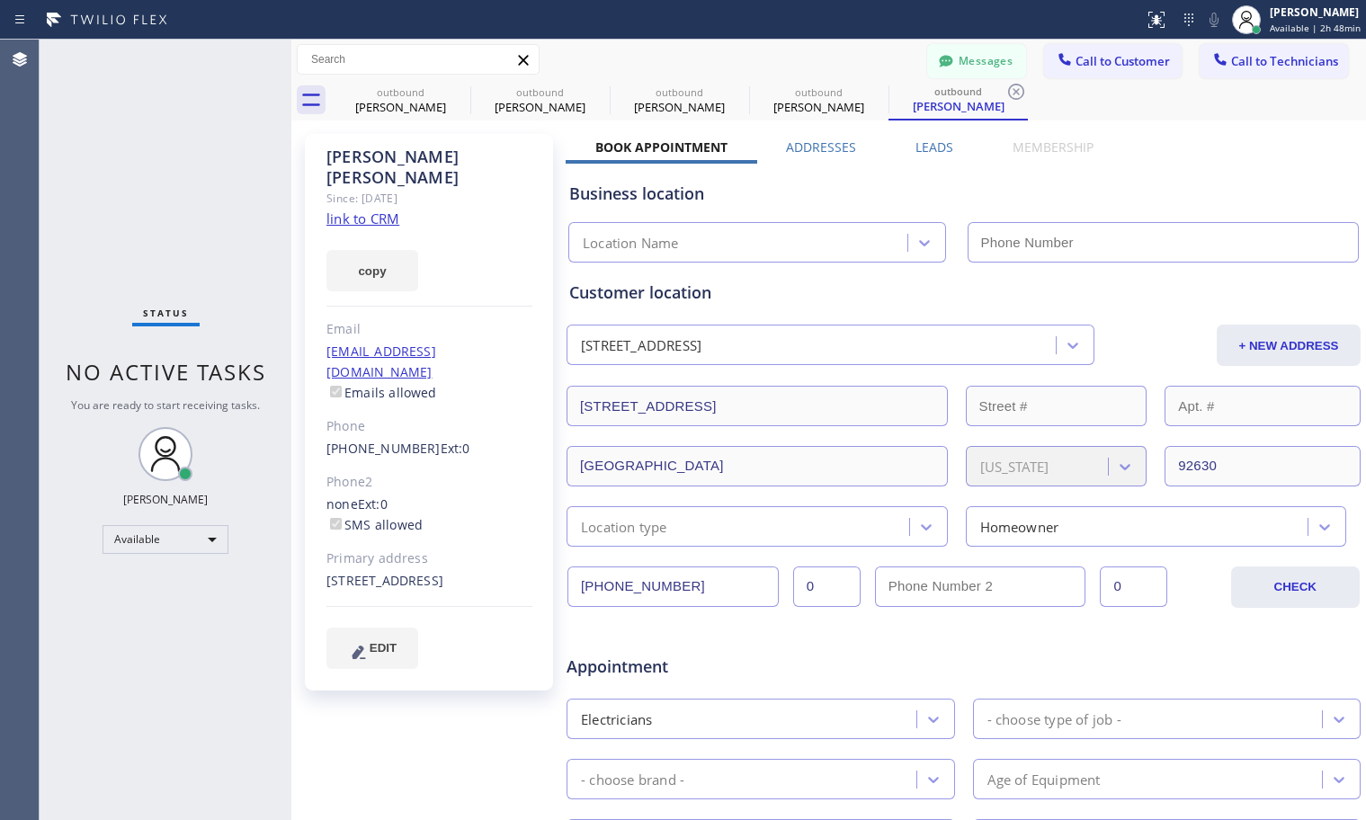
type input "[PHONE_NUMBER]"
click at [1111, 62] on span "Call to Customer" at bounding box center [1122, 61] width 94 height 16
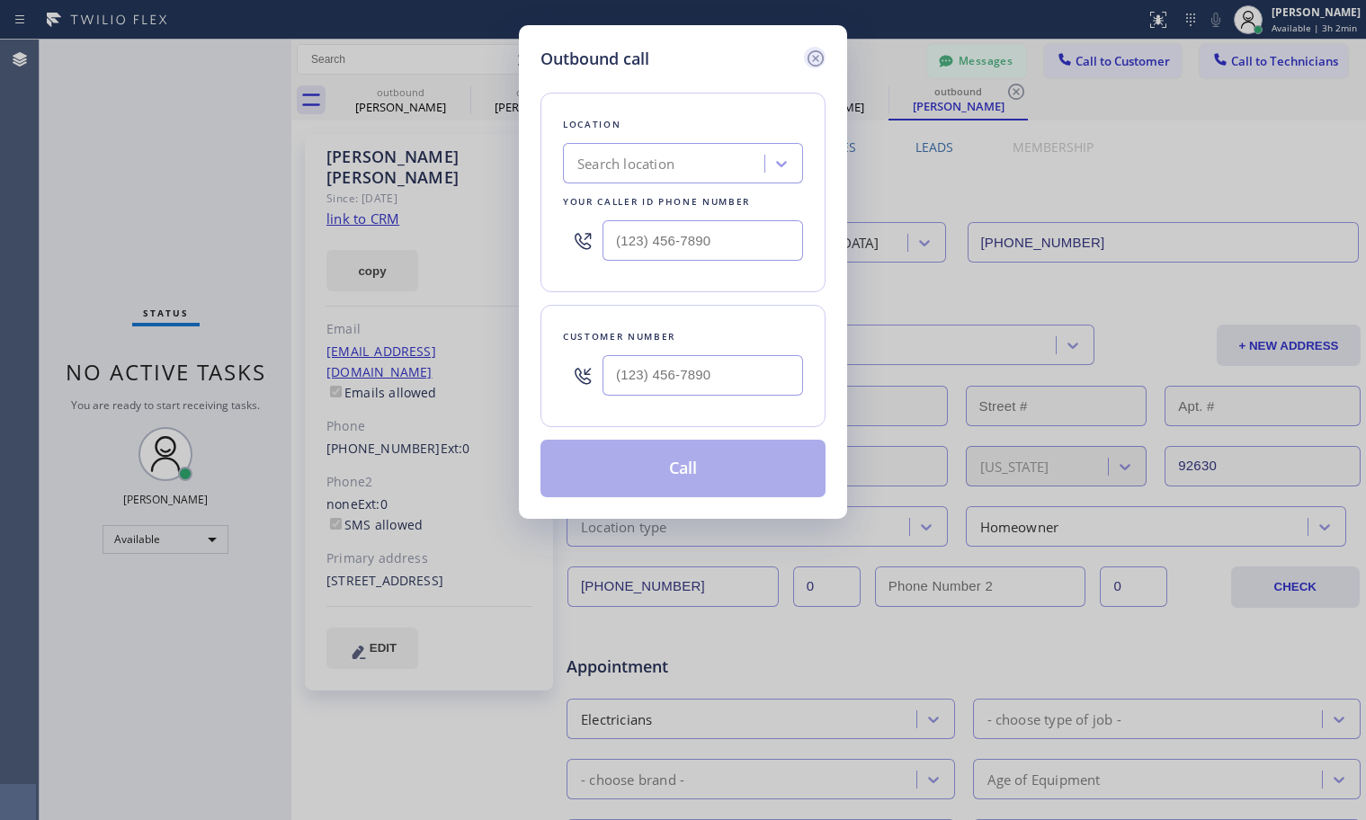
click at [810, 56] on icon at bounding box center [816, 59] width 22 height 22
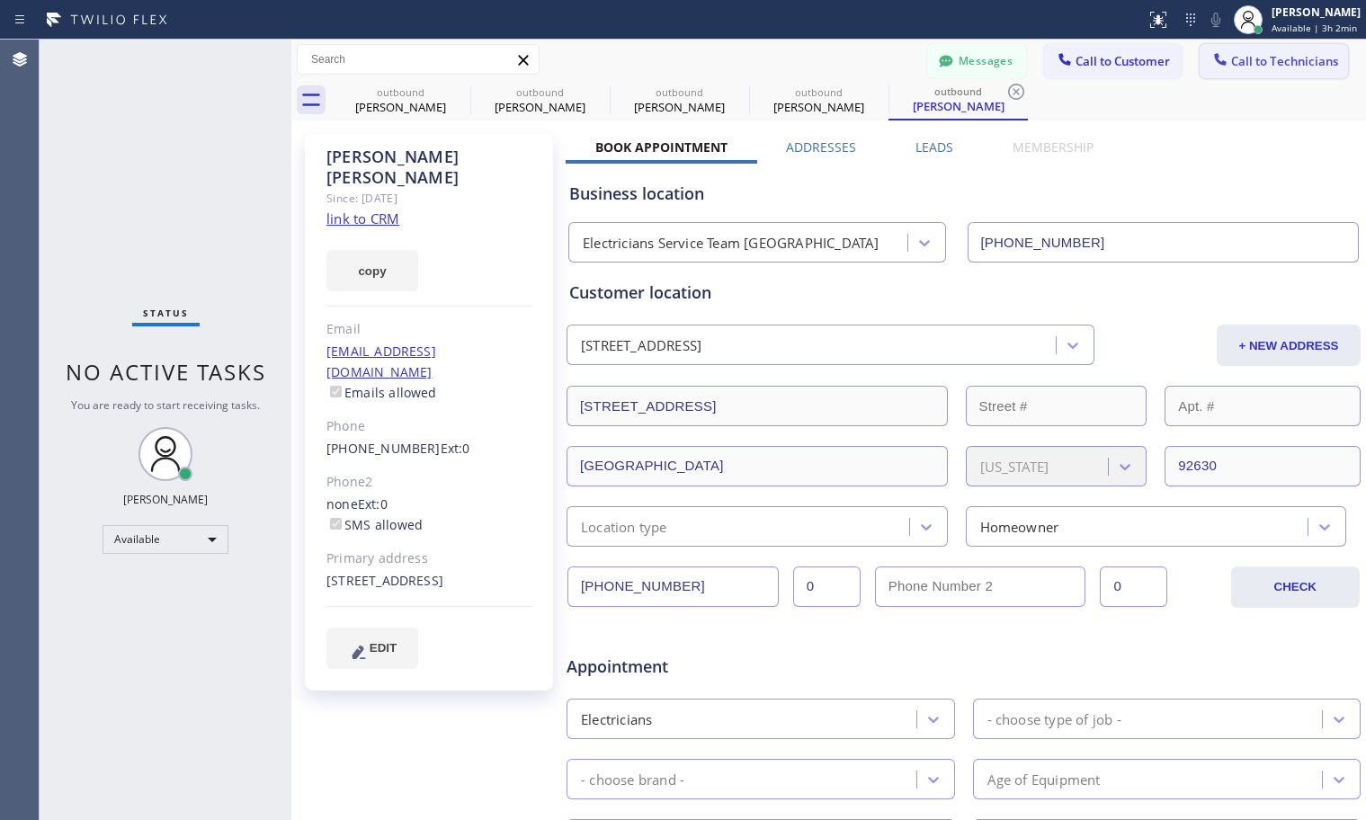
click at [1244, 61] on span "Call to Technicians" at bounding box center [1284, 61] width 107 height 16
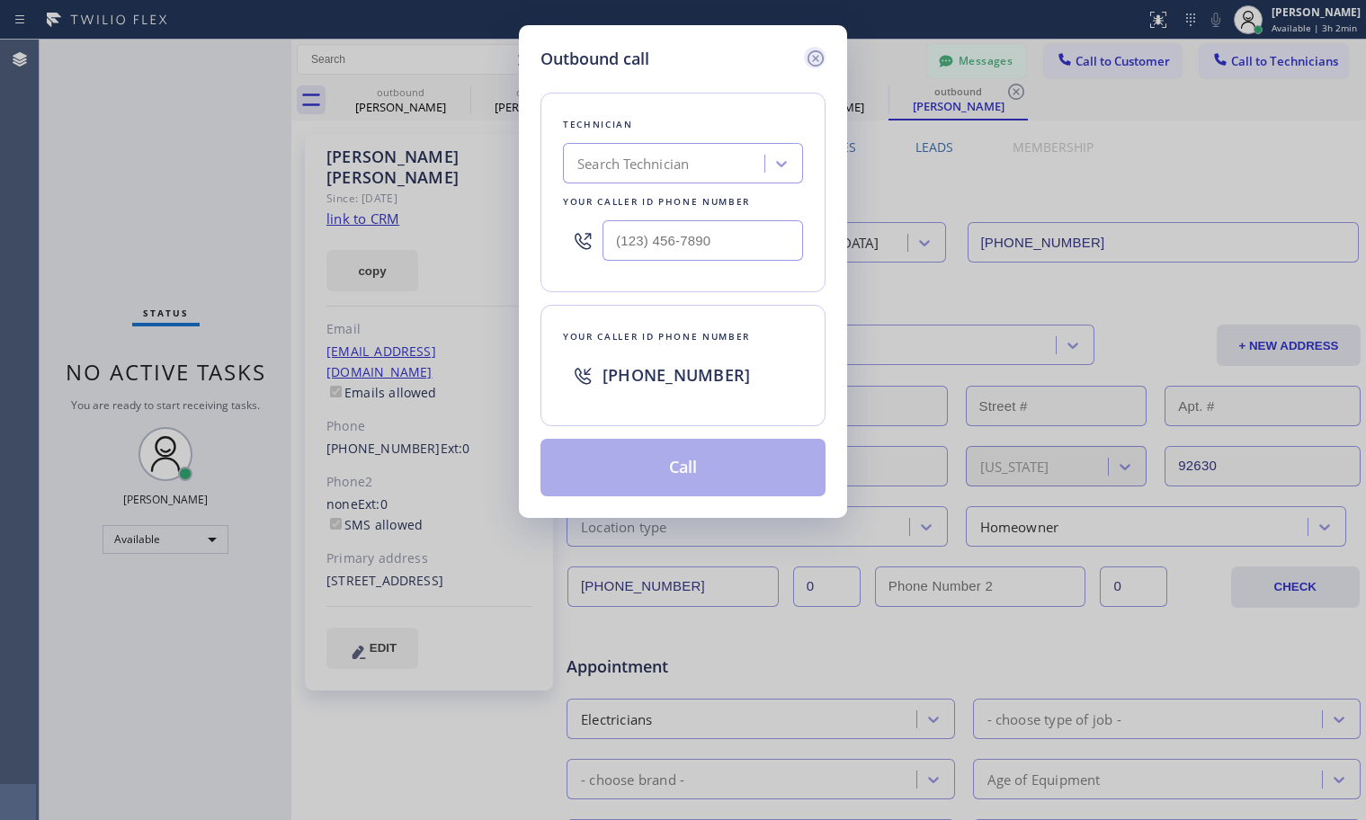
click at [821, 55] on icon at bounding box center [816, 59] width 22 height 22
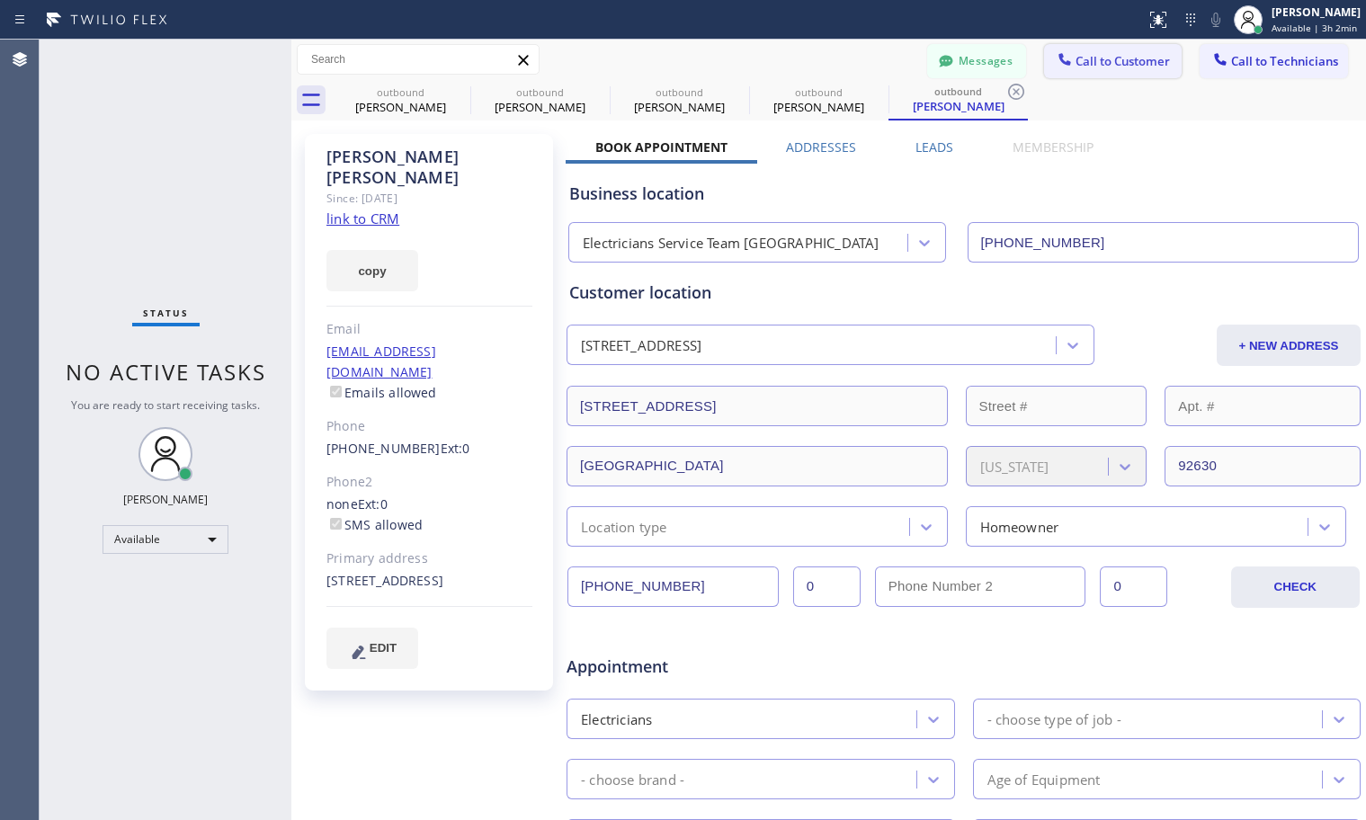
click at [1074, 51] on button "Call to Customer" at bounding box center [1113, 61] width 138 height 34
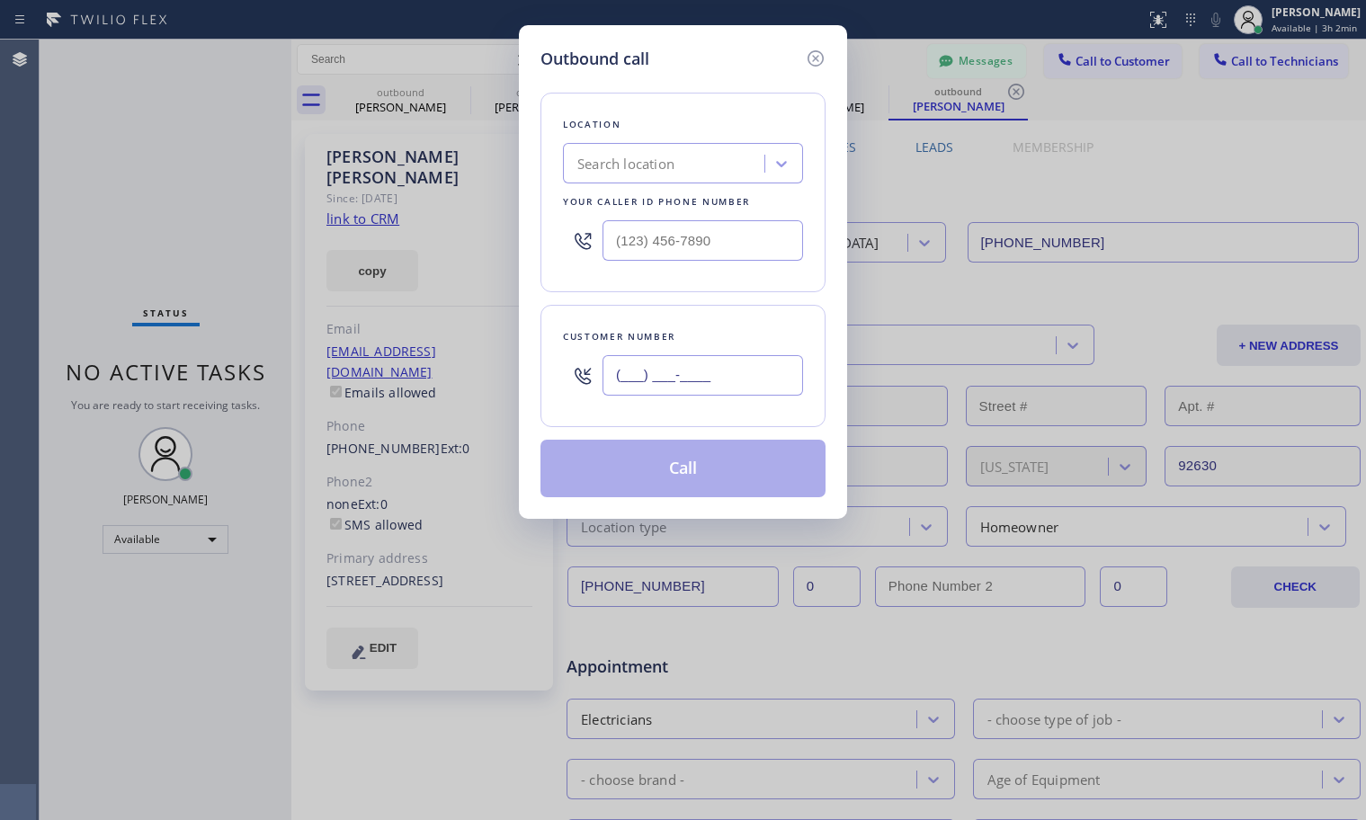
click at [692, 374] on input "(___) ___-____" at bounding box center [702, 375] width 201 height 40
paste input "714) 267-4548"
type input "(714) 267-4548"
click at [668, 152] on div "Search location" at bounding box center [666, 163] width 196 height 31
paste input "Electrical Land Westminster"
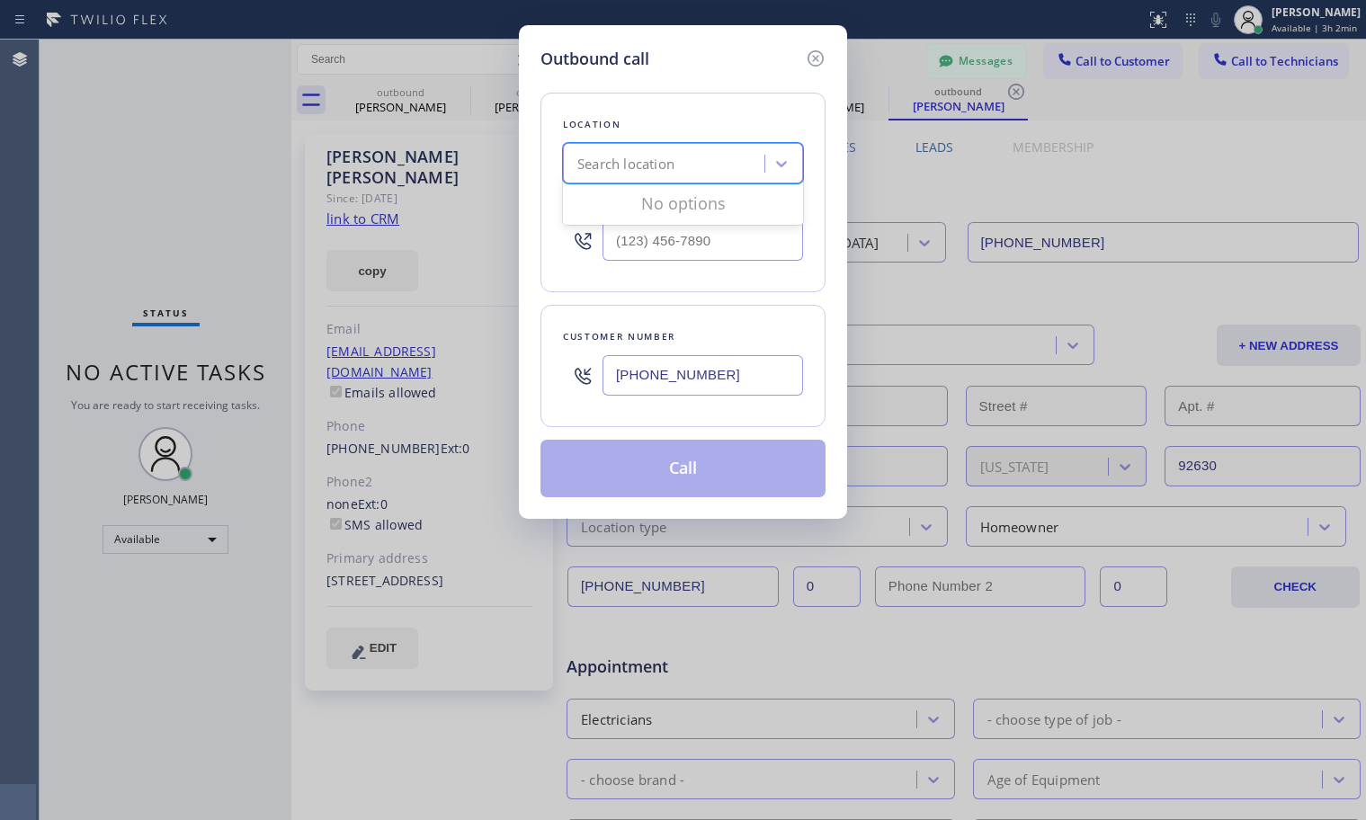
type input "Electrical Land Westminster"
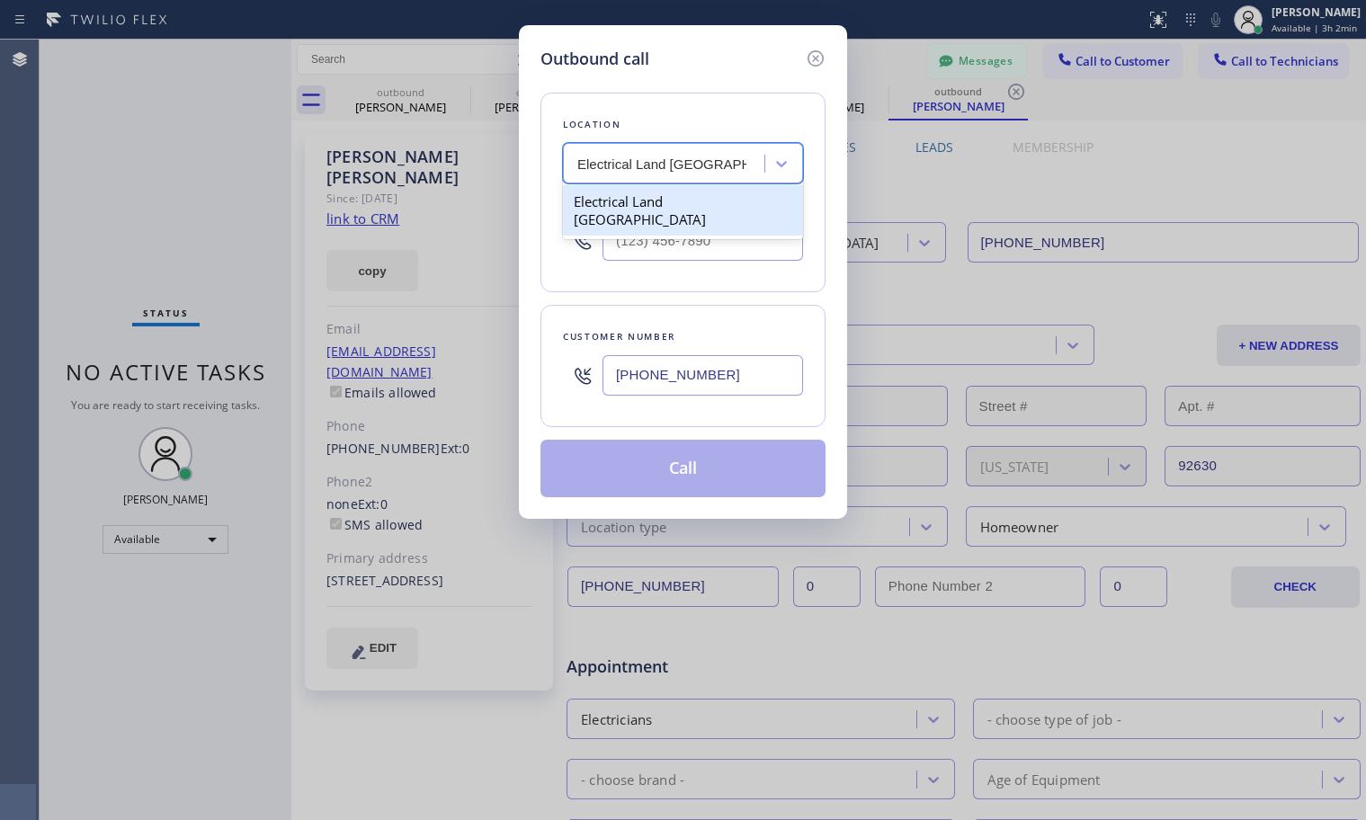
click at [679, 220] on div "Electrical Land Westminster" at bounding box center [683, 211] width 240 height 58
click at [680, 206] on div "Electrical Land Westminster" at bounding box center [683, 210] width 240 height 50
type input "(714) 463-1717"
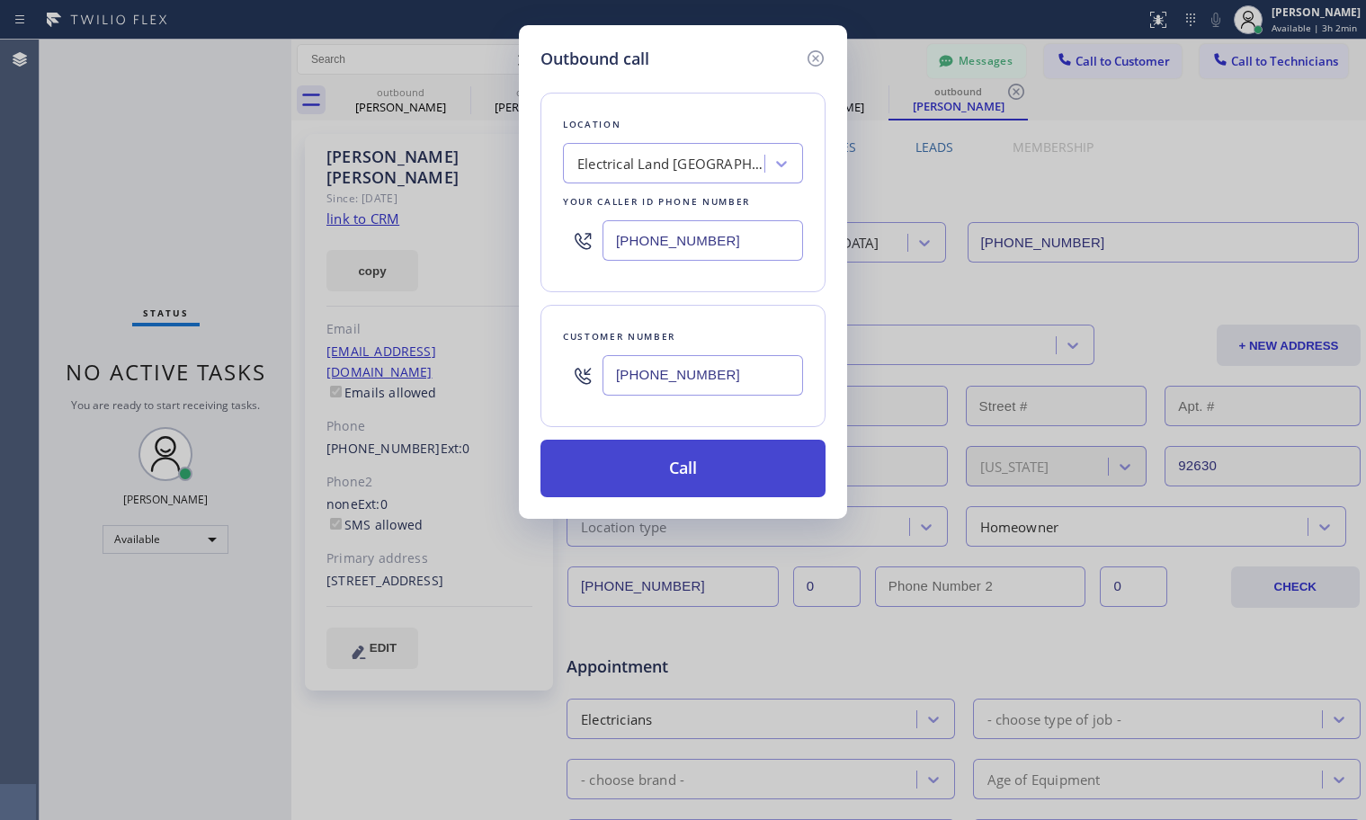
click at [624, 479] on button "Call" at bounding box center [682, 469] width 285 height 58
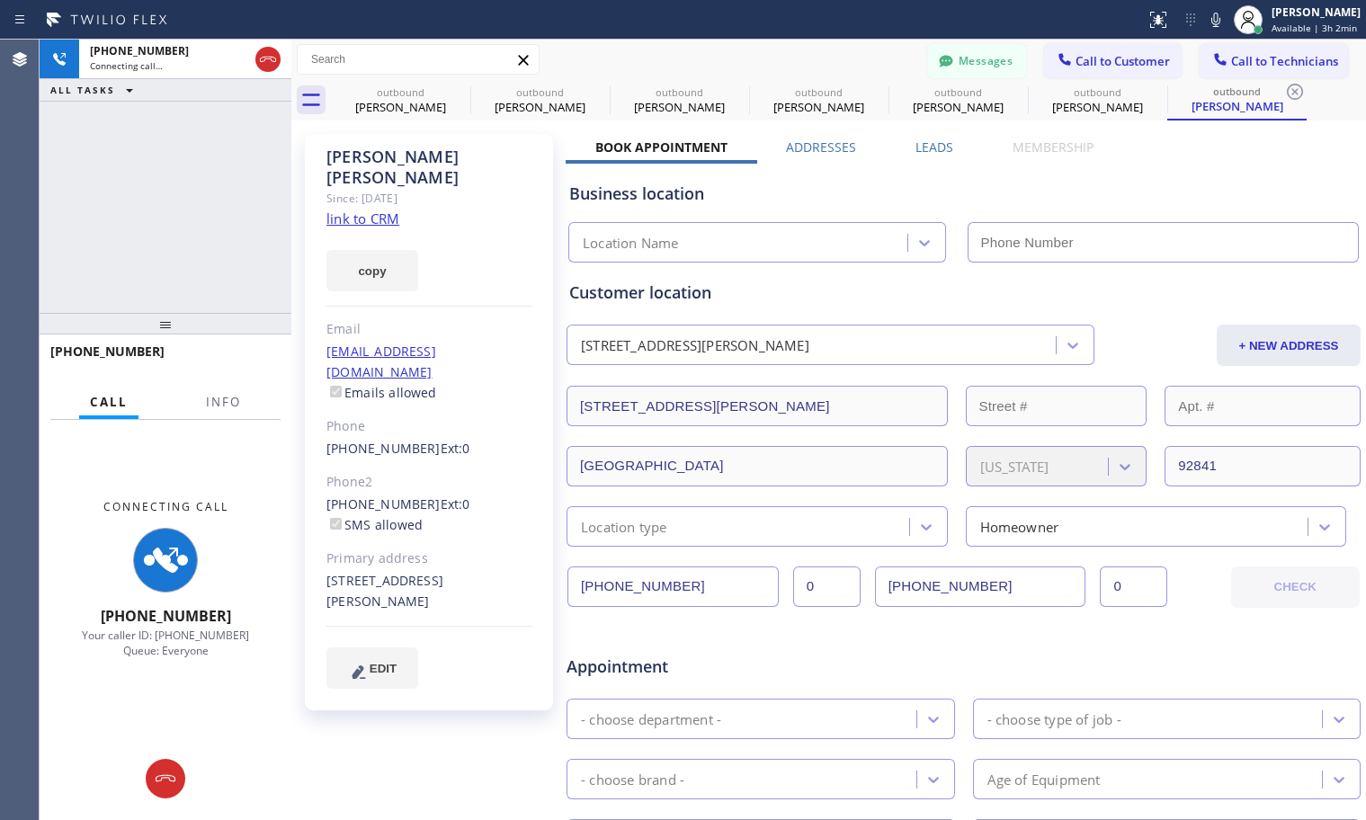
type input "(714) 463-1717"
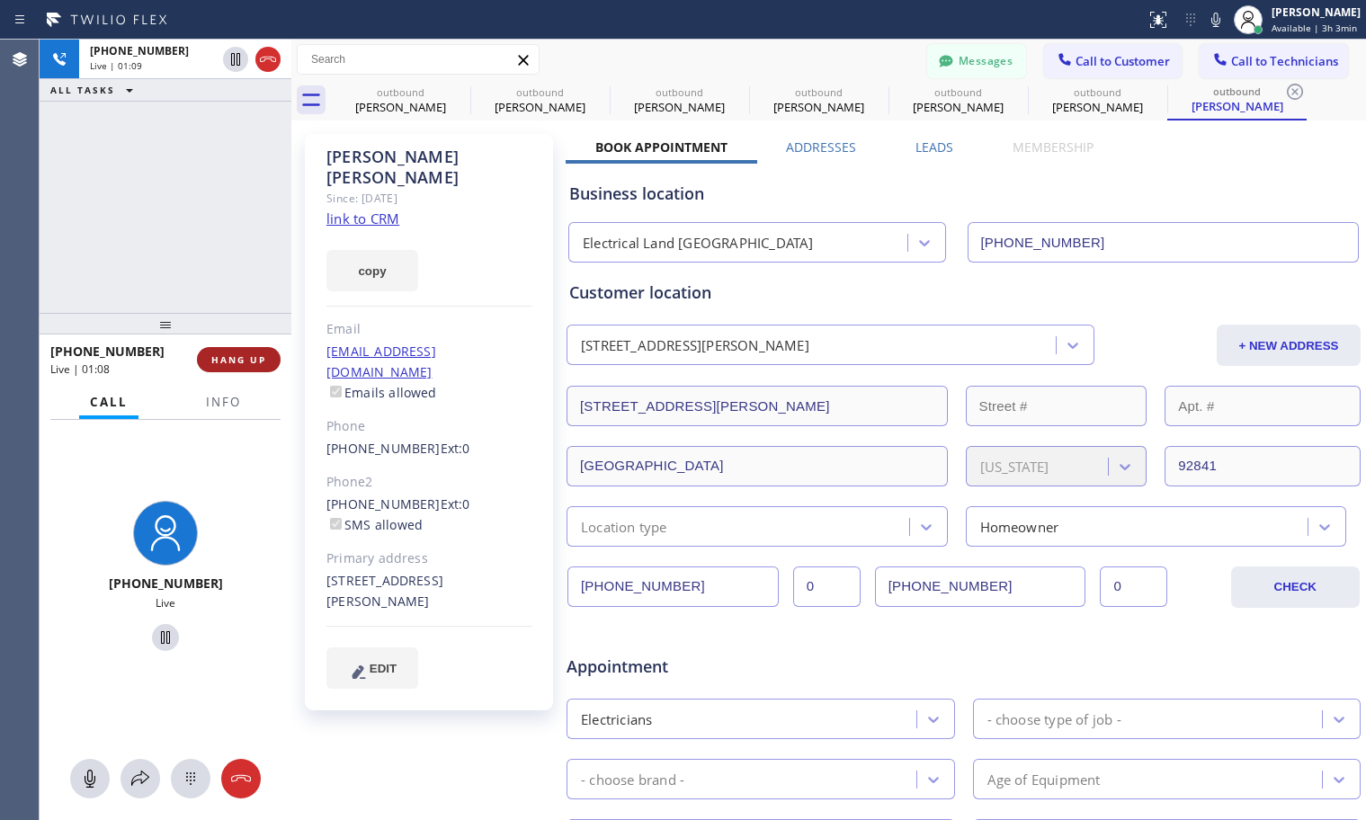
click at [231, 362] on span "HANG UP" at bounding box center [238, 359] width 55 height 13
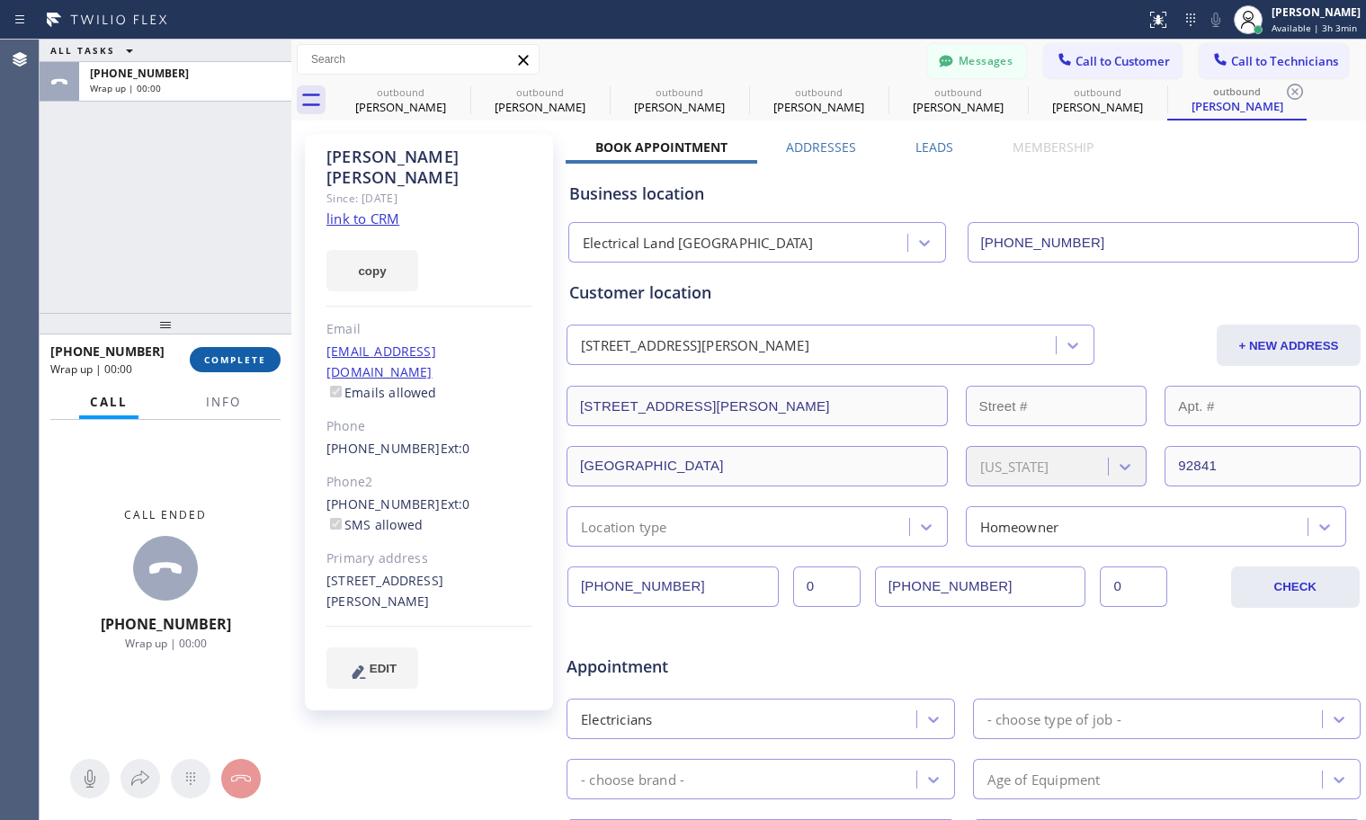
click at [236, 359] on span "COMPLETE" at bounding box center [235, 359] width 62 height 13
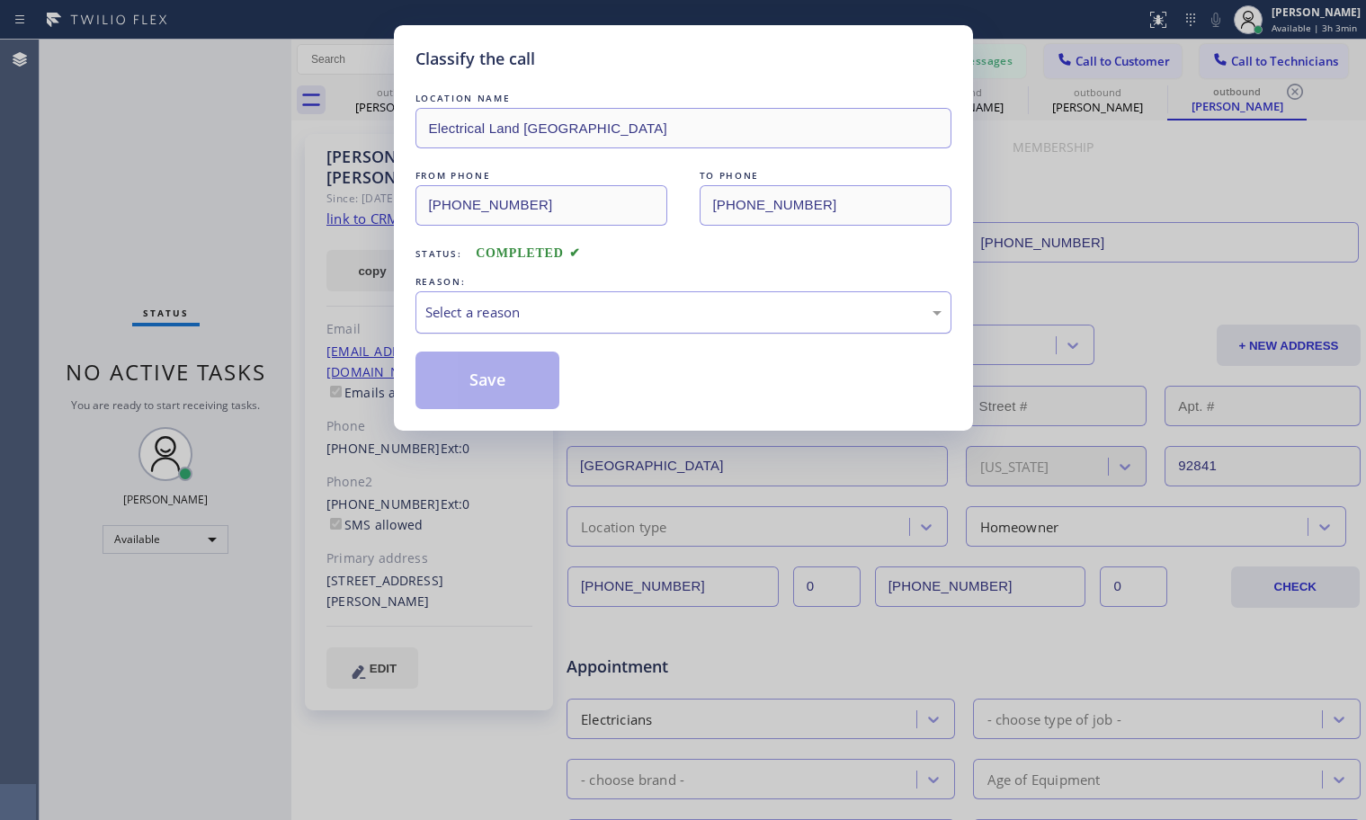
click at [576, 317] on div "Select a reason" at bounding box center [683, 312] width 516 height 21
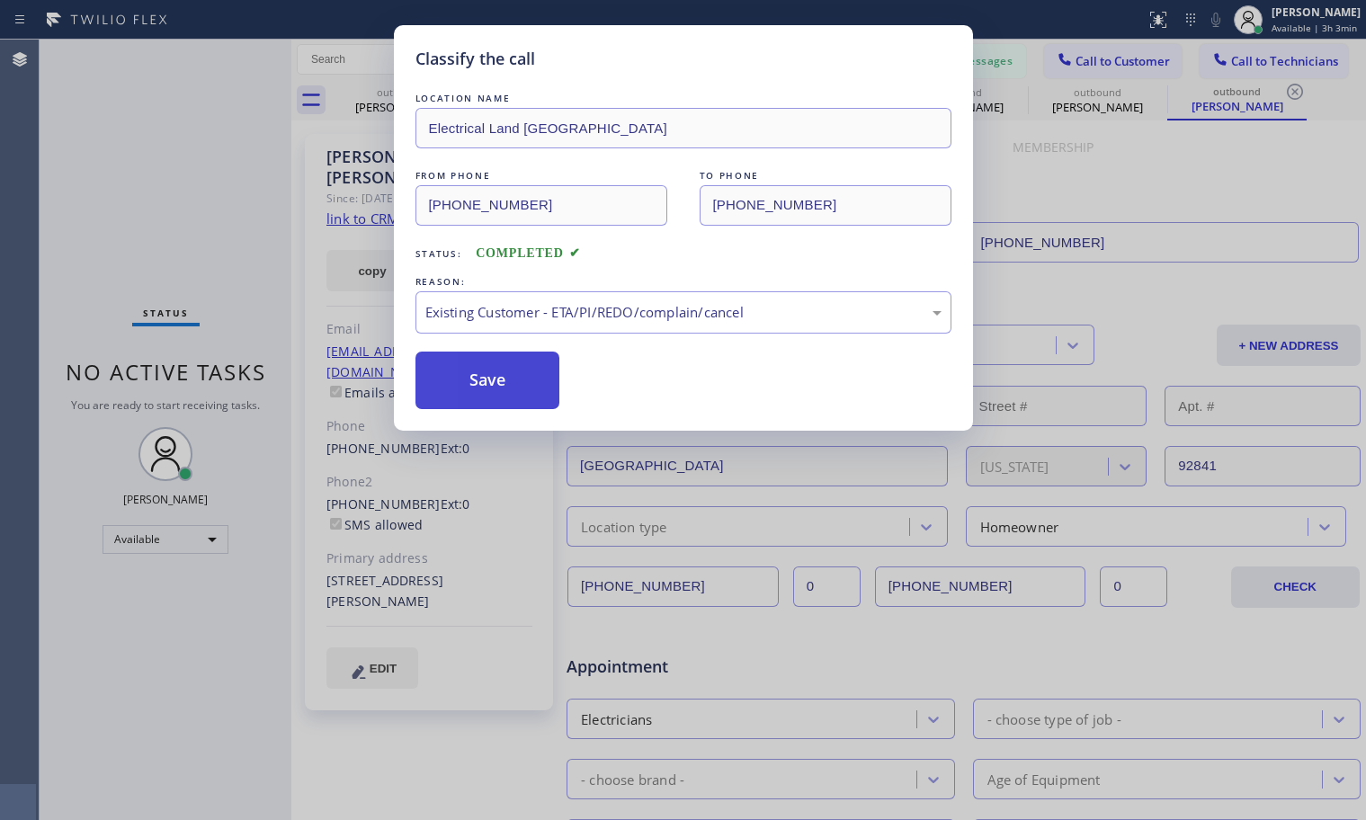
click at [474, 380] on button "Save" at bounding box center [487, 381] width 145 height 58
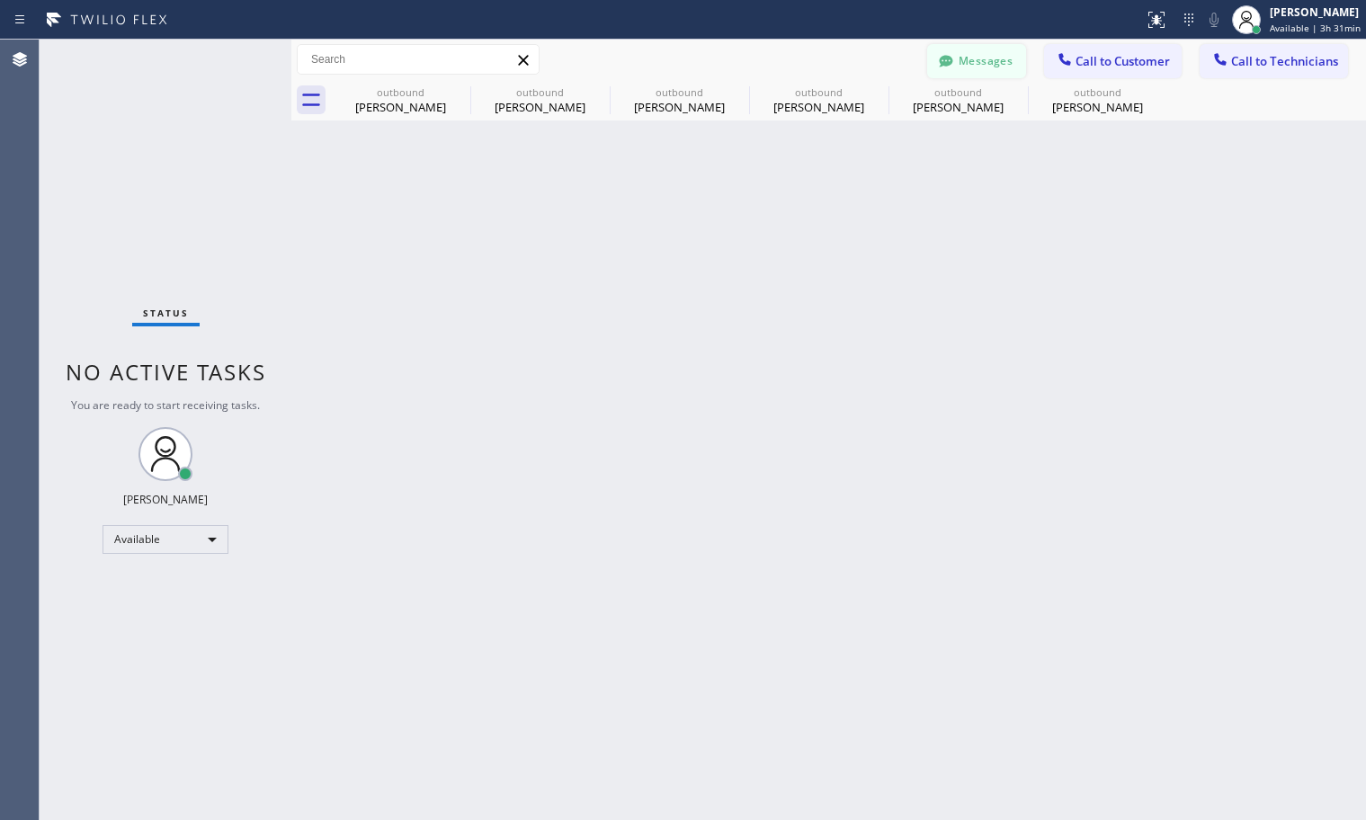
click at [974, 49] on button "Messages" at bounding box center [976, 61] width 99 height 34
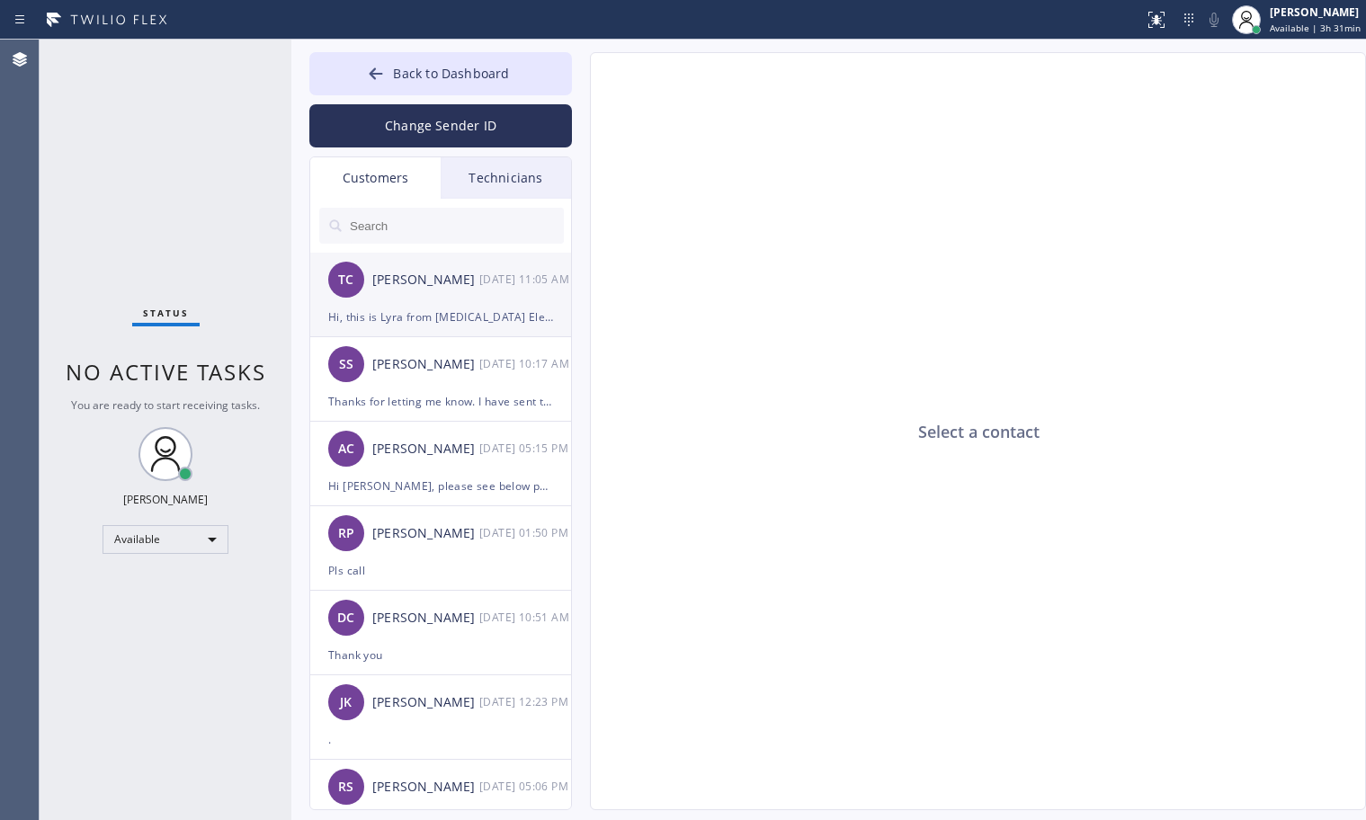
click at [415, 319] on div "Hi, this is Lyra from [MEDICAL_DATA] Electrical . Just following up on the $60 …" at bounding box center [440, 317] width 225 height 21
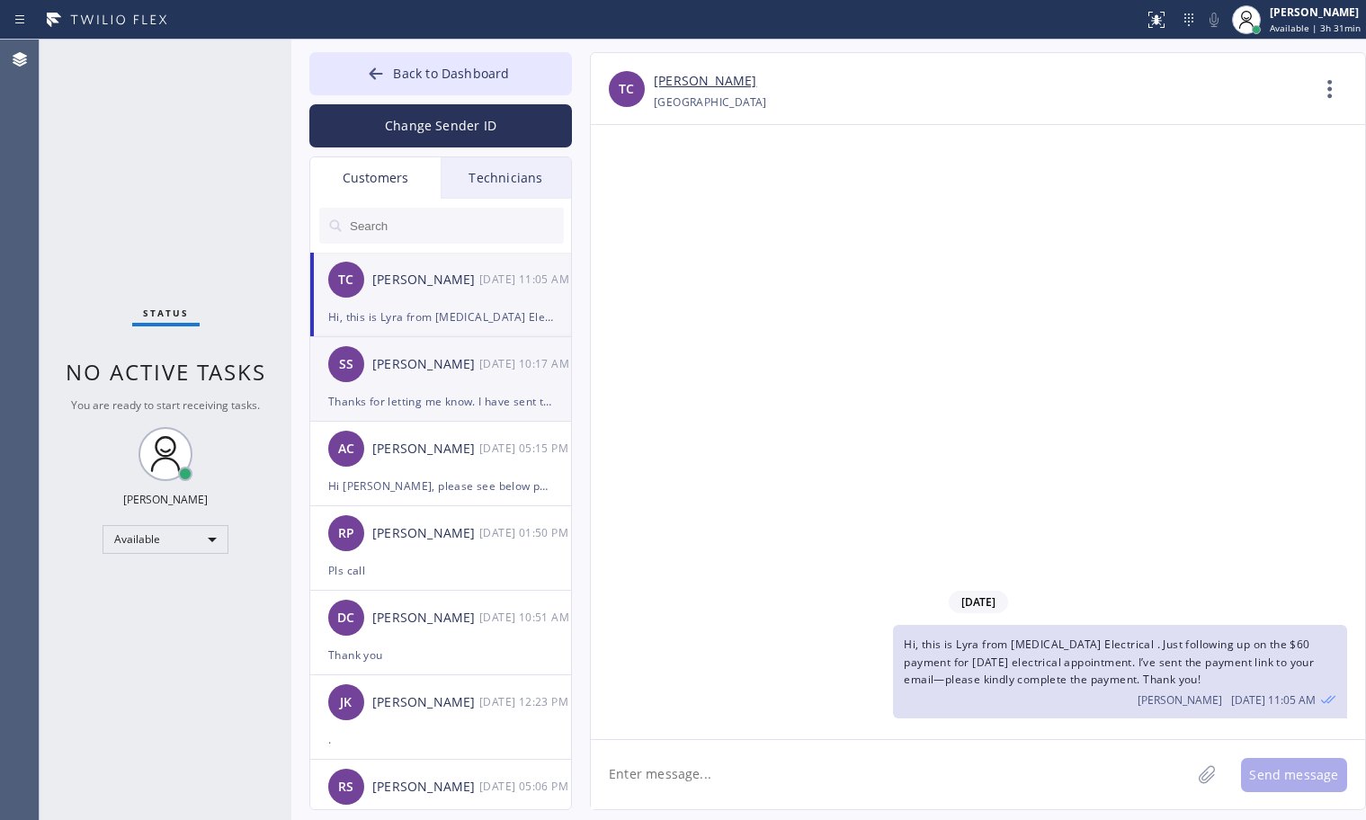
click at [411, 385] on div "SS Shang Shiang 10/14 10:17 AM" at bounding box center [441, 364] width 263 height 54
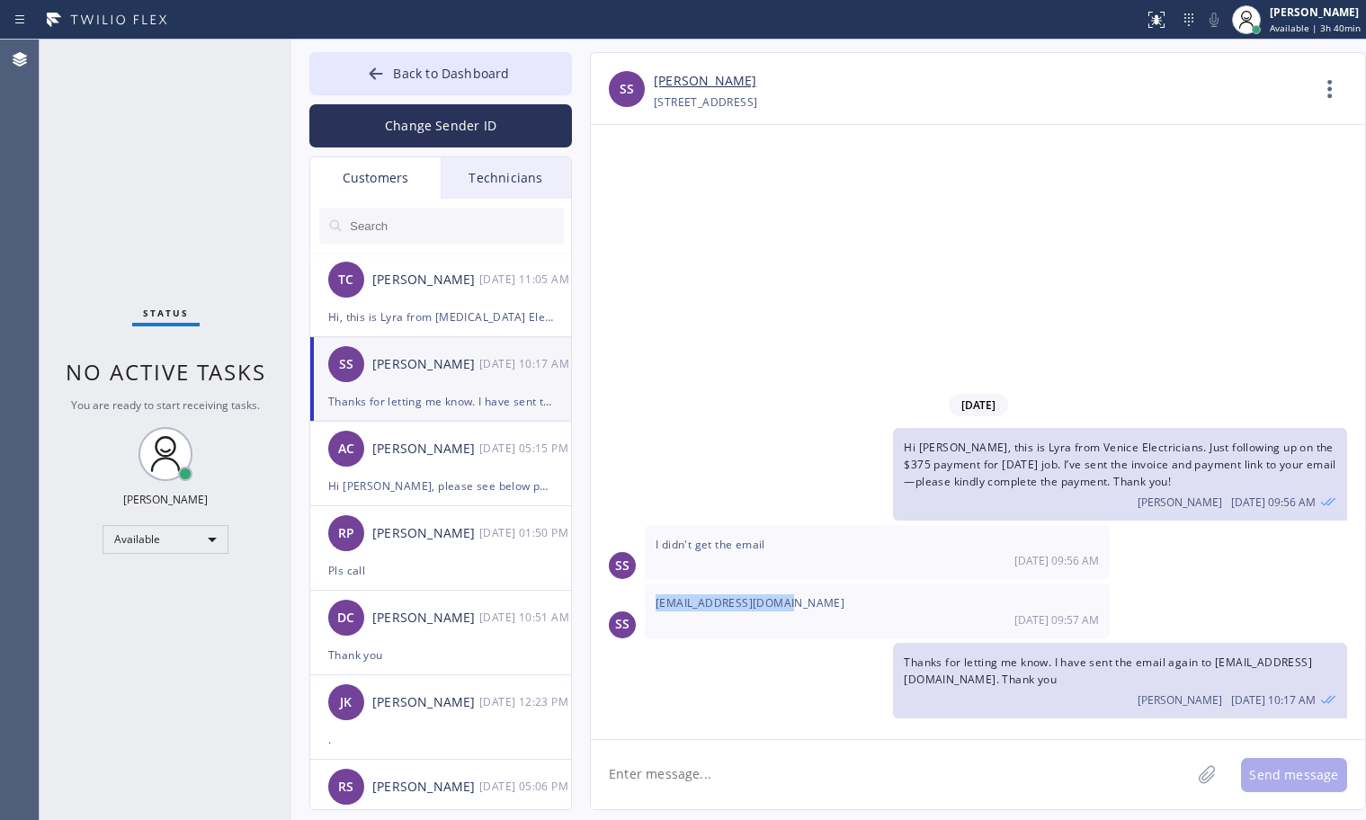
drag, startPoint x: 807, startPoint y: 602, endPoint x: 645, endPoint y: 593, distance: 162.2
click at [645, 593] on div "[EMAIL_ADDRESS][DOMAIN_NAME] [DATE] 09:57 AM" at bounding box center [877, 611] width 465 height 54
copy span "[EMAIL_ADDRESS][DOMAIN_NAME]"
click at [437, 308] on div "Which address? I dont see it" at bounding box center [440, 317] width 225 height 21
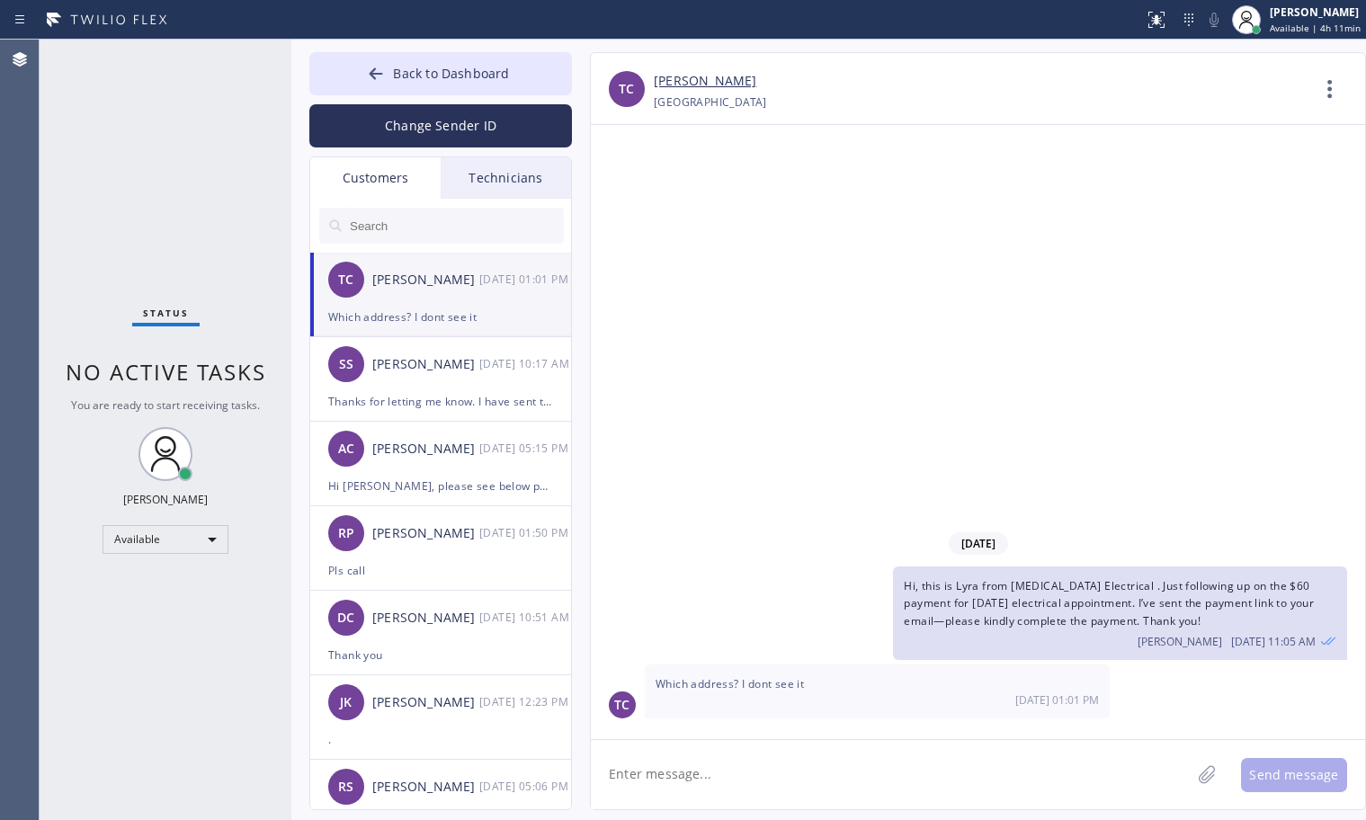
click at [439, 237] on input "text" at bounding box center [456, 226] width 216 height 36
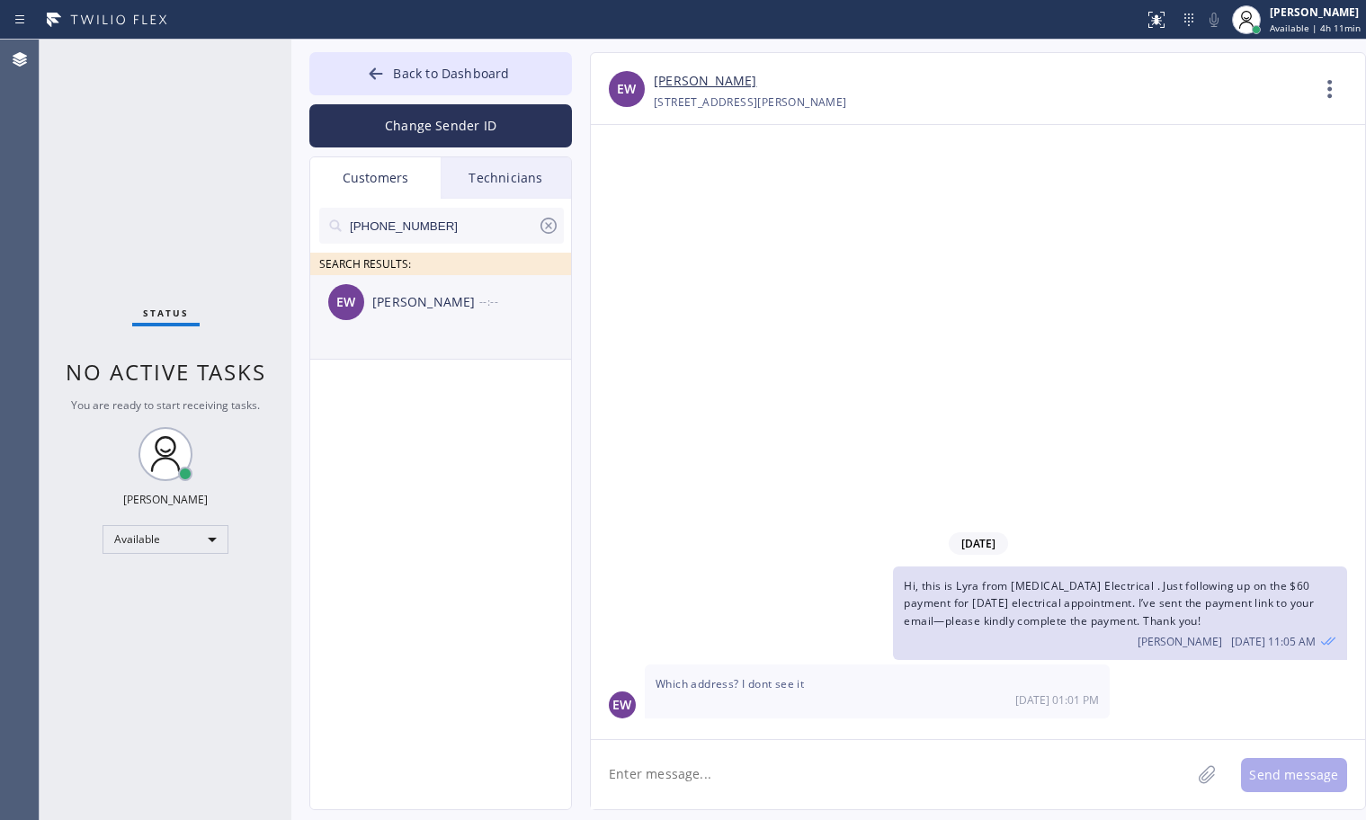
click at [432, 292] on div "Emma Wallace" at bounding box center [425, 302] width 107 height 21
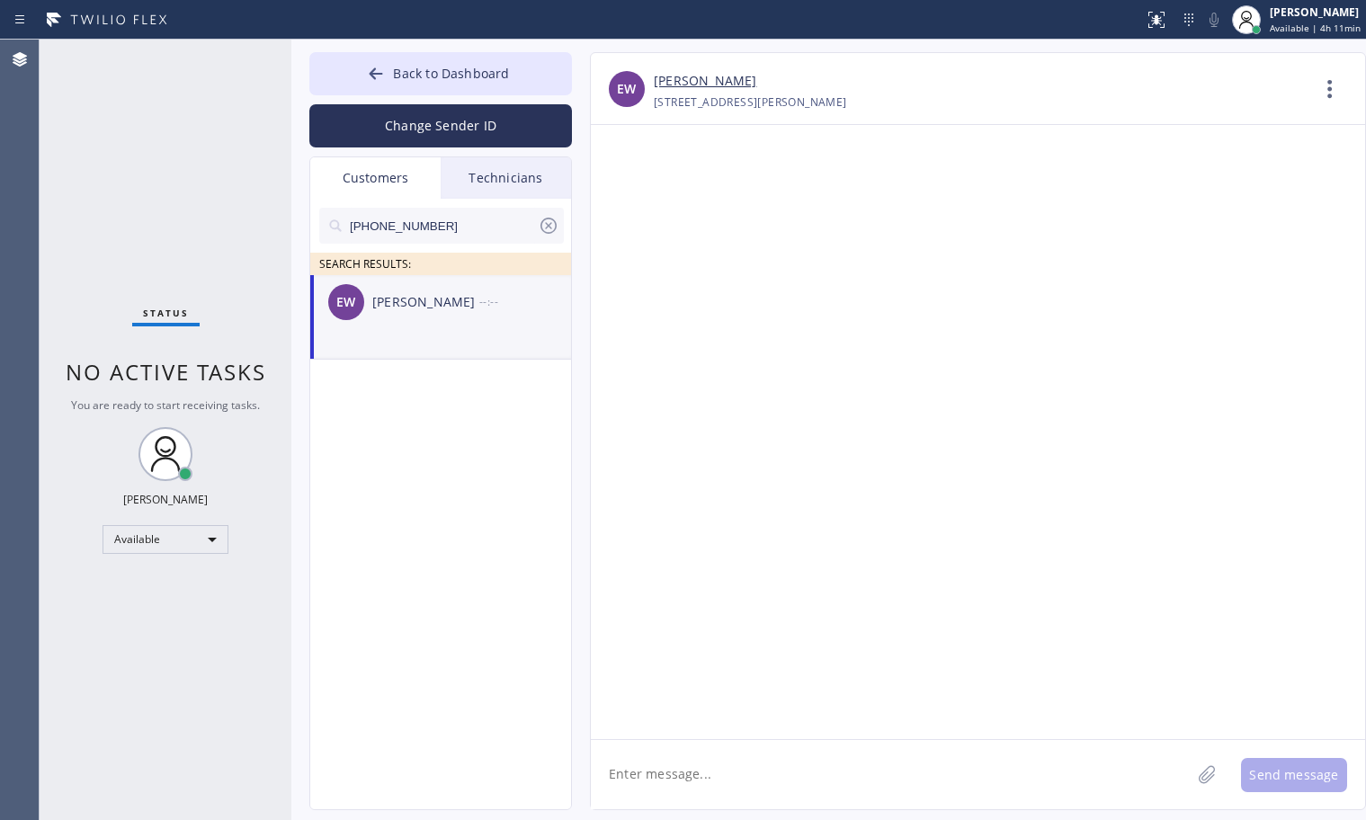
click at [778, 772] on textarea at bounding box center [891, 774] width 600 height 69
click at [787, 769] on textarea "Hi Emma, this is Lyra from" at bounding box center [907, 774] width 632 height 69
paste textarea "Kayvon Plumbers & Electrician"
click at [789, 777] on textarea "Hi Emma, this is Lyra from Kayvon Plumbers & Electrician" at bounding box center [907, 774] width 632 height 69
click at [969, 771] on textarea "Hi Emma, this is Lyra from Kayvon Plumbers & Electrician" at bounding box center [907, 774] width 632 height 69
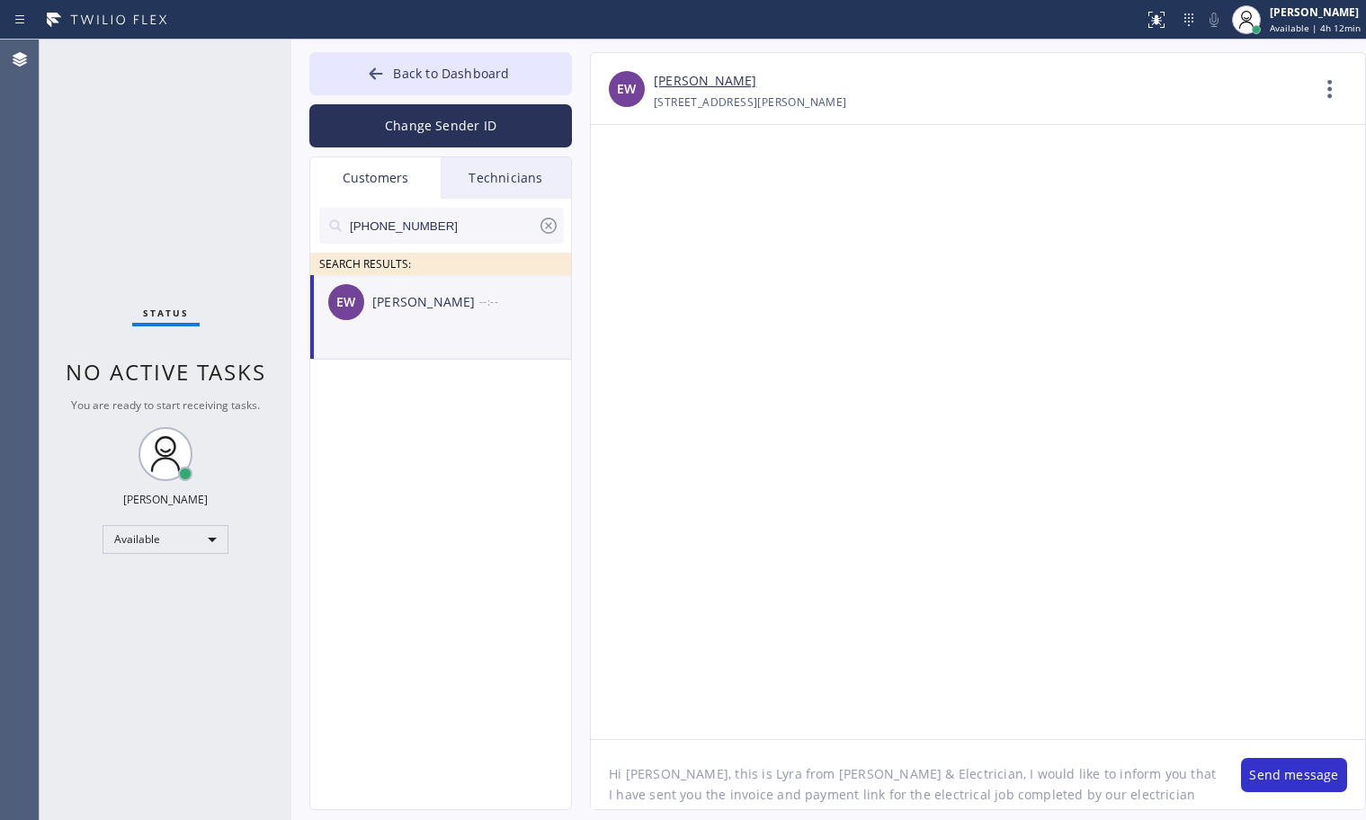
drag, startPoint x: 1135, startPoint y: 794, endPoint x: 626, endPoint y: 765, distance: 509.7
click at [626, 765] on textarea "Hi Emma, this is Lyra from Kayvon Plumbers & Electrician, I would like to infor…" at bounding box center [907, 774] width 632 height 69
click at [1146, 790] on textarea "Hi Emma, this is Lyra from Kayvon Plumbers & Electrician, I would like to infor…" at bounding box center [907, 774] width 632 height 69
drag, startPoint x: 848, startPoint y: 798, endPoint x: 606, endPoint y: 754, distance: 245.9
click at [606, 754] on textarea "Hi Emma, this is Lyra from Kayvon Plumbers & Electrician, I would like to infor…" at bounding box center [907, 774] width 632 height 69
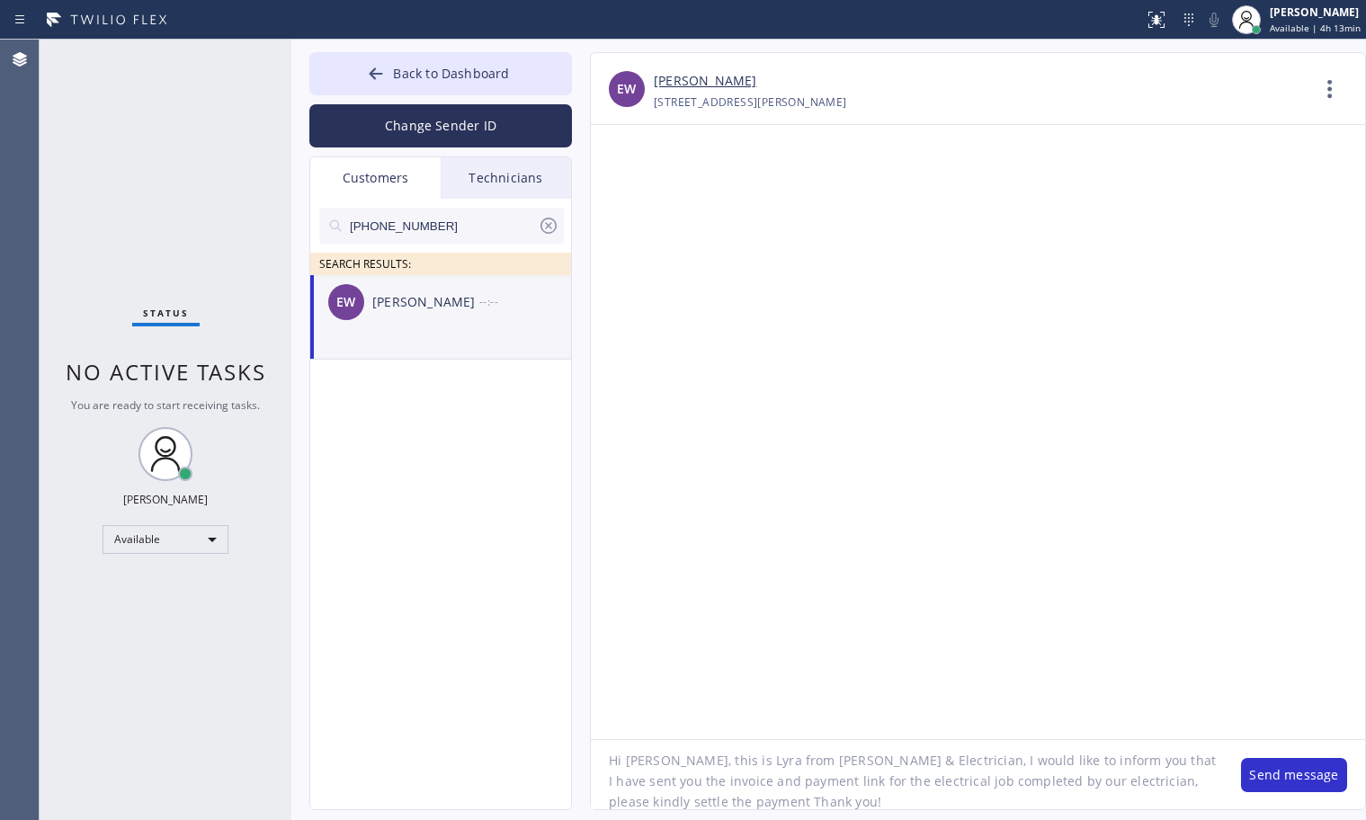
scroll to position [17, 0]
paste textarea "This is Lyra from Kayvon Plumbers & Electricians. I just wanted to let you know…"
click at [610, 758] on textarea "Hi Emma, This is Lyra from Kayvon Plumbers & Electricians. I just wanted to let…" at bounding box center [907, 774] width 632 height 69
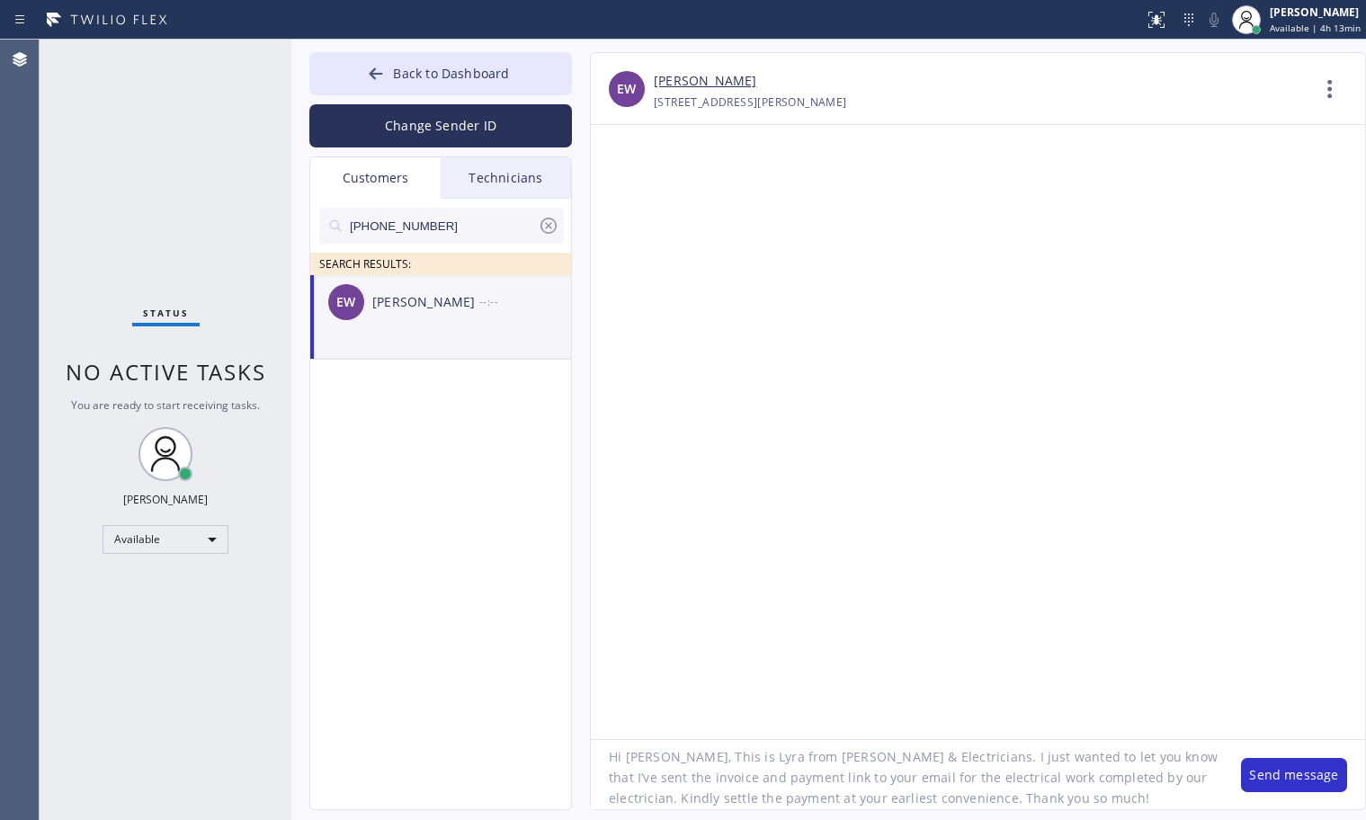
click at [1083, 797] on textarea "Hi Emma, This is Lyra from Kayvon Plumbers & Electricians. I just wanted to let…" at bounding box center [907, 774] width 632 height 69
type textarea "Hi Emma, This is Lyra from Kayvon Plumbers & Electricians. I just wanted to let…"
click at [1301, 771] on button "Send message" at bounding box center [1294, 775] width 106 height 34
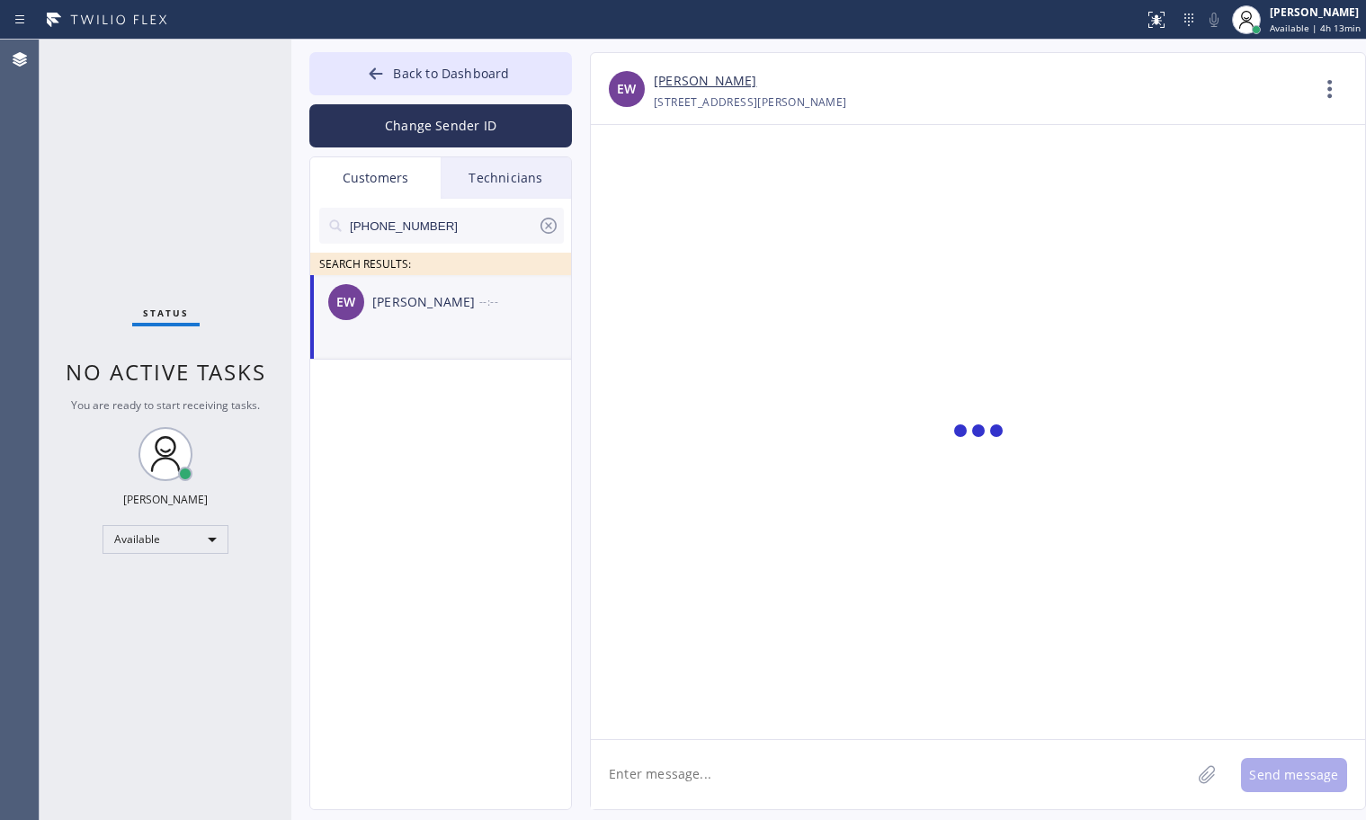
scroll to position [0, 0]
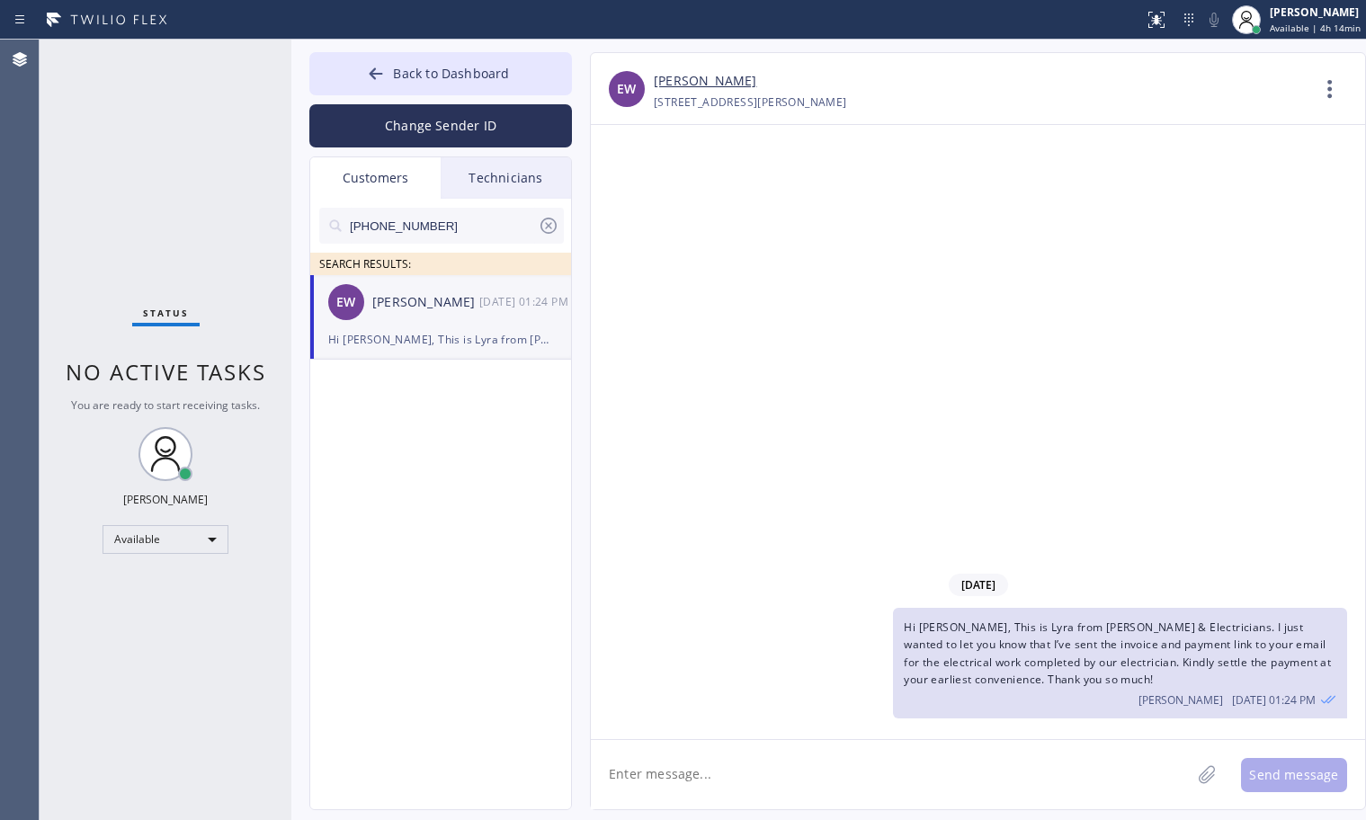
click at [549, 226] on icon at bounding box center [548, 226] width 16 height 16
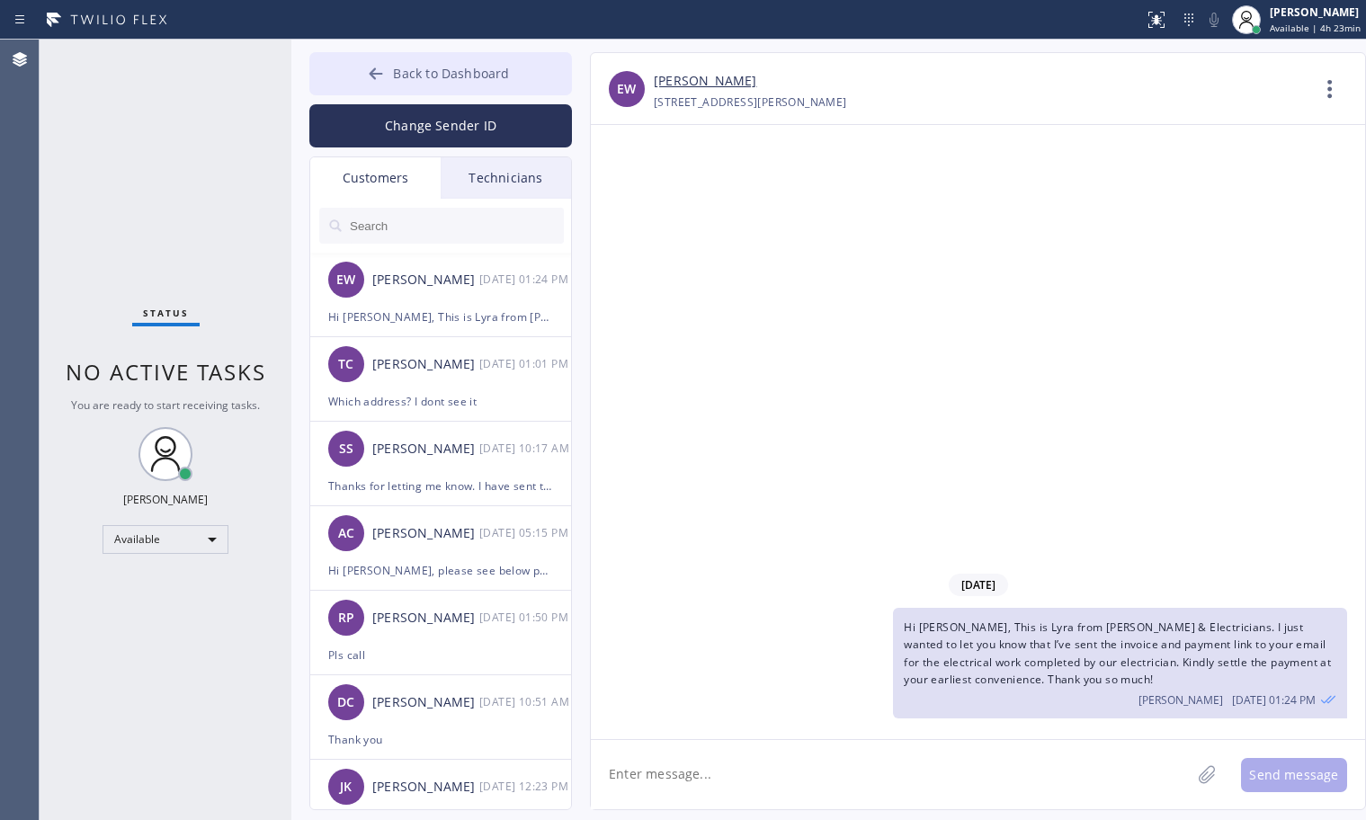
click at [372, 68] on icon at bounding box center [376, 74] width 18 height 18
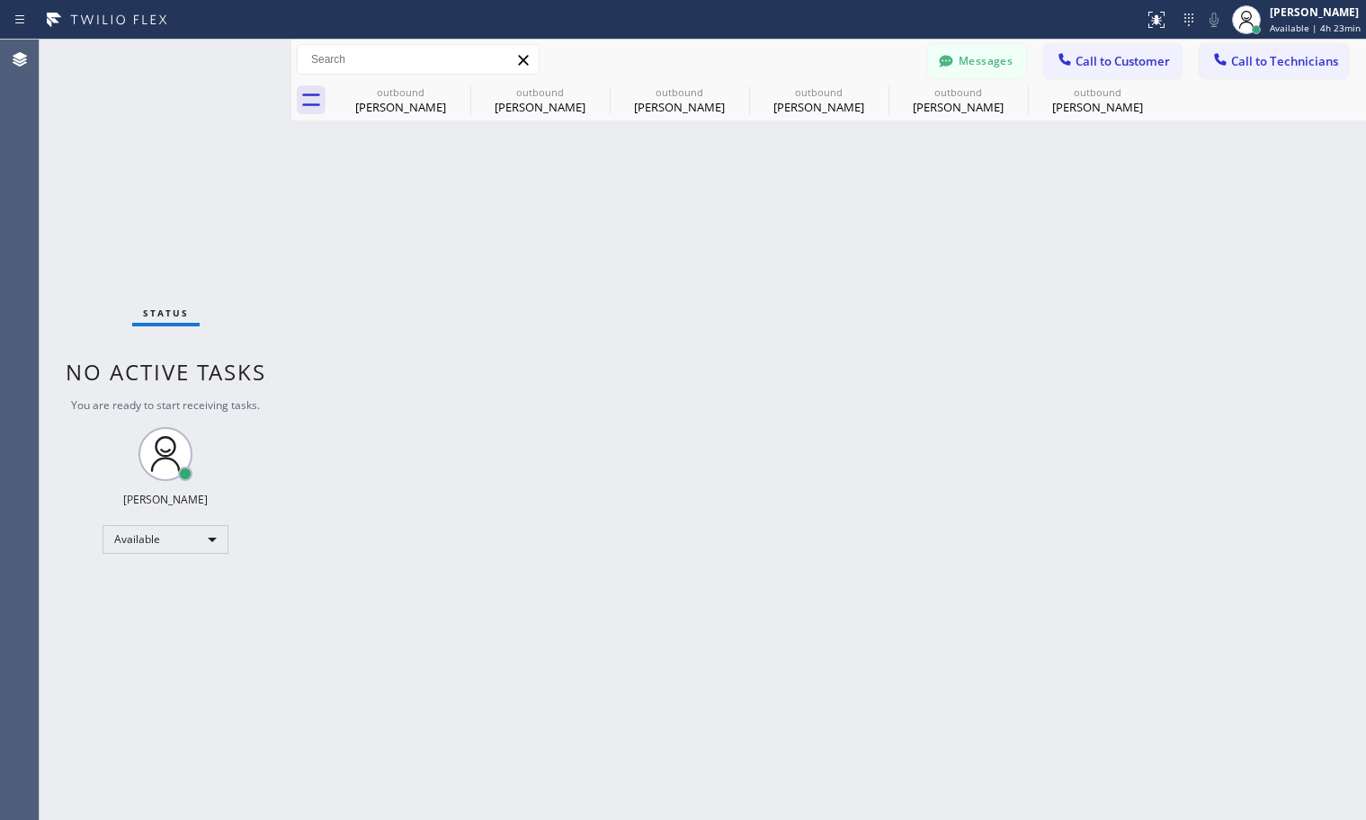
click at [1074, 59] on div at bounding box center [1065, 61] width 22 height 22
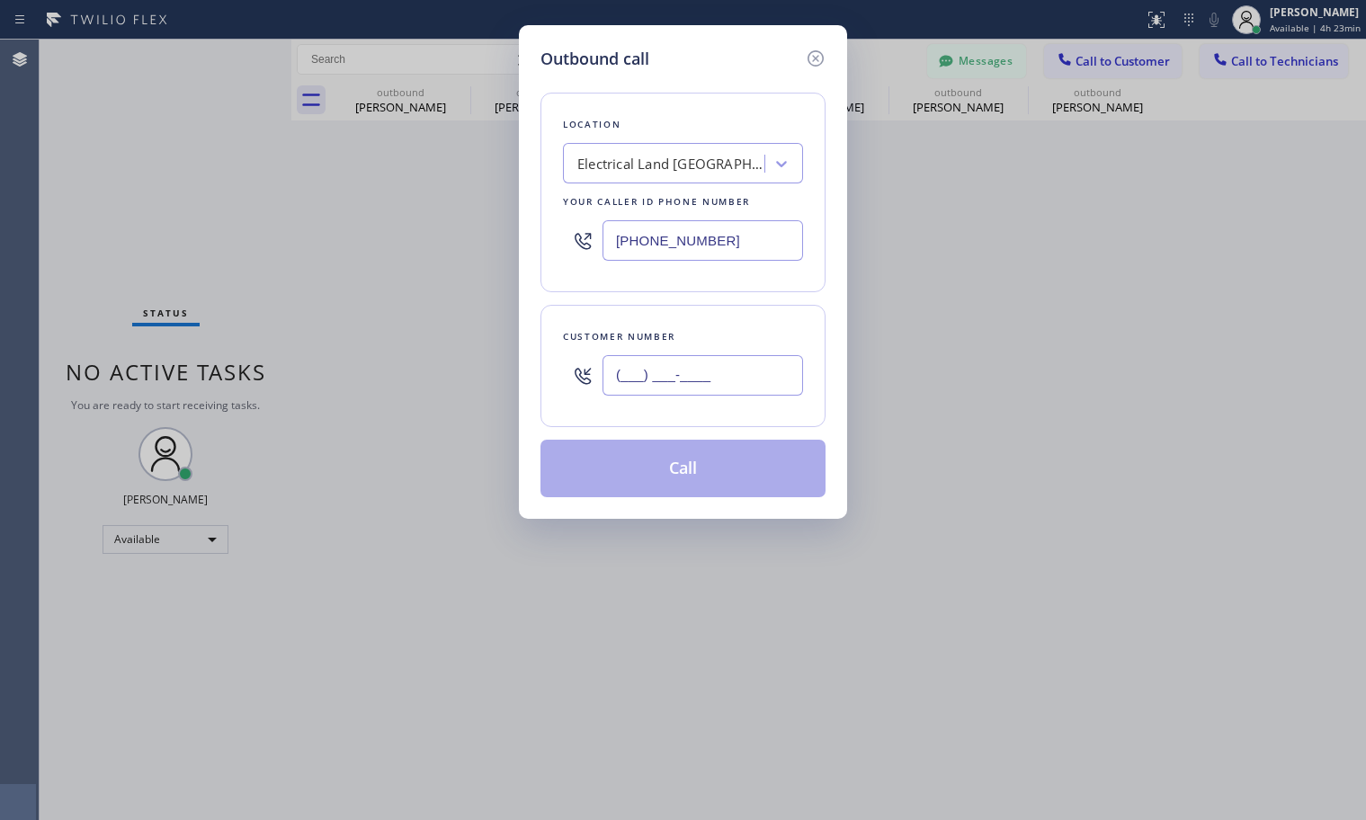
click at [725, 361] on input "(___) ___-____" at bounding box center [702, 375] width 201 height 40
paste input "707) 235-5383"
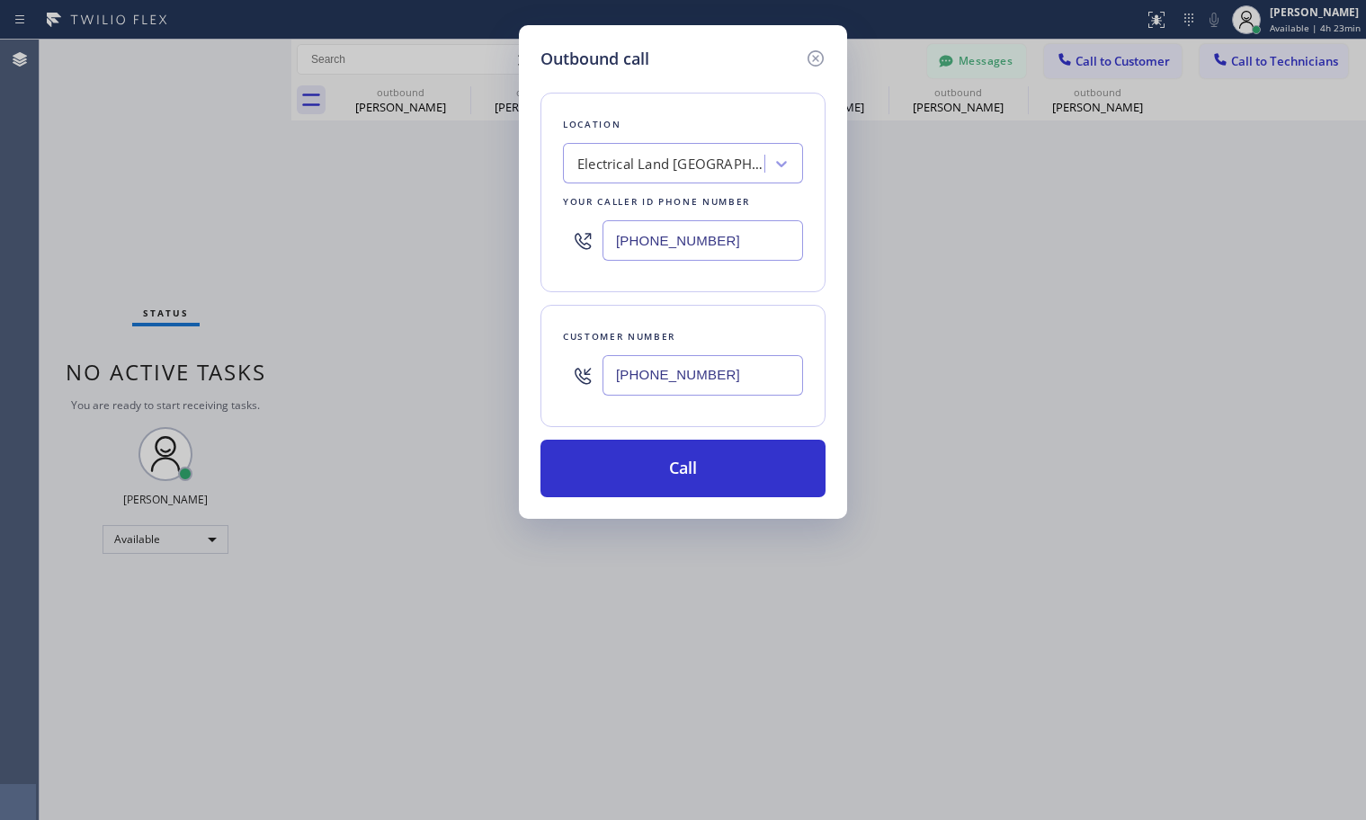
type input "(707) 235-5383"
click at [611, 168] on div "Electrical Land Westminster" at bounding box center [671, 164] width 189 height 21
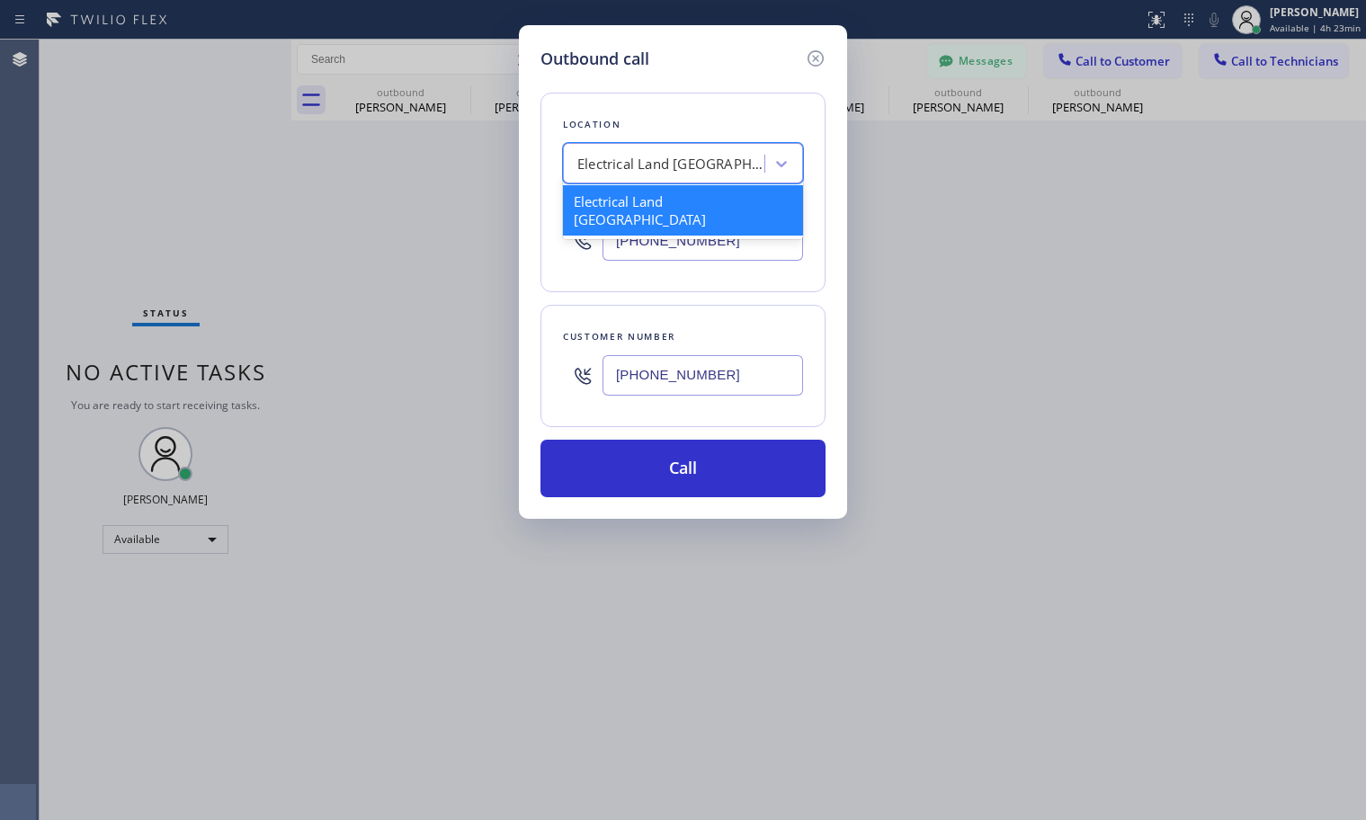
paste input "Electricians Service Team"
type input "Electricians Service Team"
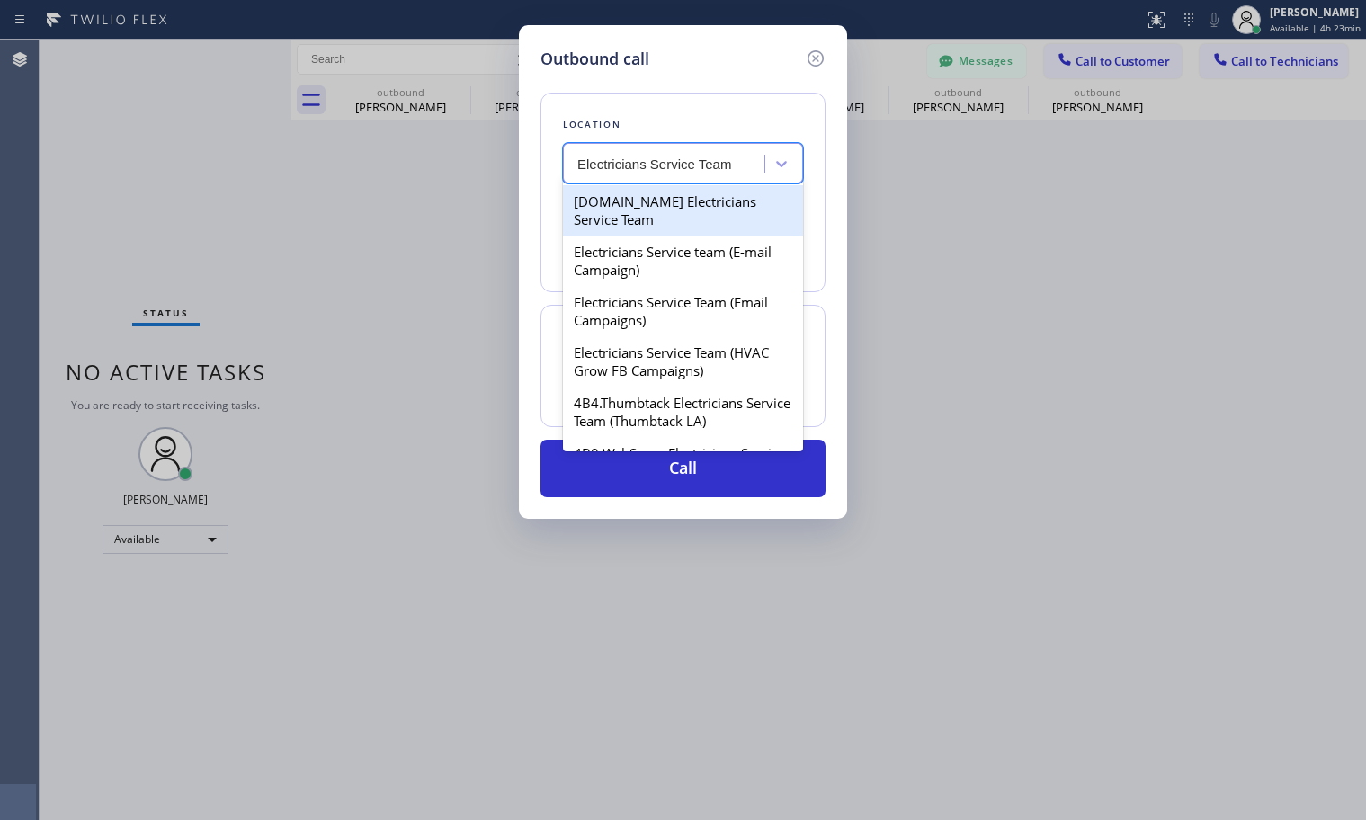
click at [654, 206] on div "4C.Email Electricians Service Team" at bounding box center [683, 210] width 240 height 50
type input "(855) 941-5786"
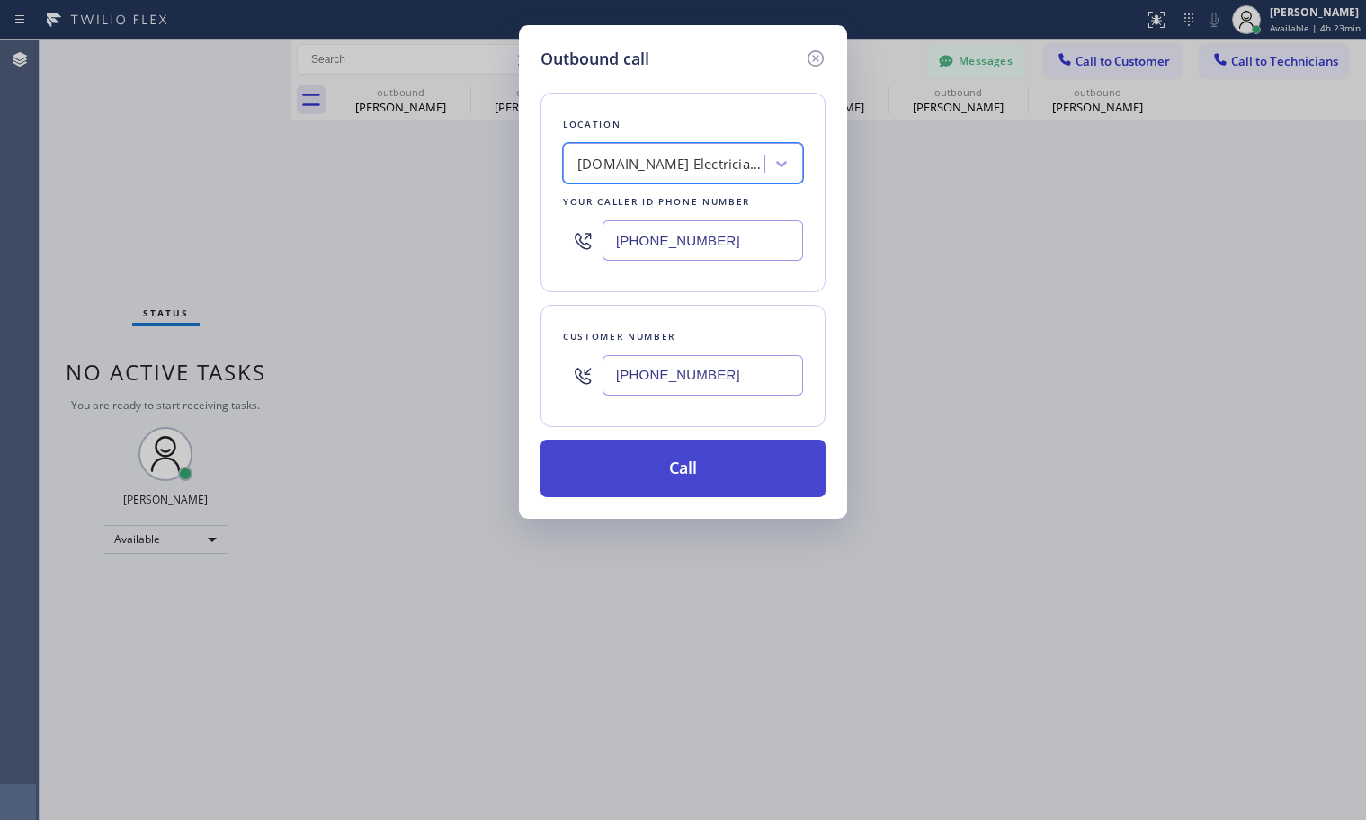
click at [697, 457] on button "Call" at bounding box center [682, 469] width 285 height 58
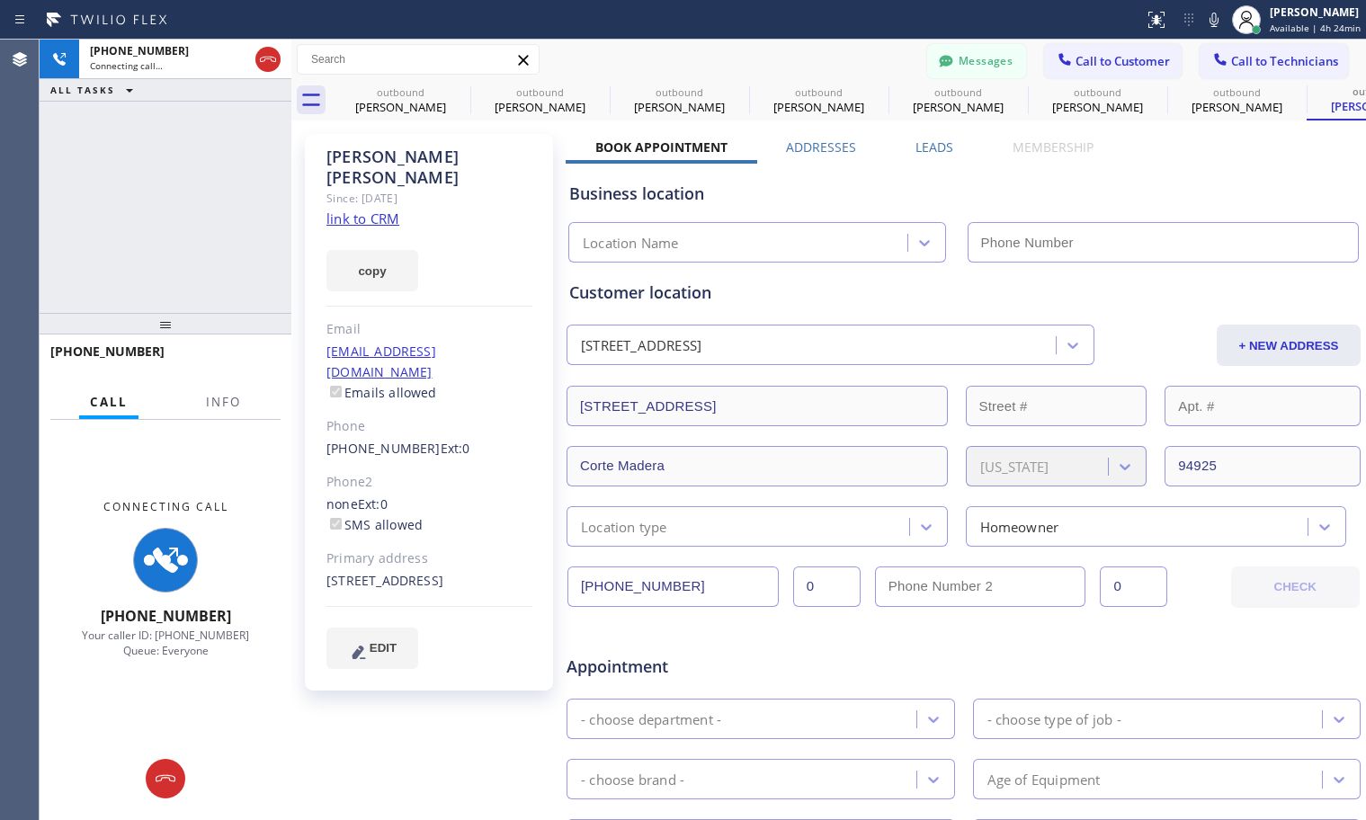
type input "(855) 941-5786"
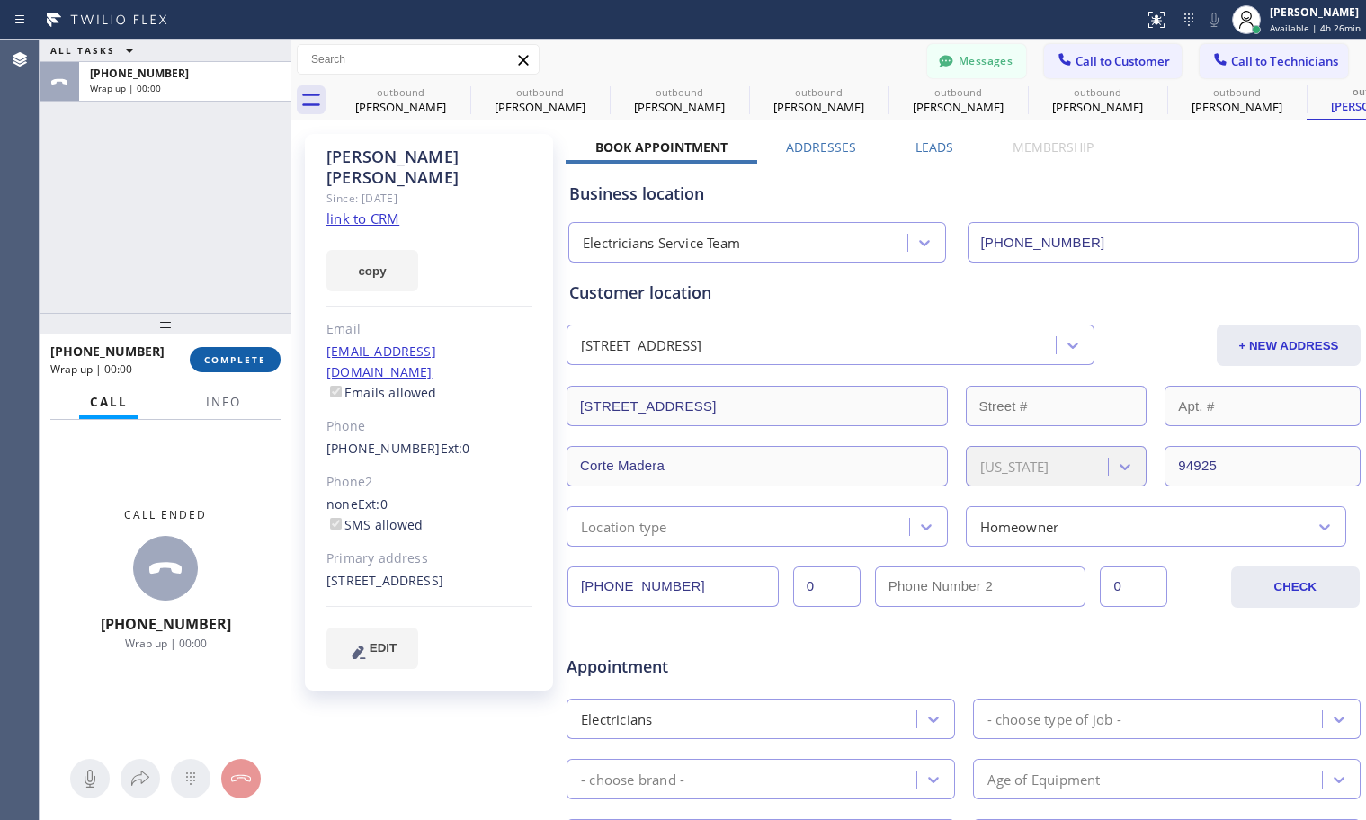
click at [265, 359] on span "COMPLETE" at bounding box center [235, 359] width 62 height 13
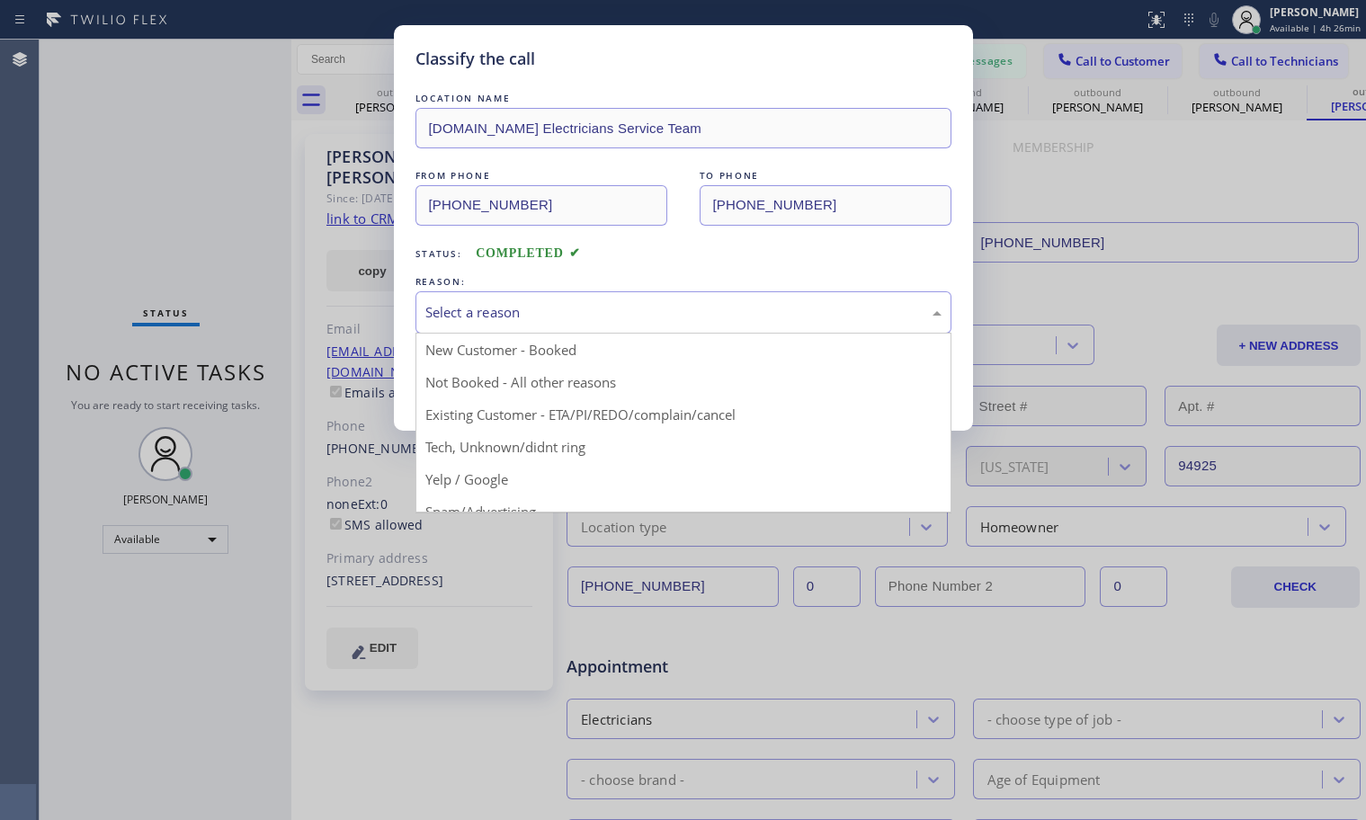
click at [594, 302] on div "Select a reason" at bounding box center [683, 312] width 516 height 21
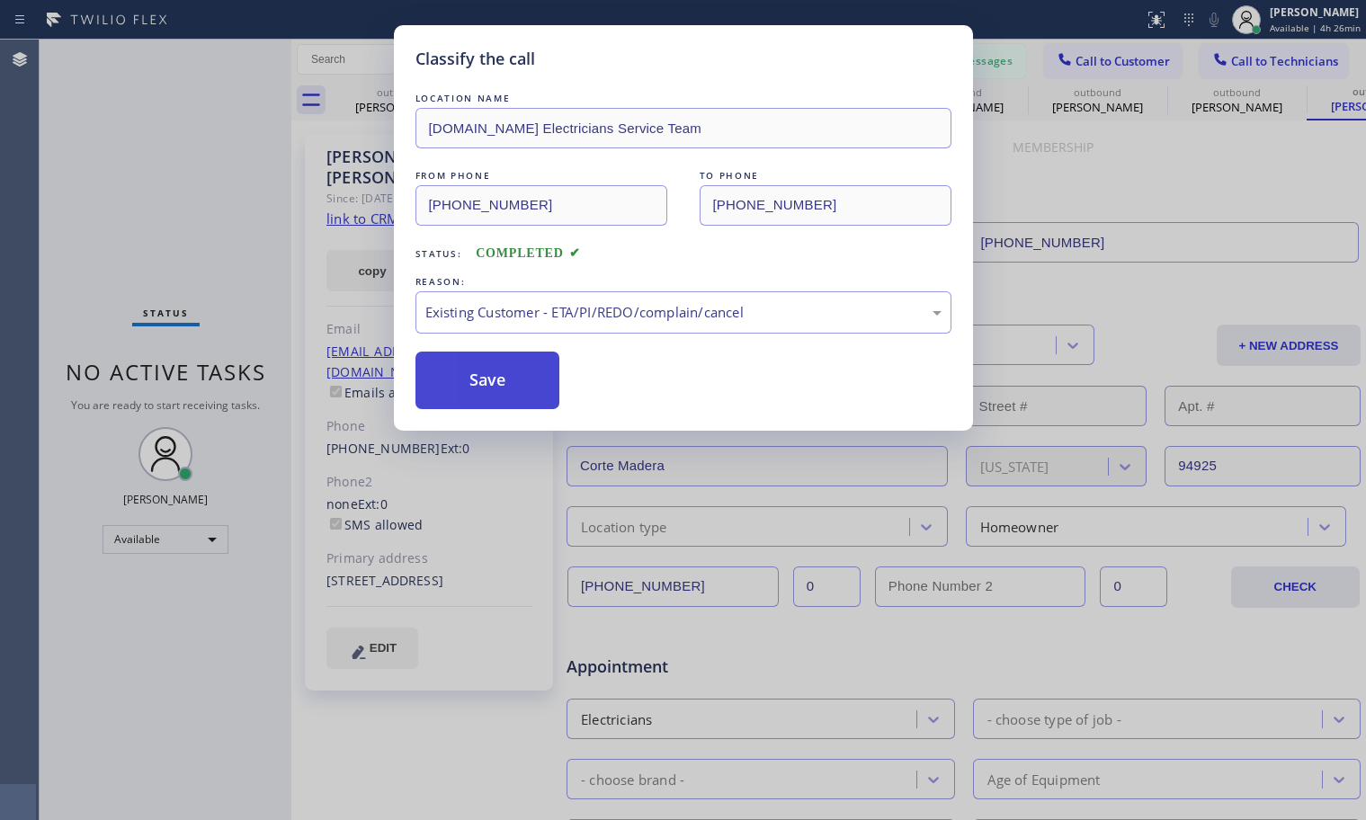
click at [513, 400] on button "Save" at bounding box center [487, 381] width 145 height 58
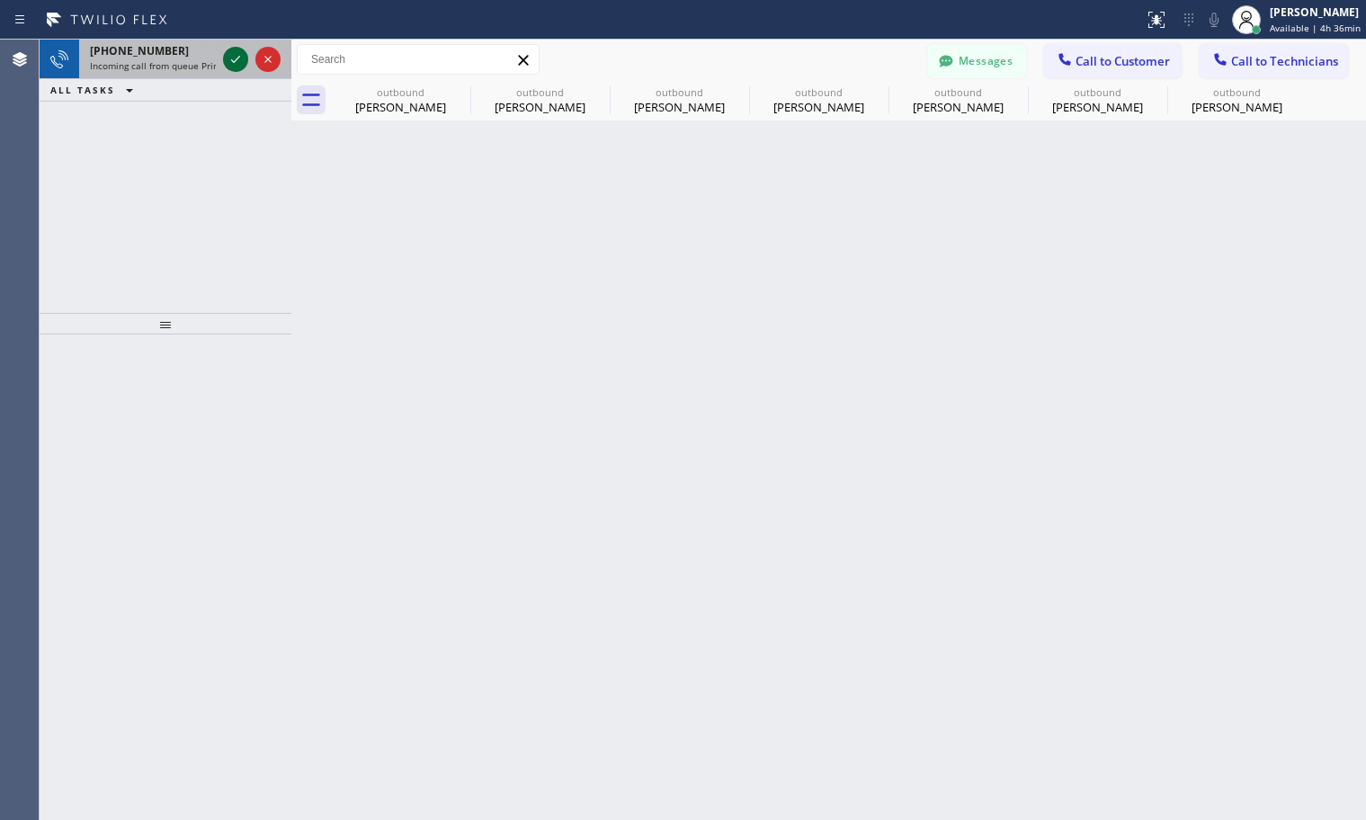
click at [227, 56] on icon at bounding box center [236, 60] width 22 height 22
click at [229, 62] on icon at bounding box center [236, 60] width 22 height 22
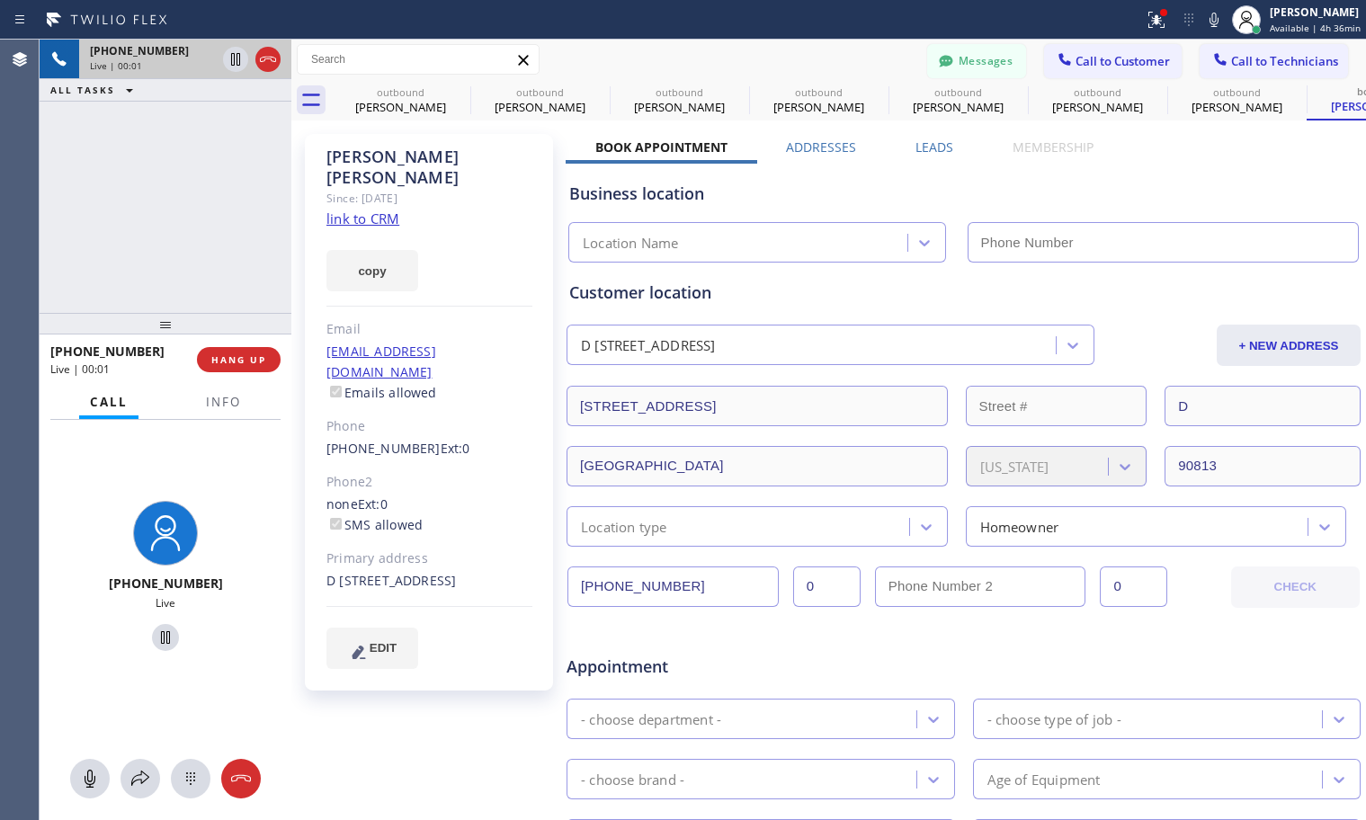
type input "(562) 485-6014"
click at [373, 210] on link "link to CRM" at bounding box center [362, 219] width 73 height 18
click at [161, 634] on icon at bounding box center [165, 637] width 9 height 13
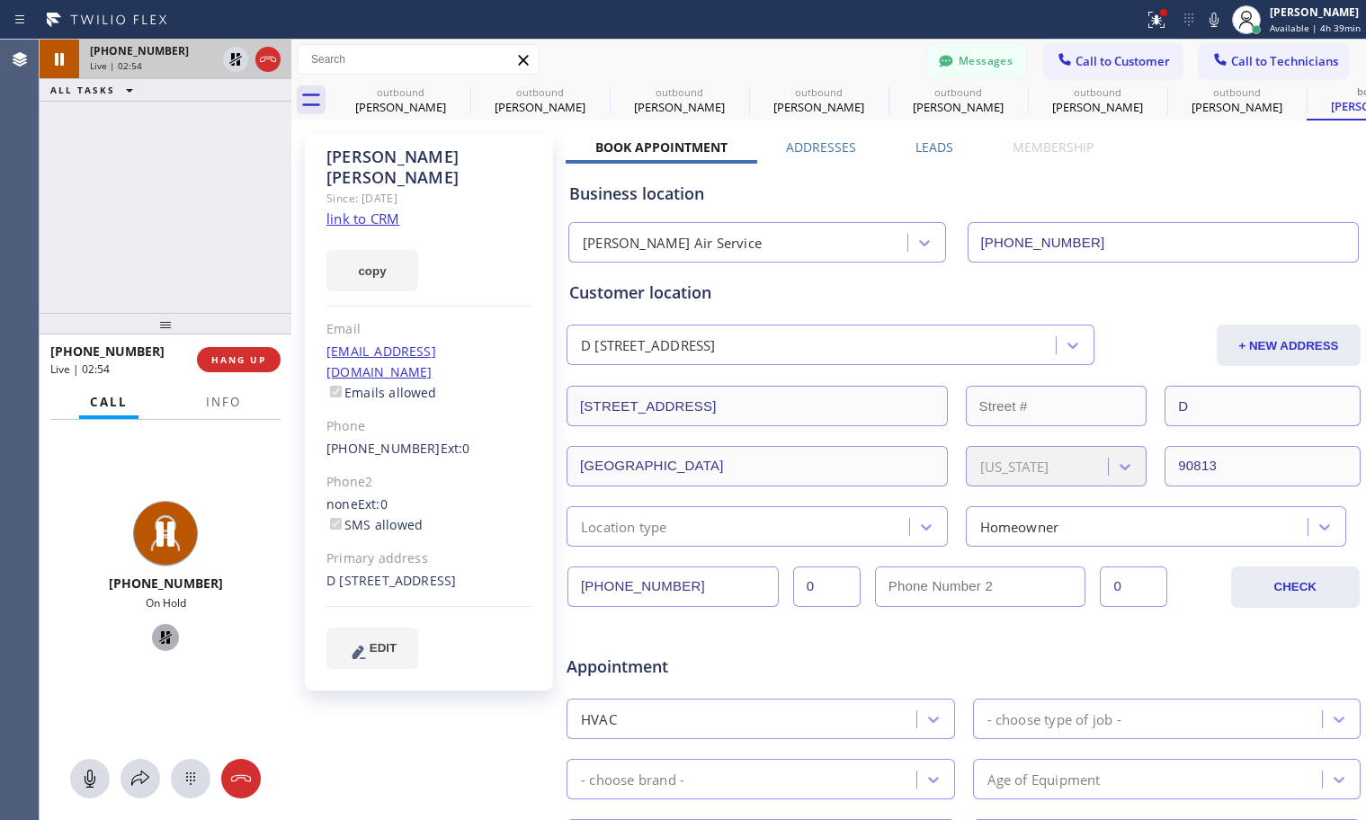
click at [156, 642] on icon at bounding box center [166, 638] width 22 height 22
click at [239, 363] on span "HANG UP" at bounding box center [238, 359] width 55 height 13
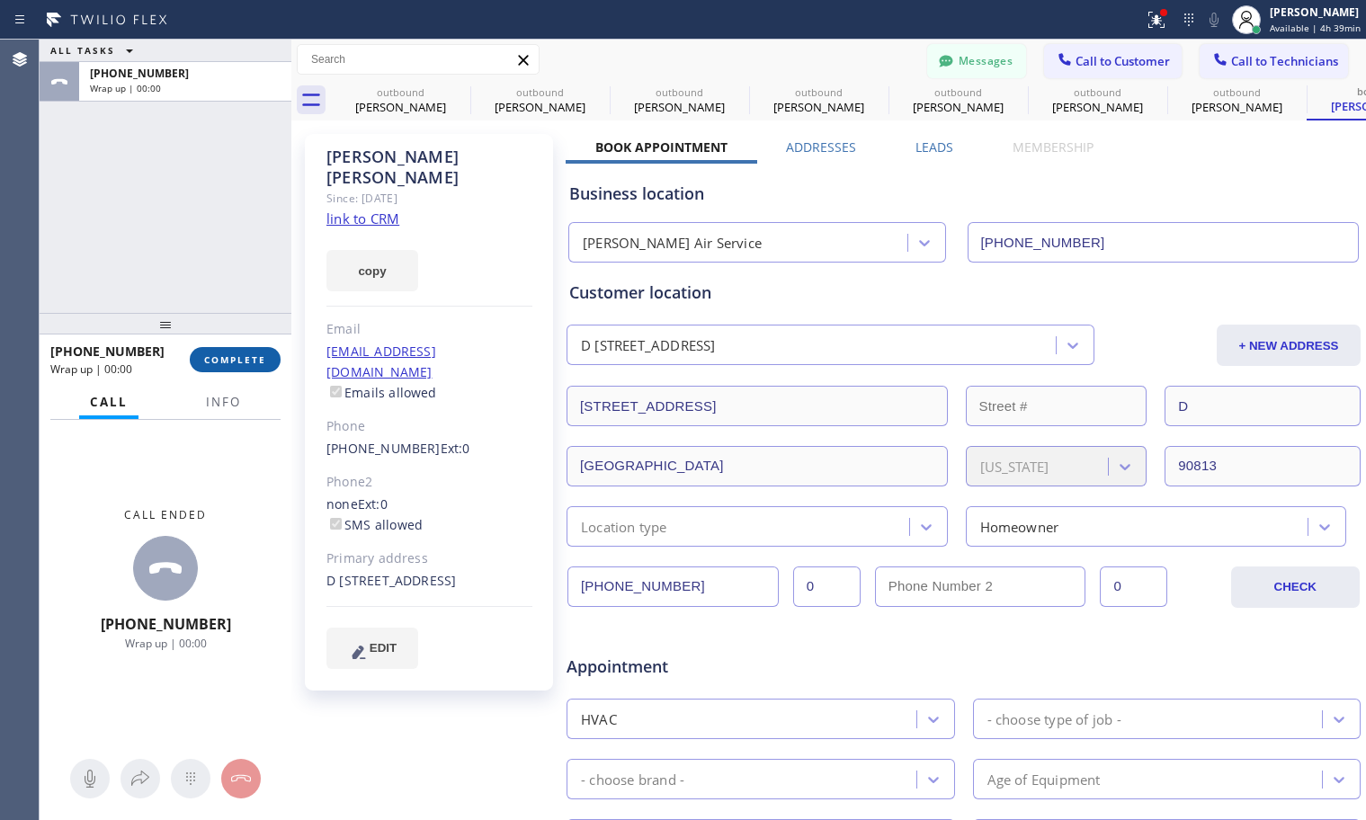
click at [229, 359] on span "COMPLETE" at bounding box center [235, 359] width 62 height 13
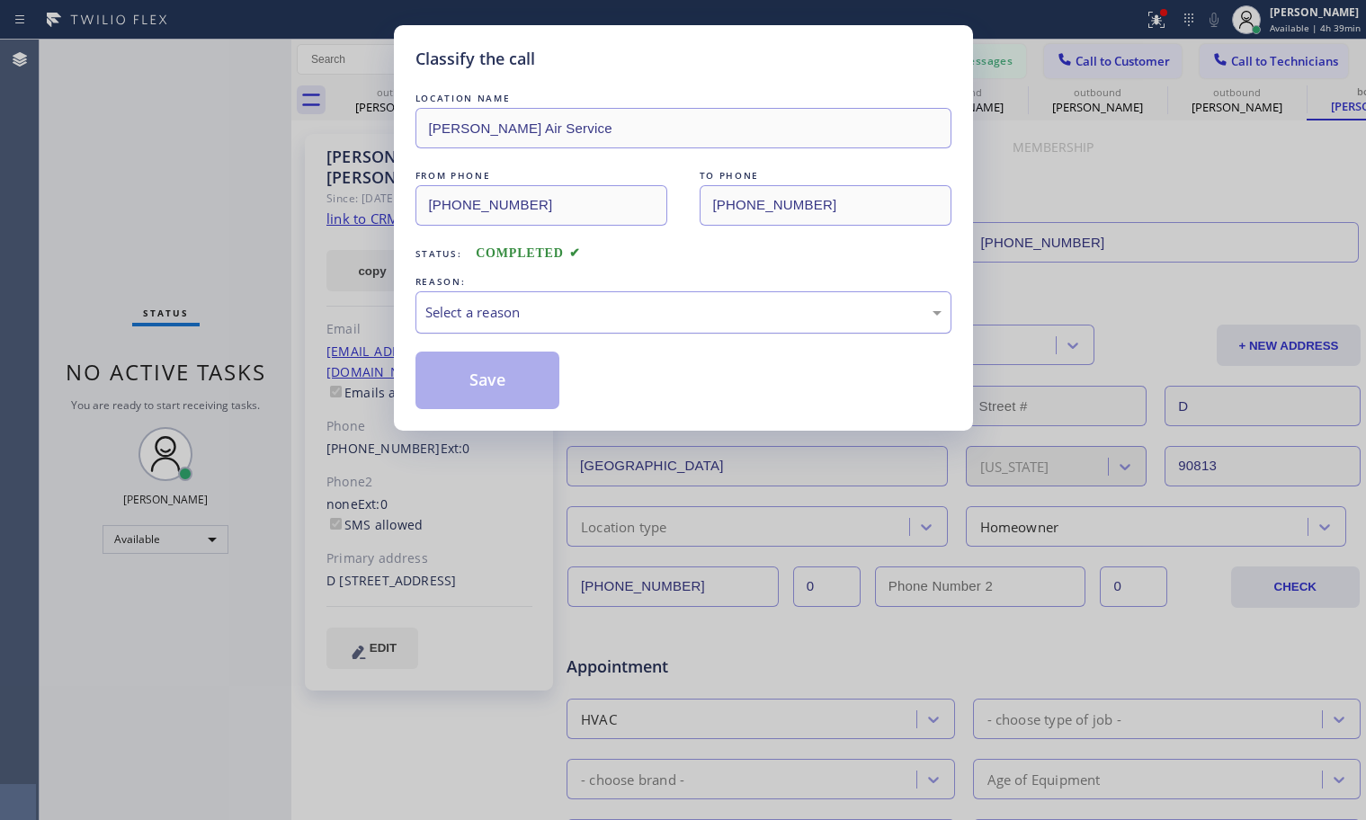
drag, startPoint x: 533, startPoint y: 315, endPoint x: 546, endPoint y: 327, distance: 17.8
click at [533, 315] on div "Select a reason" at bounding box center [683, 312] width 516 height 21
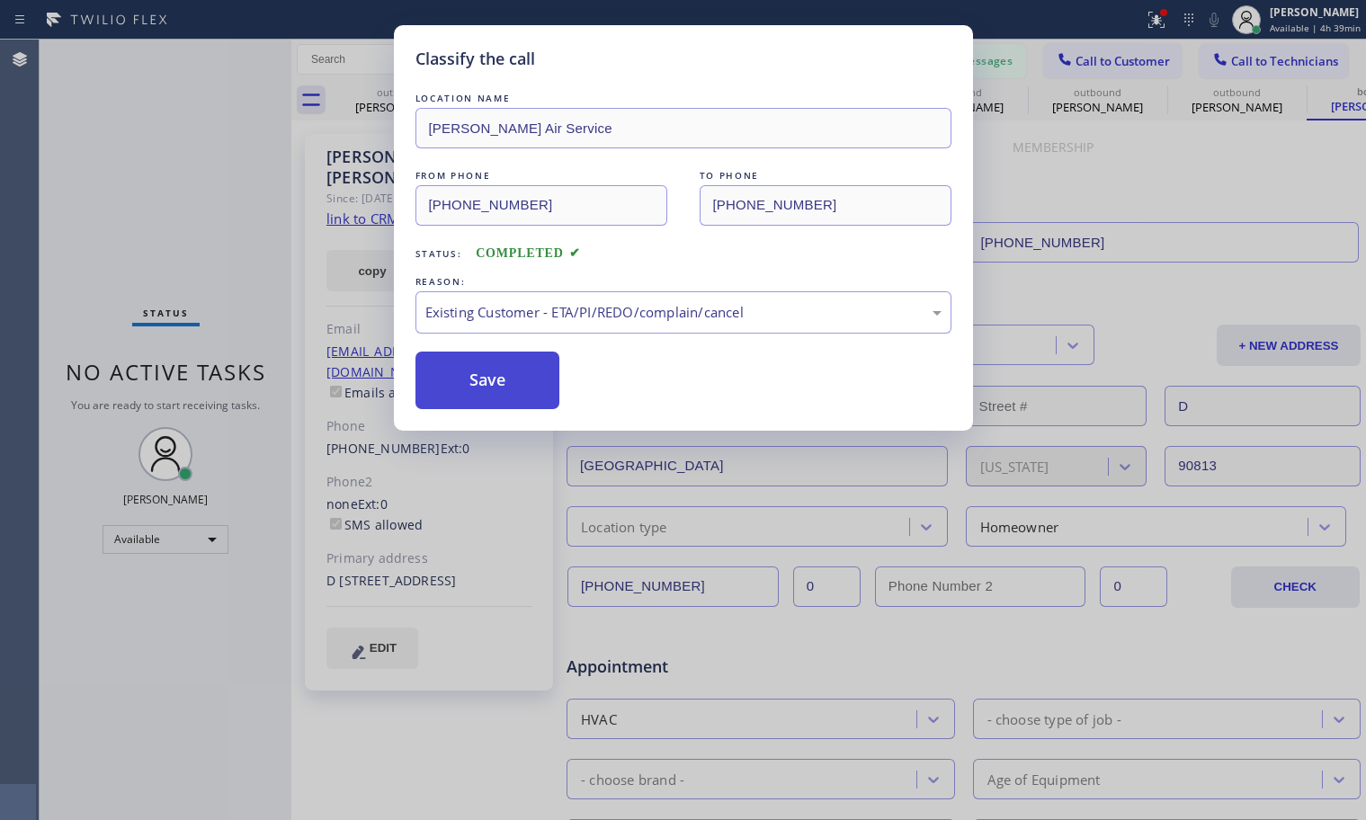
click at [459, 389] on button "Save" at bounding box center [487, 381] width 145 height 58
type input "(855) 941-5786"
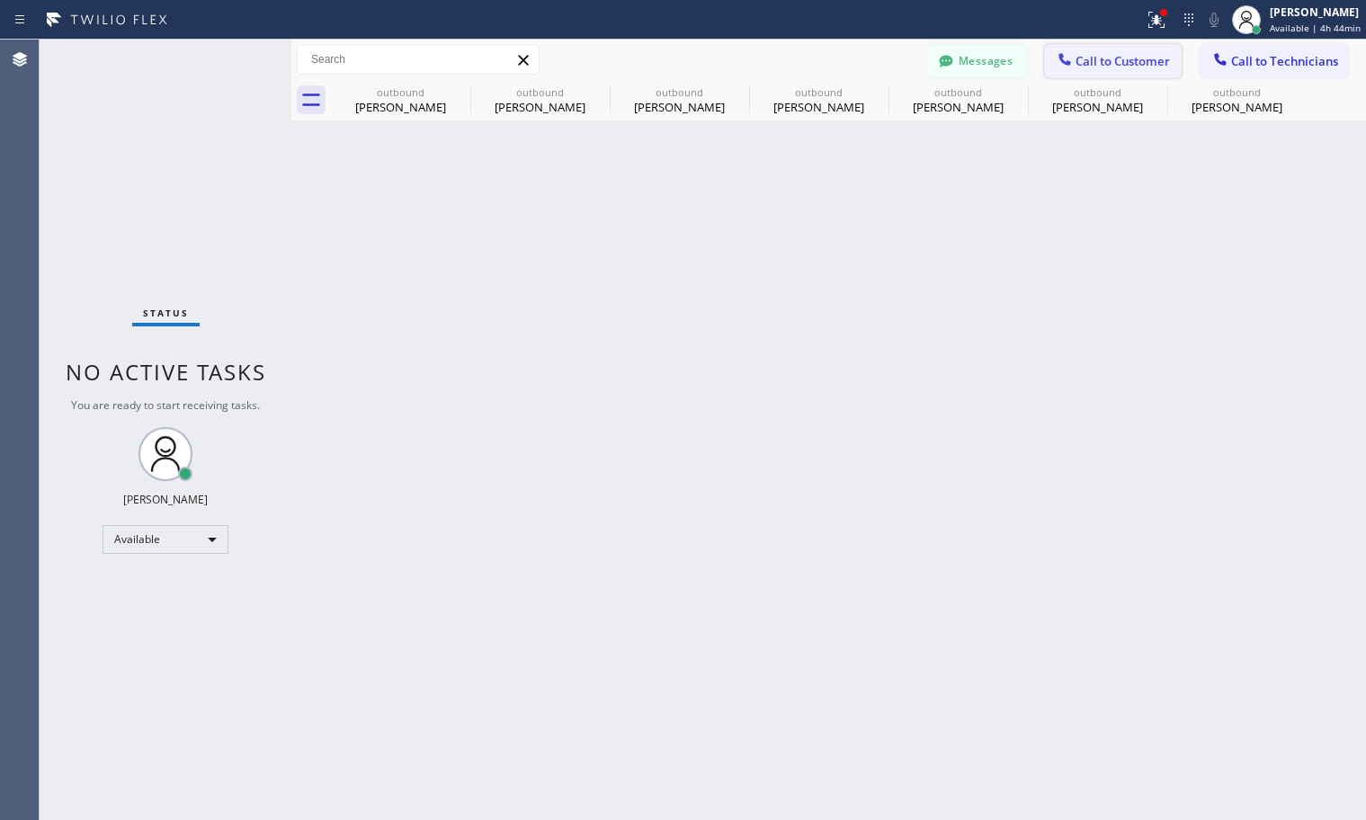
click at [1105, 64] on span "Call to Customer" at bounding box center [1122, 61] width 94 height 16
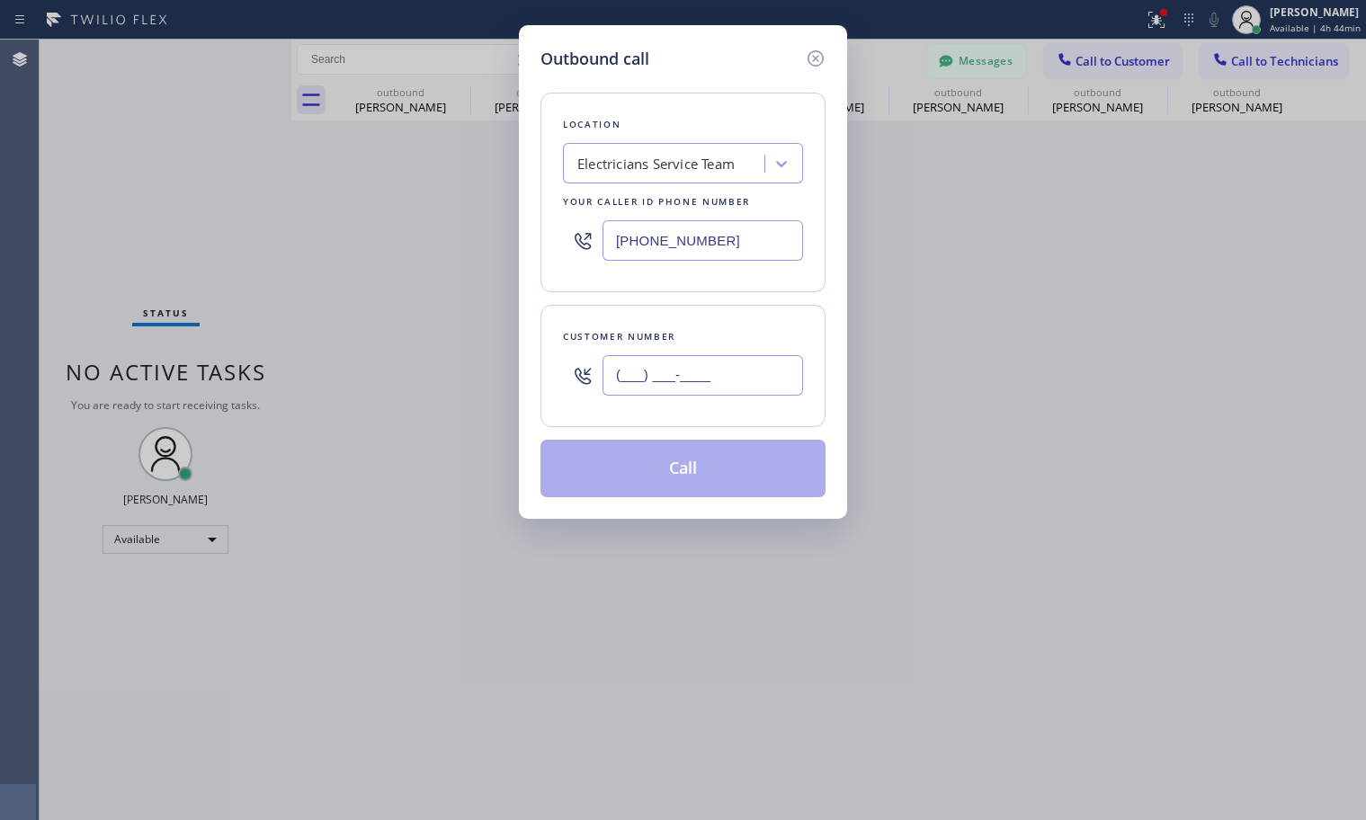
click at [700, 371] on input "(___) ___-____" at bounding box center [702, 375] width 201 height 40
paste input "831) 243-8039"
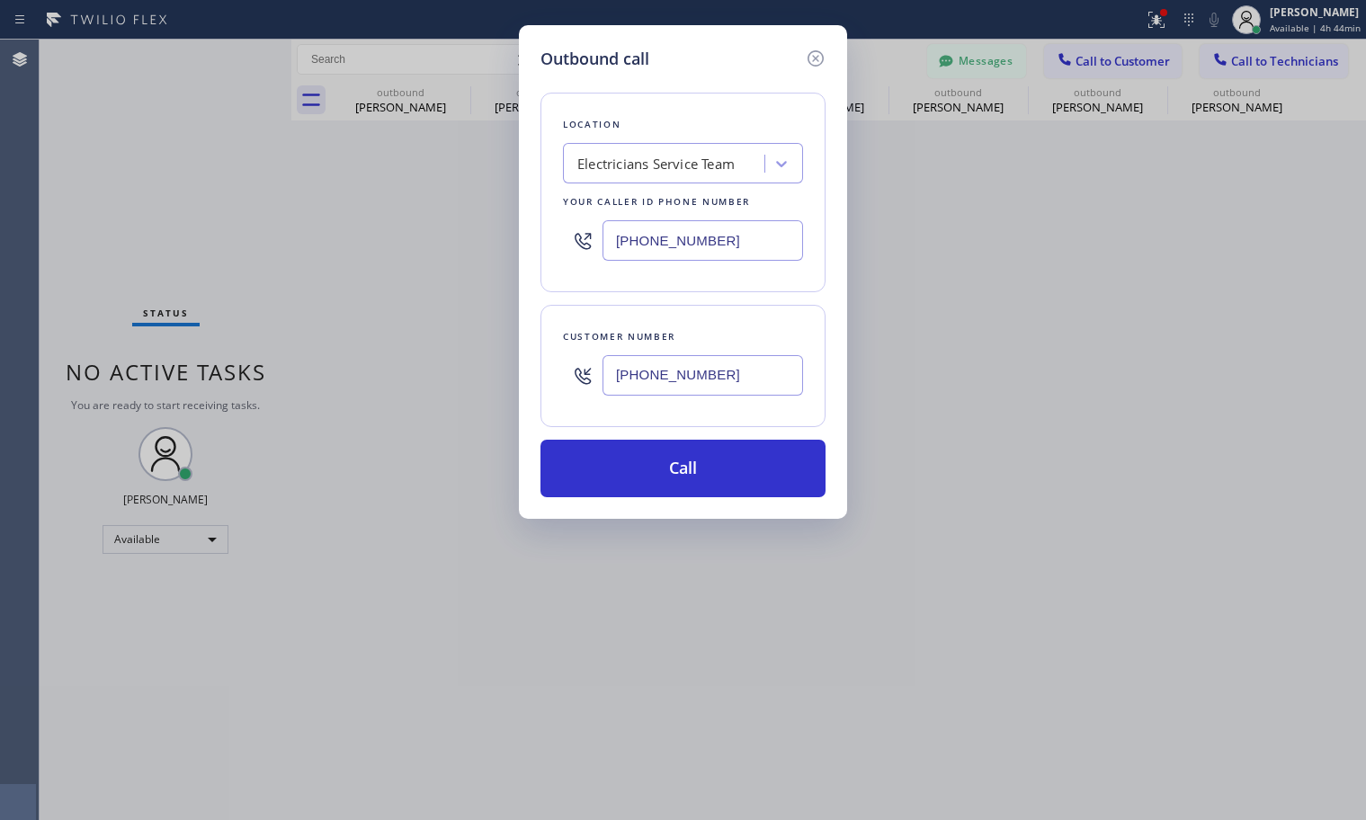
type input "(831) 243-8039"
click at [628, 146] on div "Electricians Service Team" at bounding box center [683, 163] width 240 height 40
paste input "Blue Moon Electrical Irvine"
type input "Blue Moon Electrical Irvine"
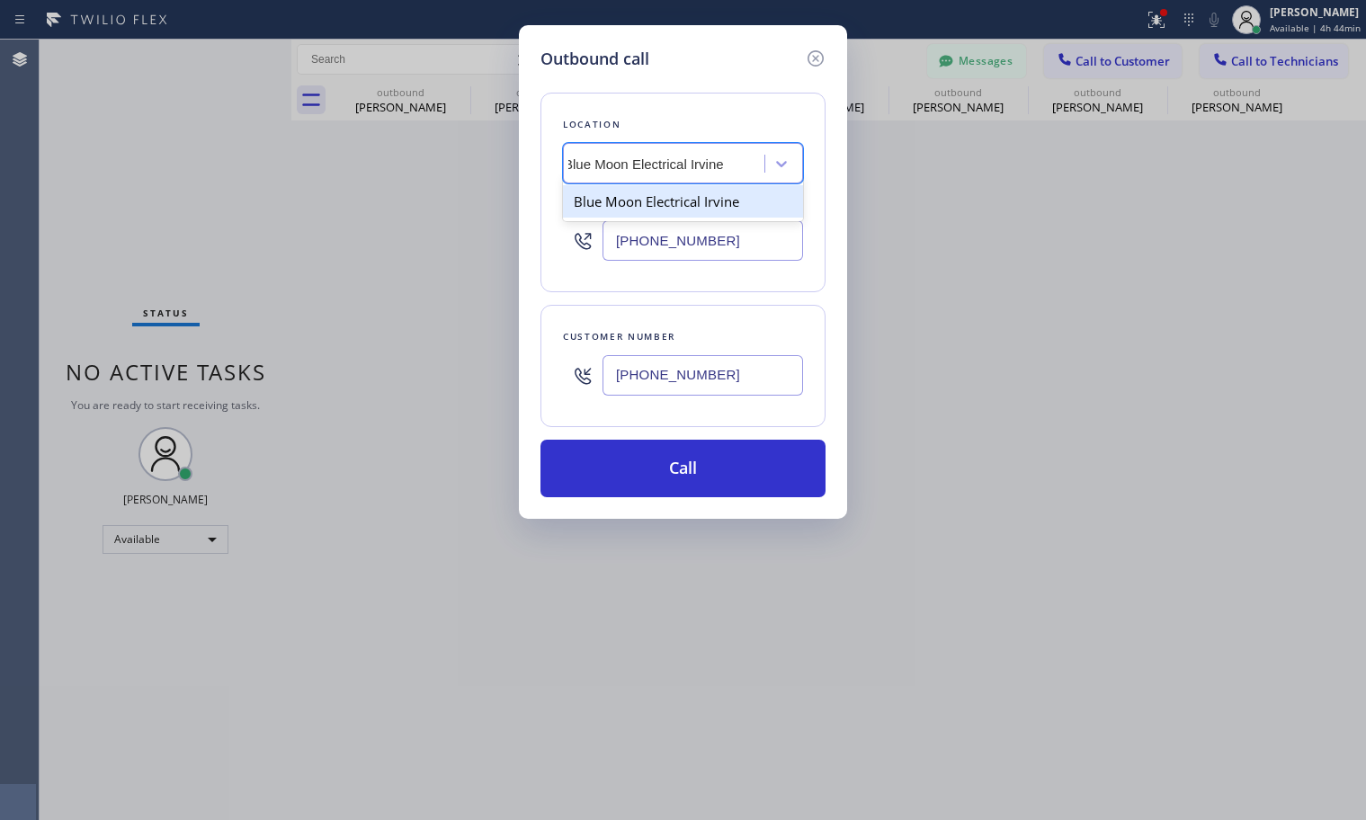
click at [689, 217] on div "Blue Moon Electrical Irvine" at bounding box center [683, 201] width 240 height 32
type input "(949) 438-5263"
click at [683, 430] on div "Location option Blue Moon Electrical Irvine, selected. 1 result available. Sele…" at bounding box center [682, 284] width 285 height 426
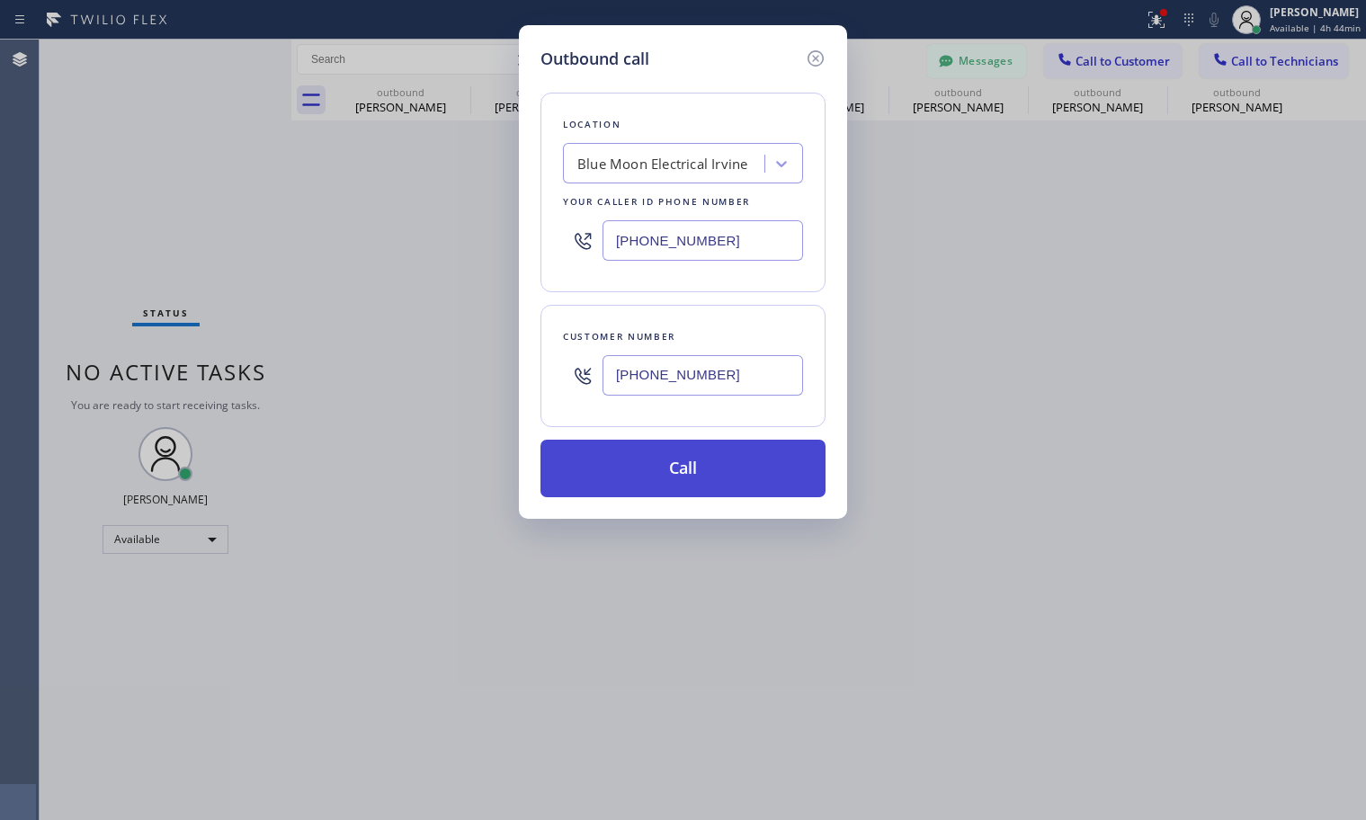
click at [676, 459] on button "Call" at bounding box center [682, 469] width 285 height 58
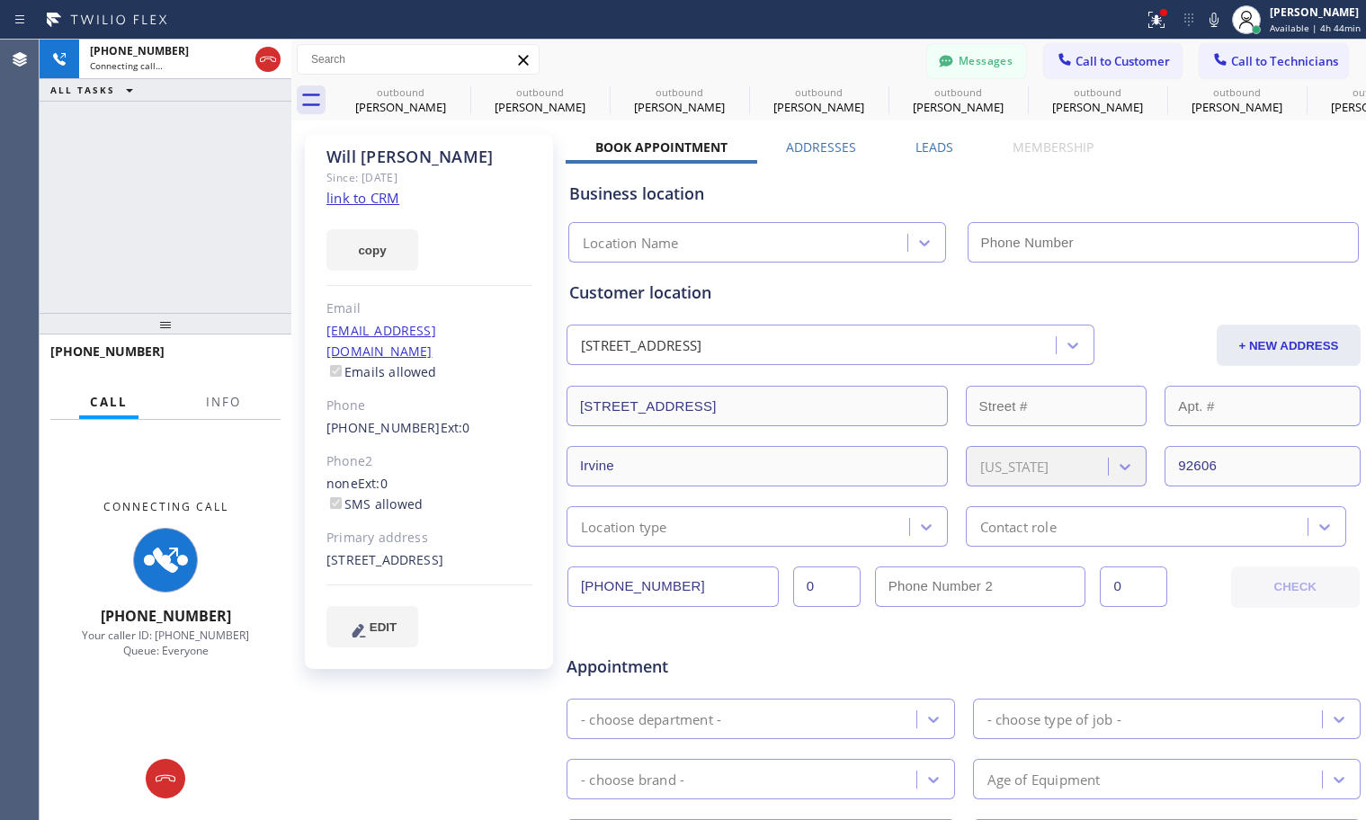
type input "(949) 438-5263"
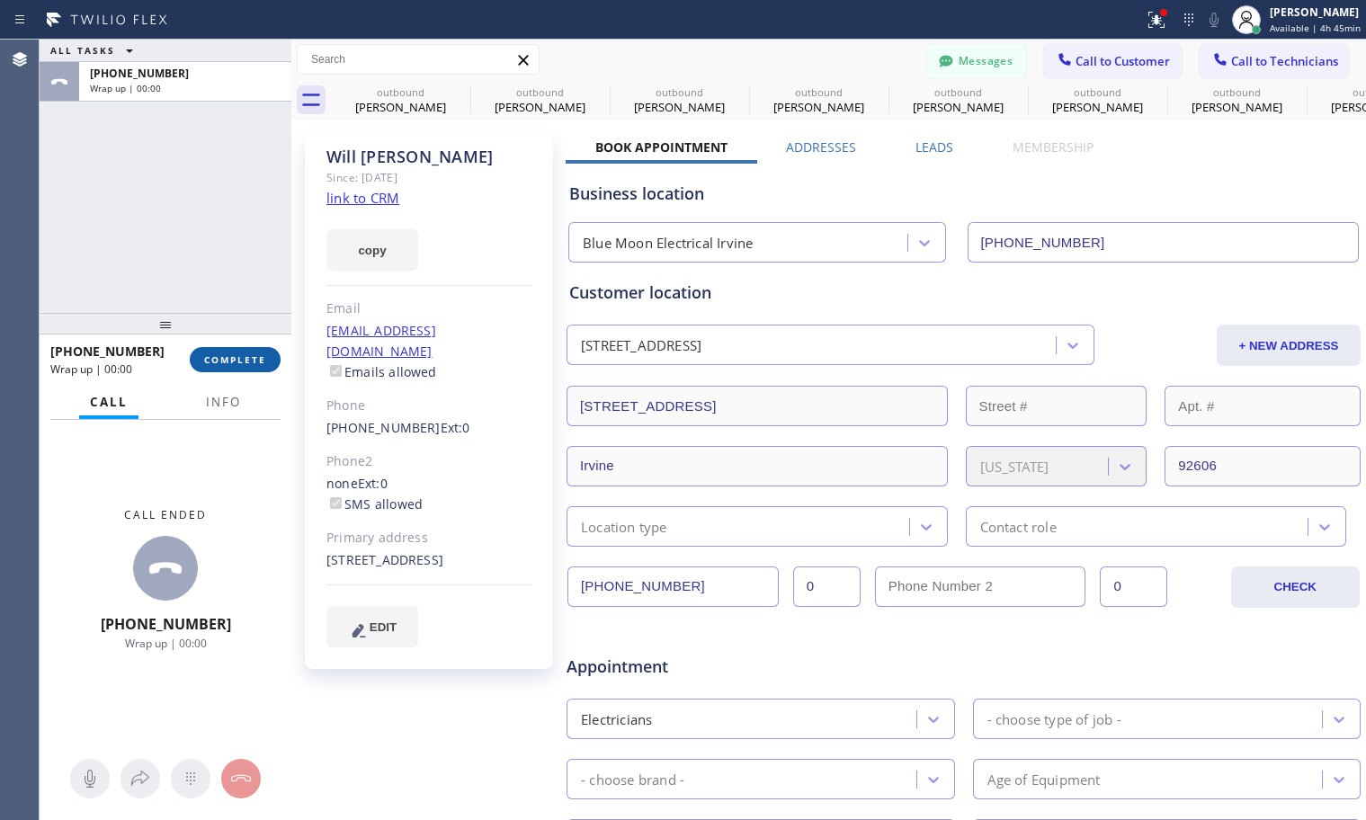
click at [239, 361] on span "COMPLETE" at bounding box center [235, 359] width 62 height 13
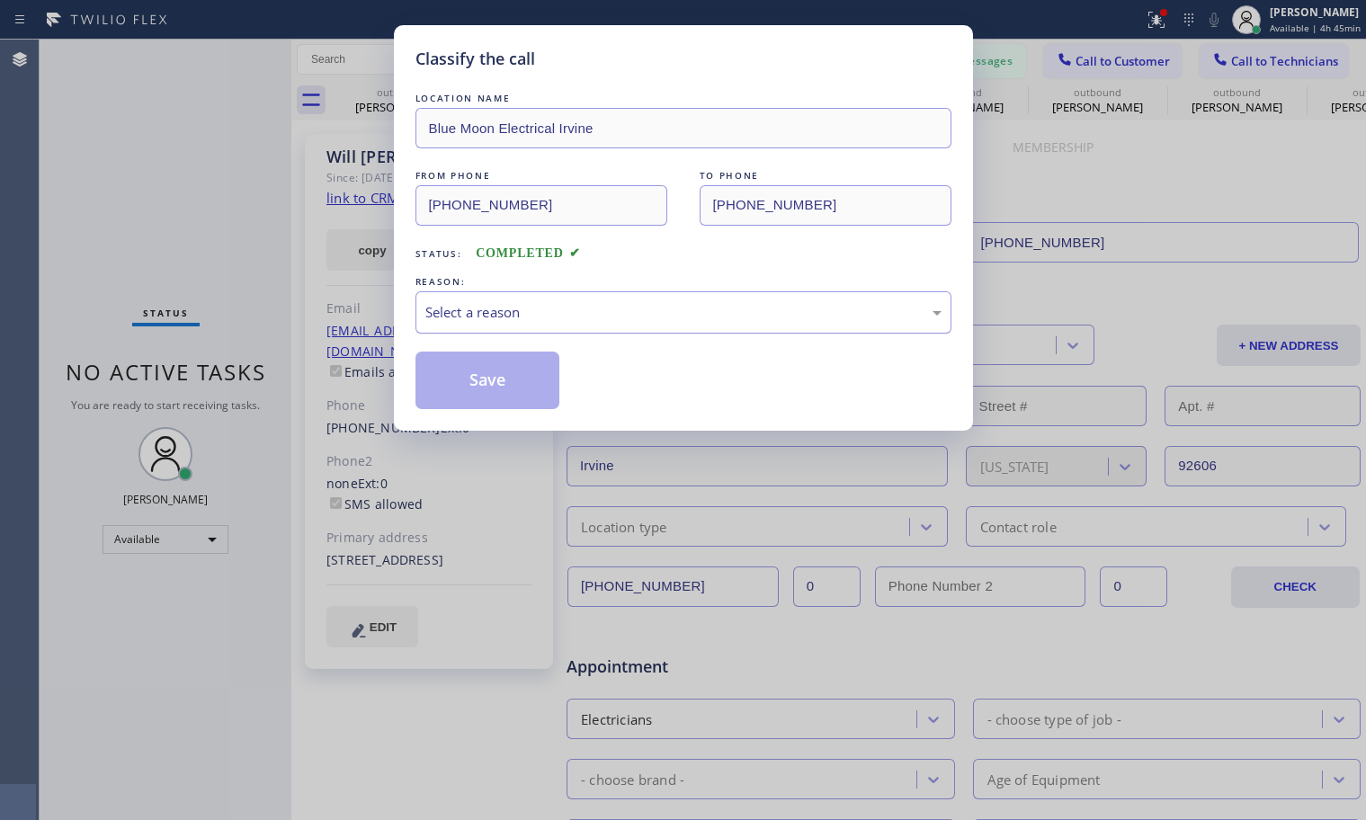
click at [593, 305] on div "Select a reason" at bounding box center [683, 312] width 516 height 21
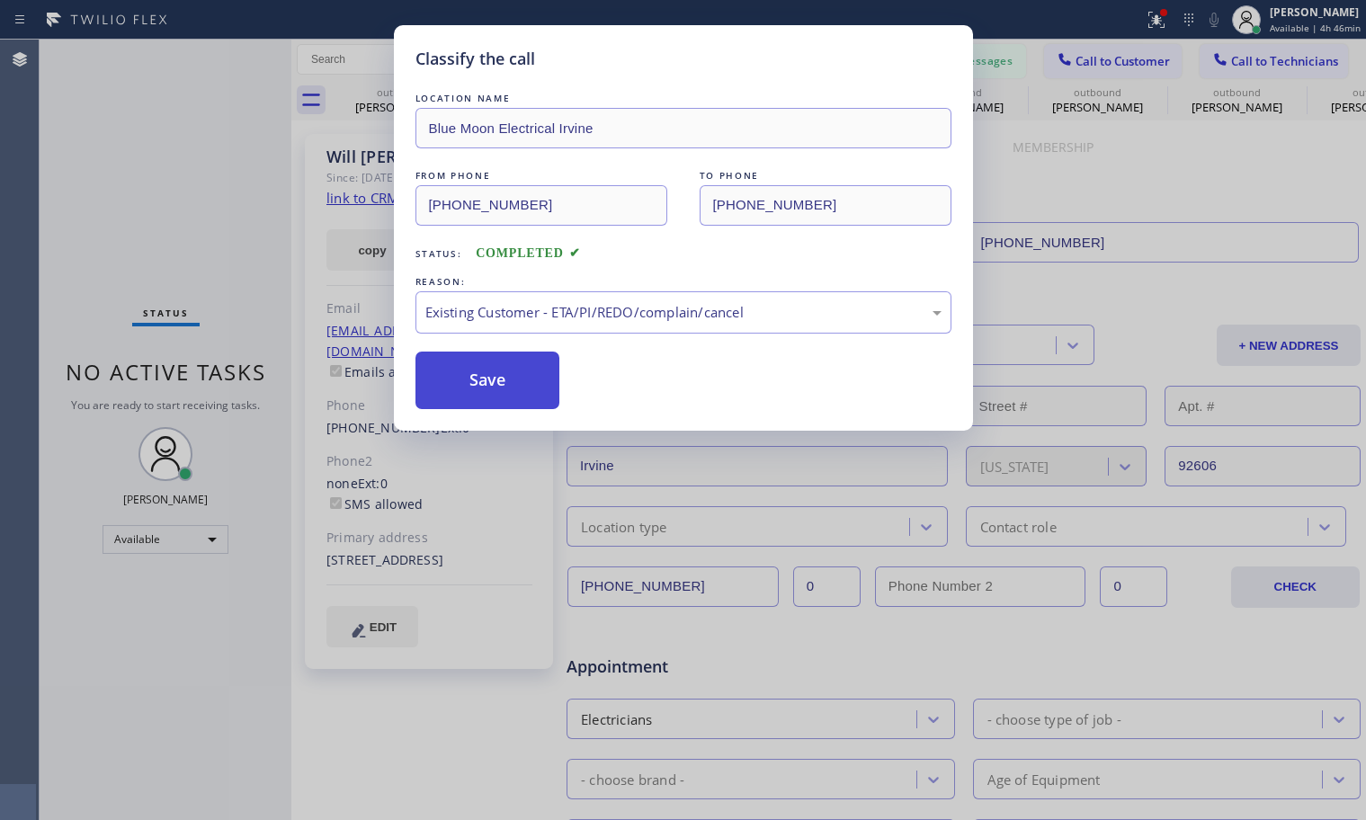
click at [472, 379] on button "Save" at bounding box center [487, 381] width 145 height 58
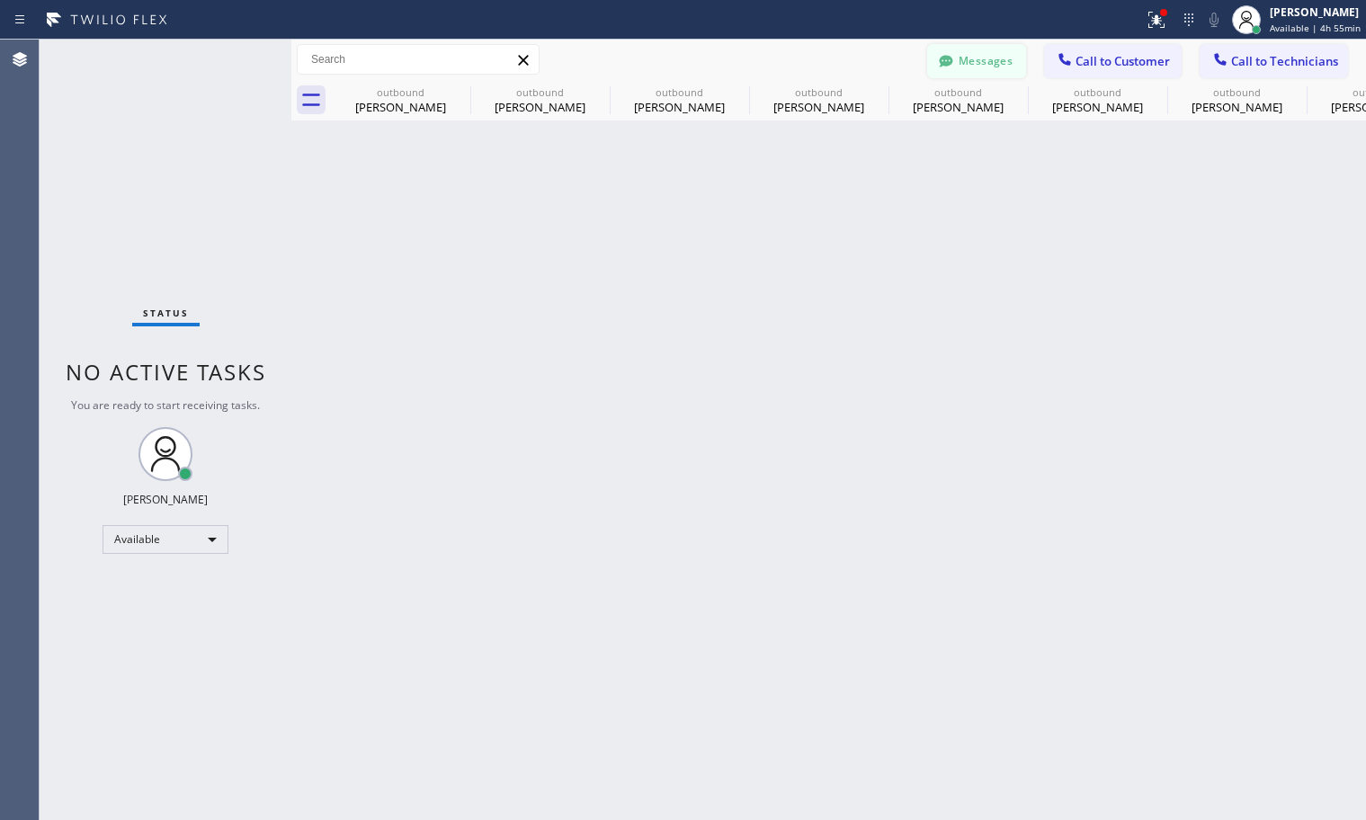
click at [962, 67] on button "Messages" at bounding box center [976, 61] width 99 height 34
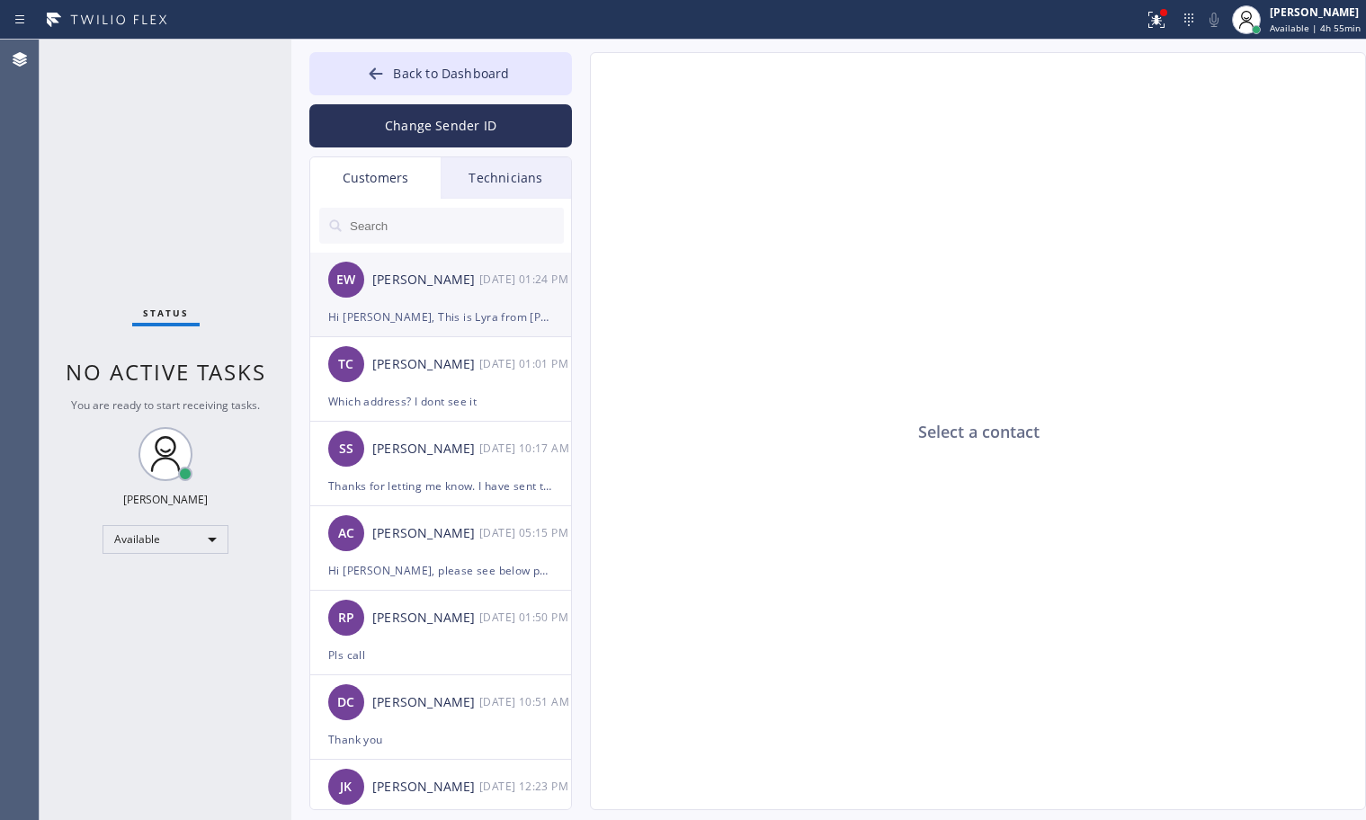
click at [415, 313] on div "Hi Emma, This is Lyra from Kayvon Plumbers & Electricians. I just wanted to let…" at bounding box center [440, 317] width 225 height 21
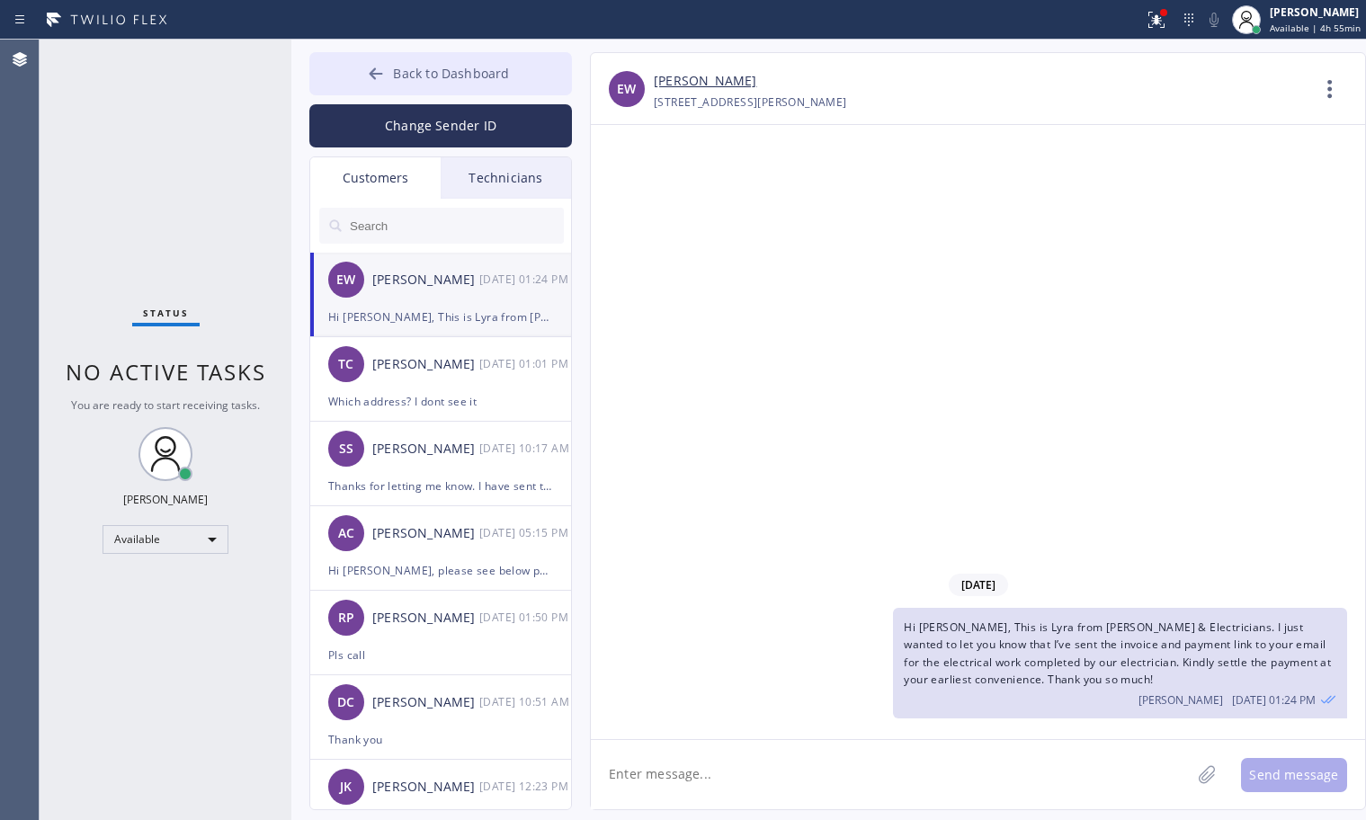
click at [421, 76] on span "Back to Dashboard" at bounding box center [451, 73] width 116 height 17
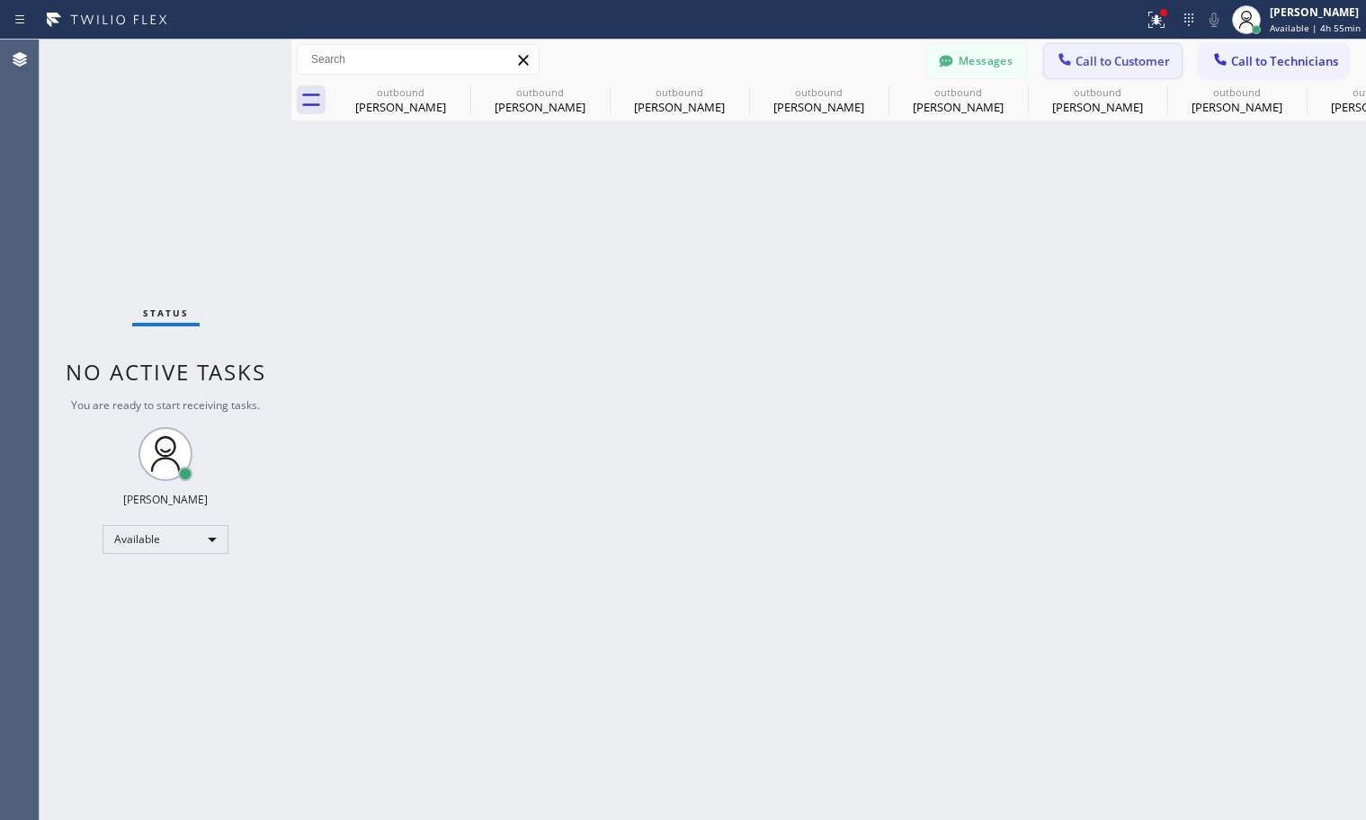
click at [1119, 59] on span "Call to Customer" at bounding box center [1122, 61] width 94 height 16
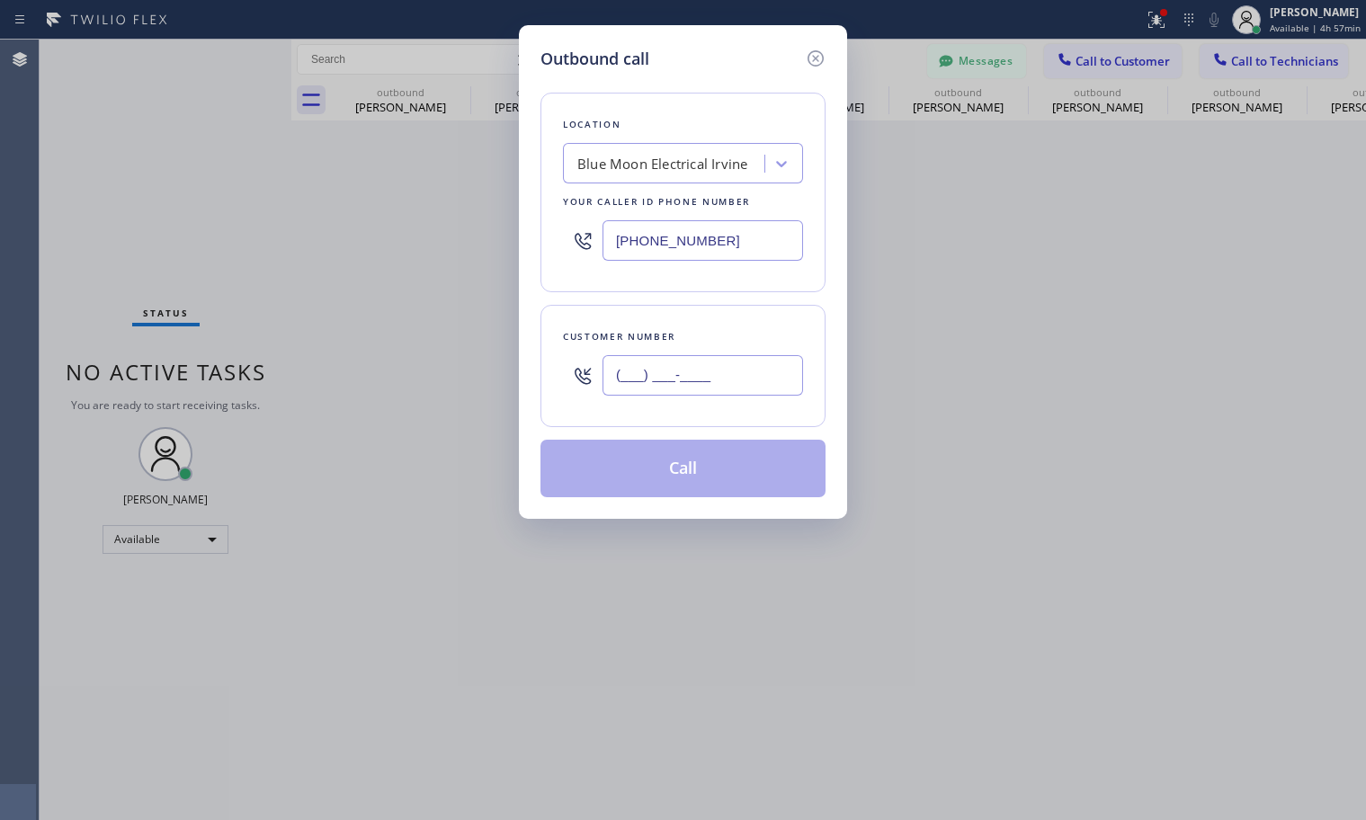
click at [706, 375] on input "(___) ___-____" at bounding box center [702, 375] width 201 height 40
paste input "858) 205-2121"
type input "[PHONE_NUMBER]"
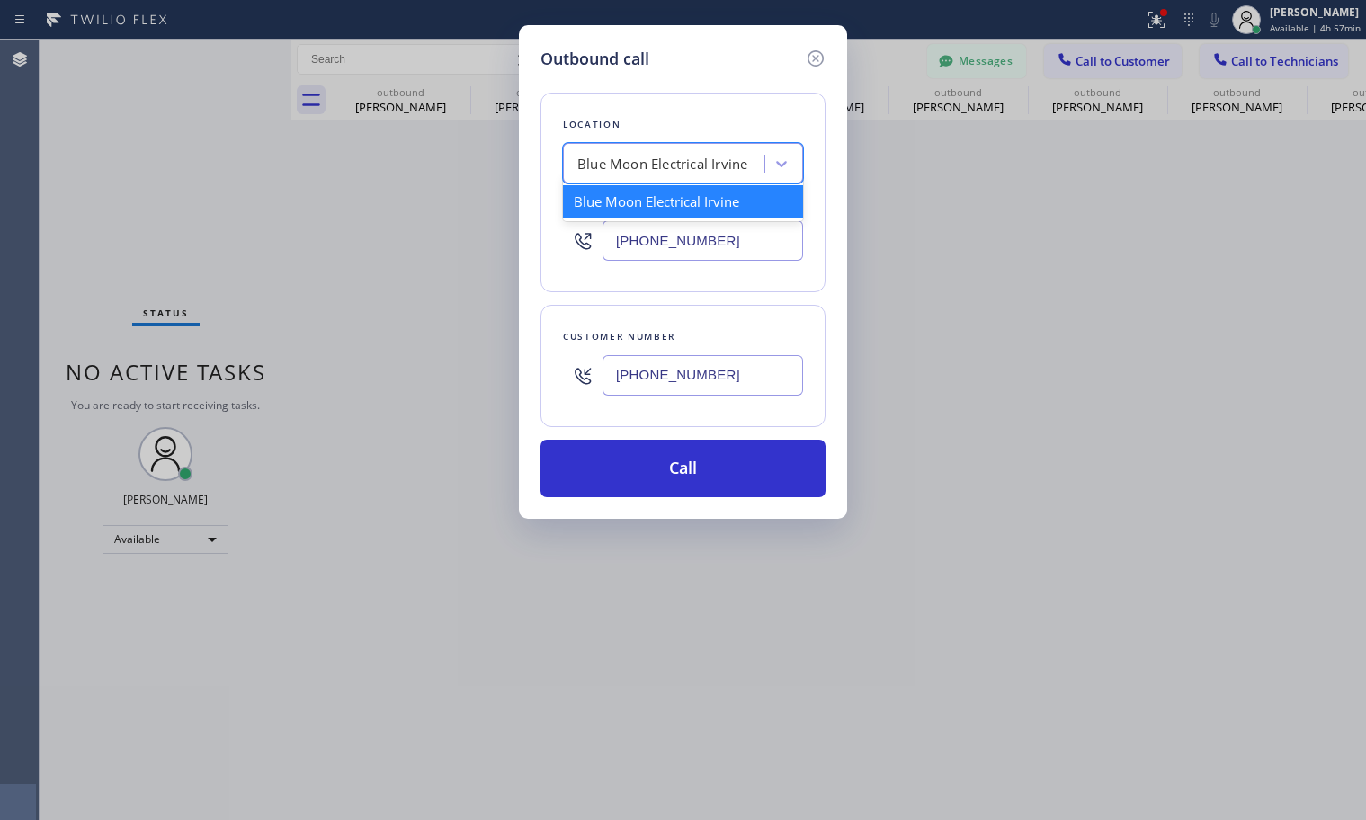
click at [656, 165] on div "Blue Moon Electrical Irvine" at bounding box center [662, 164] width 170 height 21
paste input "Electricians Service Team"
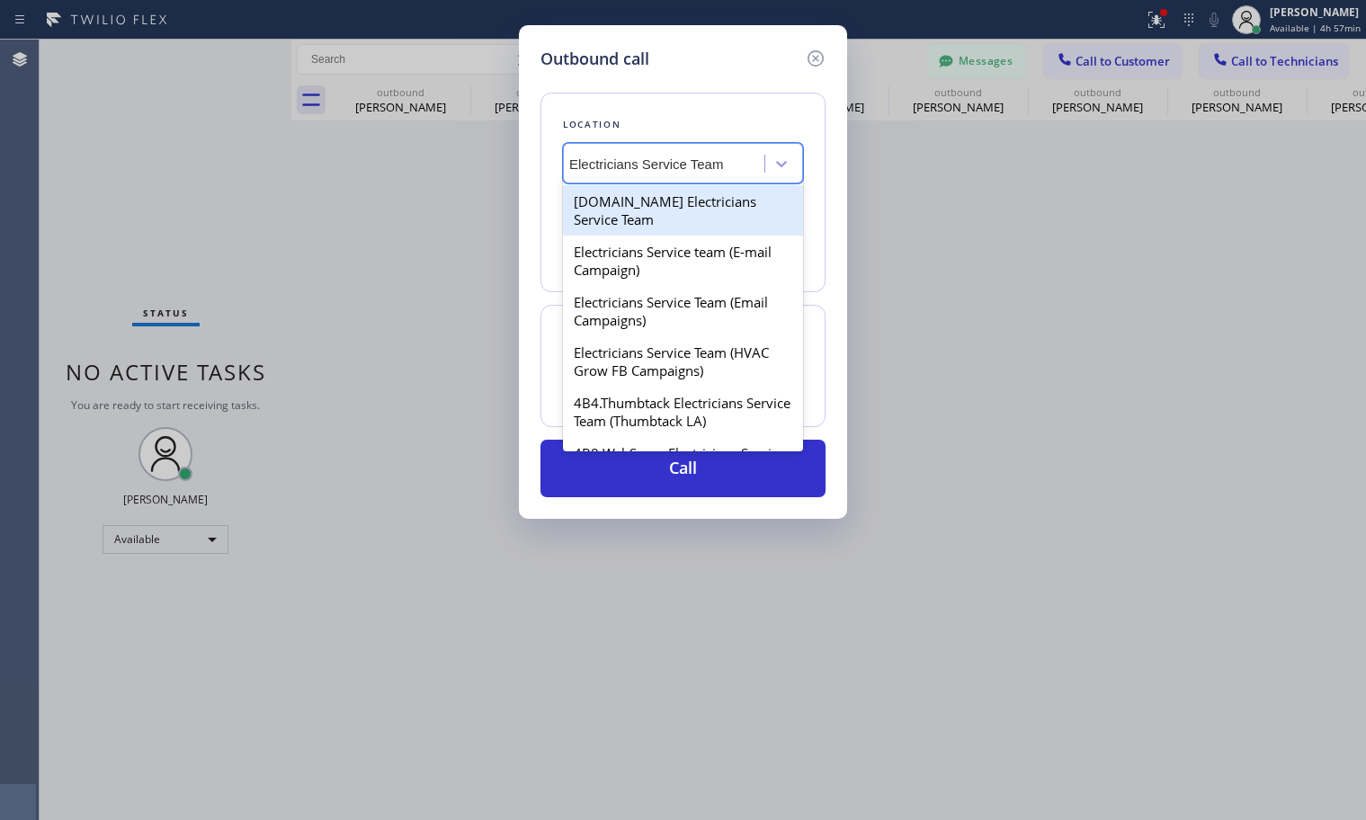
scroll to position [0, 8]
type input "Electricians Service Team"
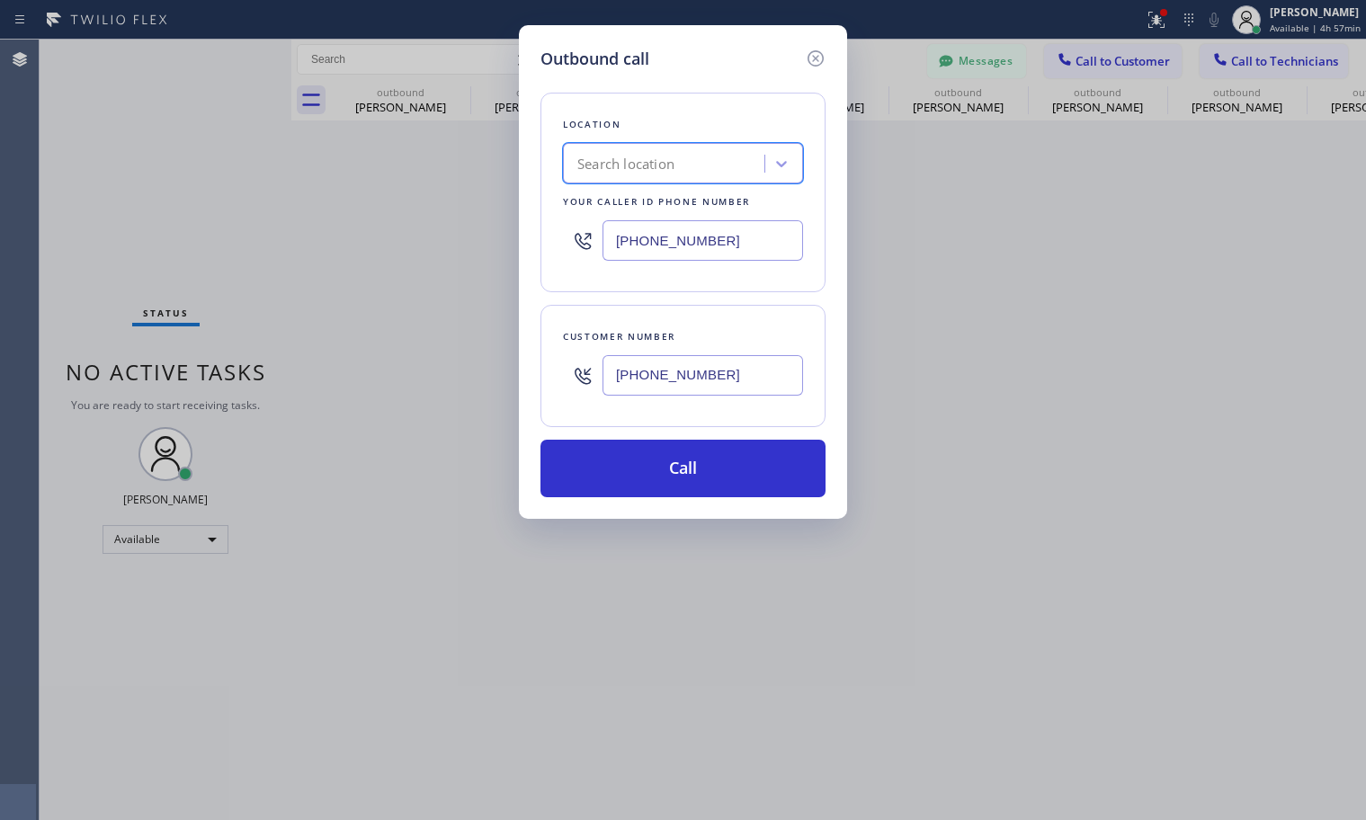
scroll to position [0, 0]
click at [665, 157] on div "Search location" at bounding box center [625, 164] width 97 height 21
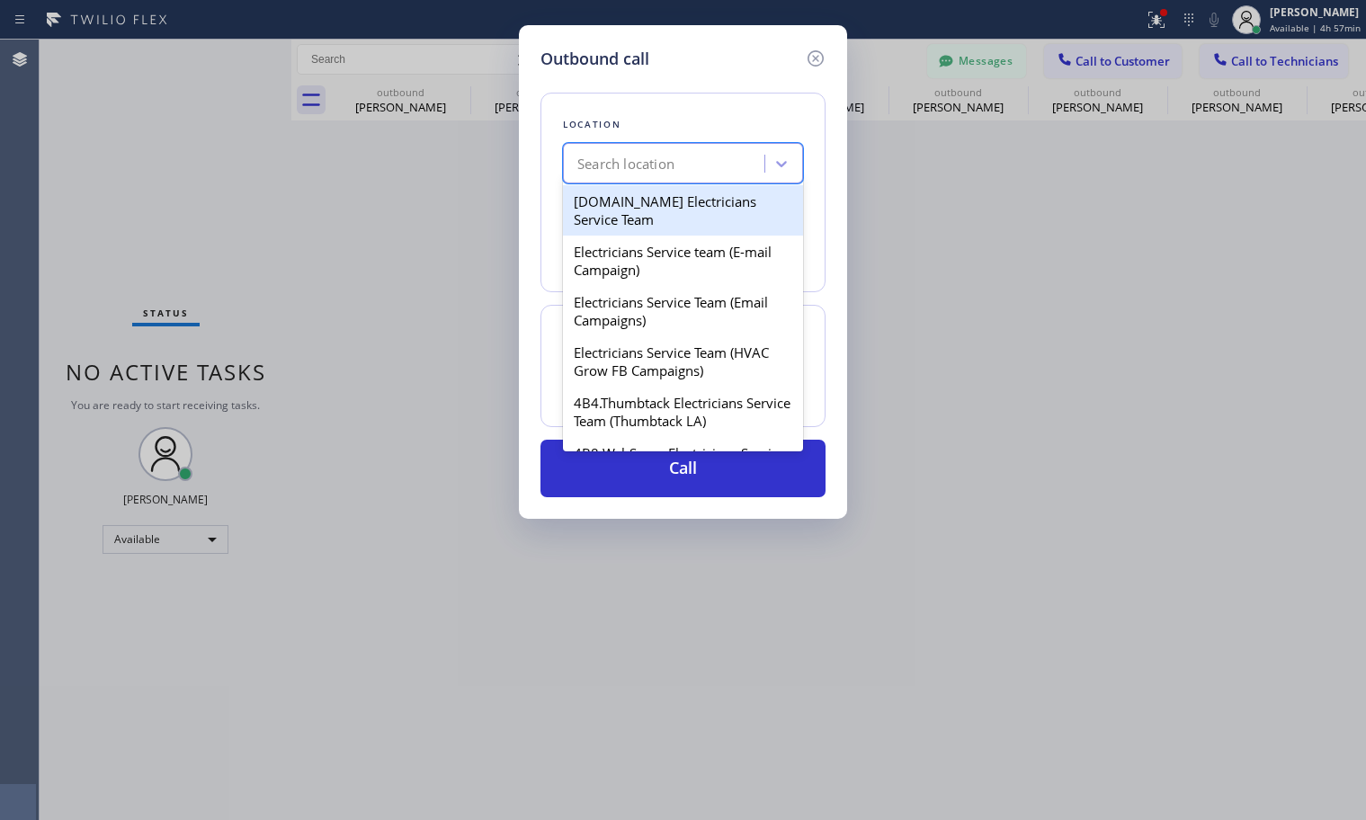
paste input "Electricians Service Team [GEOGRAPHIC_DATA]"
type input "Electricians Service Team [GEOGRAPHIC_DATA]"
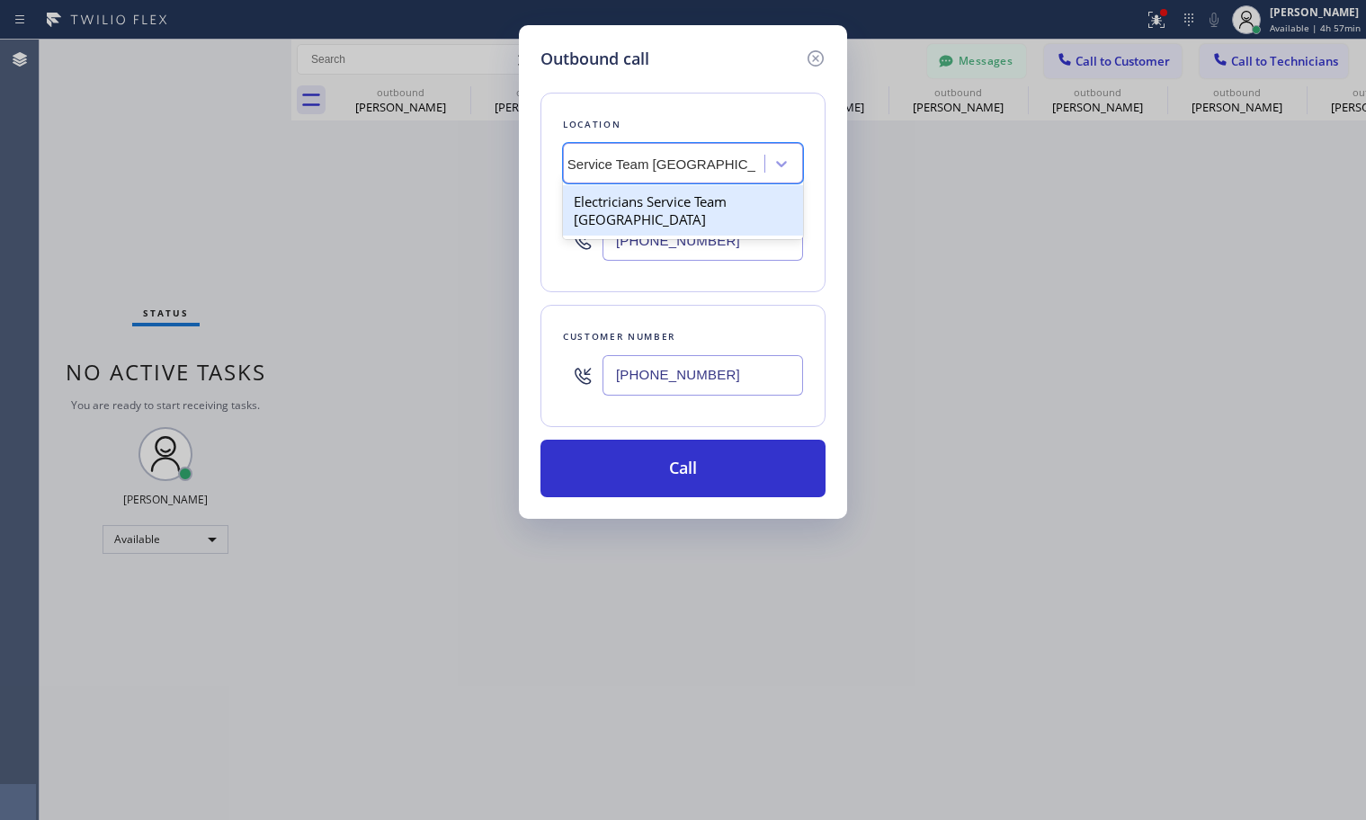
scroll to position [0, 83]
drag, startPoint x: 638, startPoint y: 215, endPoint x: 656, endPoint y: 243, distance: 33.7
click at [637, 215] on div "Electricians Service Team [GEOGRAPHIC_DATA]" at bounding box center [683, 210] width 240 height 50
type input "[PHONE_NUMBER]"
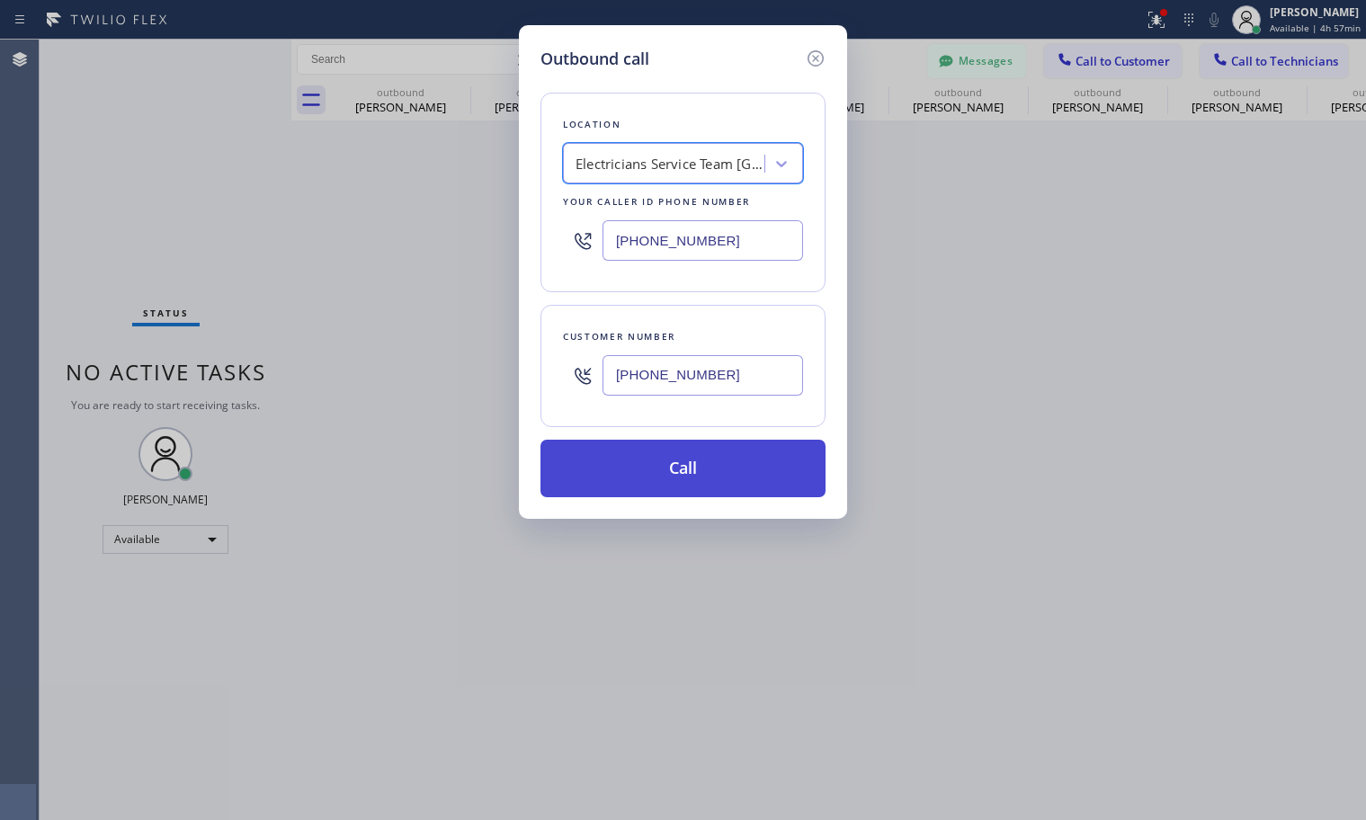
click at [652, 476] on button "Call" at bounding box center [682, 469] width 285 height 58
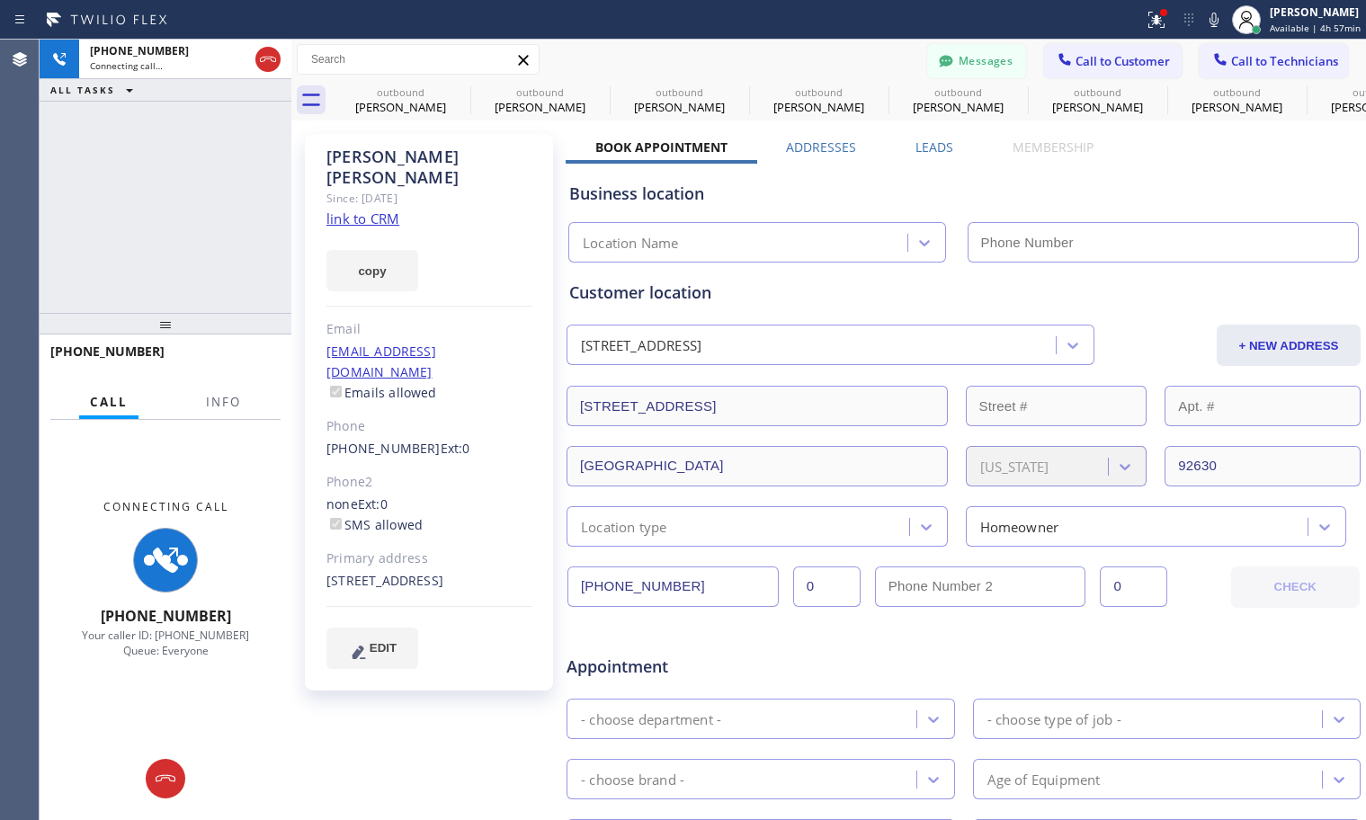
type input "[PHONE_NUMBER]"
